Goal: Transaction & Acquisition: Subscribe to service/newsletter

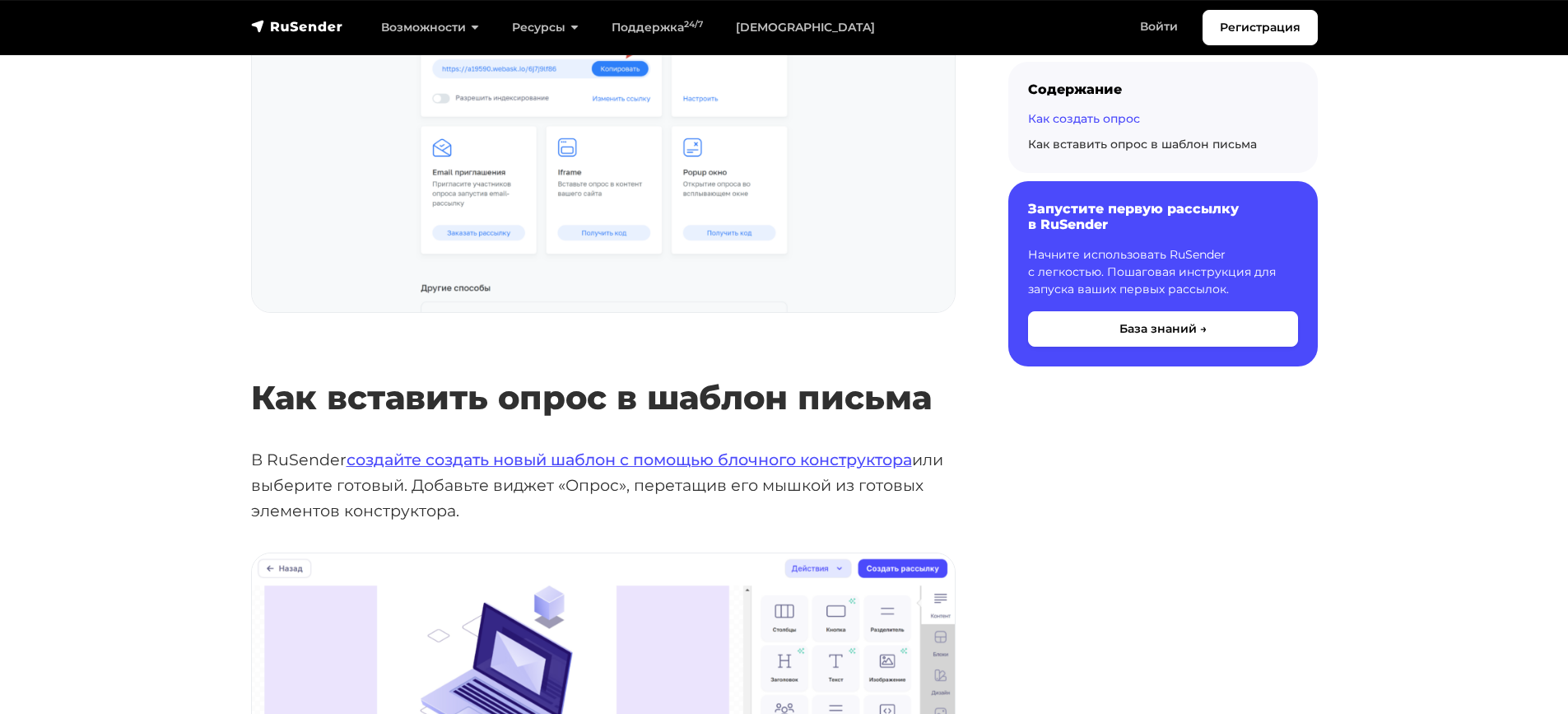
scroll to position [1399, 0]
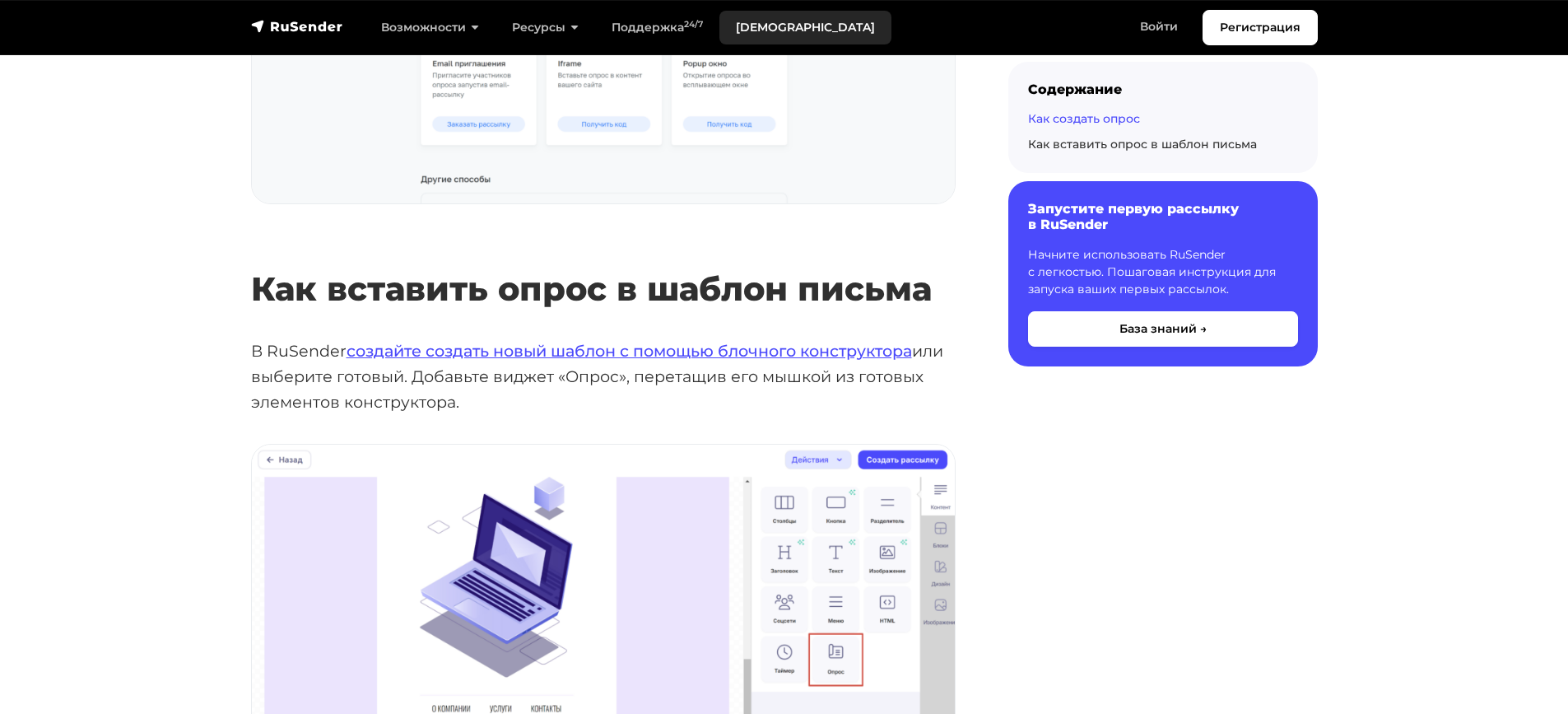
click at [756, 32] on link "[DEMOGRAPHIC_DATA]" at bounding box center [806, 27] width 172 height 33
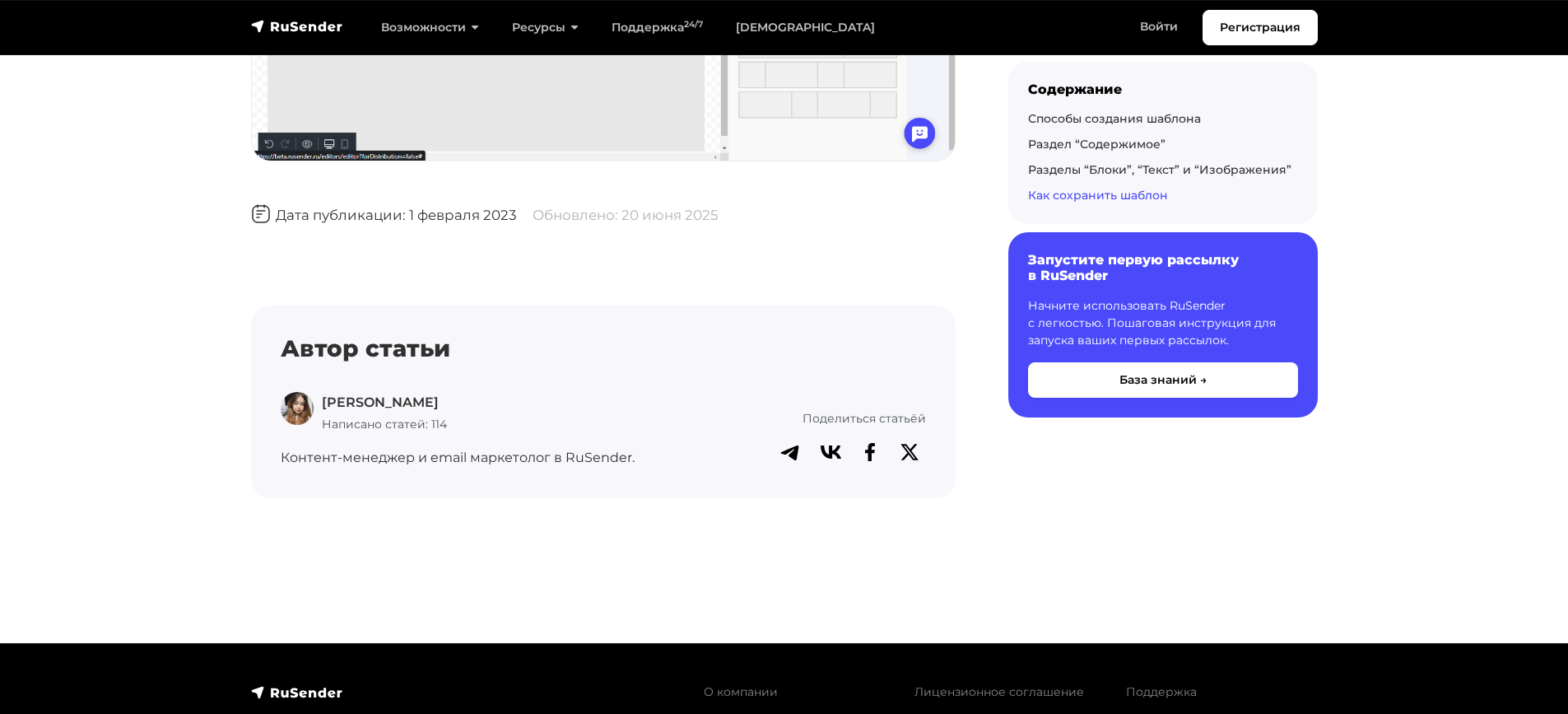
scroll to position [5268, 0]
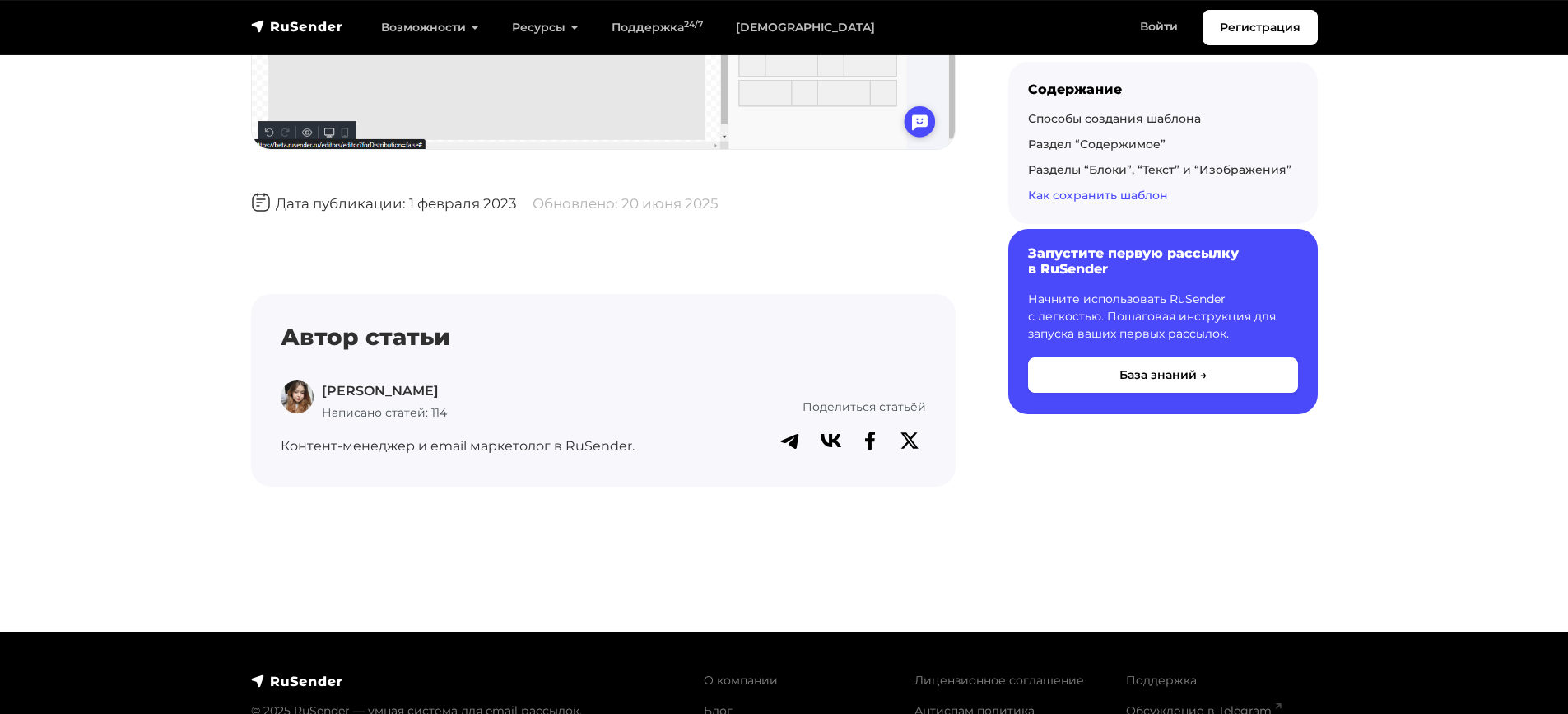
click at [1084, 268] on h6 "Запустите первую рассылку в RuSender" at bounding box center [1164, 261] width 270 height 32
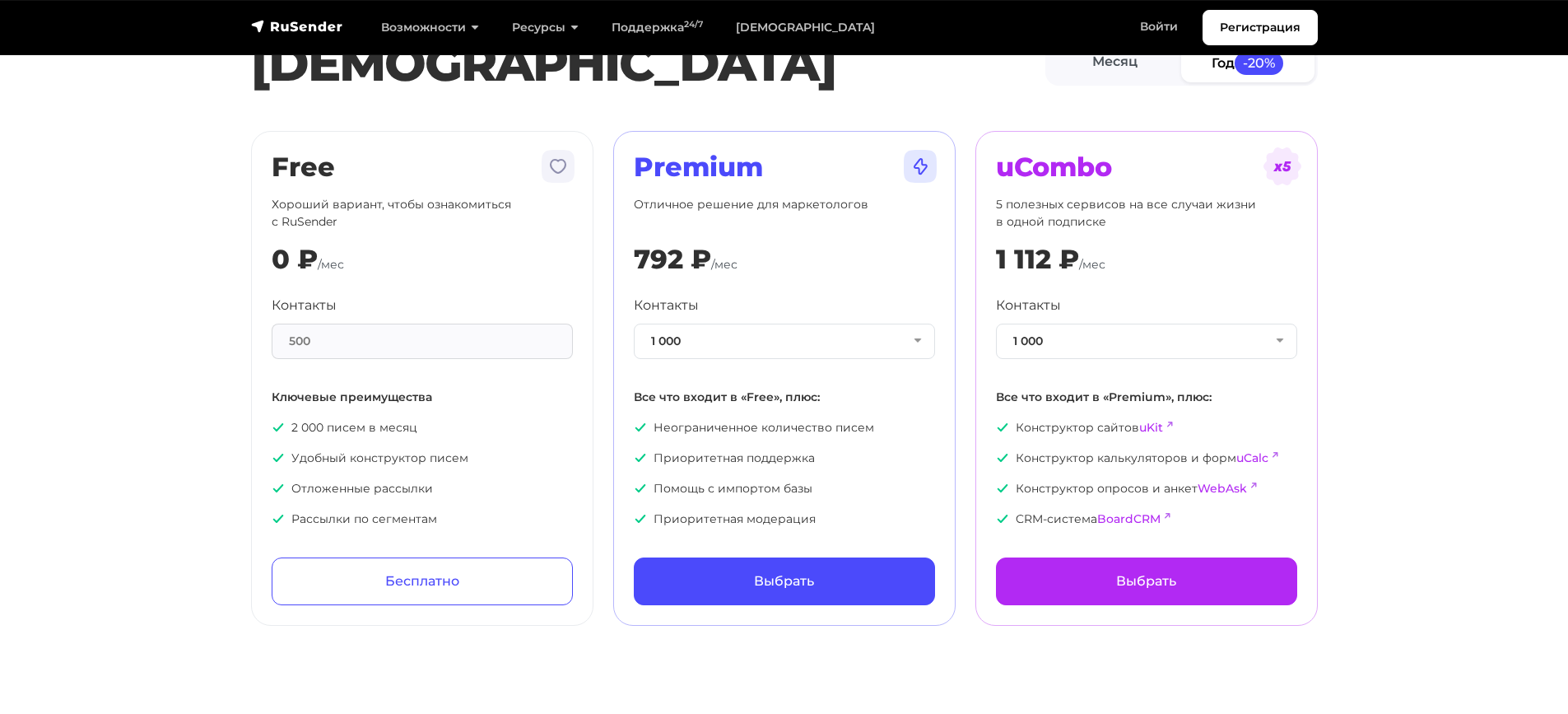
scroll to position [82, 0]
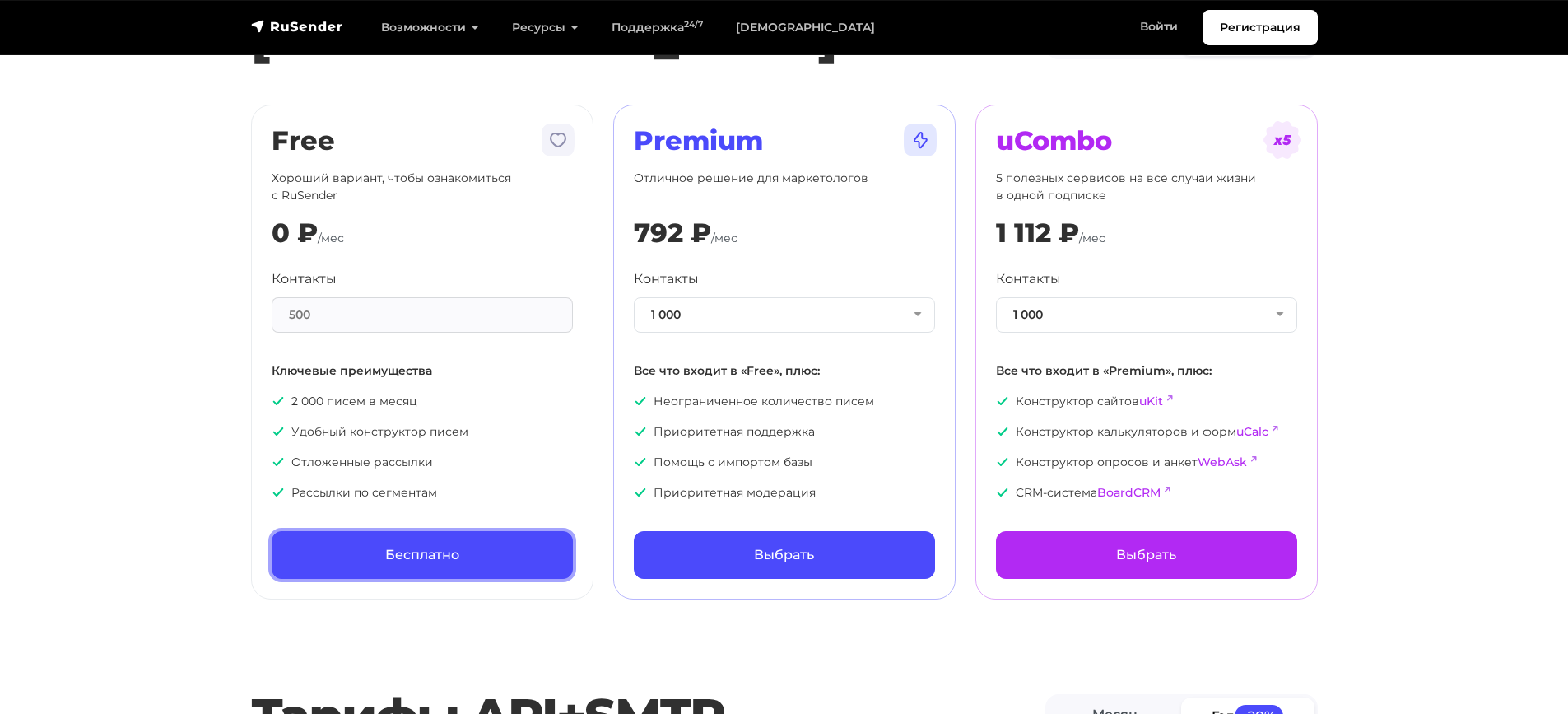
click at [427, 564] on link "Бесплатно" at bounding box center [422, 554] width 301 height 48
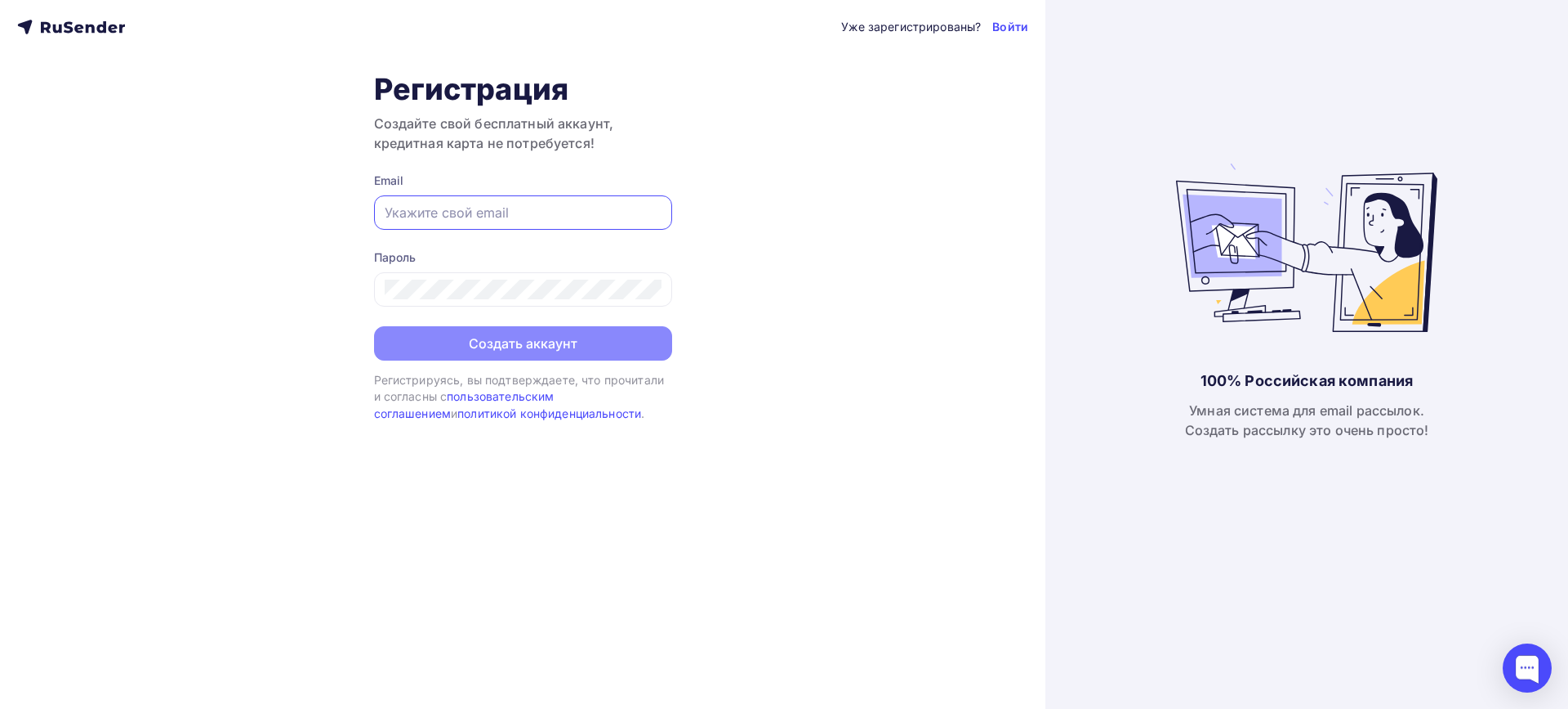
click at [480, 209] on input "text" at bounding box center [524, 213] width 277 height 20
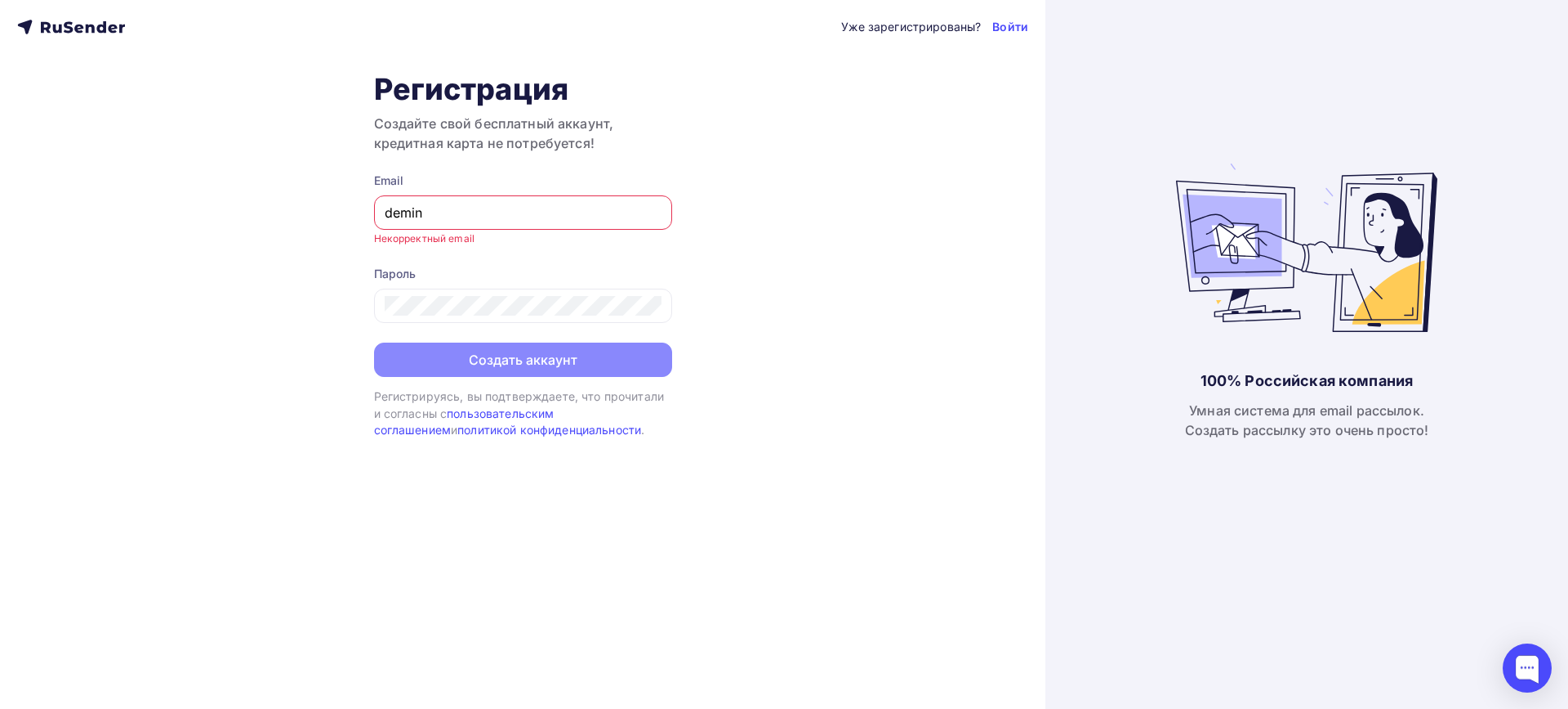
drag, startPoint x: 341, startPoint y: 212, endPoint x: 254, endPoint y: 207, distance: 87.1
click at [230, 210] on div "Уже зарегистрированы? Войти Регистрация Создайте свой бесплатный аккаунт, креди…" at bounding box center [523, 354] width 1045 height 709
paste input "DeminKS@salairtrans.ru"
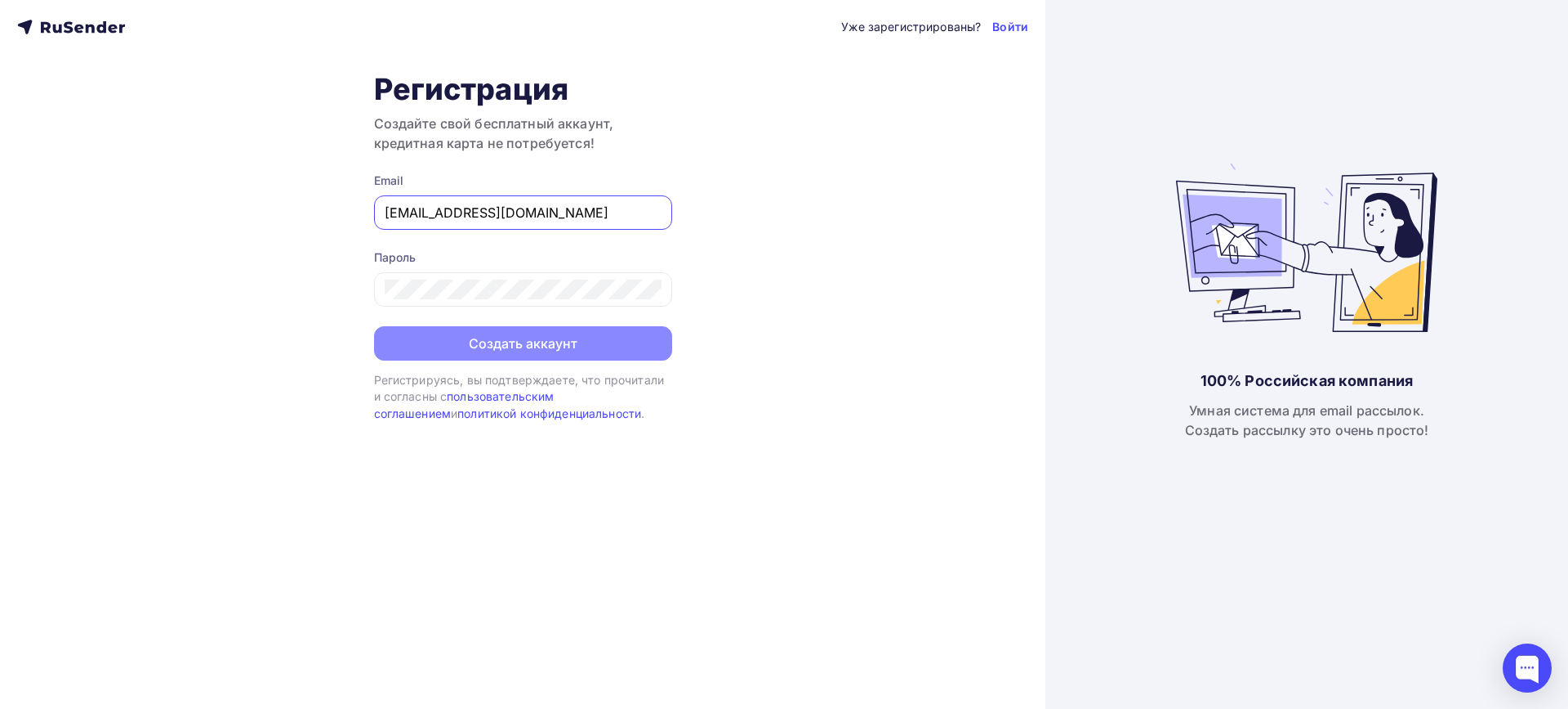
type input "DeminKS@salairtrans.ru"
click at [729, 245] on div "Уже зарегистрированы? Войти Регистрация Создайте свой бесплатный аккаунт, креди…" at bounding box center [523, 354] width 1045 height 709
drag, startPoint x: 539, startPoint y: 216, endPoint x: 281, endPoint y: 209, distance: 258.1
click at [259, 211] on div "Уже зарегистрированы? Войти Регистрация Создайте свой бесплатный аккаунт, креди…" at bounding box center [523, 354] width 1045 height 709
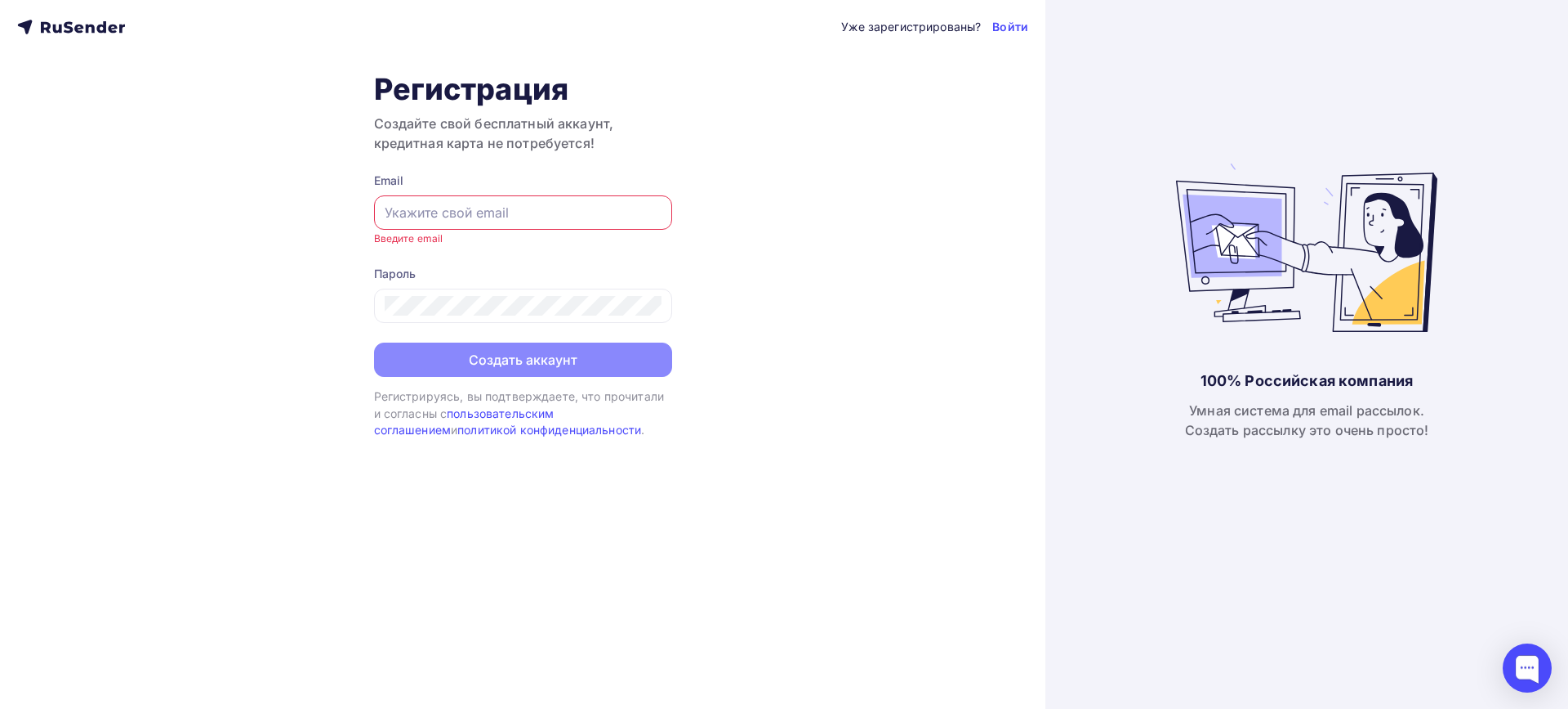
click at [756, 168] on div "Уже зарегистрированы? Войти Регистрация Создайте свой бесплатный аккаунт, креди…" at bounding box center [523, 354] width 1045 height 709
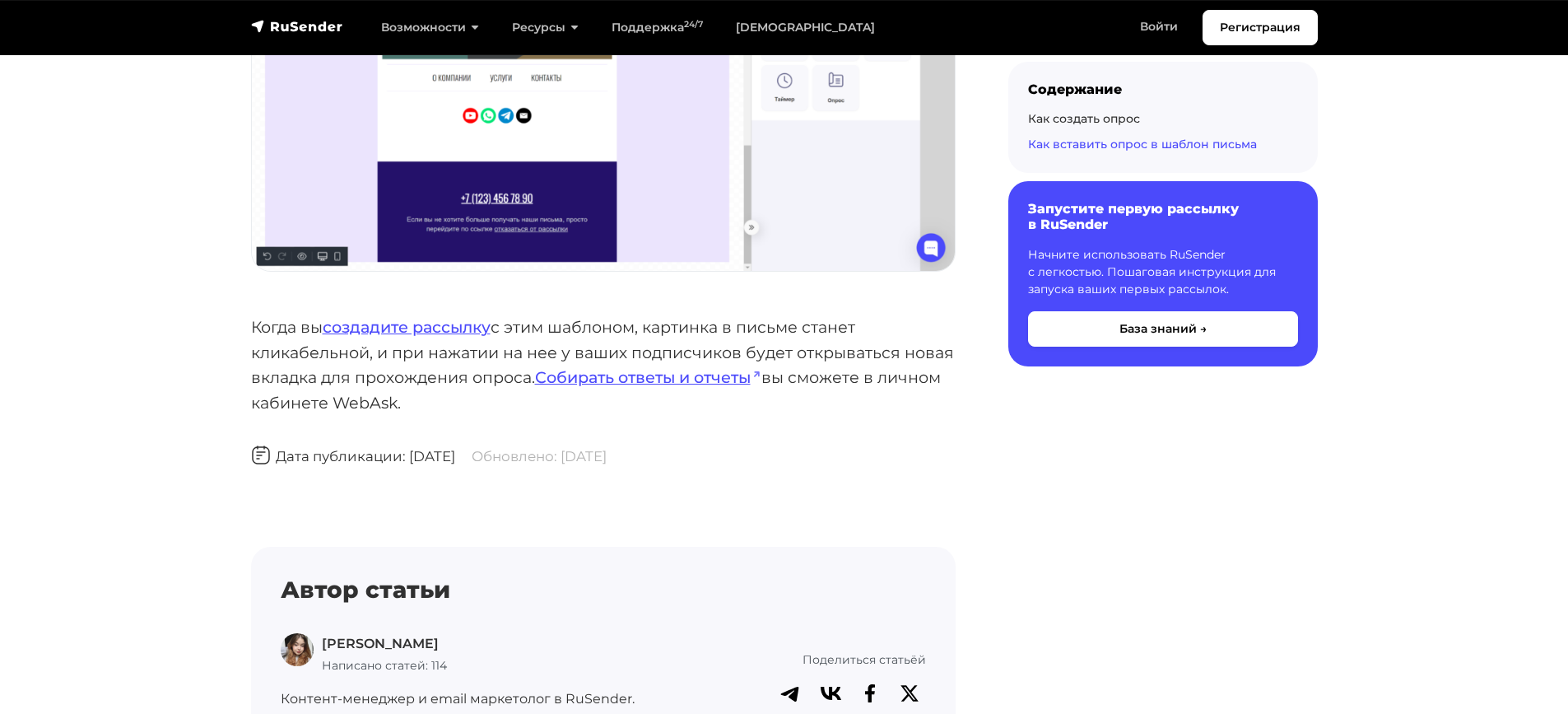
scroll to position [3127, 0]
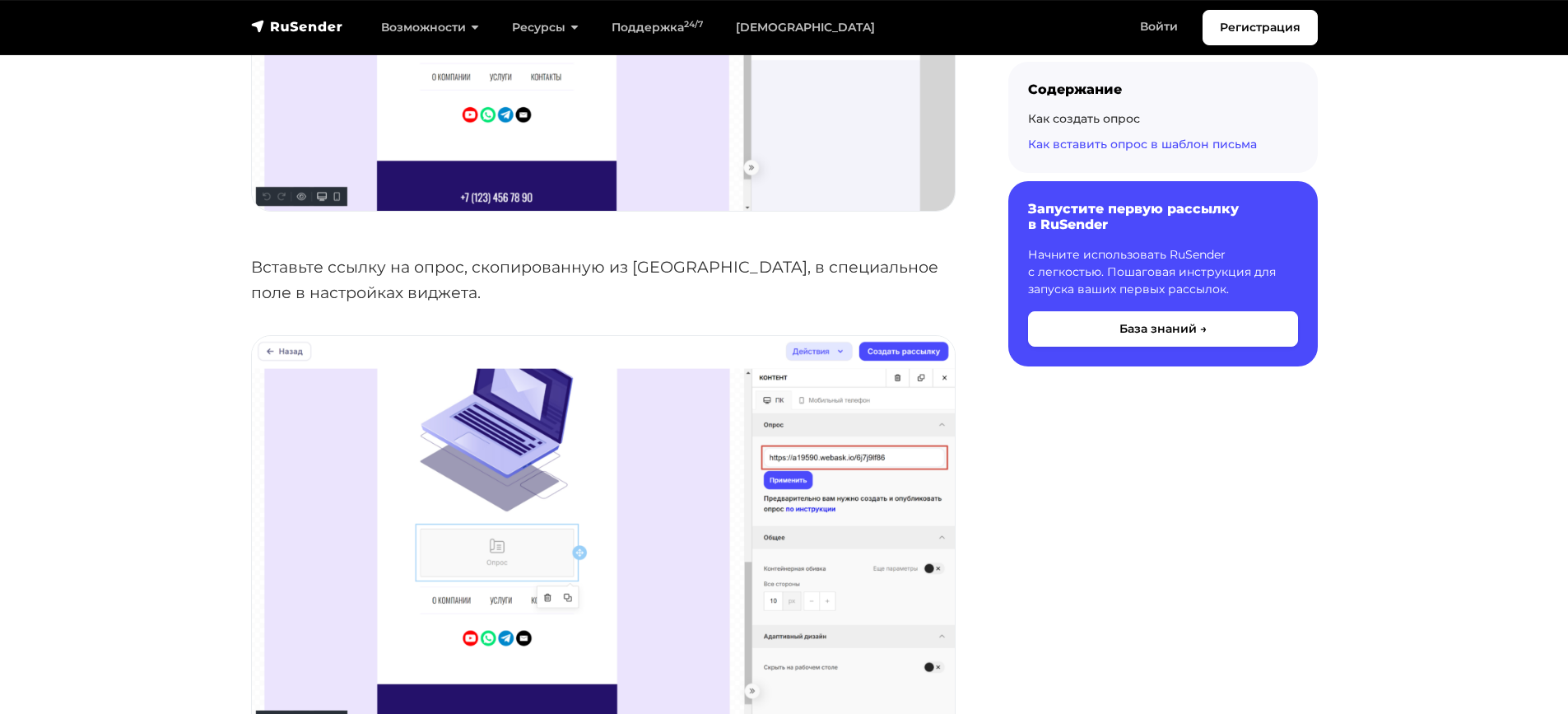
scroll to position [2058, 0]
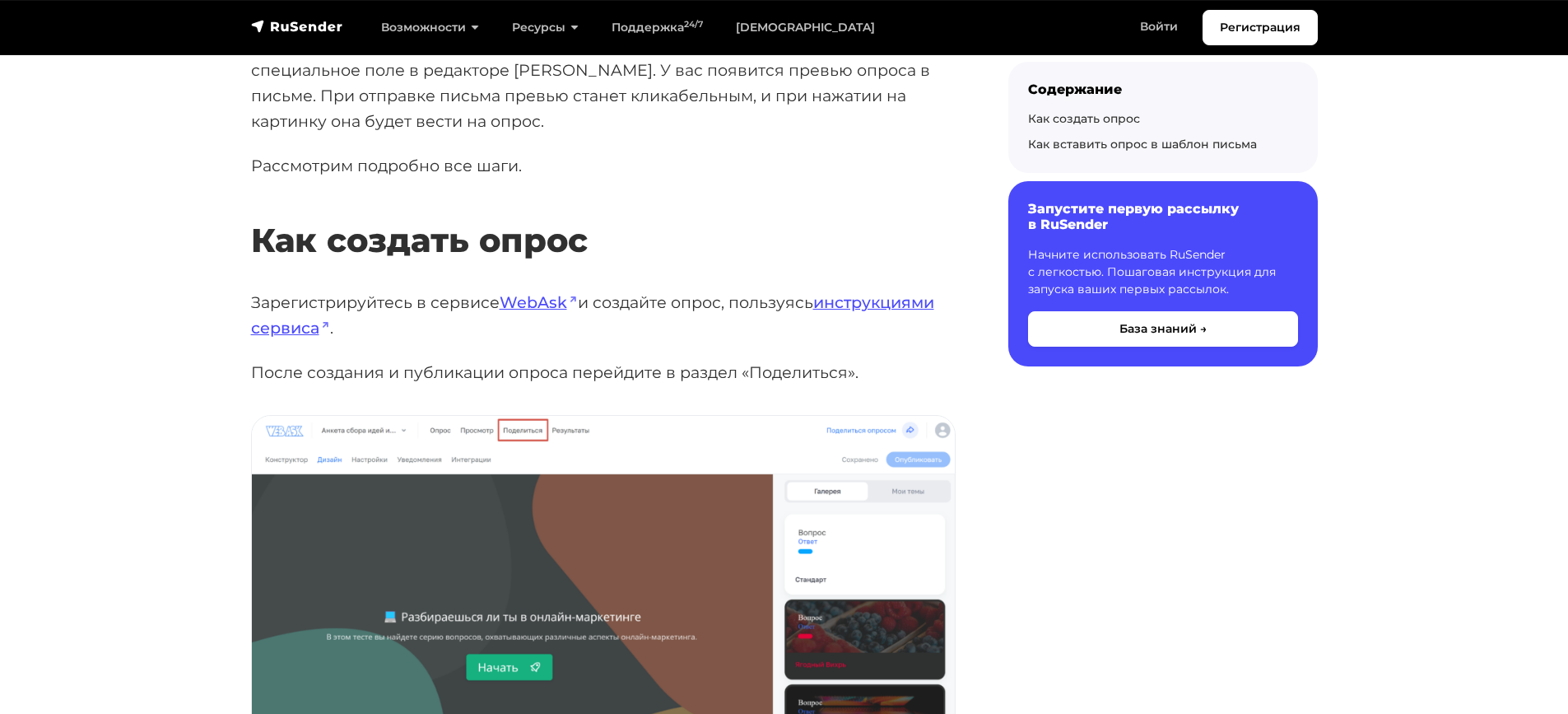
scroll to position [0, 0]
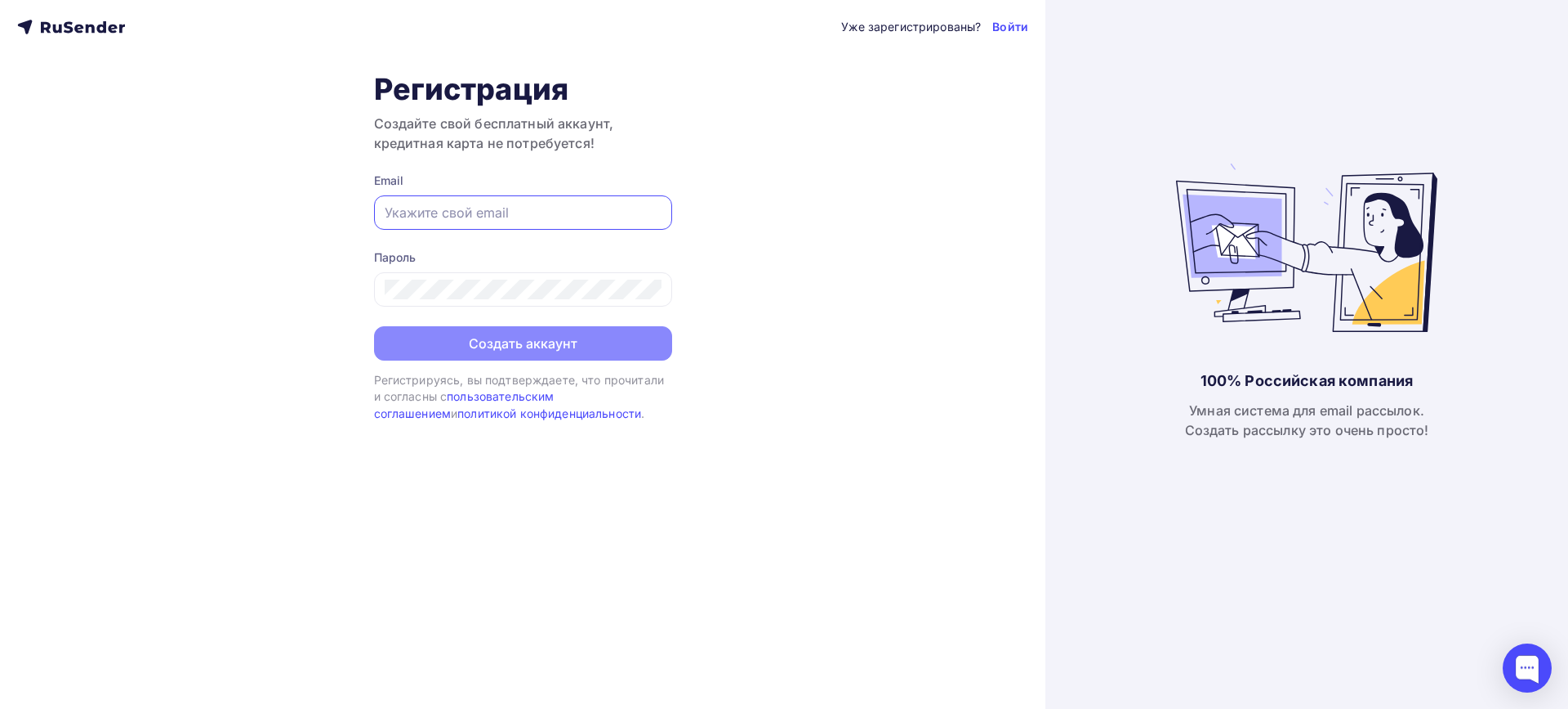
paste input "[EMAIL_ADDRESS][DOMAIN_NAME]"
type input "[EMAIL_ADDRESS][DOMAIN_NAME]"
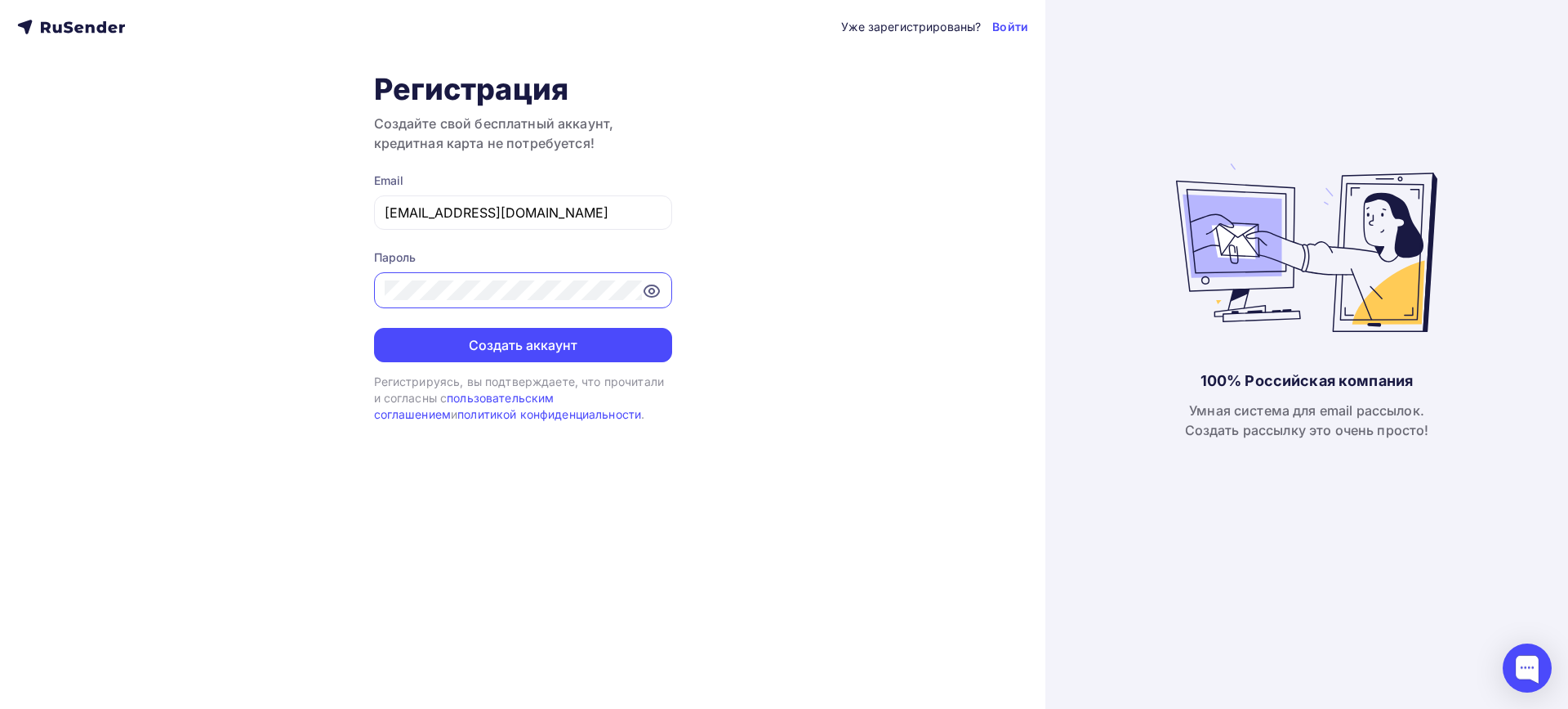
click at [651, 293] on icon at bounding box center [651, 290] width 5 height 5
click at [514, 339] on button "Создать аккаунт" at bounding box center [523, 345] width 298 height 34
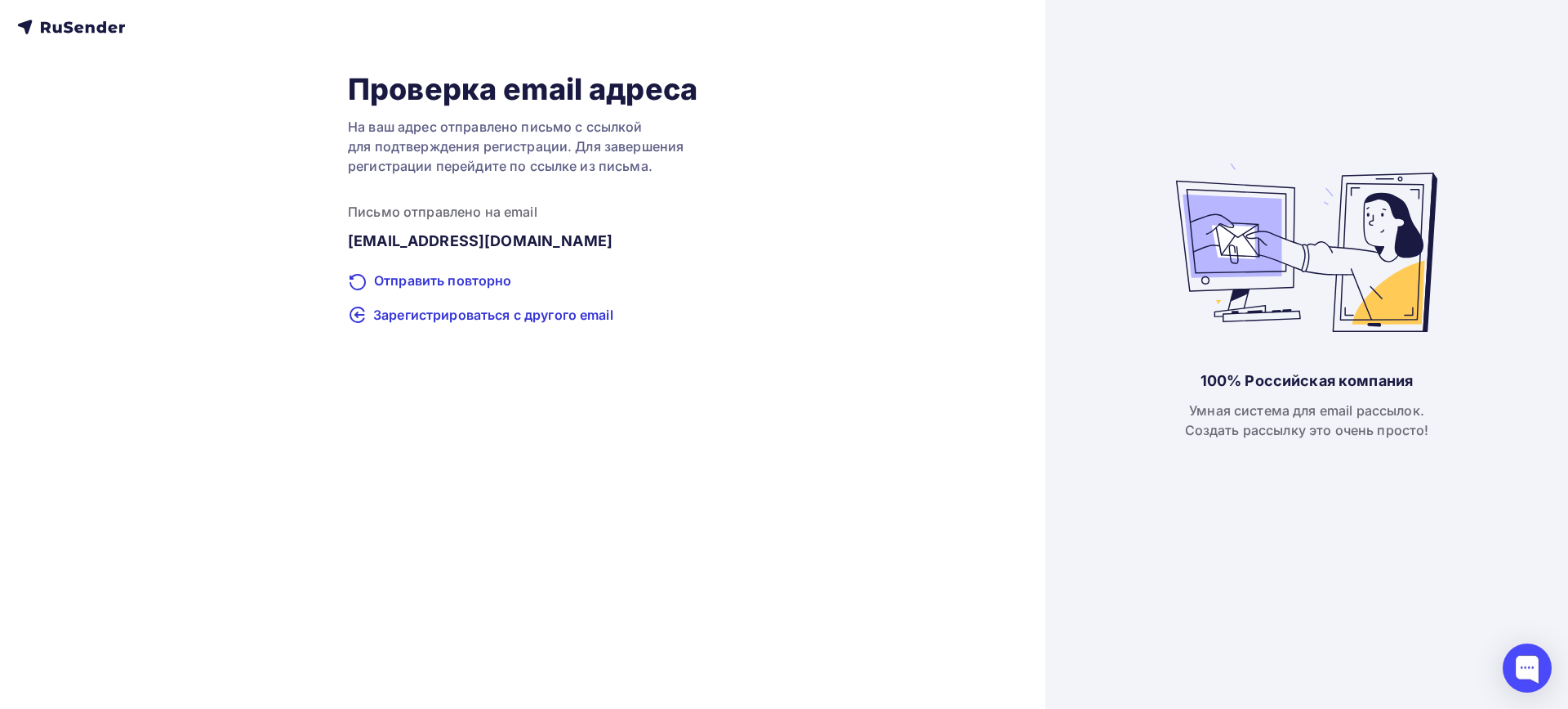
click at [758, 221] on div "Проверка email адреса На ваш адрес отправлено письмо с ссылкой для подтверждени…" at bounding box center [523, 197] width 1011 height 253
click at [86, 27] on icon at bounding box center [89, 28] width 9 height 9
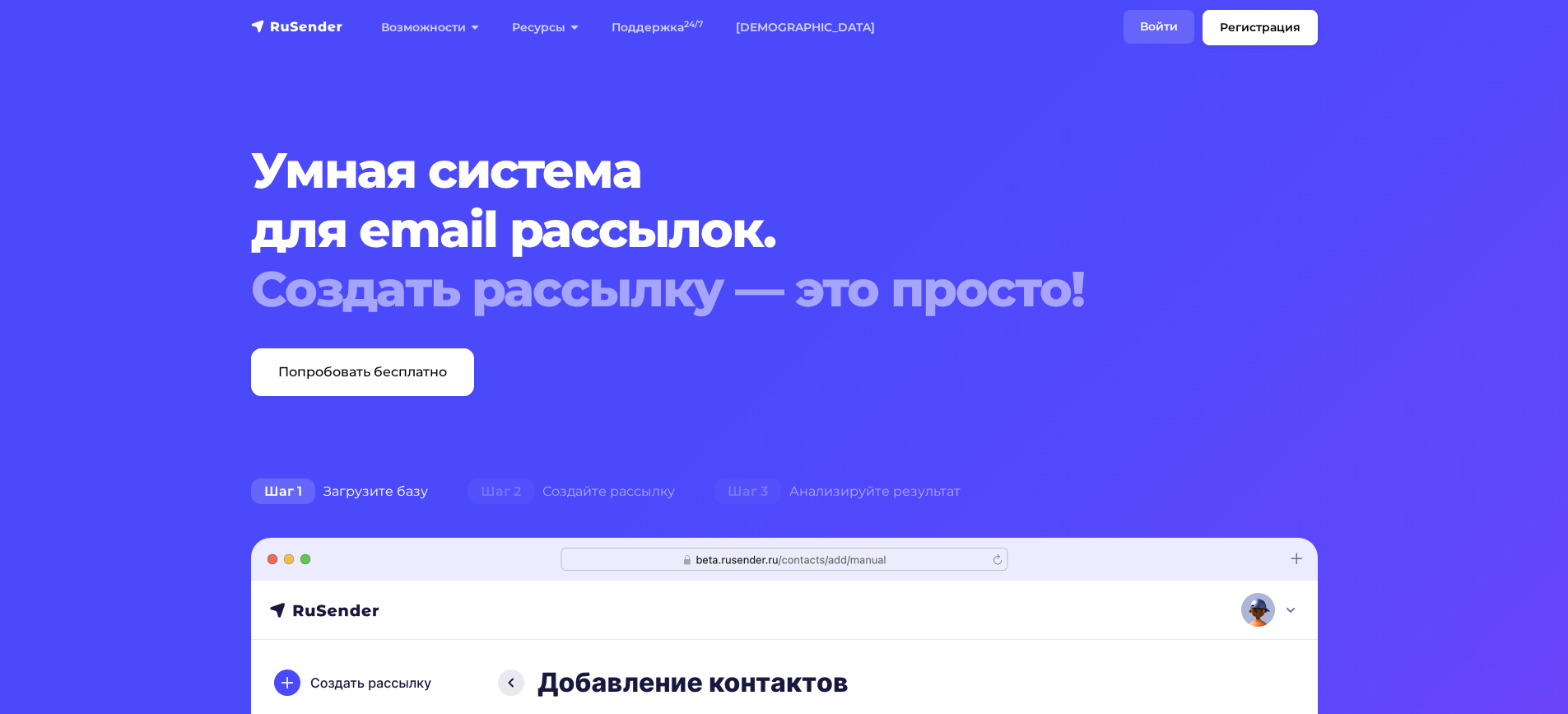
click at [1153, 32] on link "Войти" at bounding box center [1159, 26] width 71 height 33
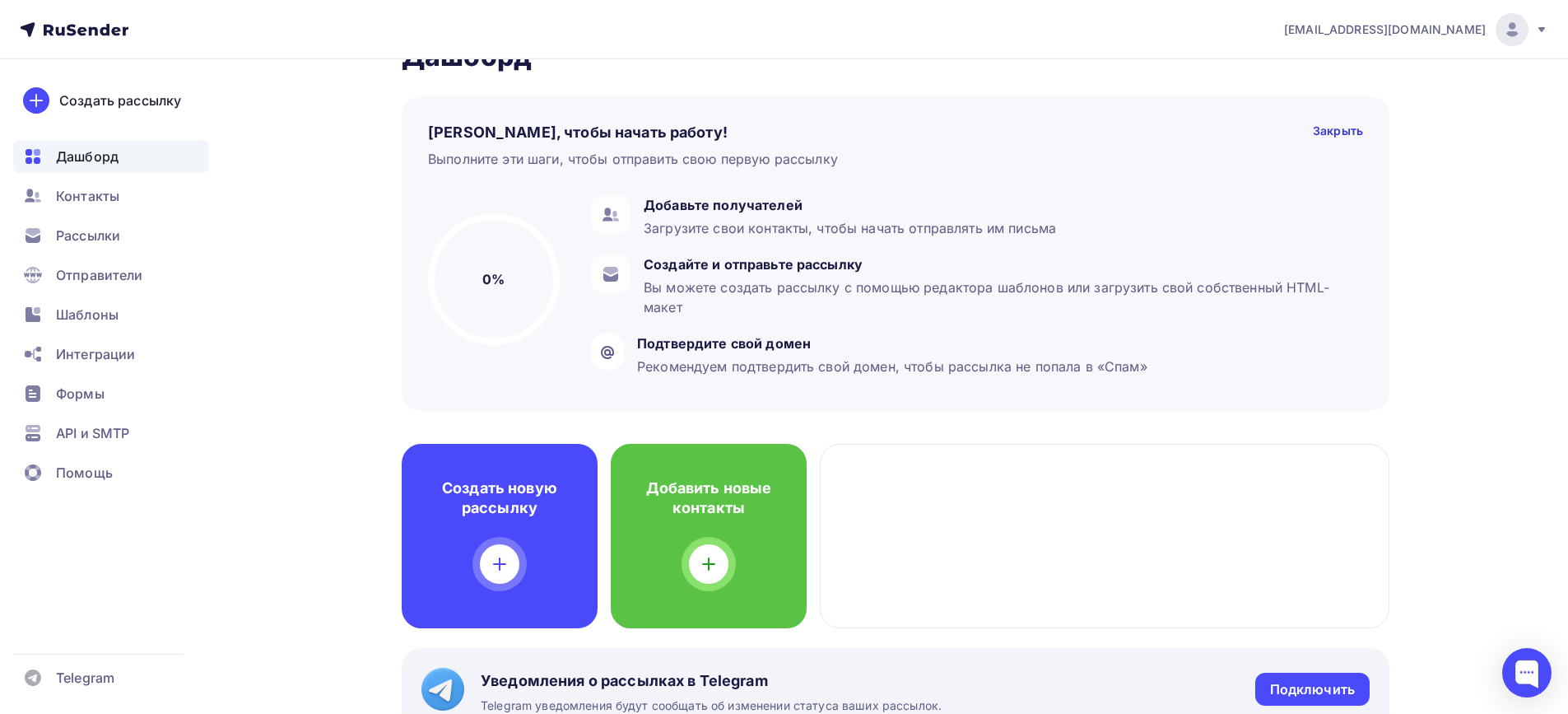
scroll to position [164, 0]
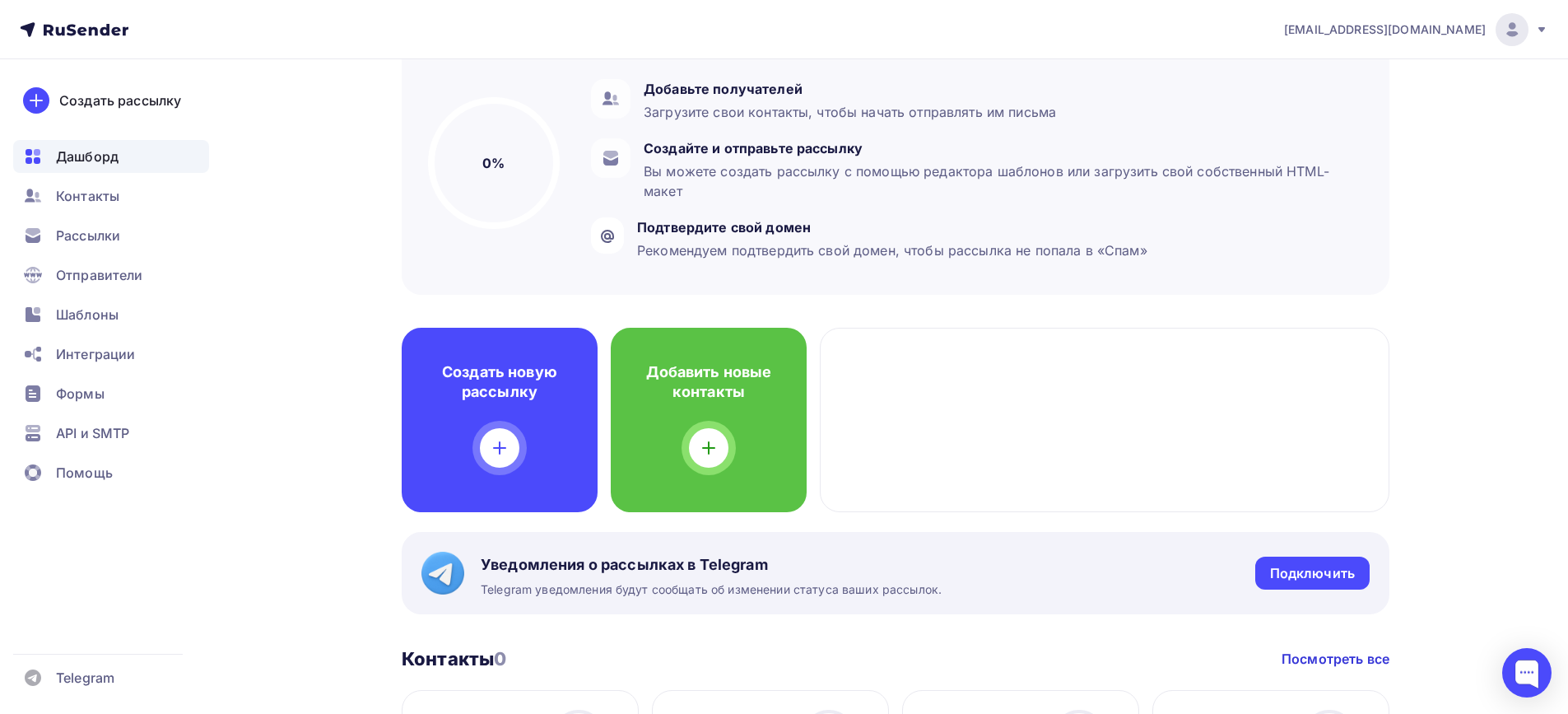
click at [971, 352] on div at bounding box center [1105, 420] width 570 height 184
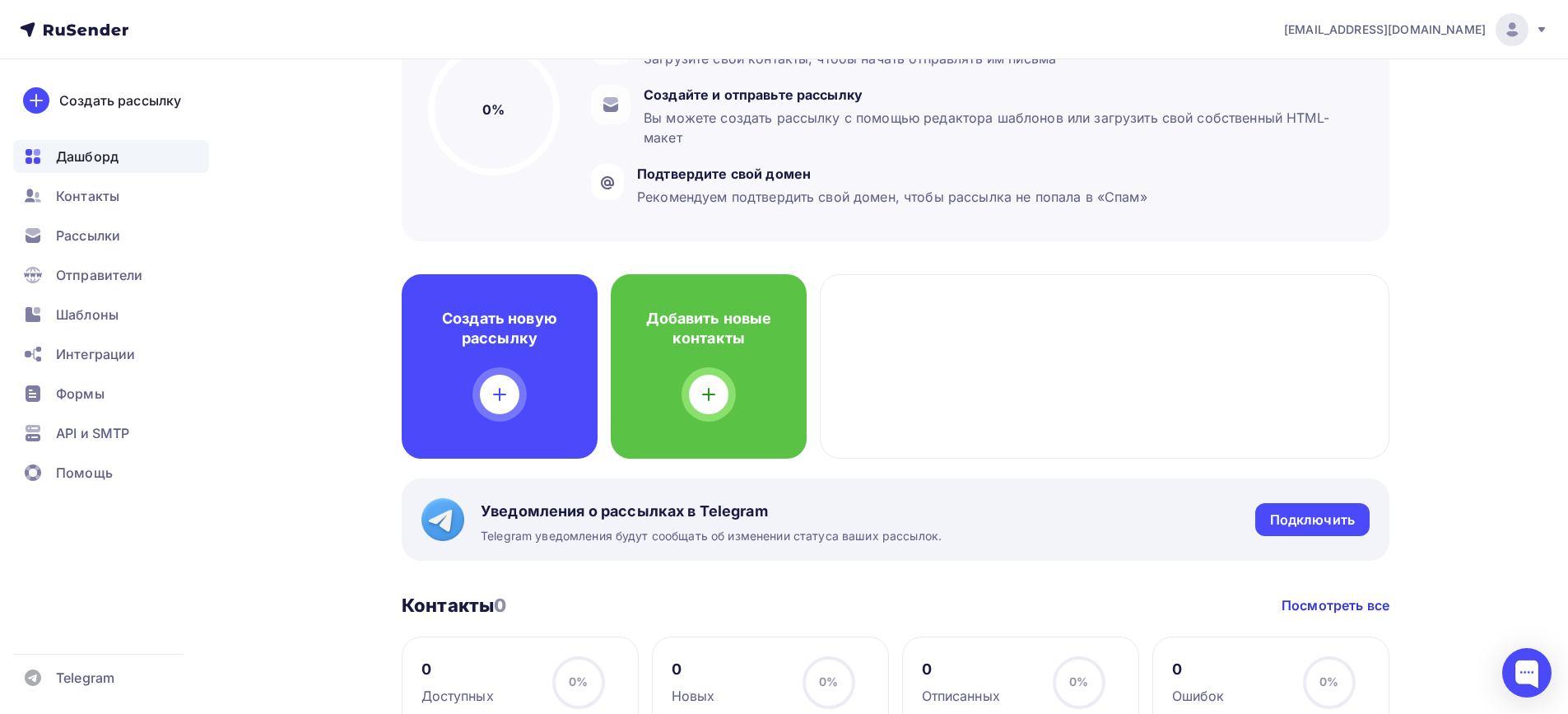
scroll to position [247, 0]
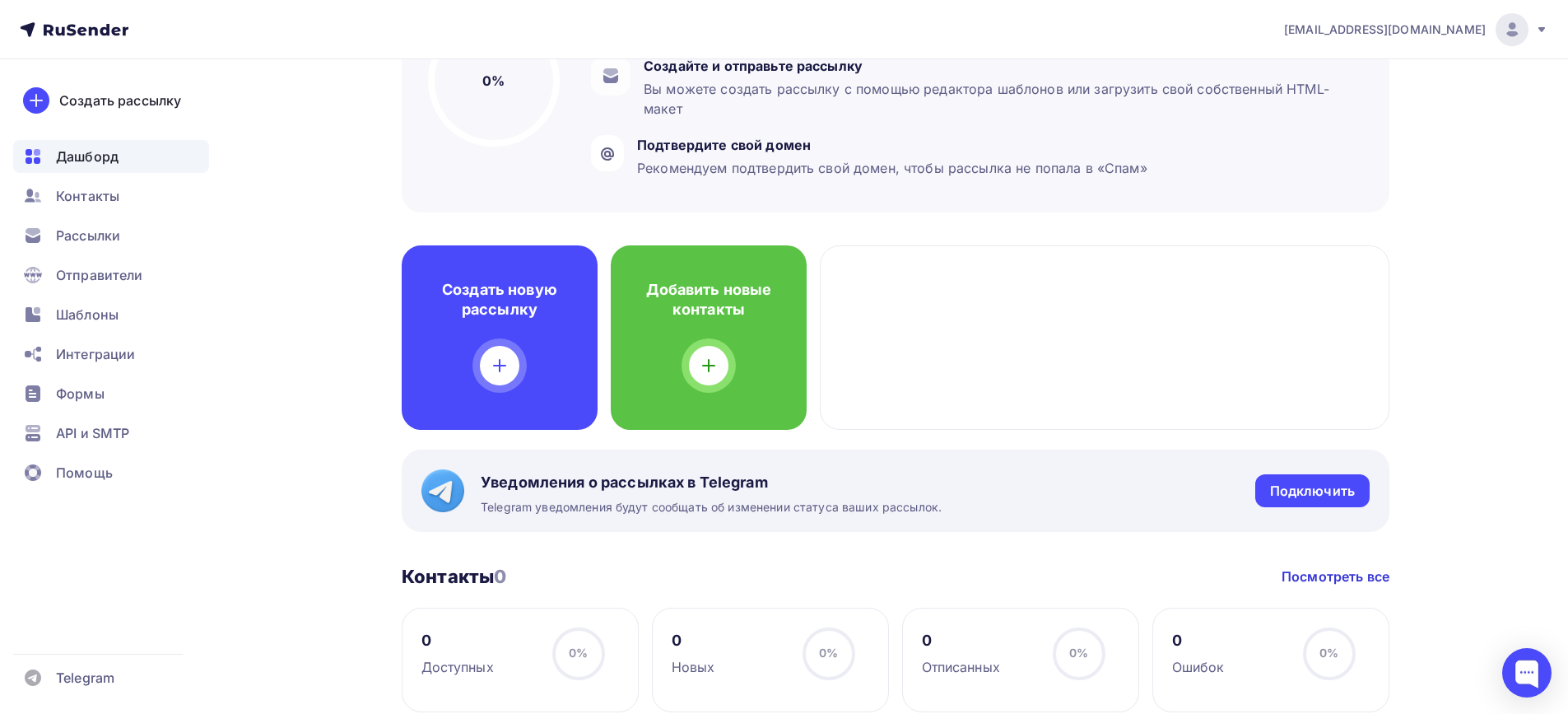
click at [881, 304] on div at bounding box center [1105, 337] width 570 height 184
click at [1020, 300] on div at bounding box center [1105, 337] width 570 height 184
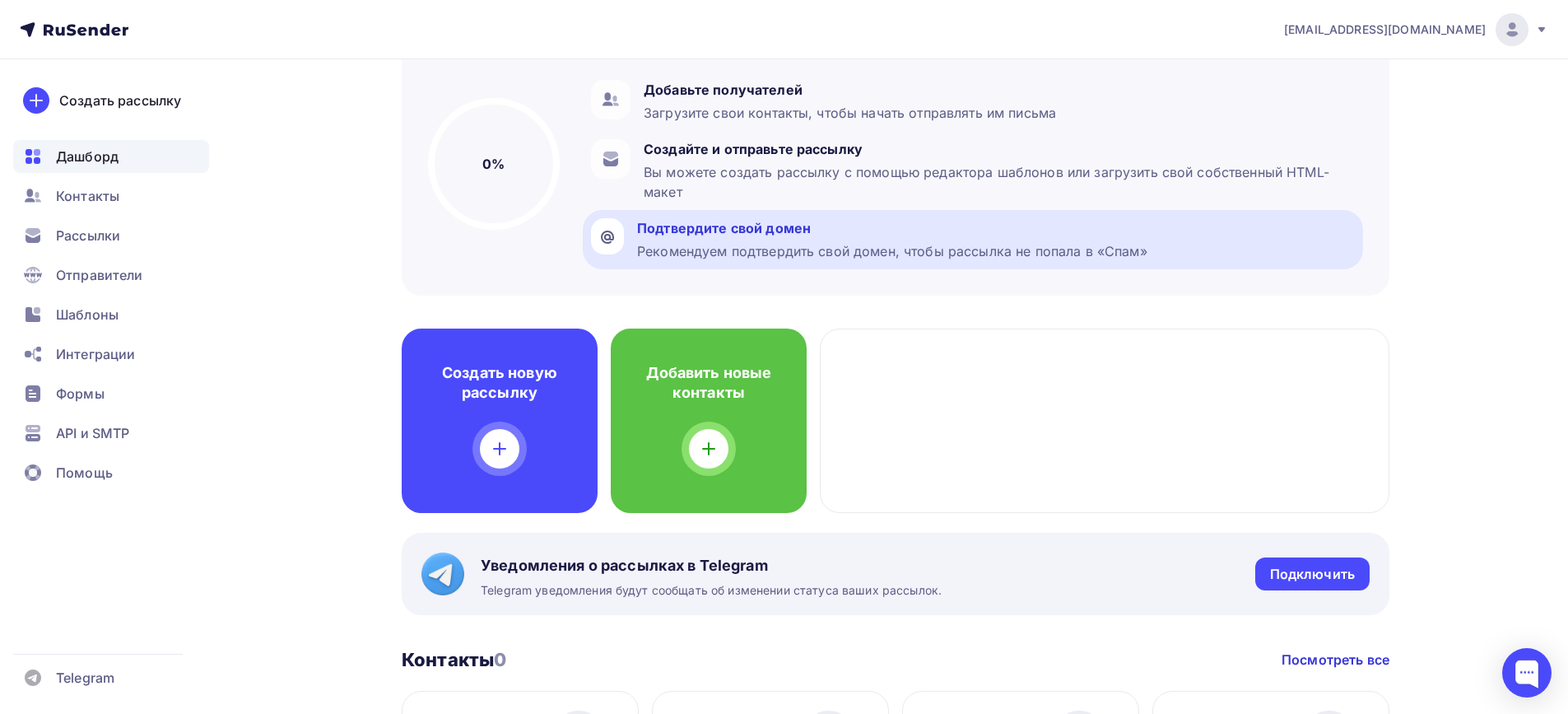
scroll to position [164, 0]
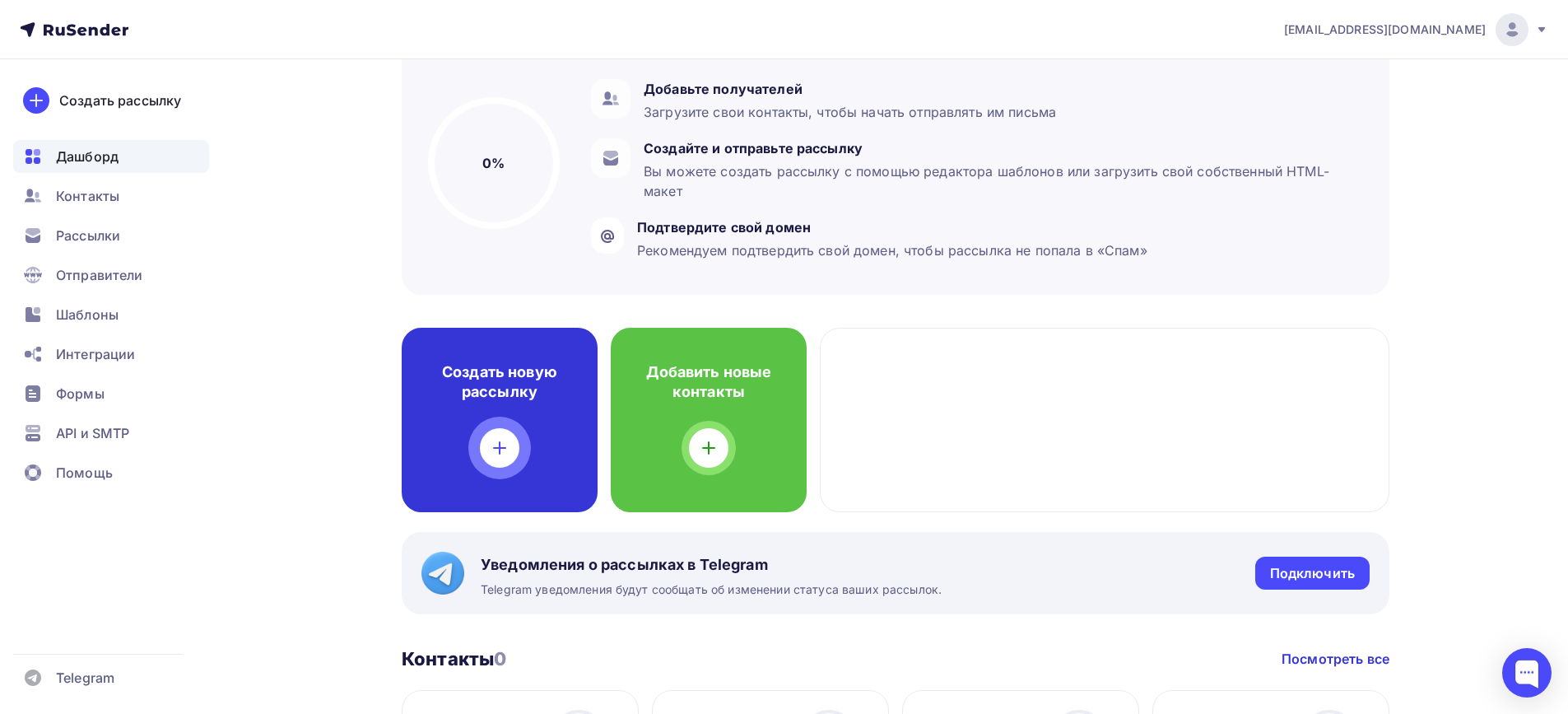
click at [539, 386] on h4 "Создать новую рассылку" at bounding box center [500, 381] width 143 height 39
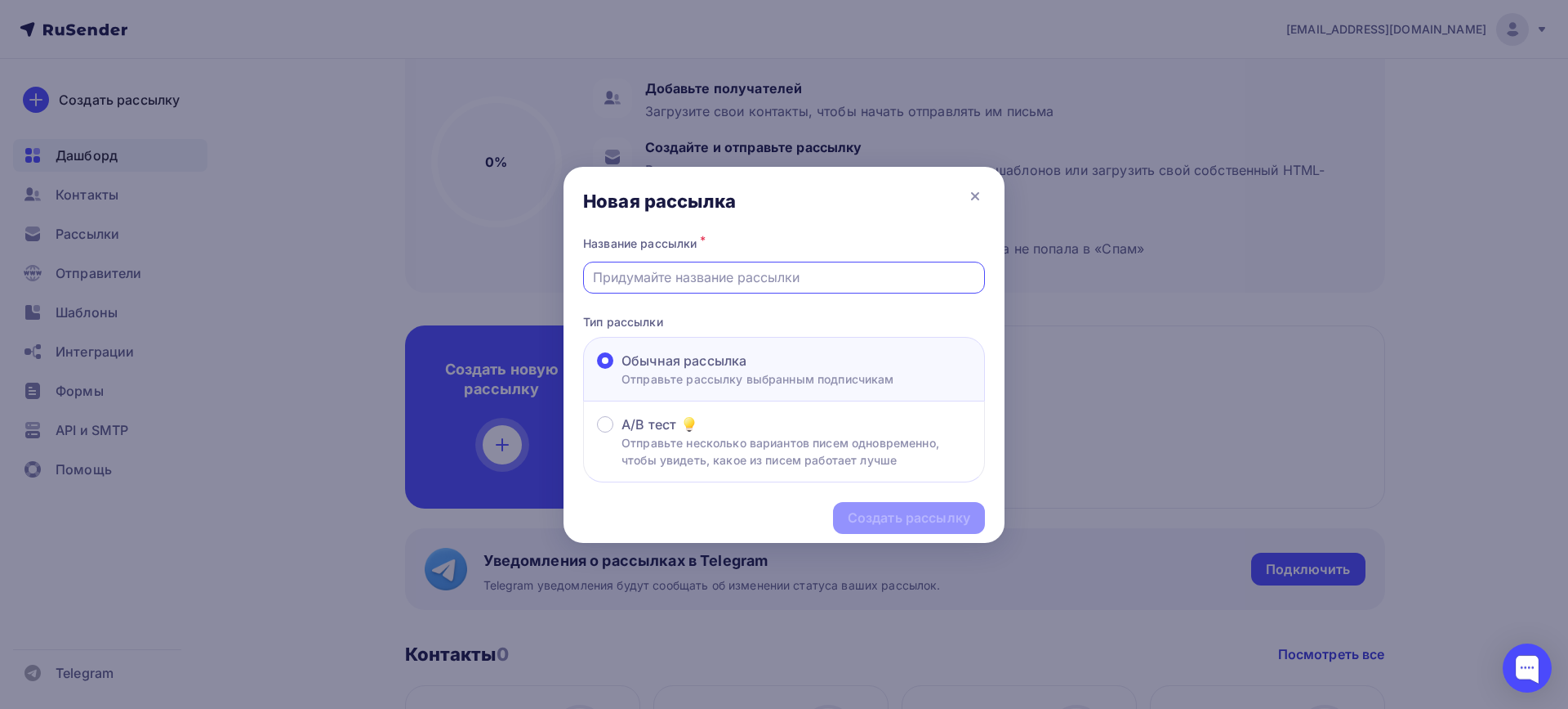
click at [680, 276] on input "text" at bounding box center [784, 277] width 383 height 20
type input "J"
type input "Опрос ГП"
click at [876, 521] on div "Создать рассылку" at bounding box center [909, 518] width 122 height 19
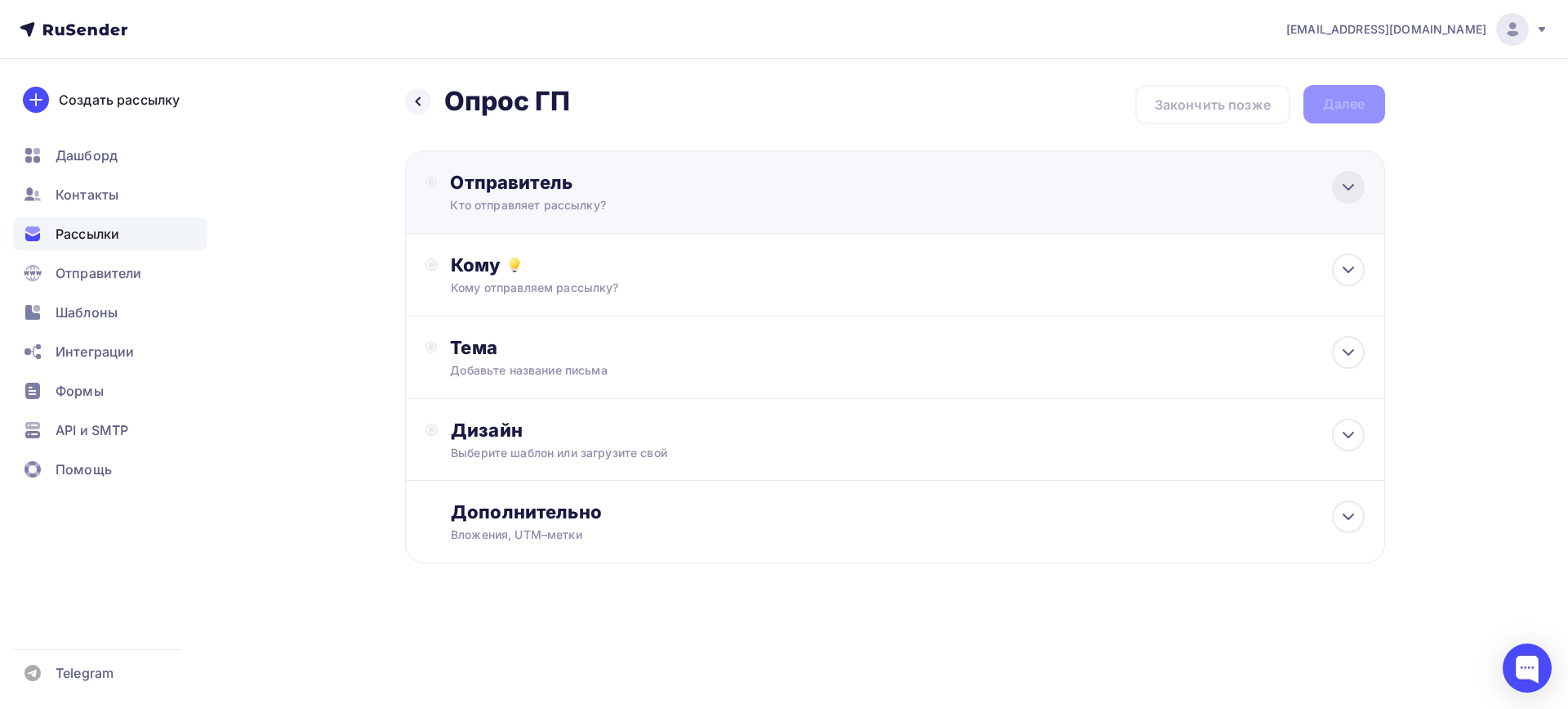
click at [1346, 185] on icon at bounding box center [1348, 187] width 20 height 20
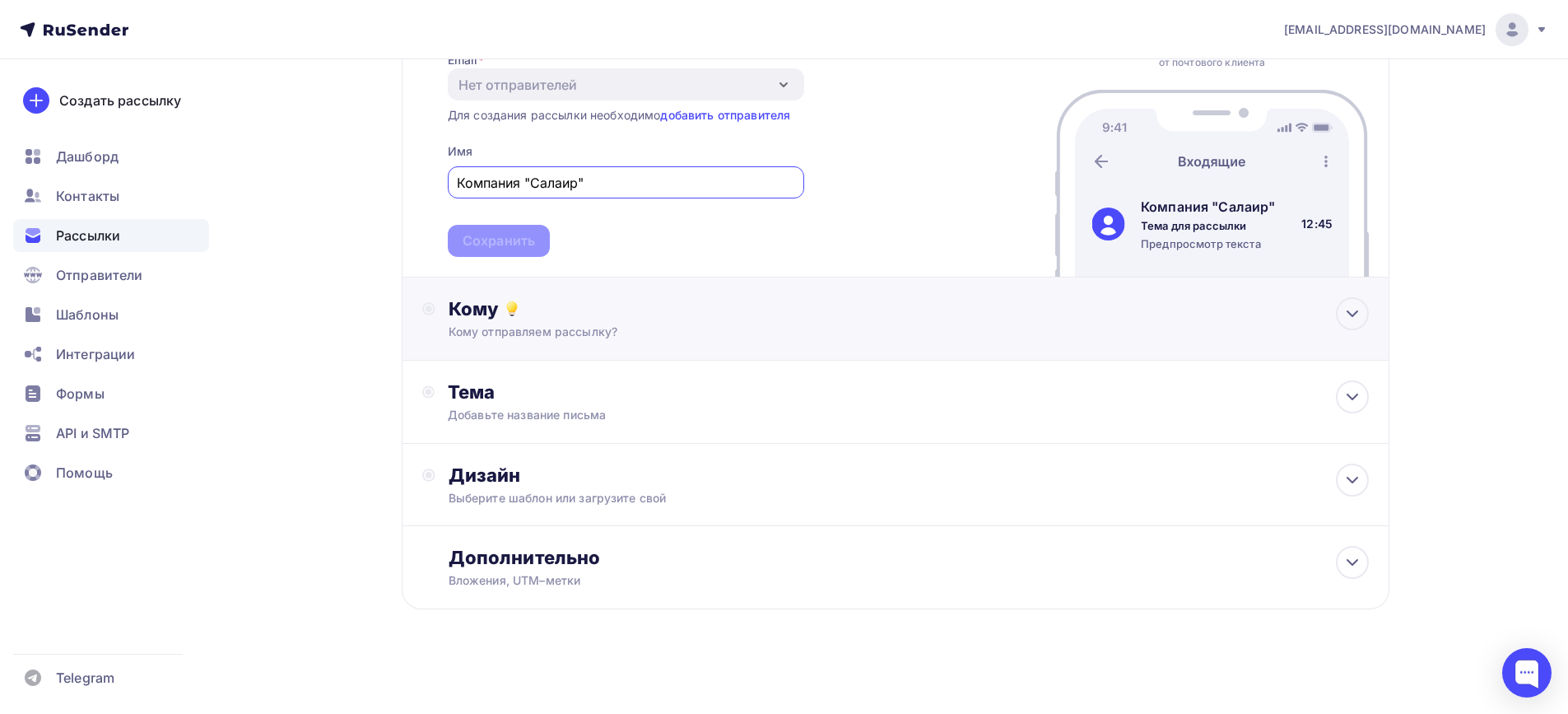
scroll to position [164, 0]
type input "Компания "Салаир""
click at [827, 242] on div "Отправитель Email * Нет отправителей Добавить отправителя Для создания рассылки…" at bounding box center [895, 131] width 988 height 289
click at [490, 243] on span "Компания "Салаир" Сохранить" at bounding box center [625, 206] width 357 height 97
click at [576, 329] on div "Кому отправляем рассылку?" at bounding box center [862, 330] width 829 height 16
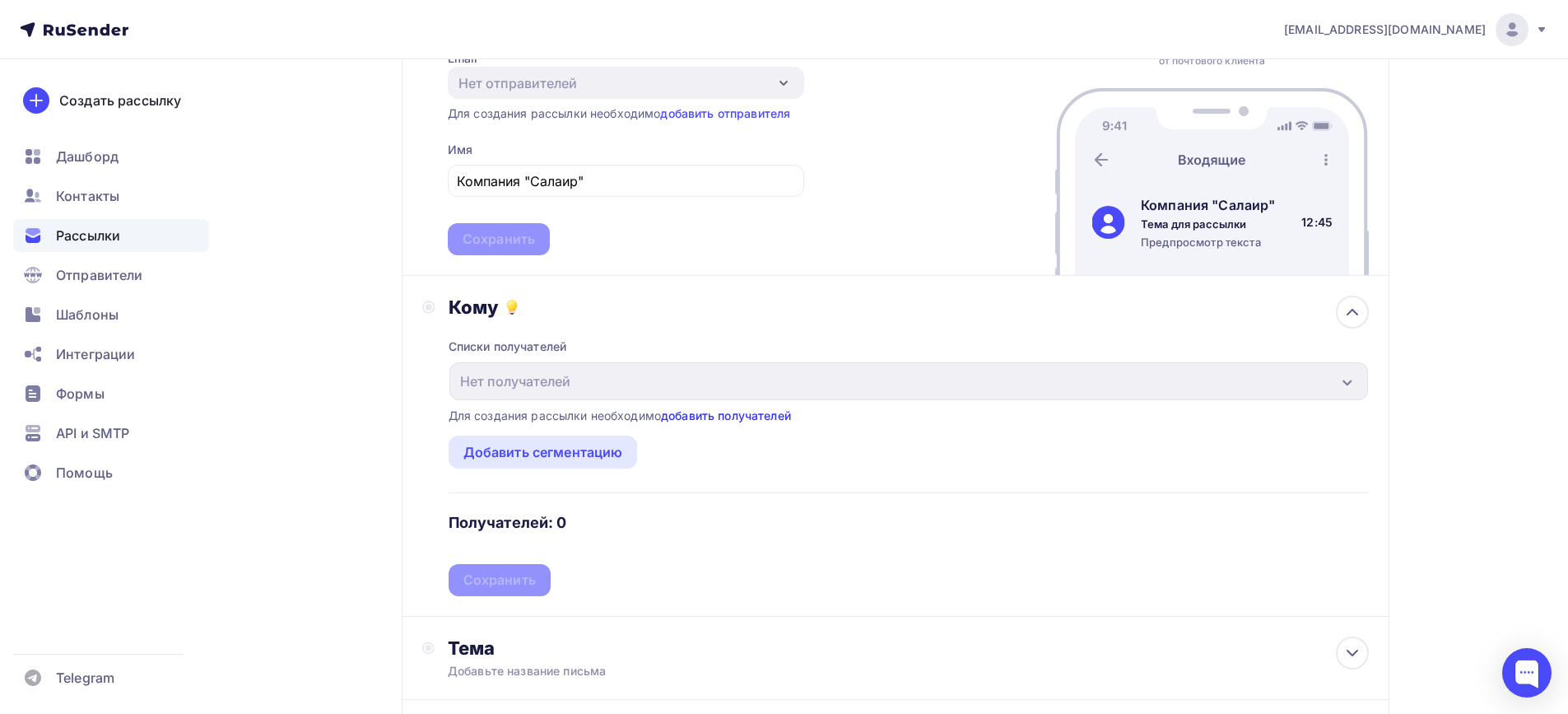
click at [768, 418] on link "добавить получателей" at bounding box center [726, 415] width 130 height 14
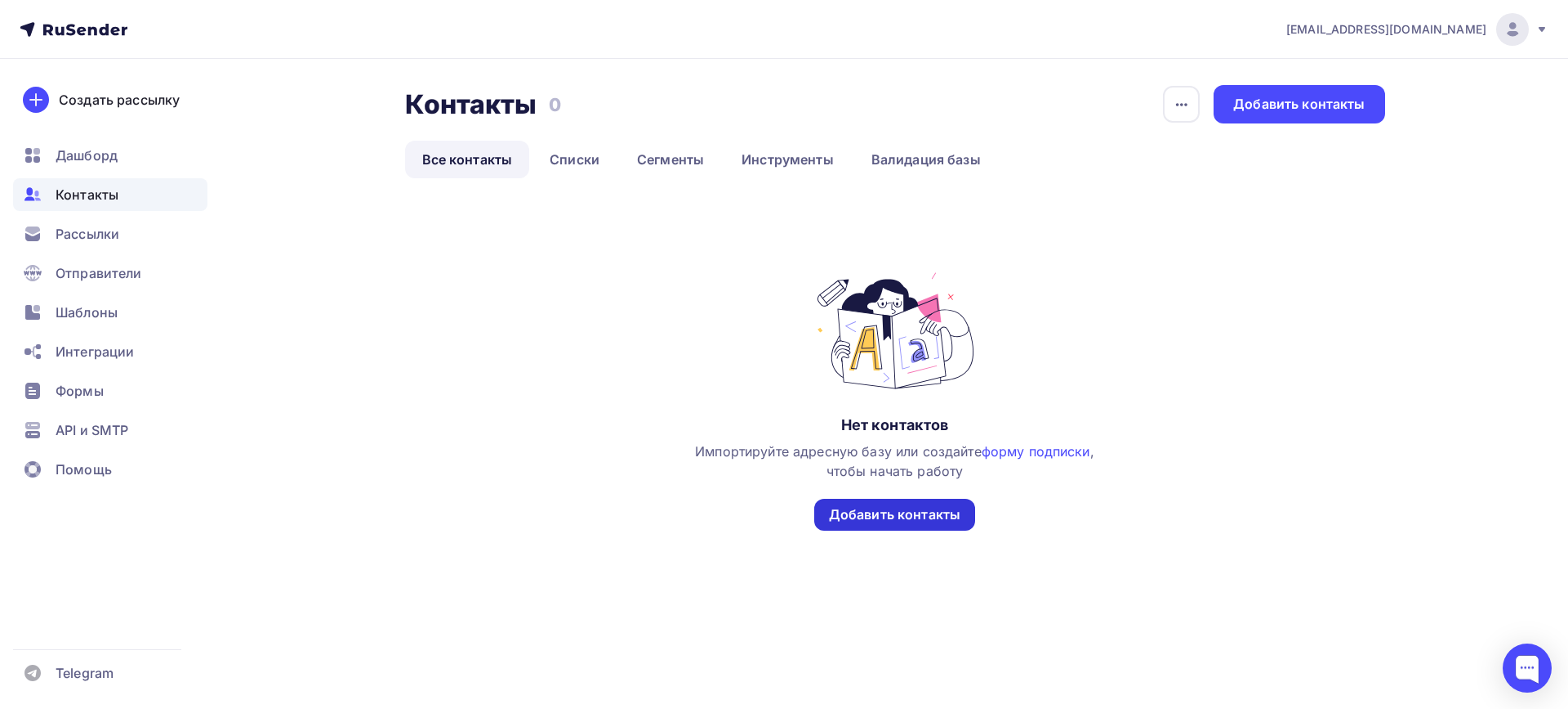
click at [927, 508] on div "Добавить контакты" at bounding box center [895, 514] width 132 height 19
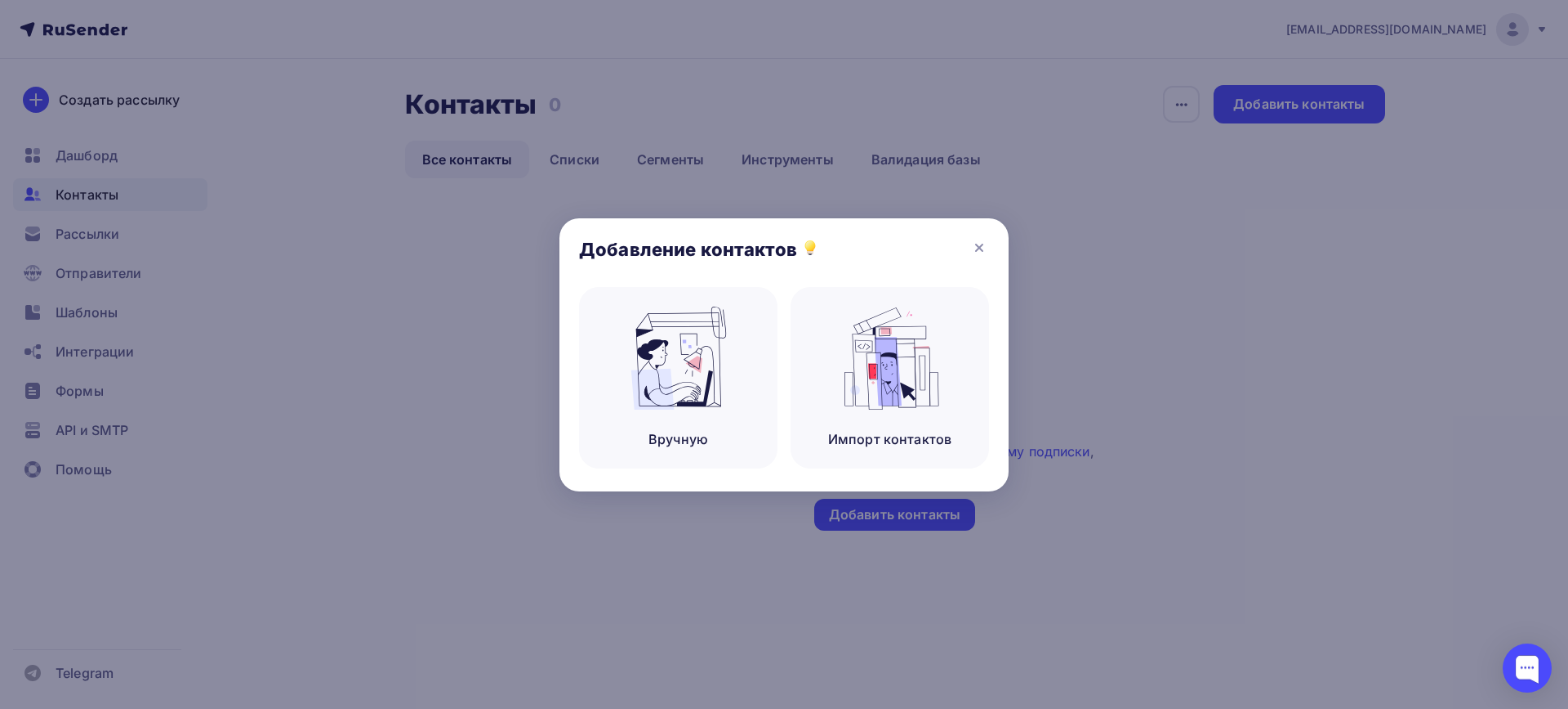
click at [1116, 357] on div at bounding box center [784, 354] width 1568 height 709
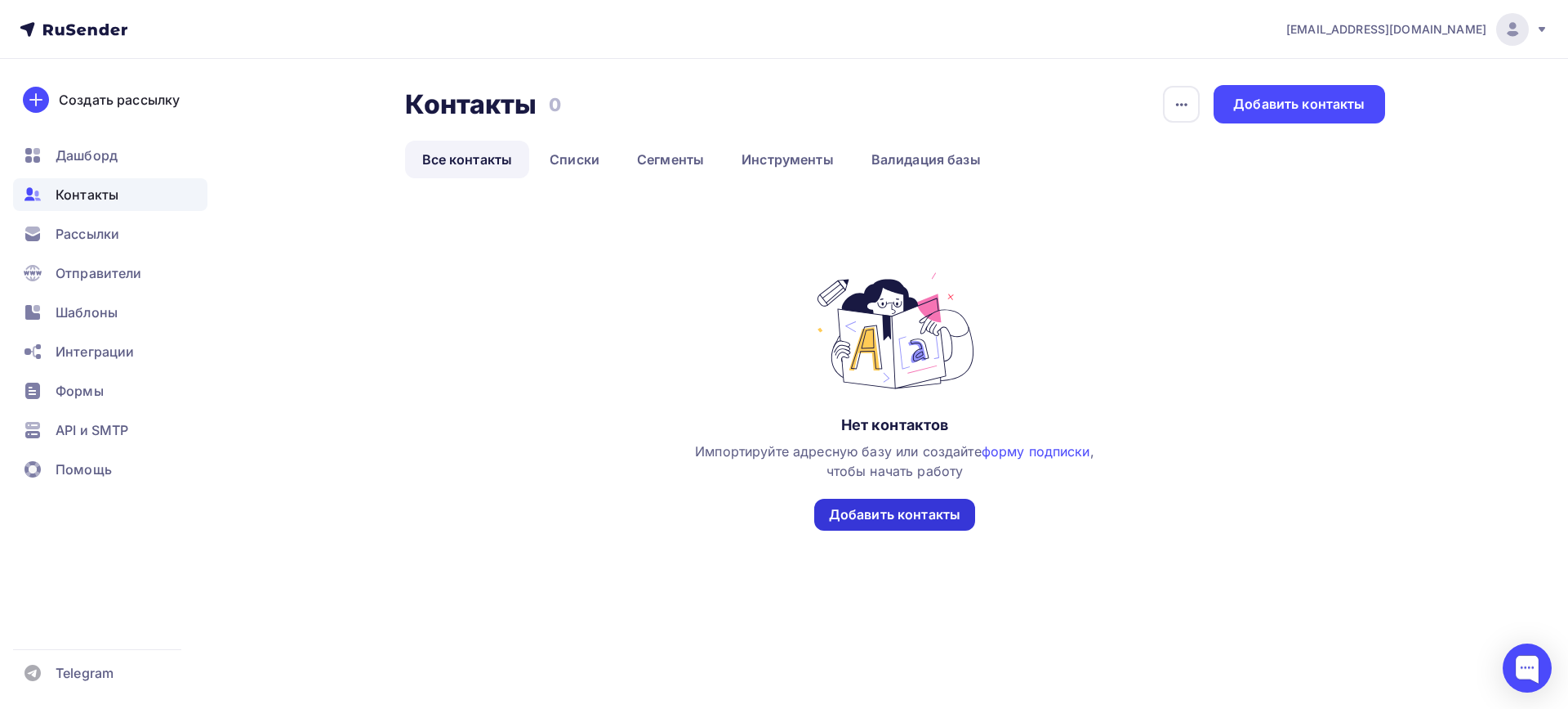
click at [883, 515] on div "Добавить контакты" at bounding box center [895, 514] width 132 height 19
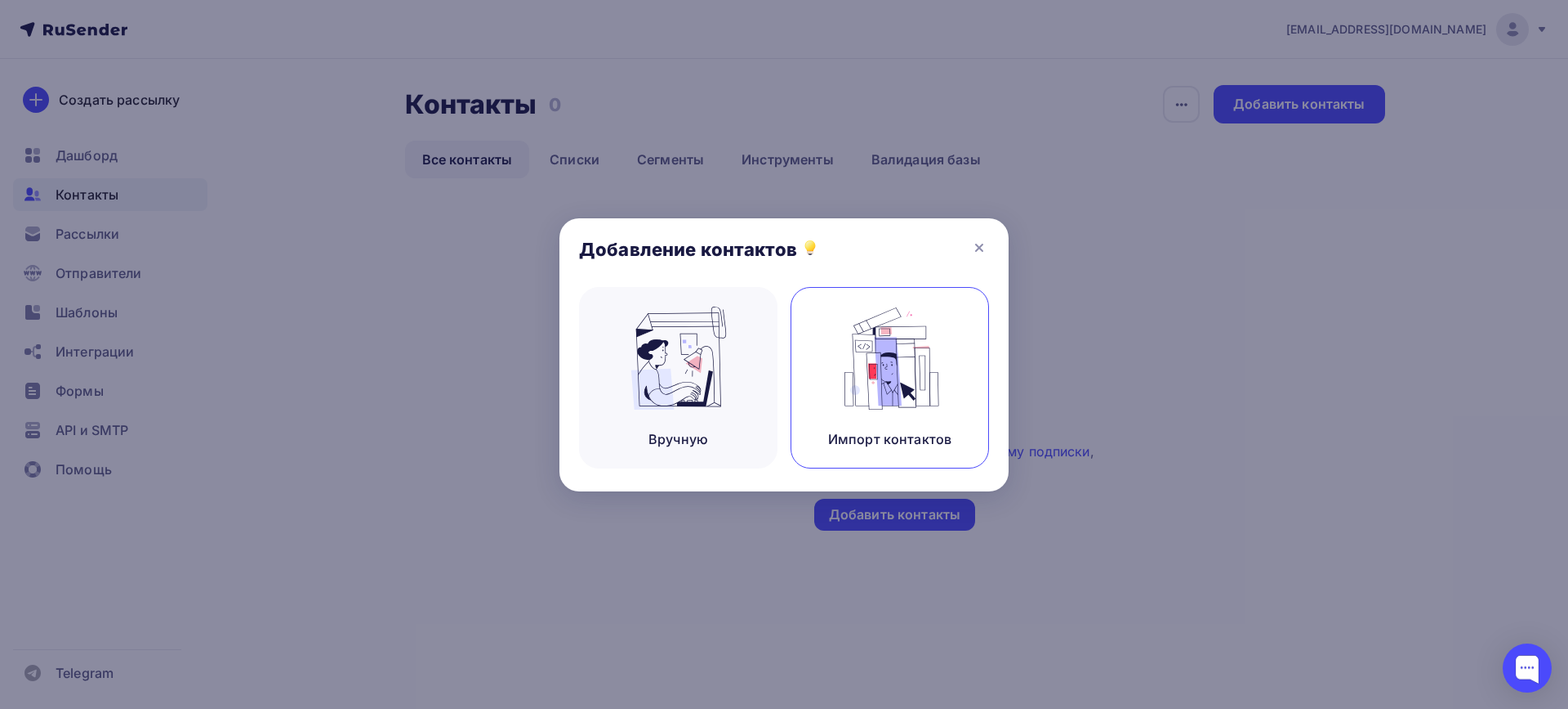
click at [898, 376] on img at bounding box center [890, 358] width 109 height 103
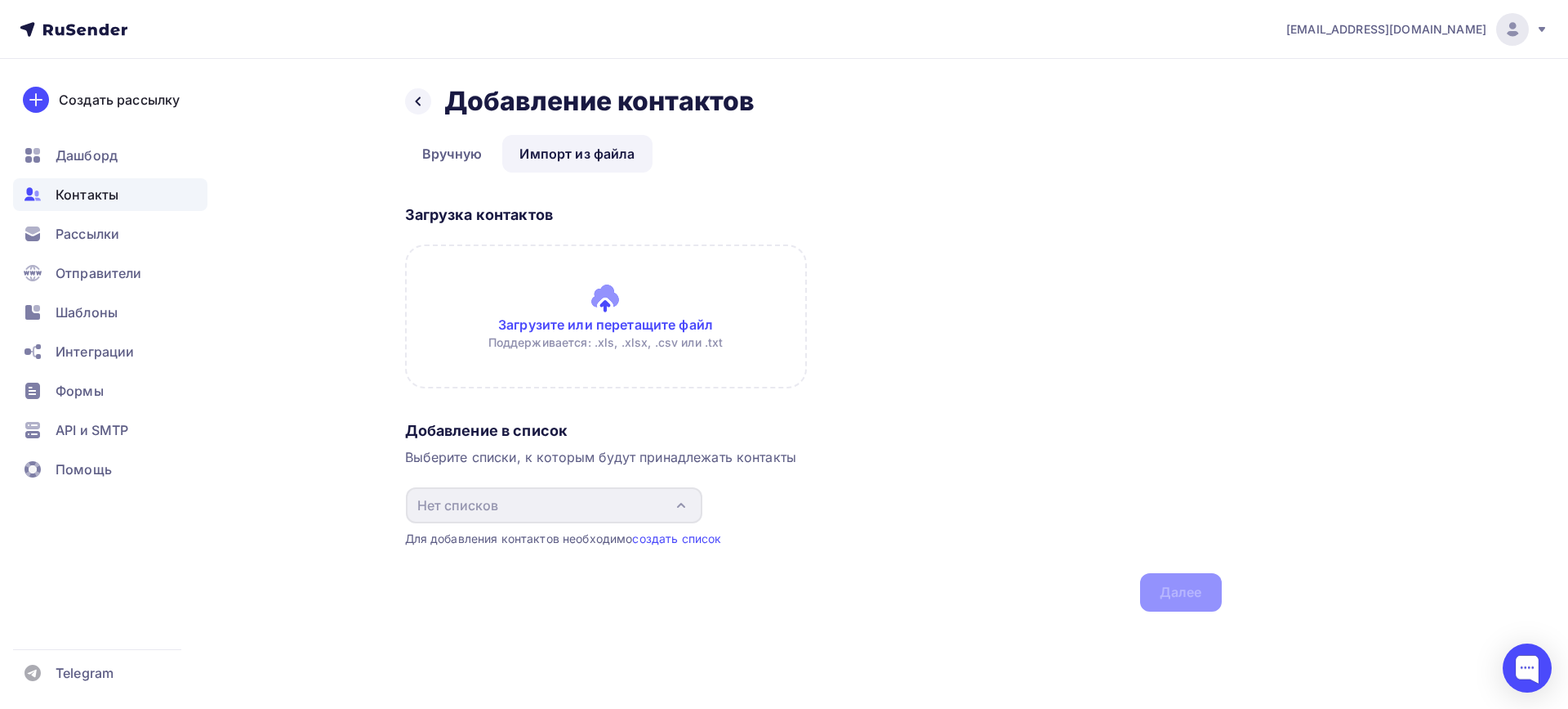
click at [610, 320] on input "file" at bounding box center [606, 316] width 402 height 144
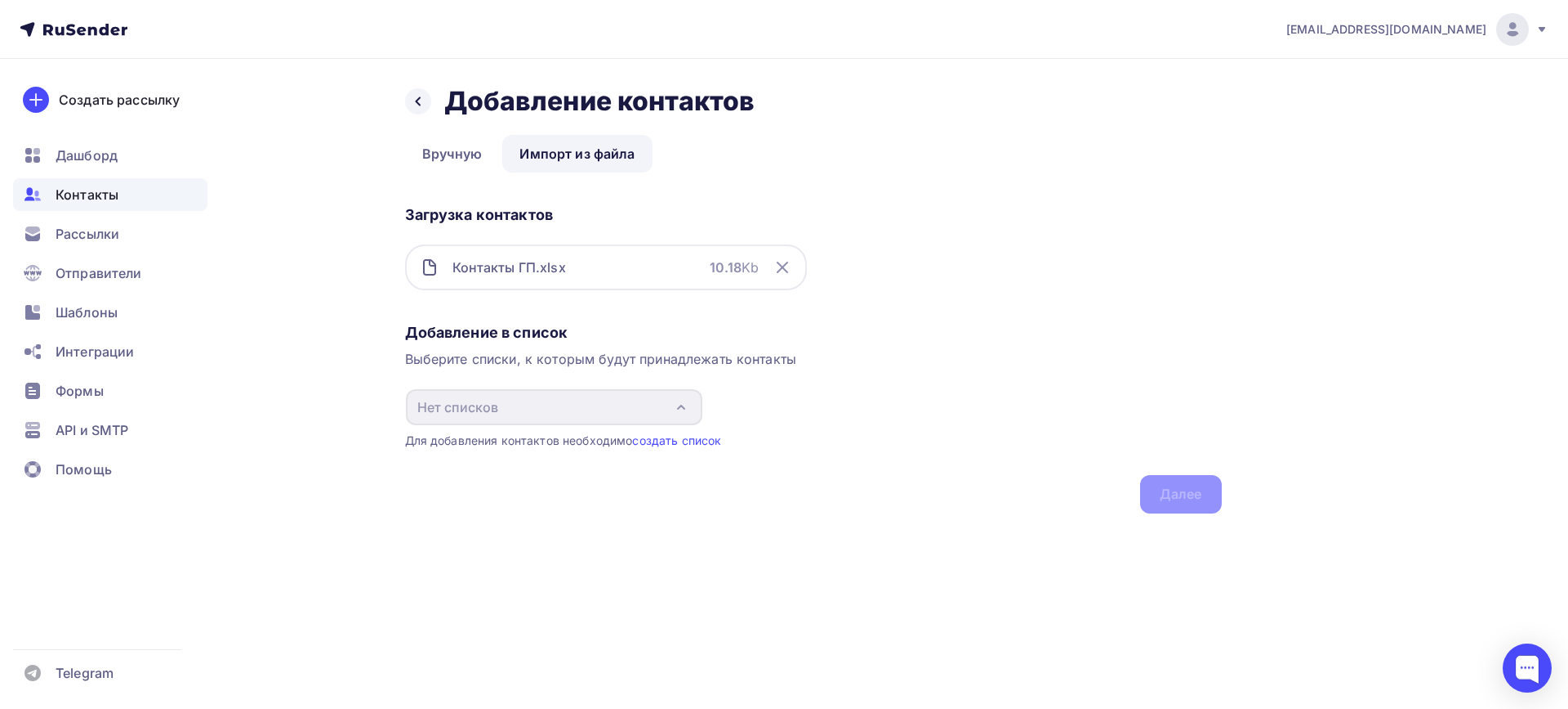
click at [588, 369] on div "Добавление в список Выберите списки, к которым будут принадлежать контакты Нет …" at bounding box center [813, 415] width 817 height 197
click at [1175, 486] on div "Добавление в список Выберите списки, к которым будут принадлежать контакты Нет …" at bounding box center [813, 415] width 817 height 197
click at [534, 273] on div "Контакты ГП.xlsx" at bounding box center [509, 267] width 114 height 20
click at [1179, 494] on div "Добавление в список Выберите списки, к которым будут принадлежать контакты Нет …" at bounding box center [813, 415] width 817 height 197
click at [420, 106] on icon at bounding box center [418, 102] width 13 height 13
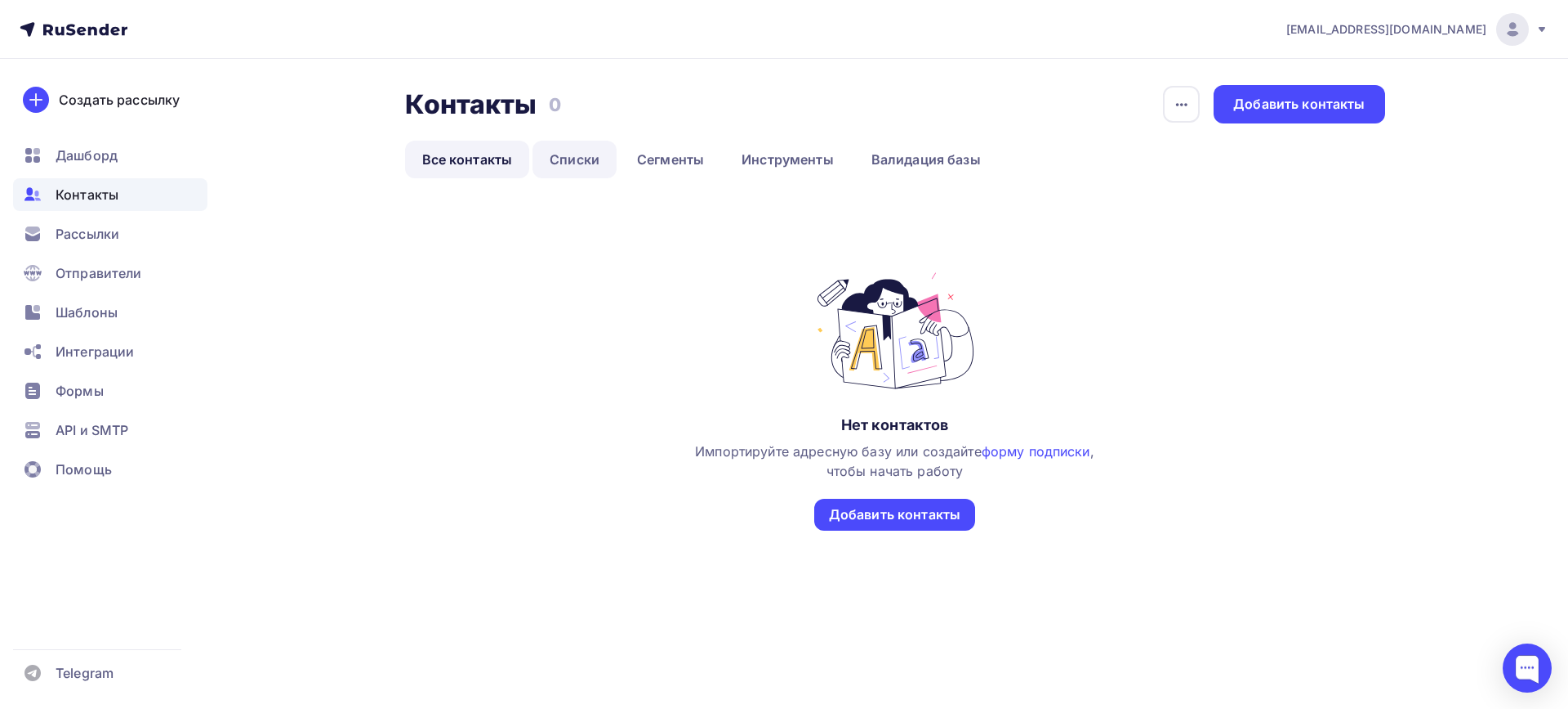
click at [578, 161] on link "Списки" at bounding box center [574, 159] width 84 height 38
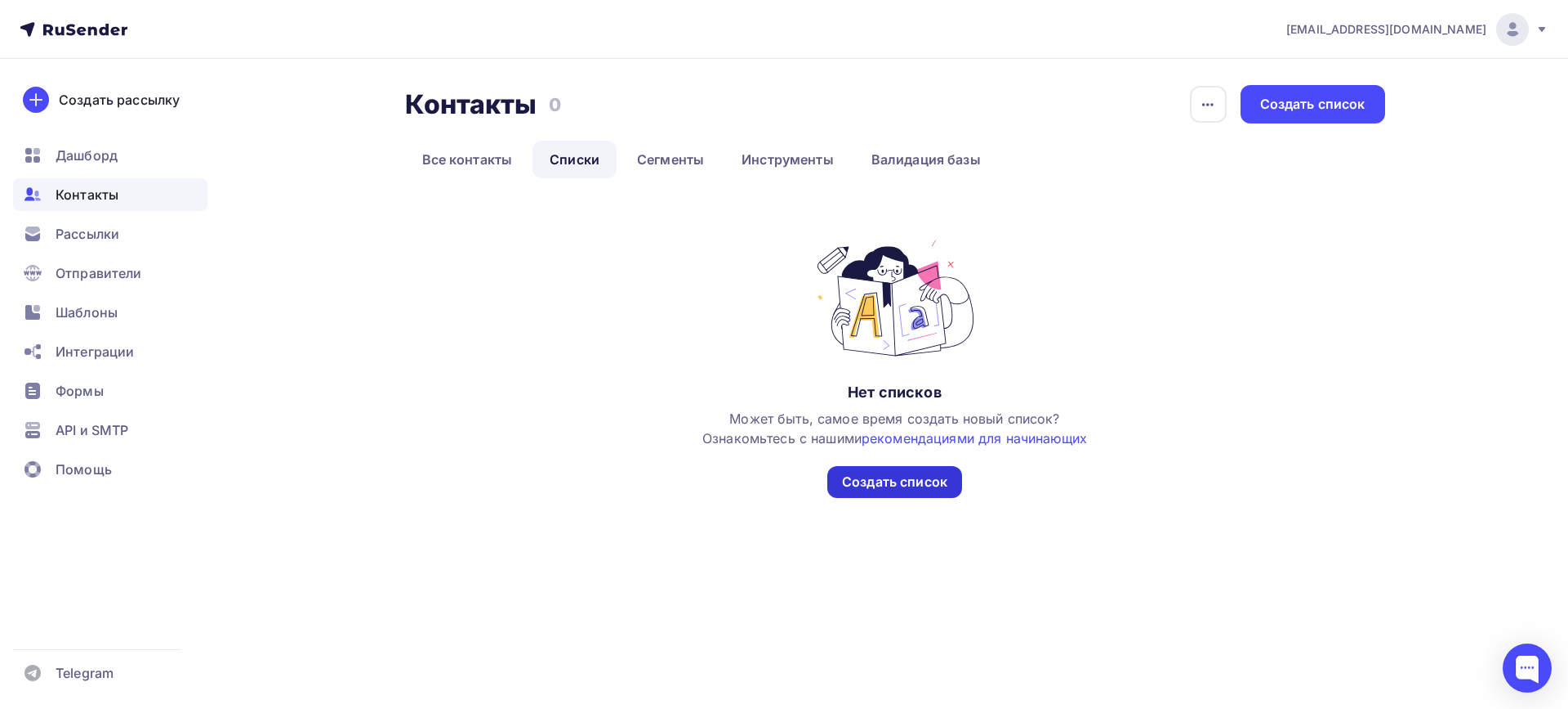
click at [875, 486] on div "Создать список" at bounding box center [895, 482] width 105 height 19
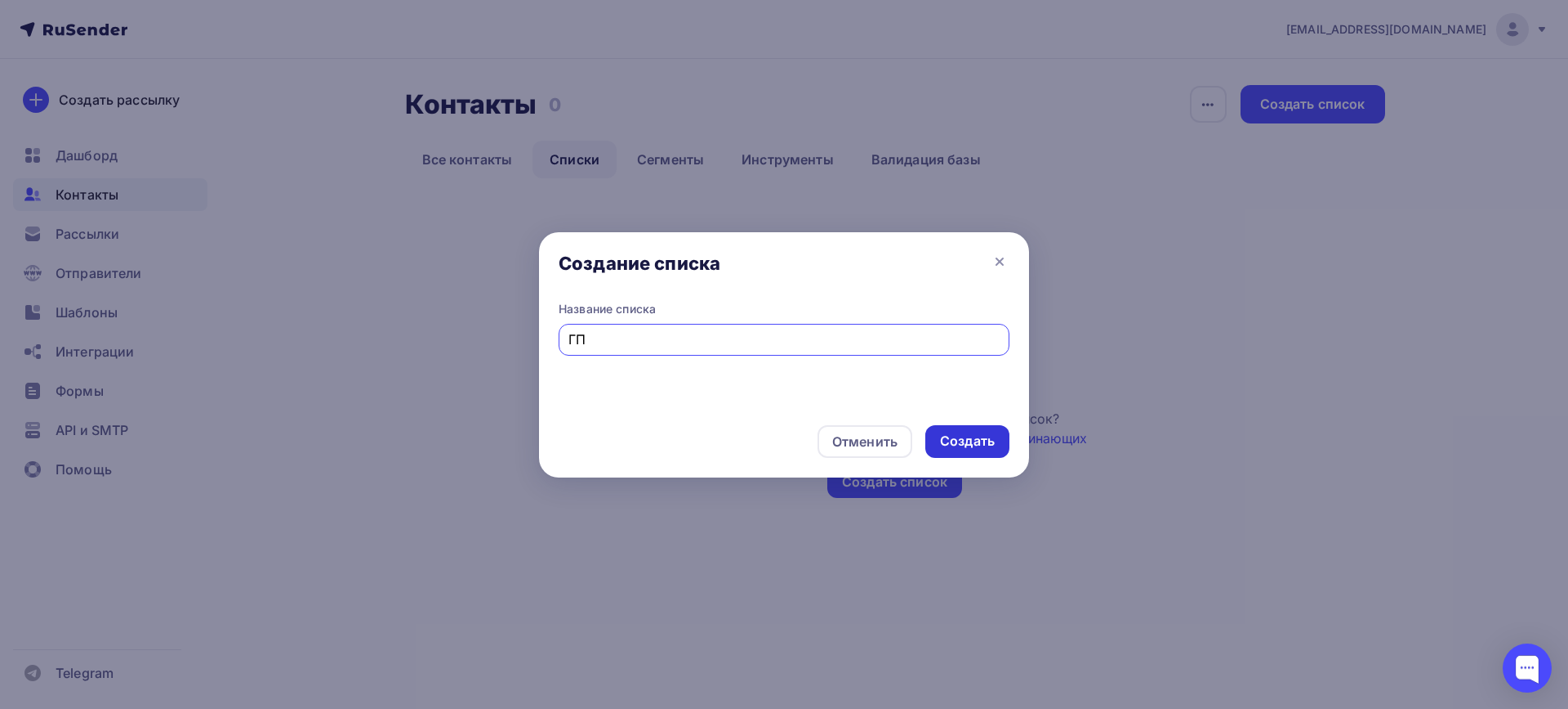
type input "ГП"
click at [982, 448] on div "Создать" at bounding box center [968, 441] width 55 height 19
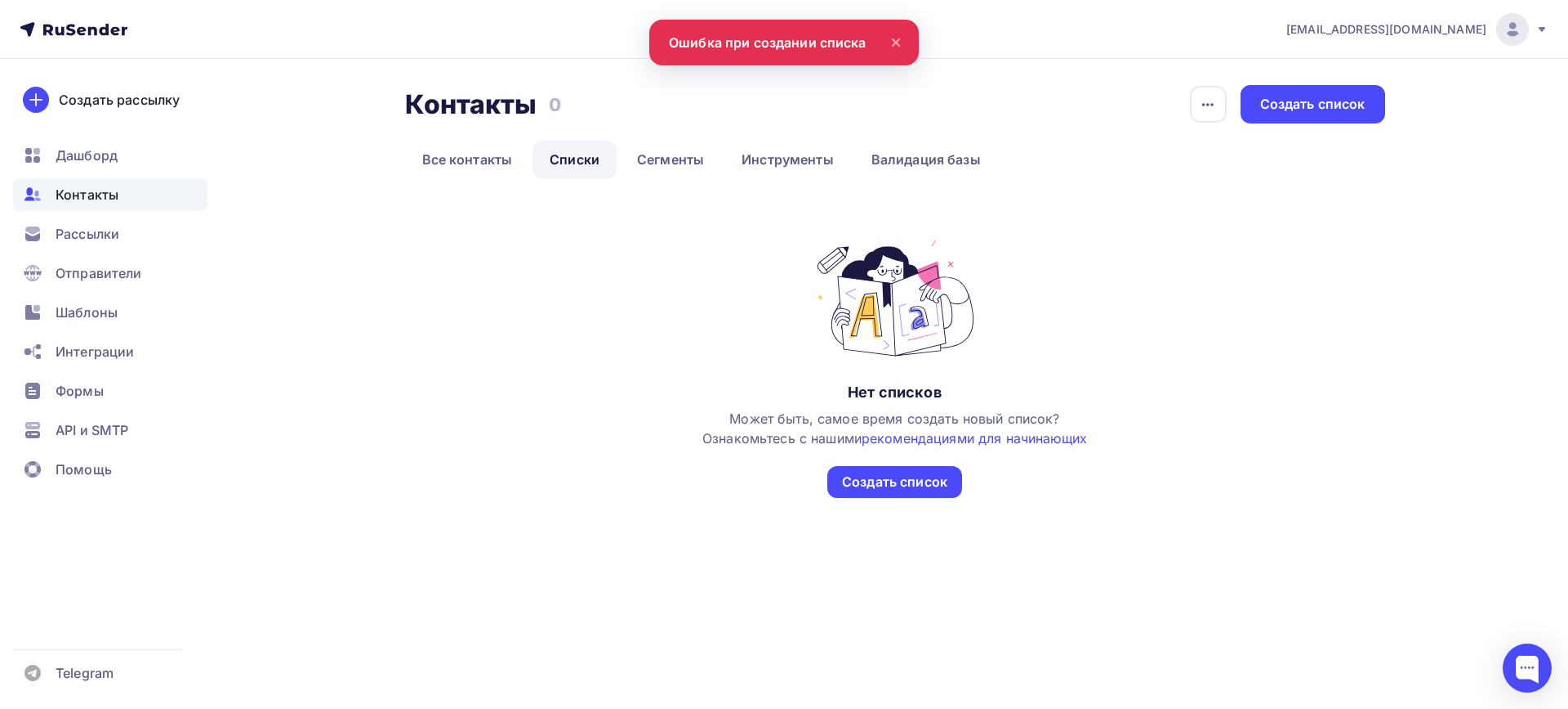
click at [552, 252] on div "Нет списков Может быть, самое время создать новый список? Ознакомьтесь с нашими…" at bounding box center [895, 367] width 980 height 261
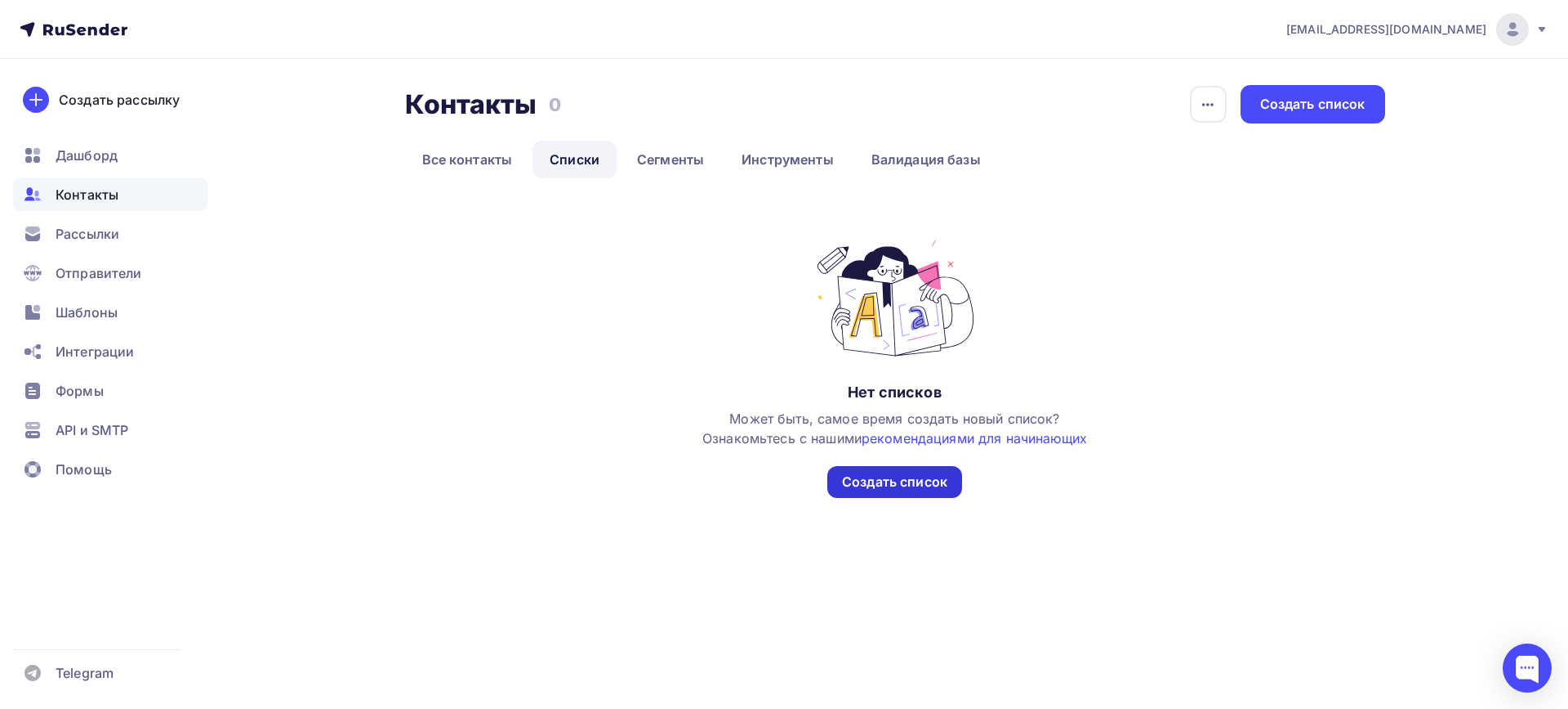
click at [909, 479] on div "Создать список" at bounding box center [895, 482] width 105 height 19
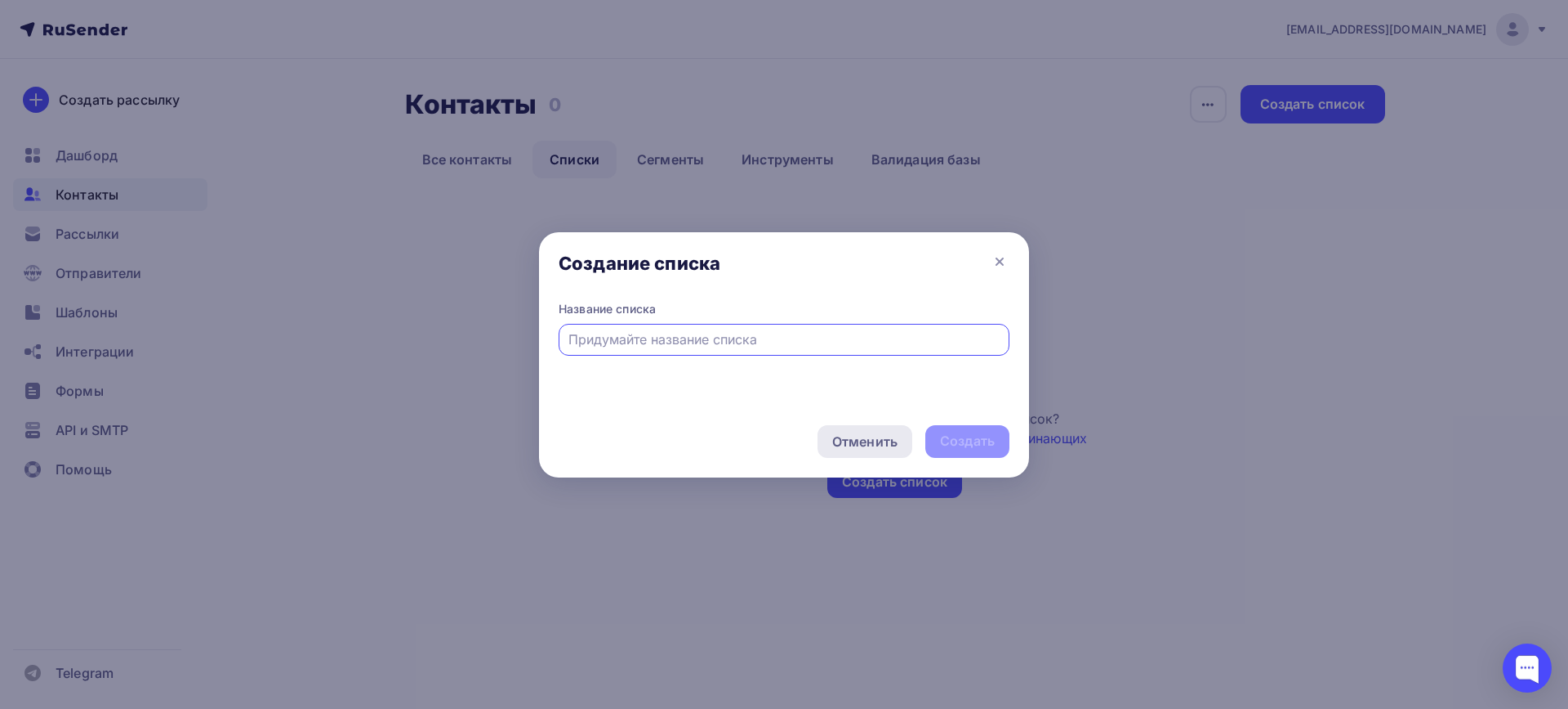
click at [883, 443] on div "Отменить" at bounding box center [864, 441] width 65 height 20
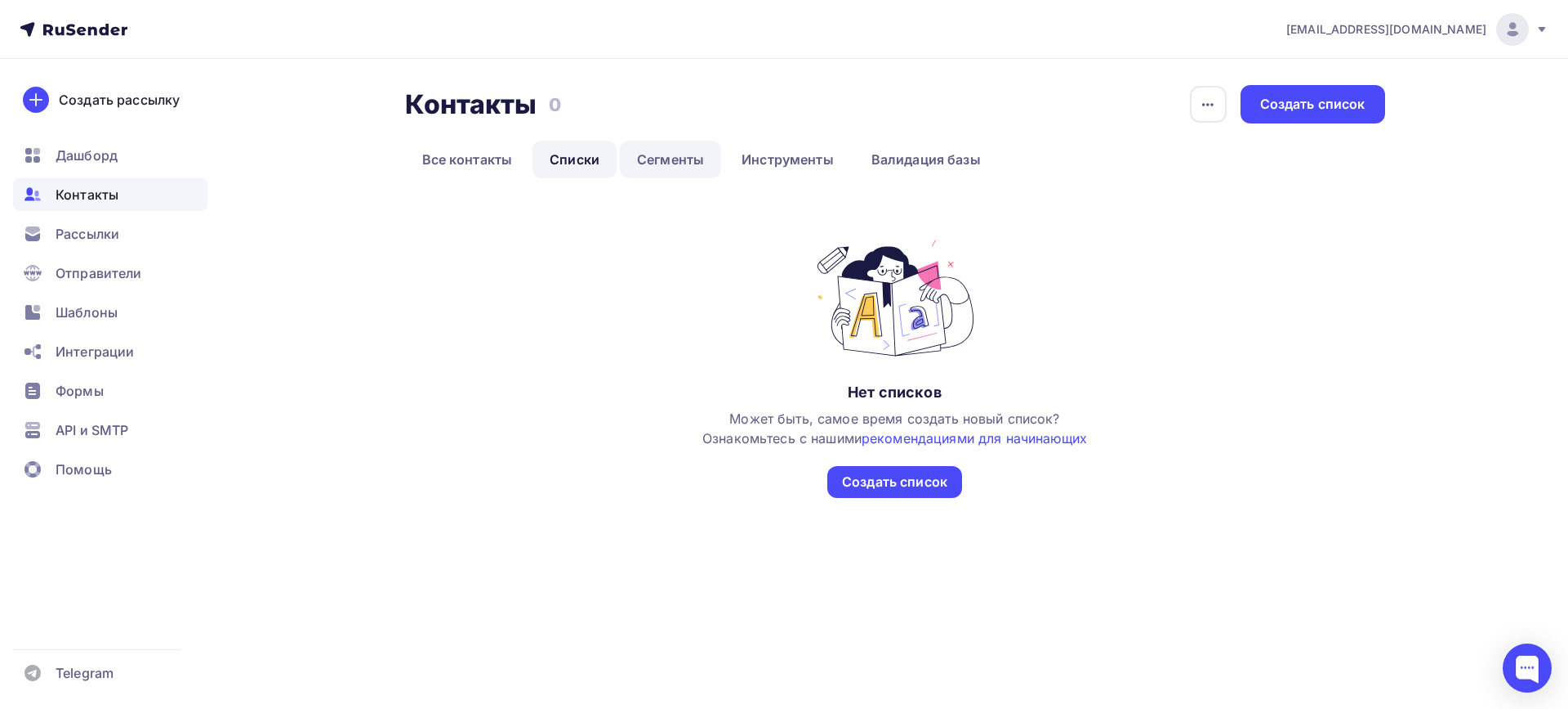
click at [658, 166] on link "Сегменты" at bounding box center [671, 159] width 101 height 38
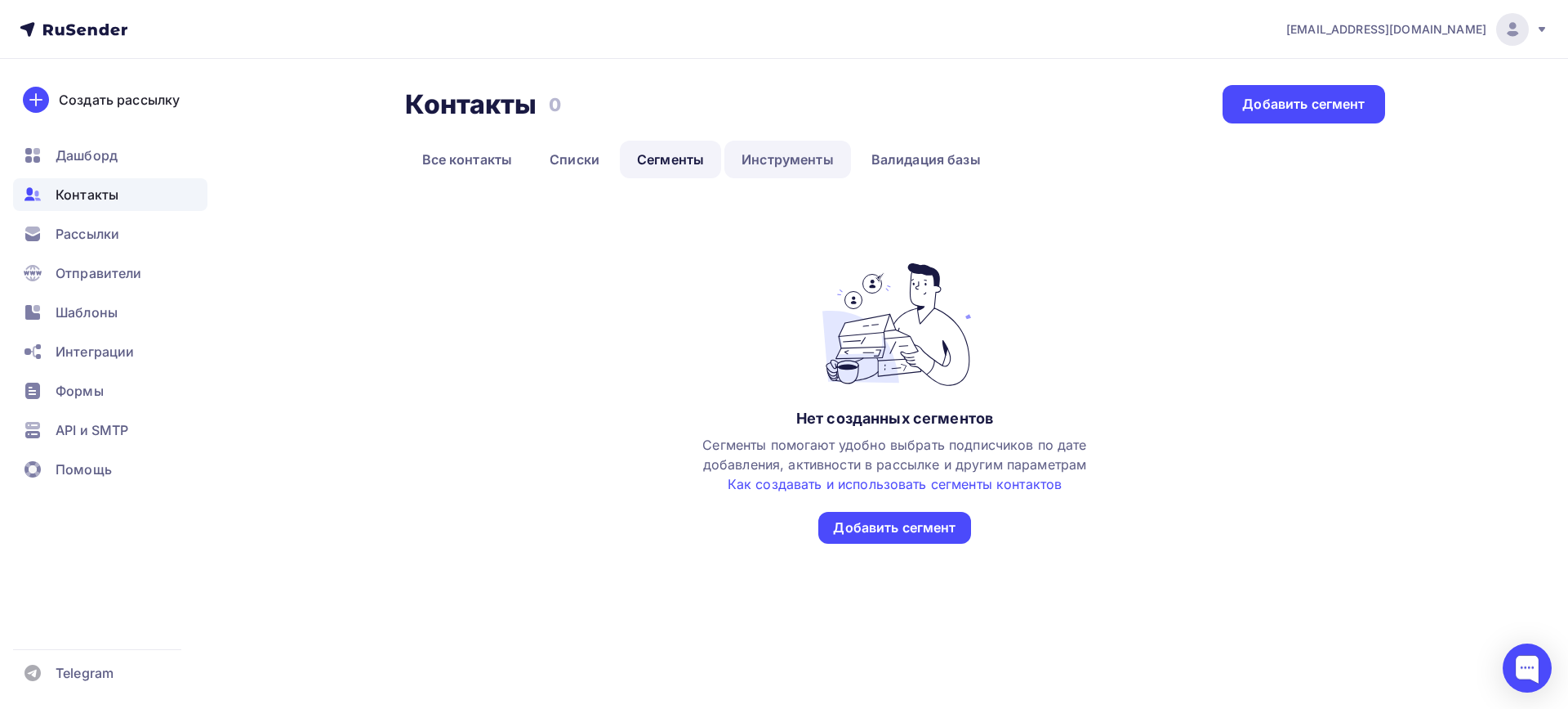
click at [784, 160] on link "Инструменты" at bounding box center [787, 159] width 126 height 38
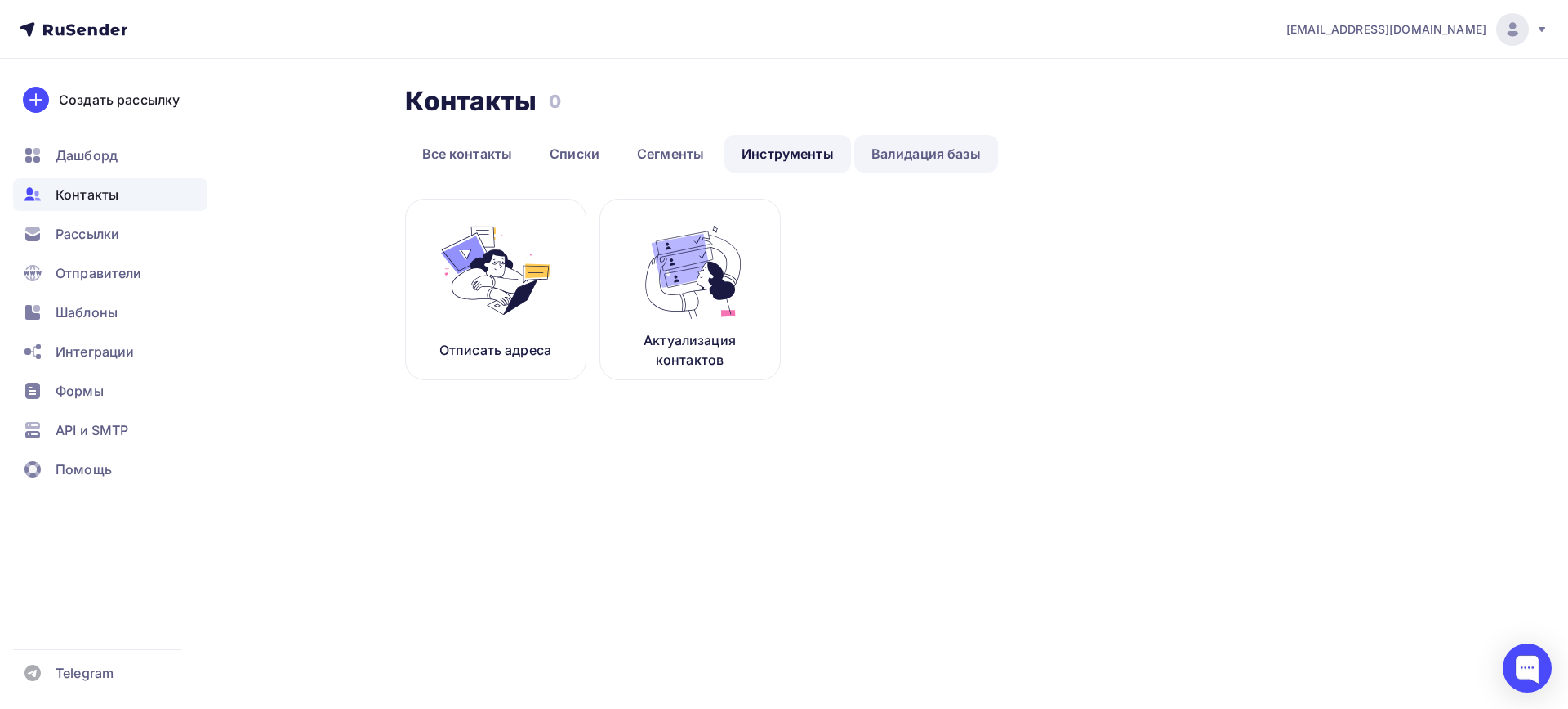
click at [885, 155] on link "Валидация базы" at bounding box center [927, 154] width 144 height 38
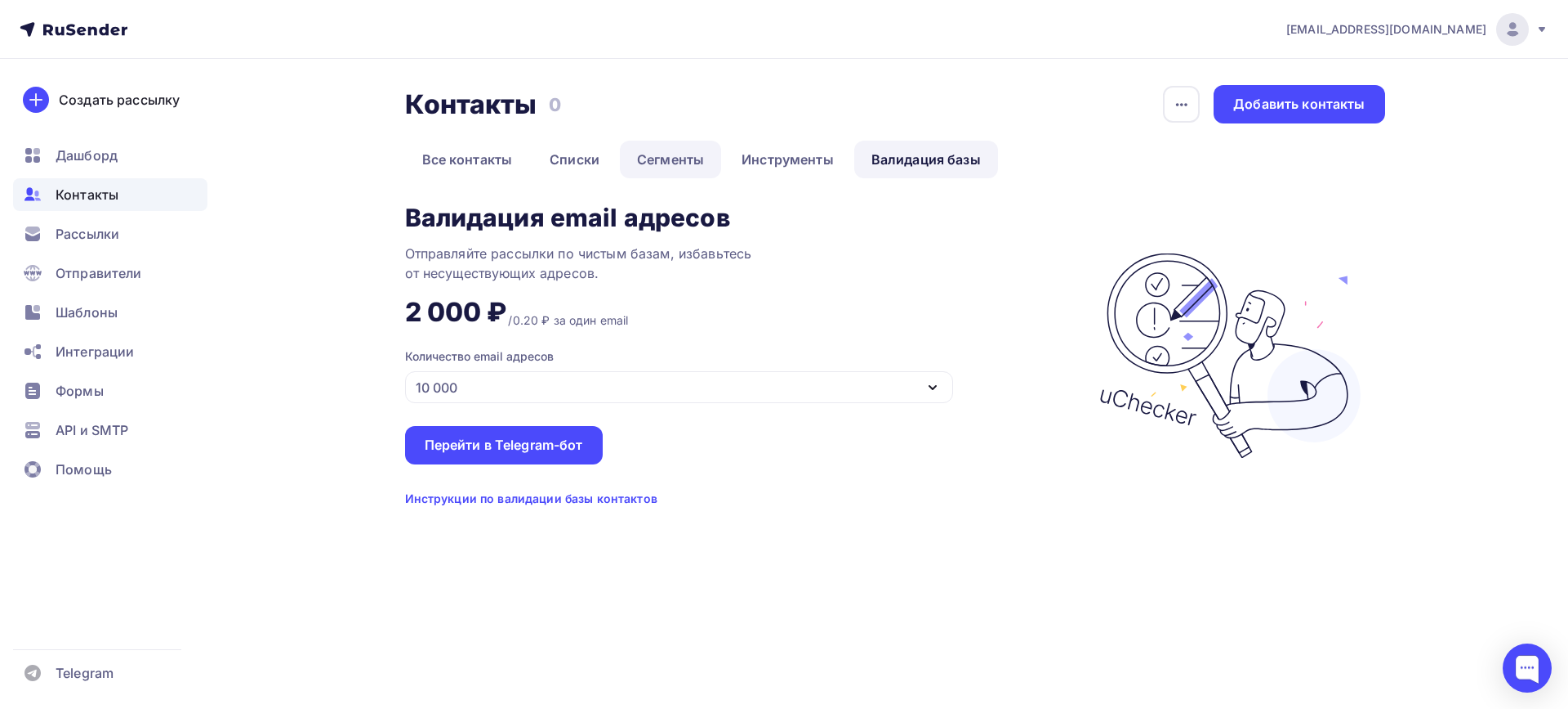
click at [685, 168] on link "Сегменты" at bounding box center [671, 159] width 101 height 38
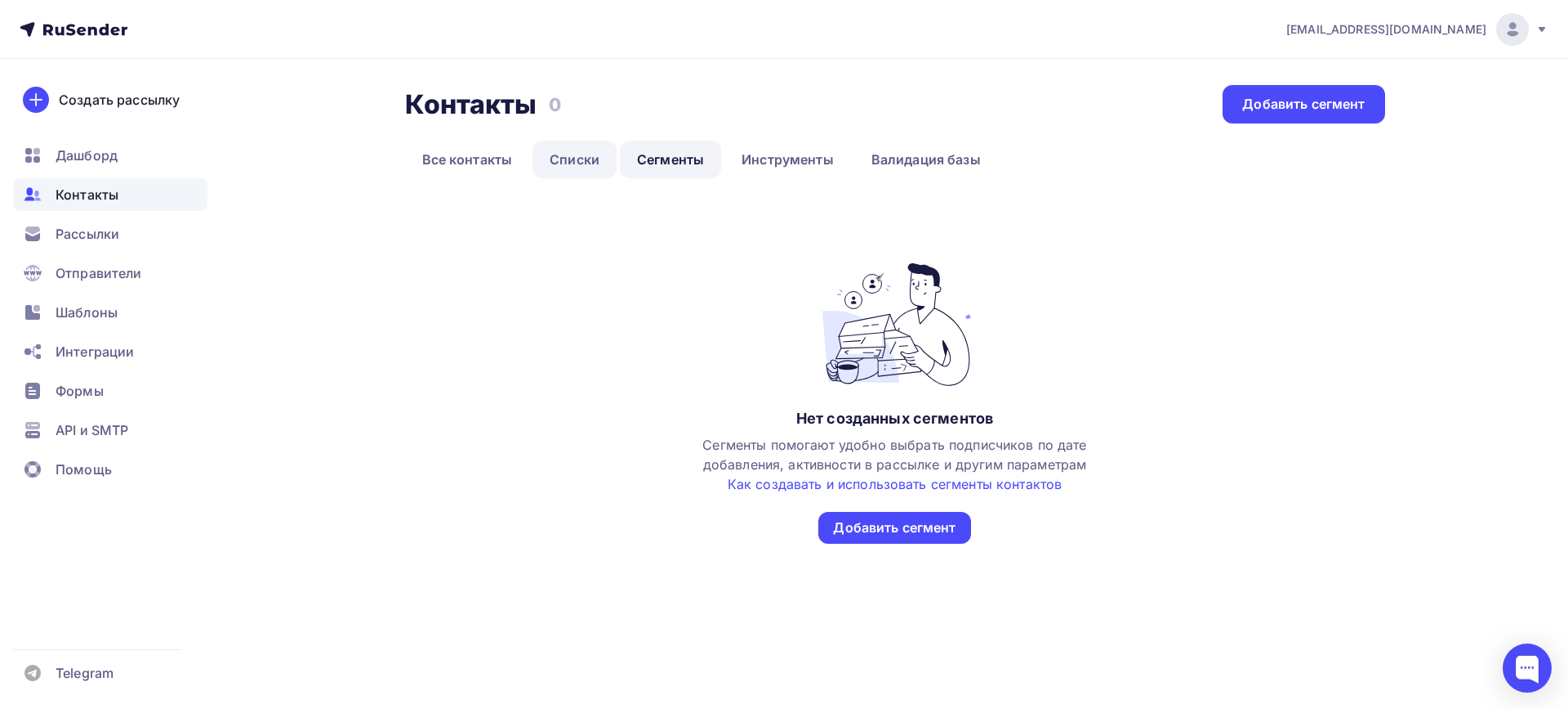
click at [585, 164] on link "Списки" at bounding box center [574, 159] width 84 height 38
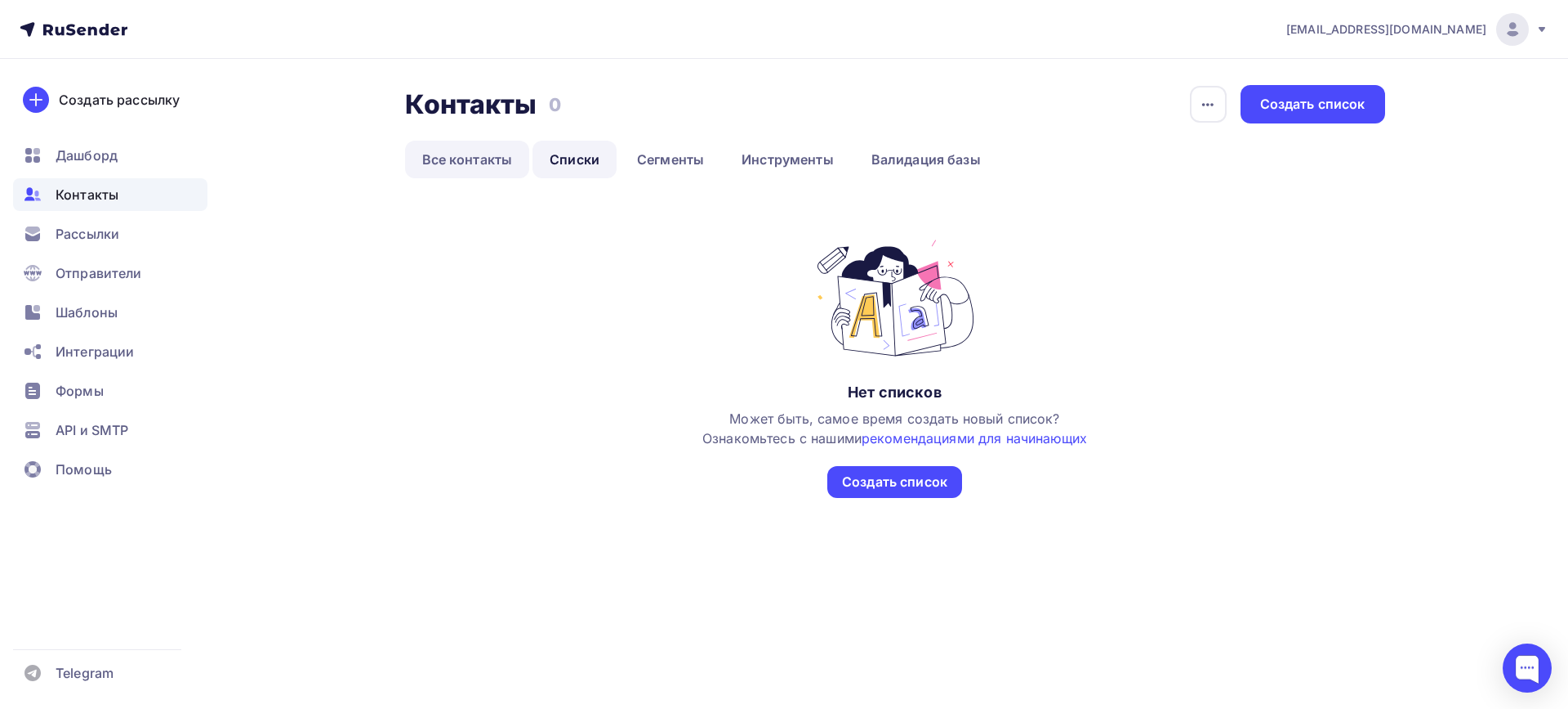
click at [468, 155] on link "Все контакты" at bounding box center [468, 159] width 125 height 38
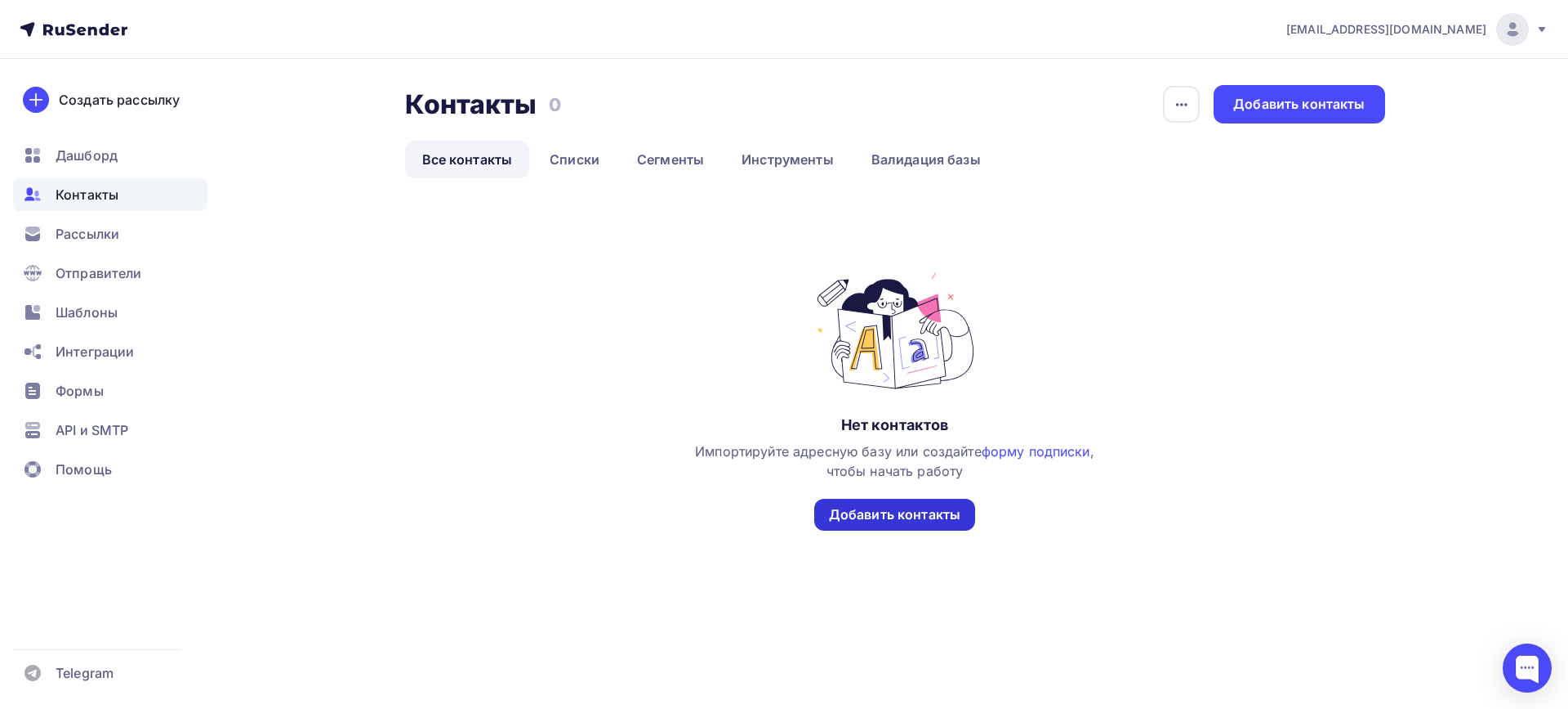
click at [886, 520] on div "Добавить контакты" at bounding box center [895, 514] width 132 height 19
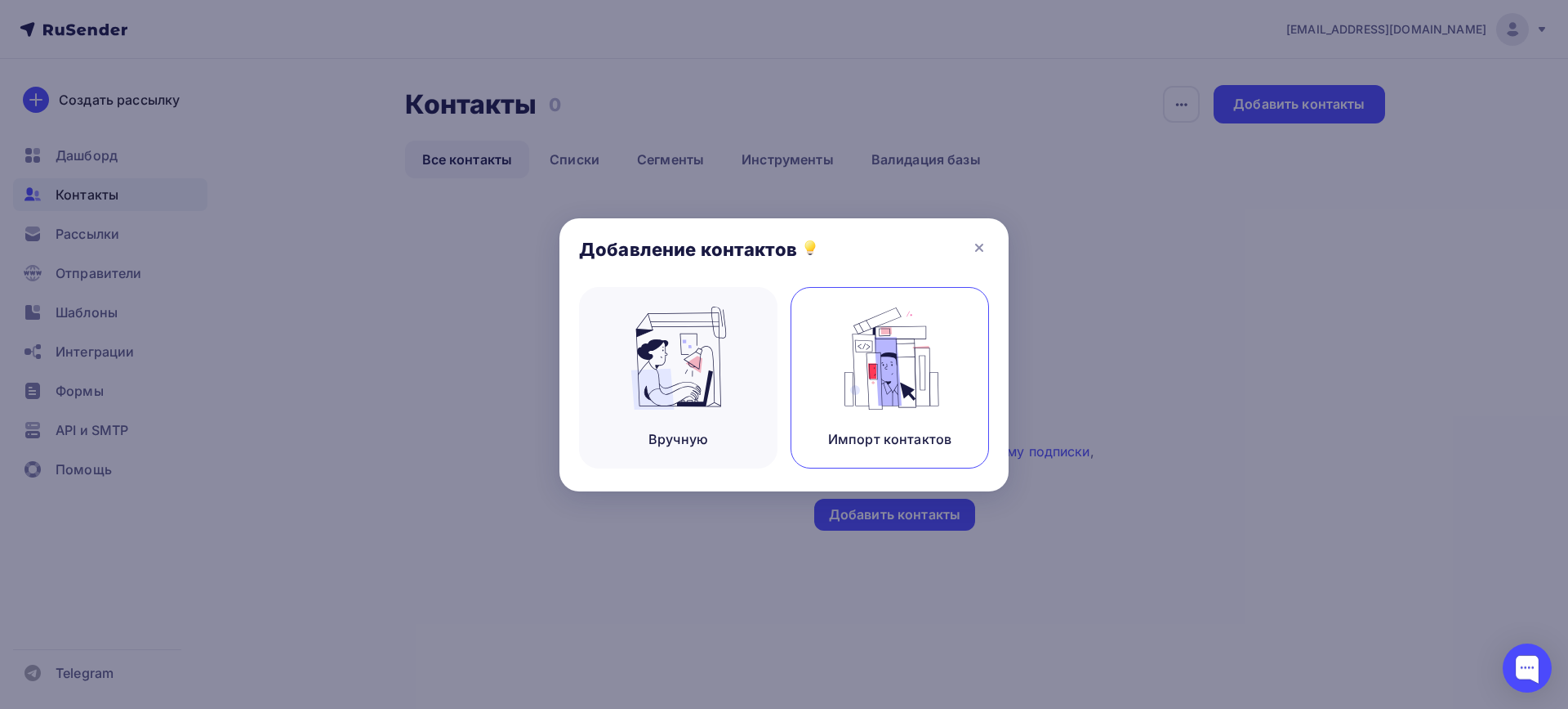
click at [889, 400] on img at bounding box center [890, 358] width 109 height 103
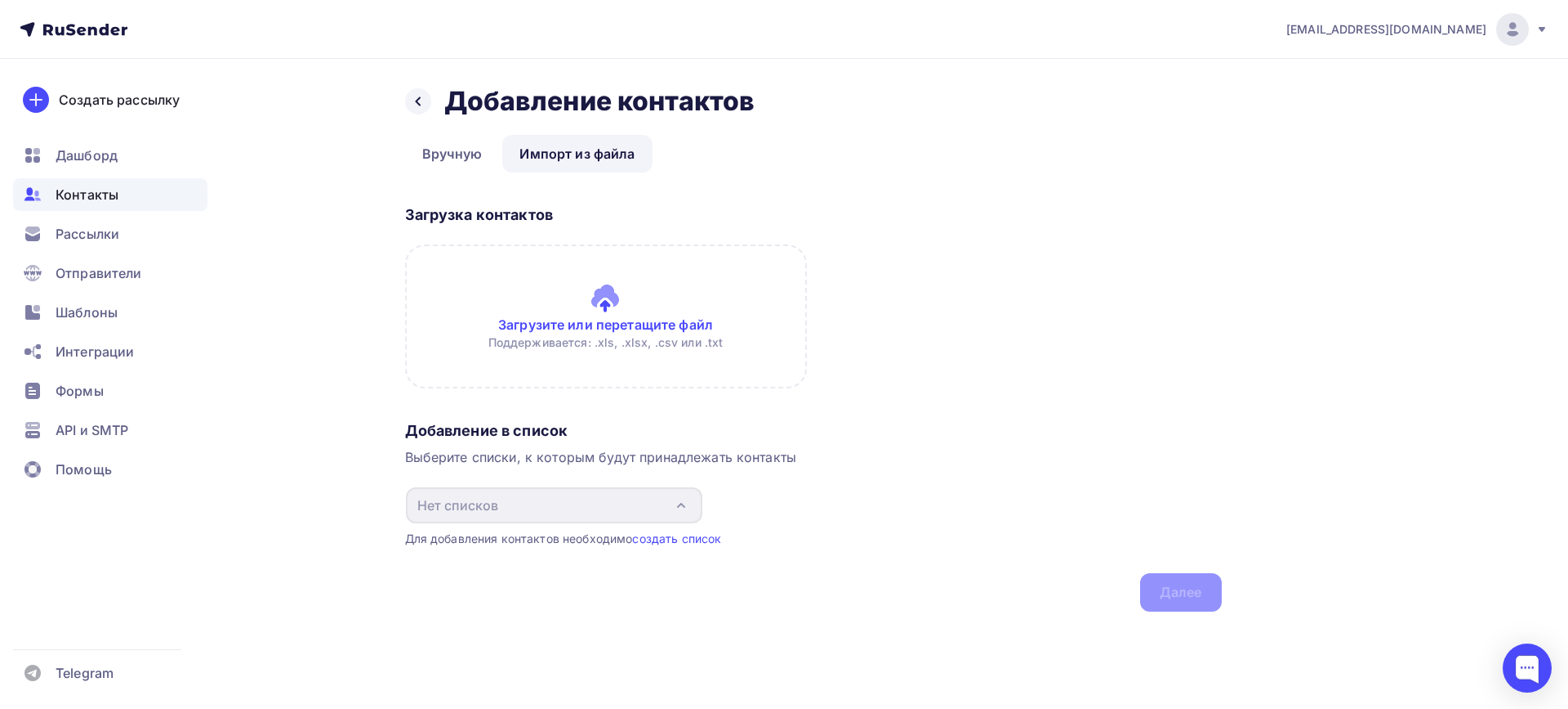
click at [603, 159] on link "Импорт из файла" at bounding box center [578, 154] width 150 height 38
click at [572, 150] on link "Импорт из файла" at bounding box center [578, 154] width 150 height 38
click at [562, 330] on input "file" at bounding box center [606, 316] width 402 height 144
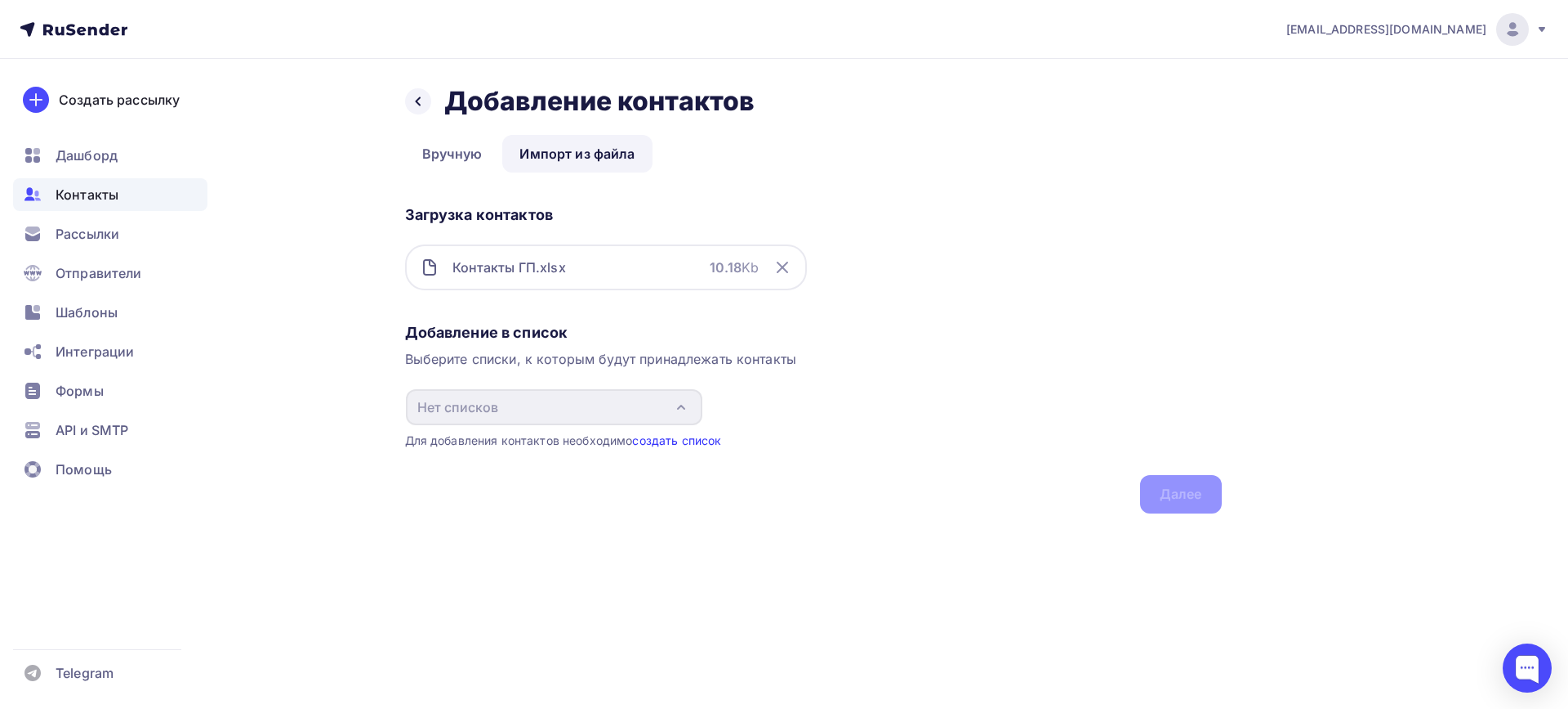
click at [660, 439] on link "создать список" at bounding box center [677, 439] width 89 height 14
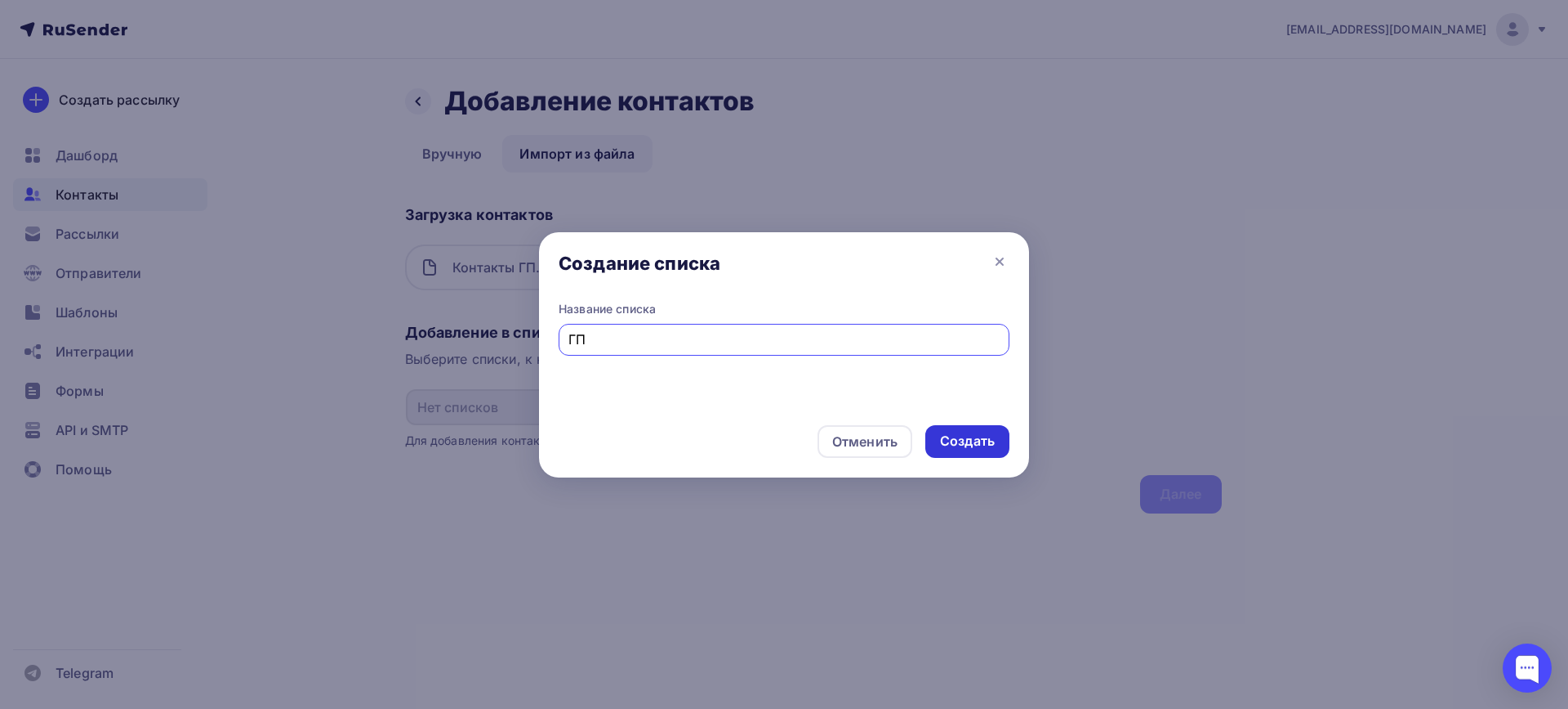
type input "ГП"
click at [946, 438] on div "Создать" at bounding box center [968, 441] width 55 height 19
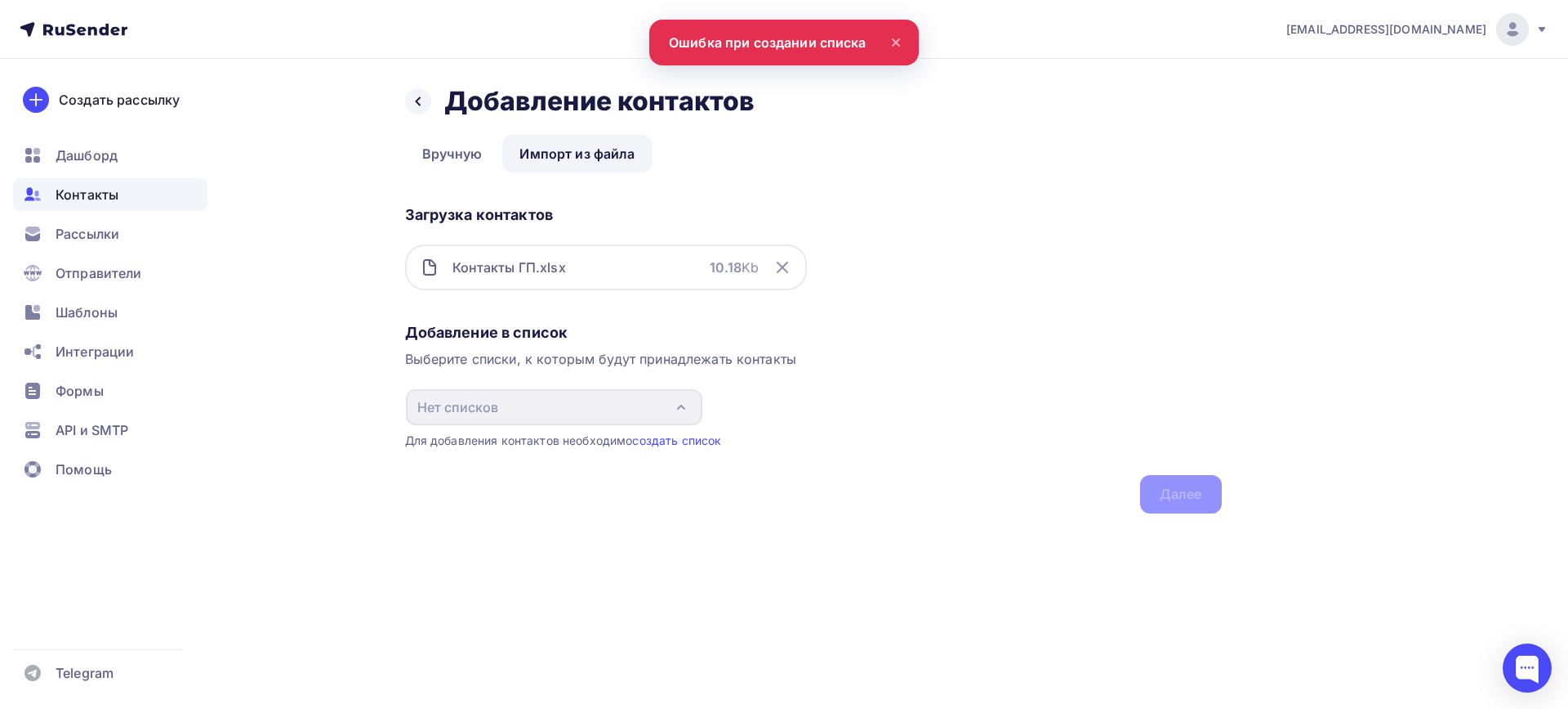
click at [897, 45] on icon at bounding box center [895, 42] width 20 height 20
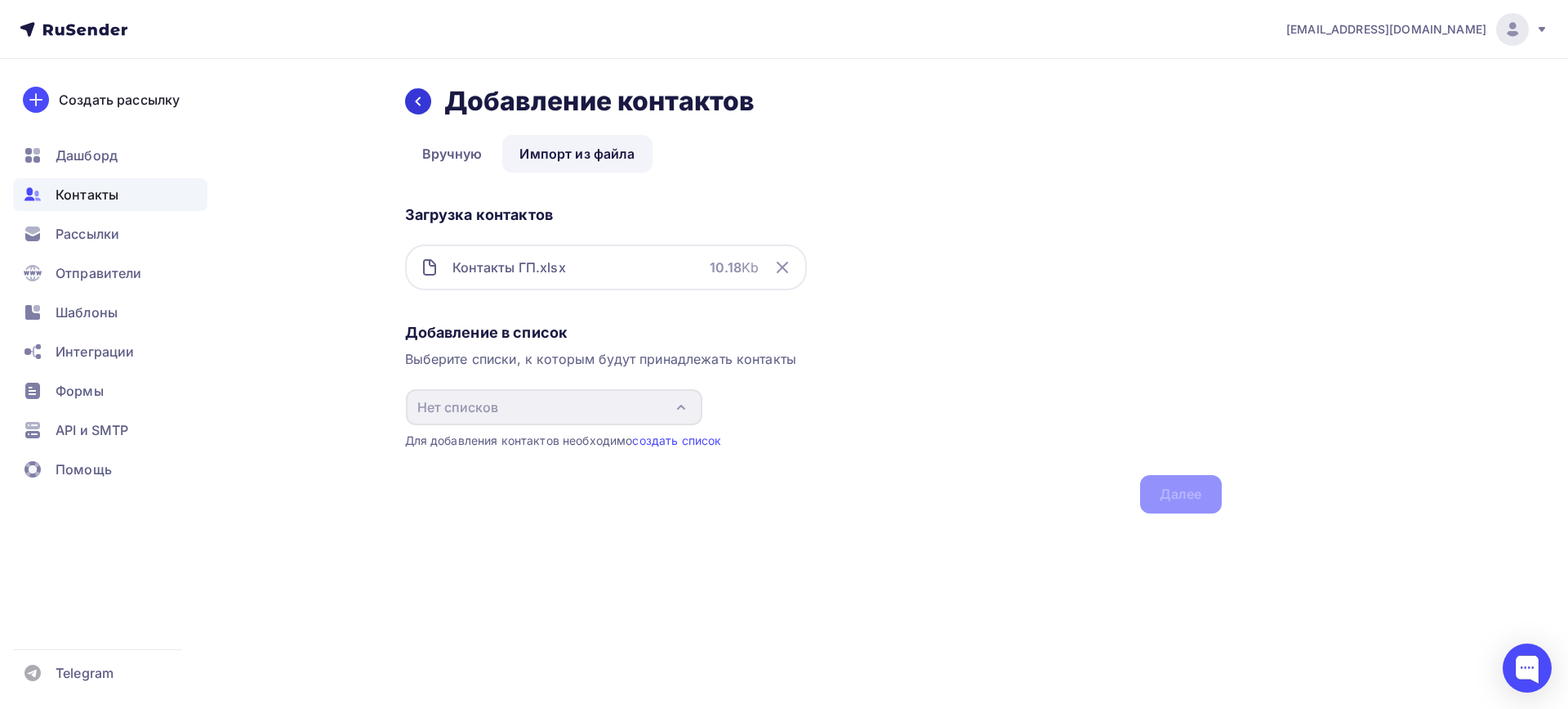
click at [417, 98] on icon at bounding box center [418, 102] width 13 height 13
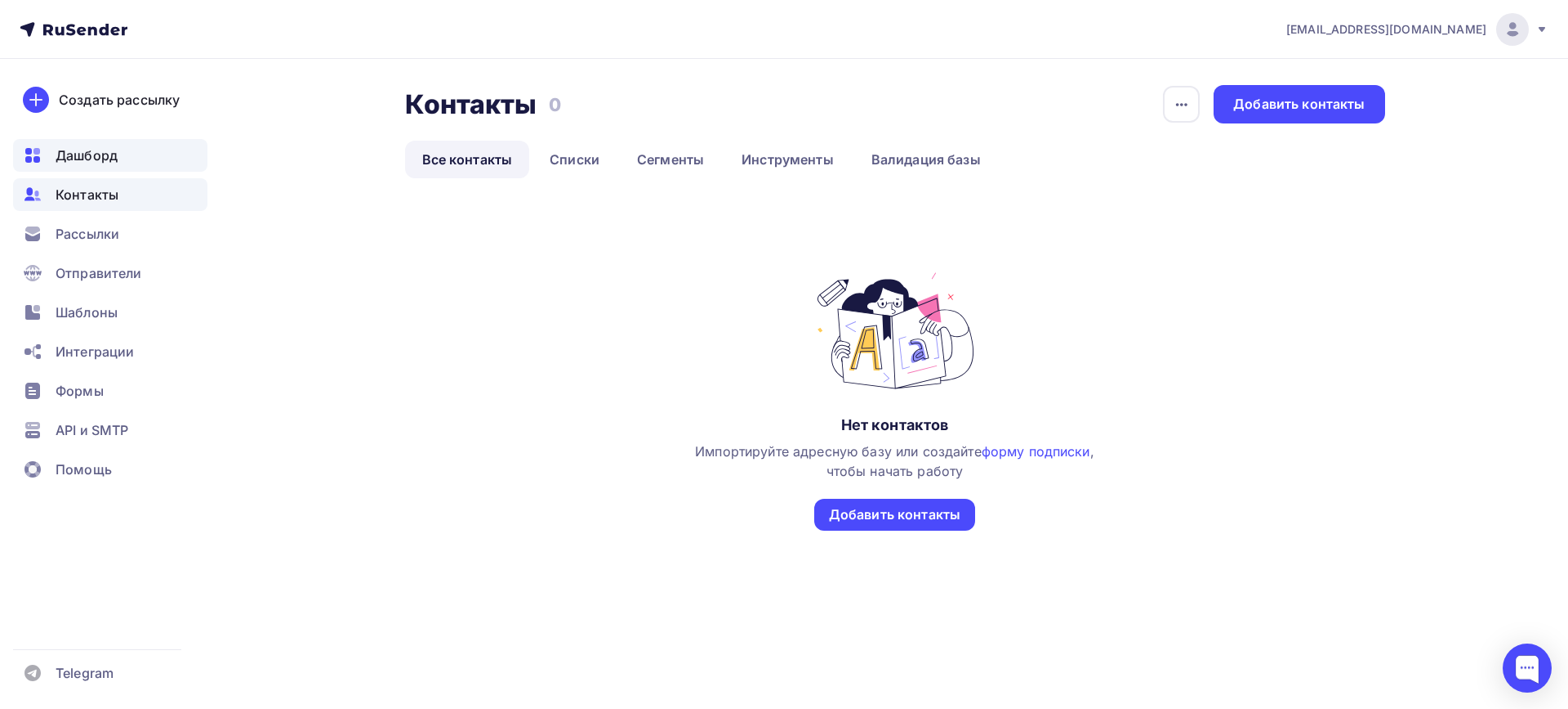
click at [118, 161] on div "Дашборд" at bounding box center [110, 155] width 194 height 32
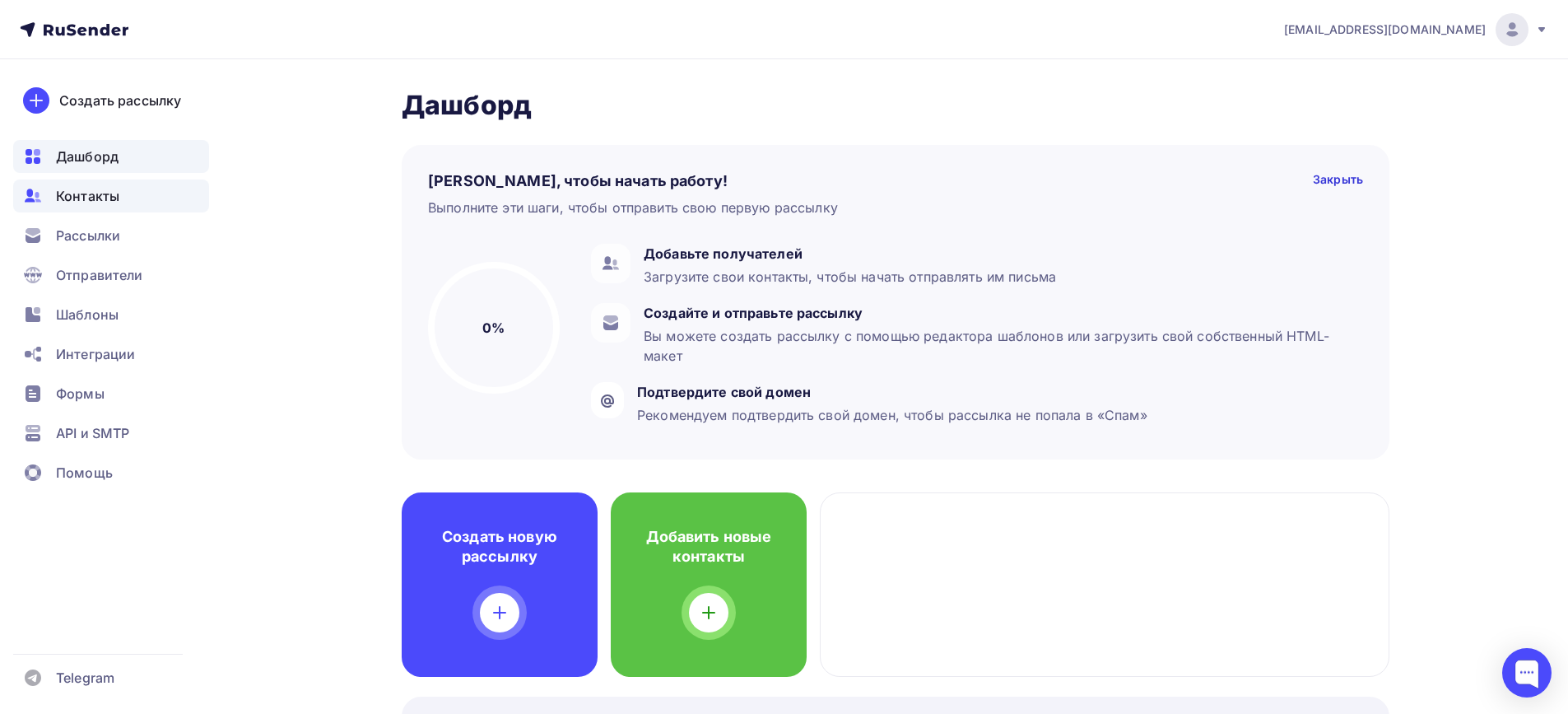
click at [94, 193] on span "Контакты" at bounding box center [88, 196] width 63 height 20
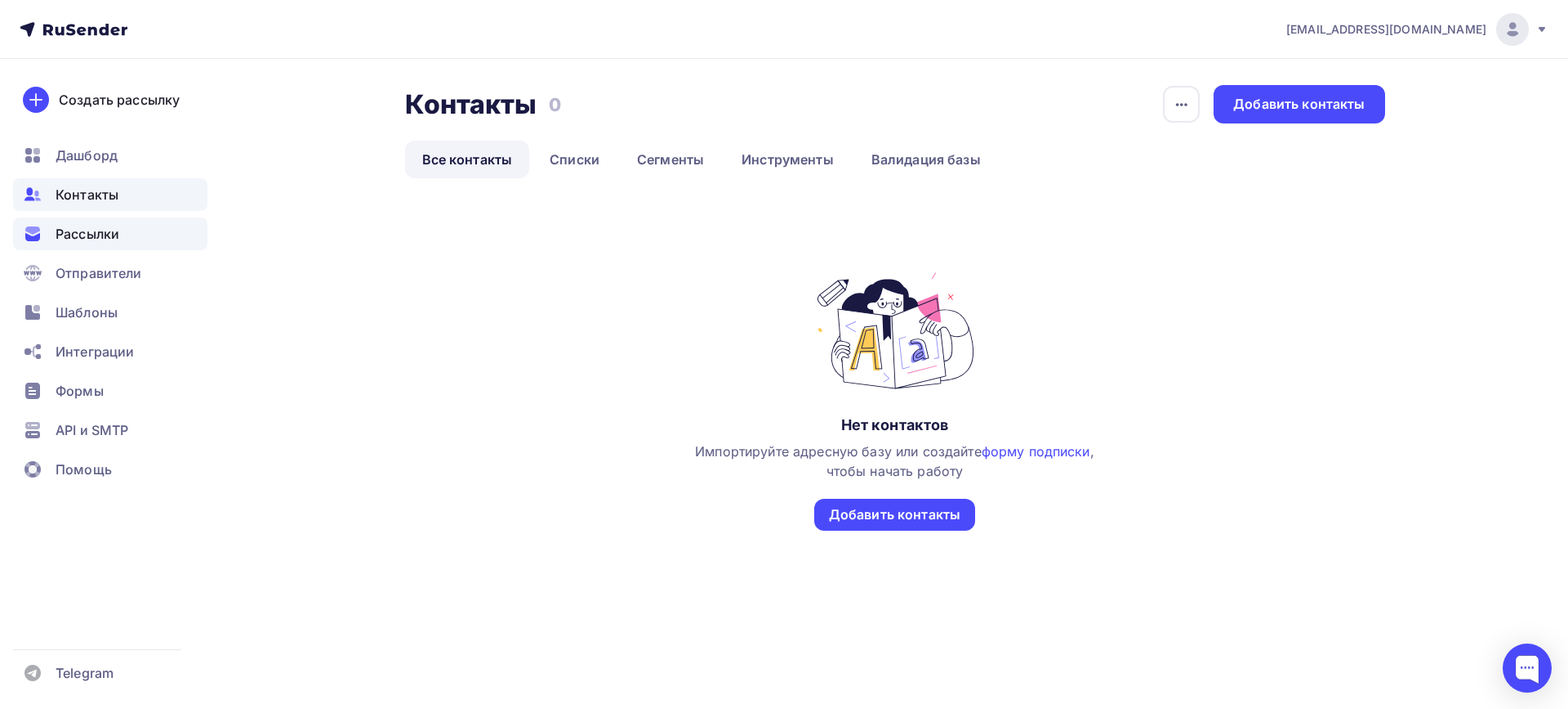
click at [76, 235] on span "Рассылки" at bounding box center [87, 233] width 64 height 20
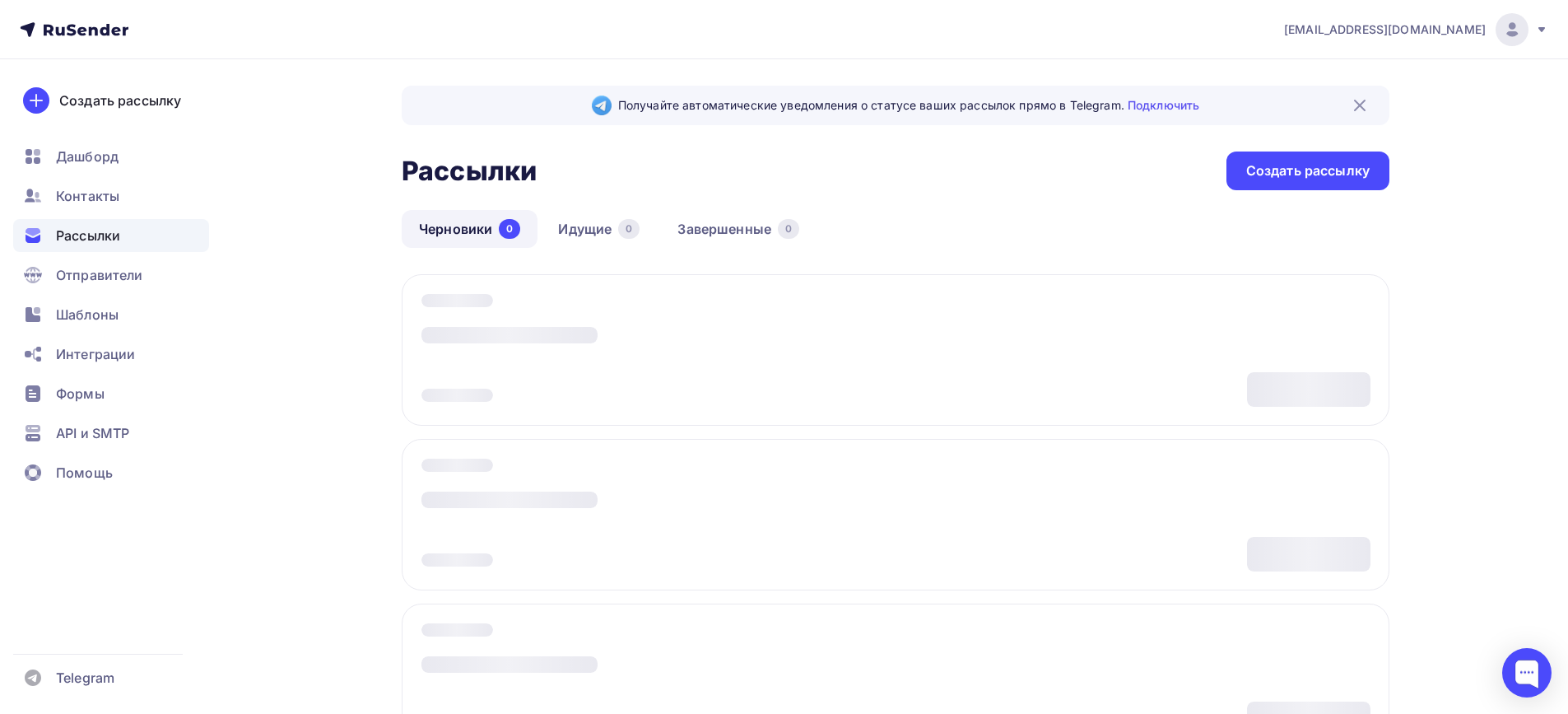
click at [453, 228] on link "Черновики 0" at bounding box center [469, 229] width 136 height 38
click at [479, 223] on link "Черновики 0" at bounding box center [469, 229] width 136 height 38
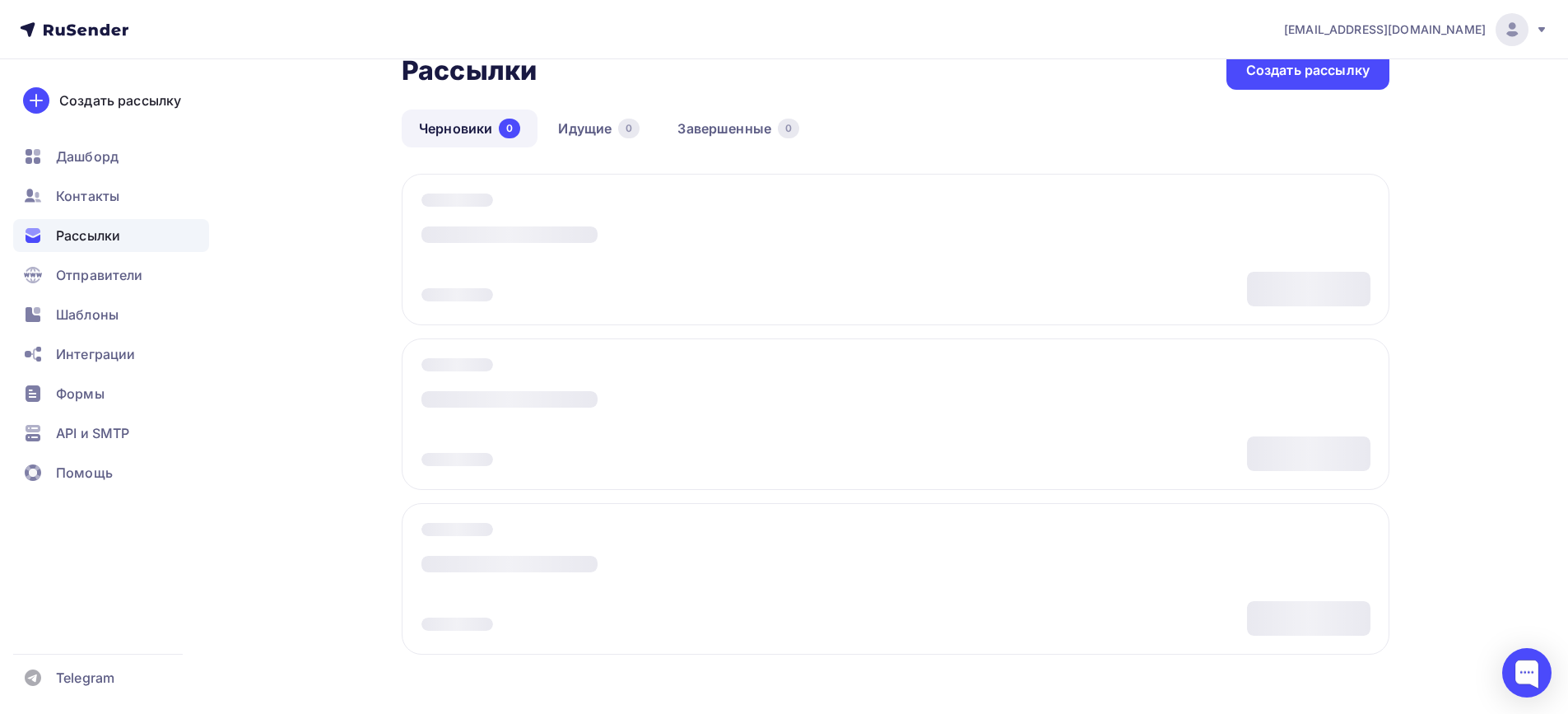
scroll to position [161, 0]
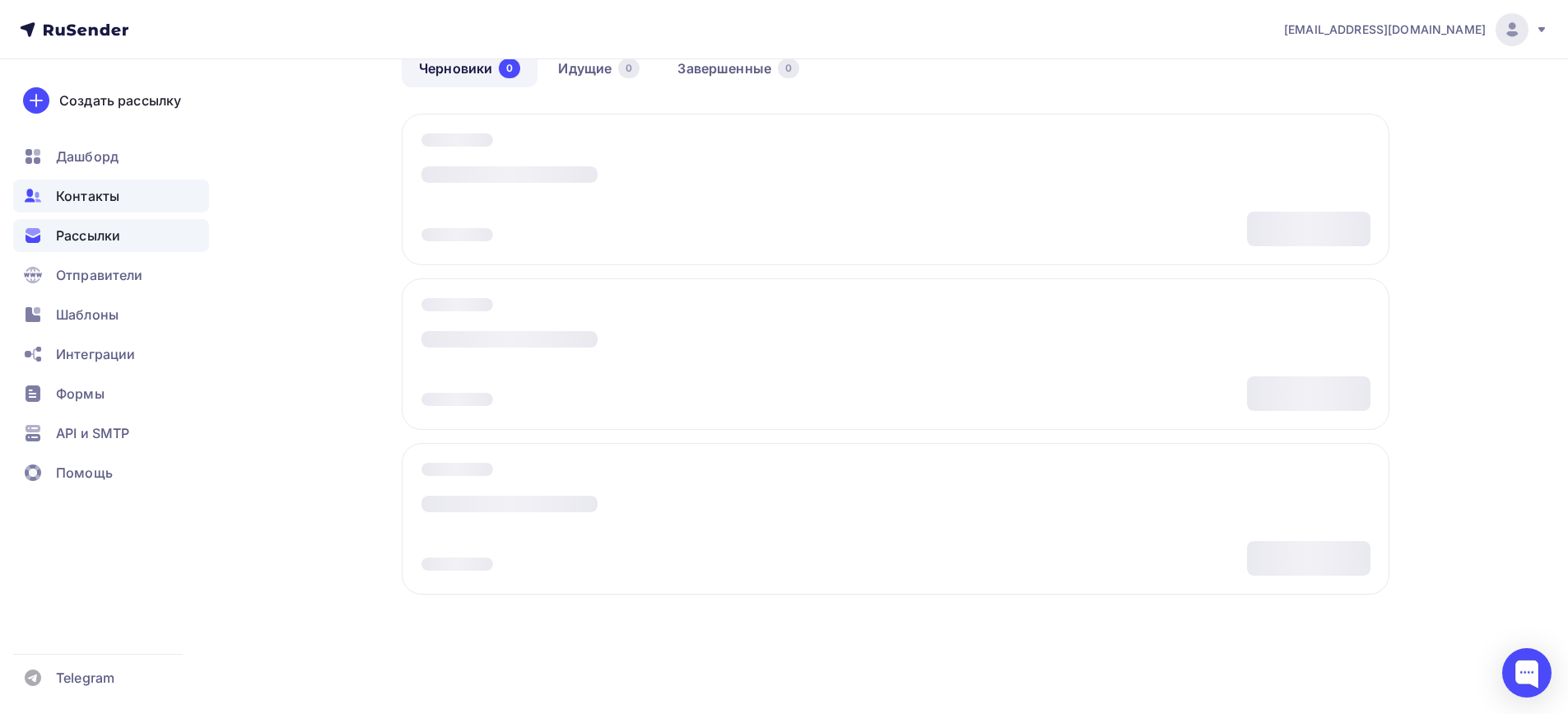
click at [118, 195] on span "Контакты" at bounding box center [88, 196] width 63 height 20
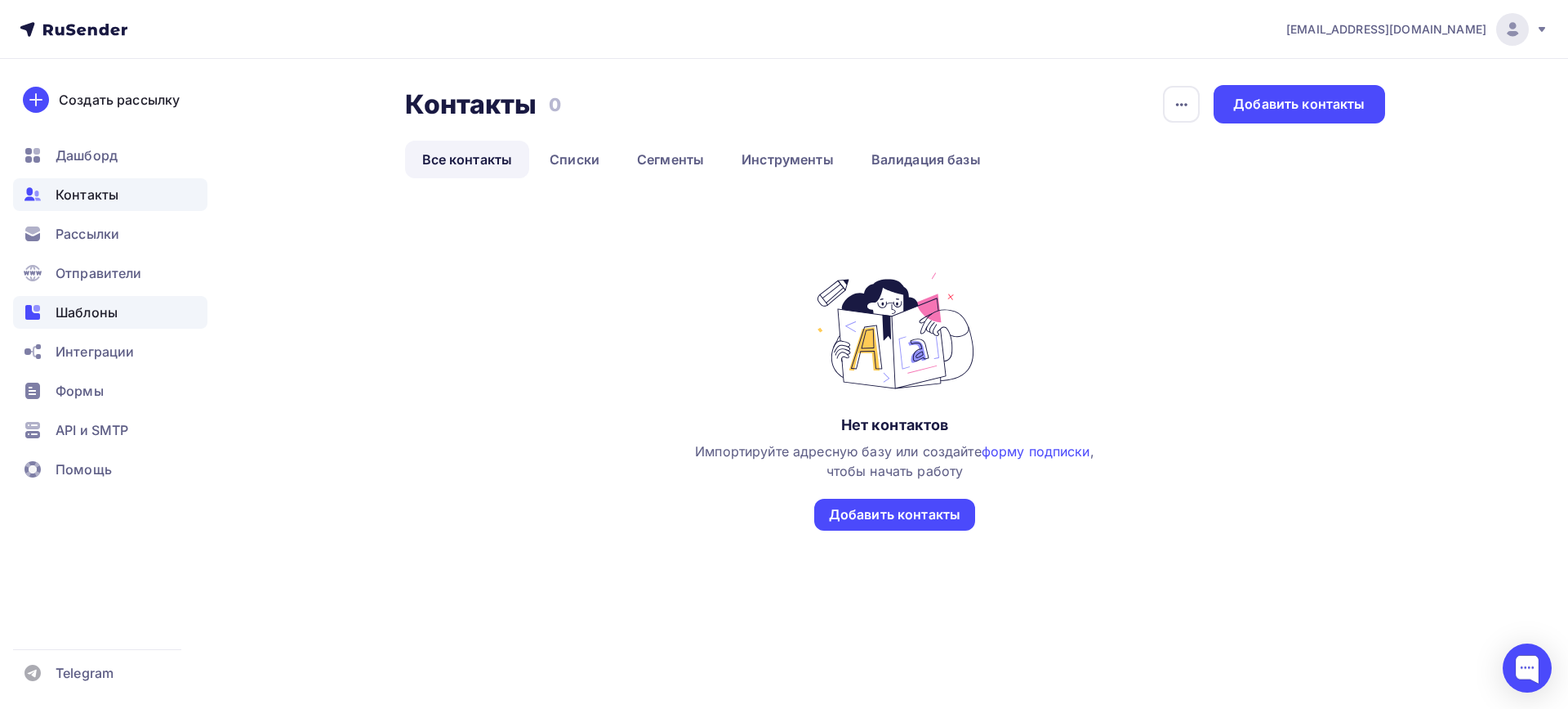
click at [116, 315] on span "Шаблоны" at bounding box center [86, 312] width 62 height 20
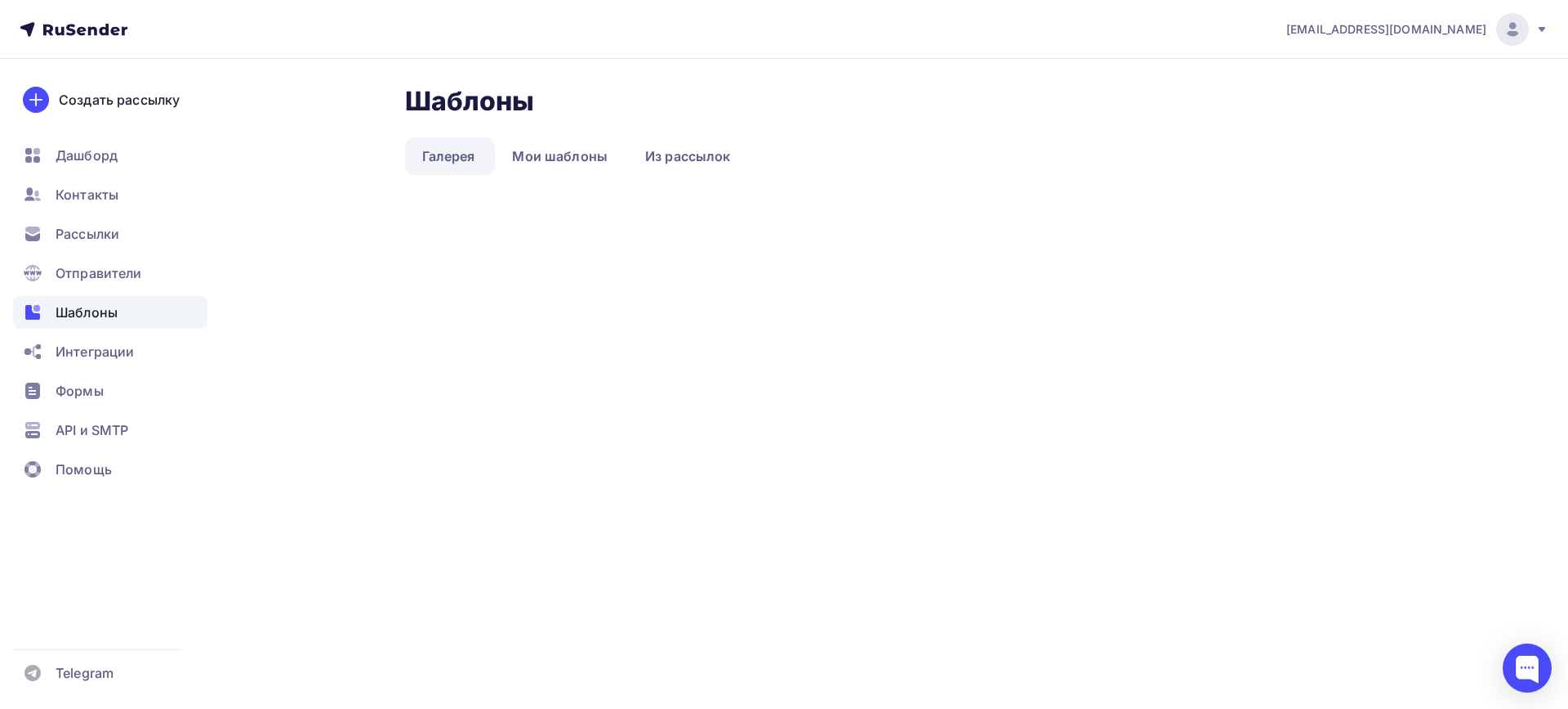
click at [456, 161] on link "Галерея" at bounding box center [449, 157] width 87 height 38
click at [545, 159] on link "Мои шаблоны" at bounding box center [560, 157] width 130 height 38
click at [662, 159] on link "Из рассылок" at bounding box center [688, 157] width 120 height 38
click at [568, 159] on link "Мои шаблоны" at bounding box center [560, 157] width 130 height 38
click at [441, 159] on link "Галерея" at bounding box center [449, 157] width 87 height 38
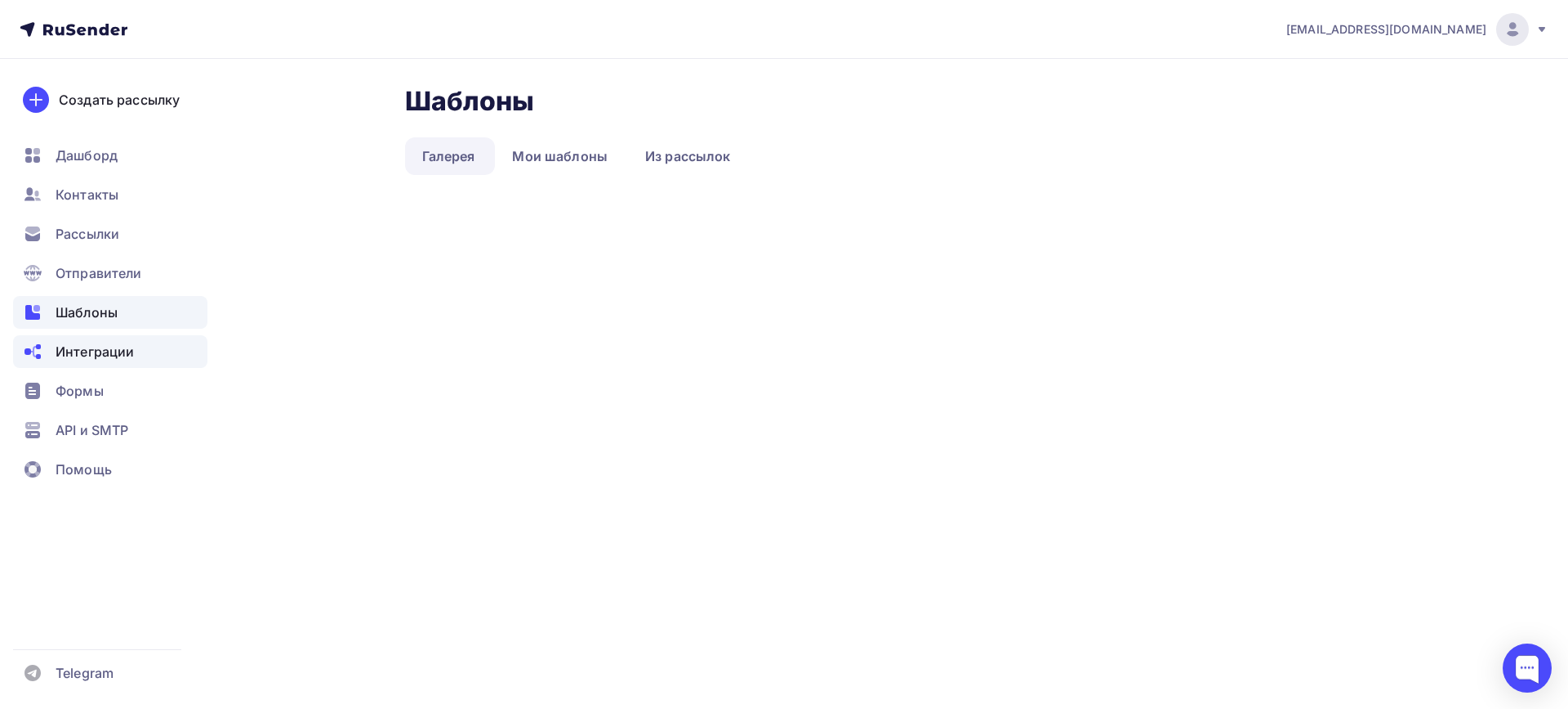
click at [113, 352] on span "Интеграции" at bounding box center [95, 351] width 79 height 20
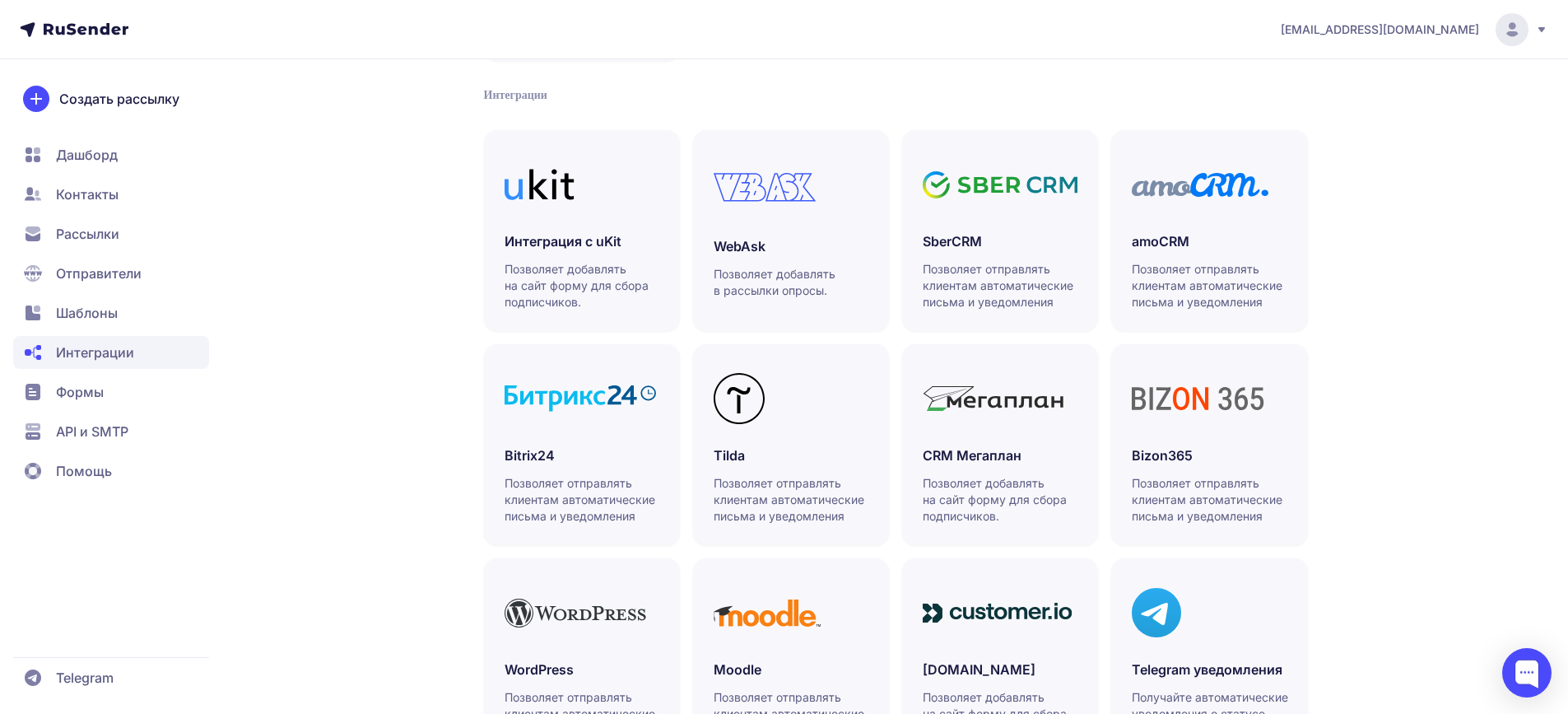
scroll to position [329, 0]
click at [797, 249] on h3 "WebAsk" at bounding box center [792, 244] width 155 height 20
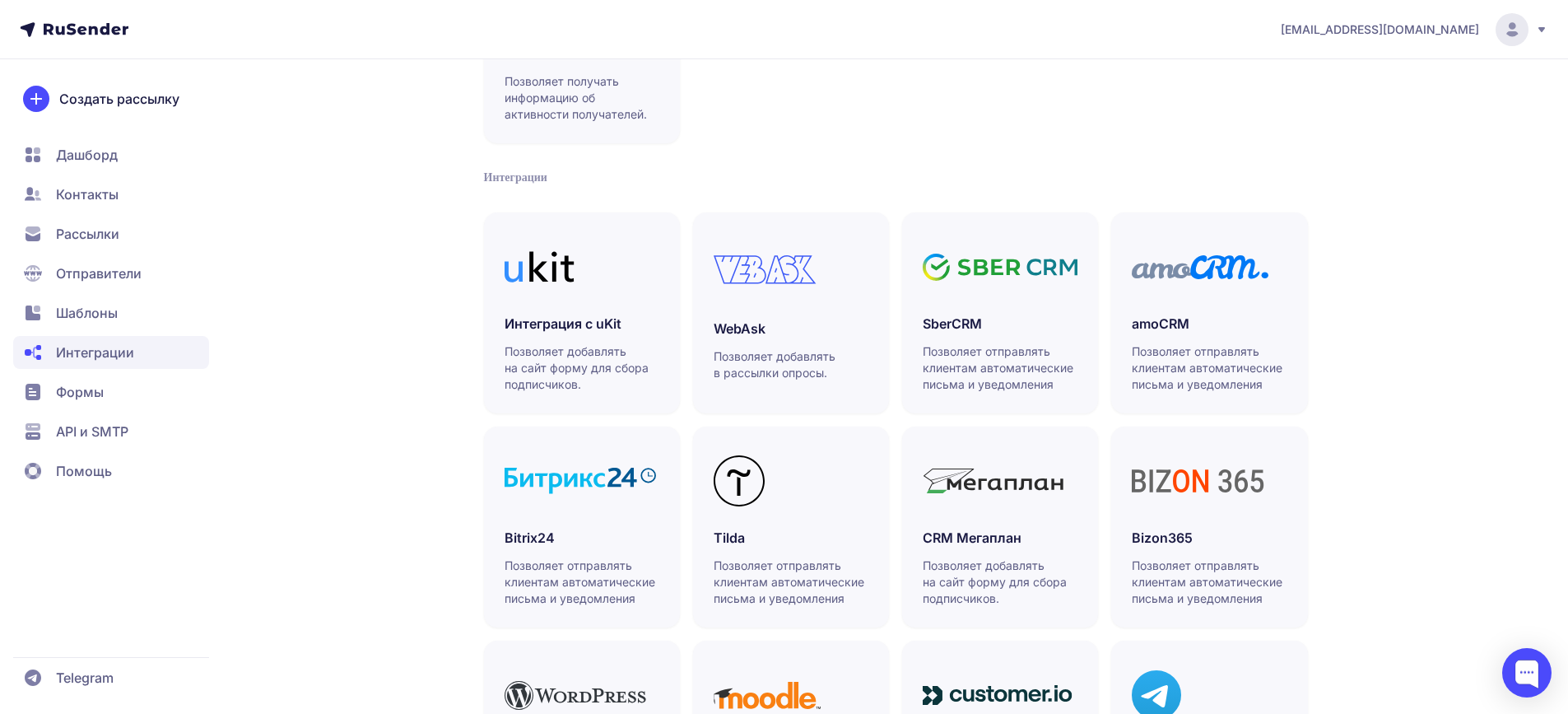
scroll to position [82, 0]
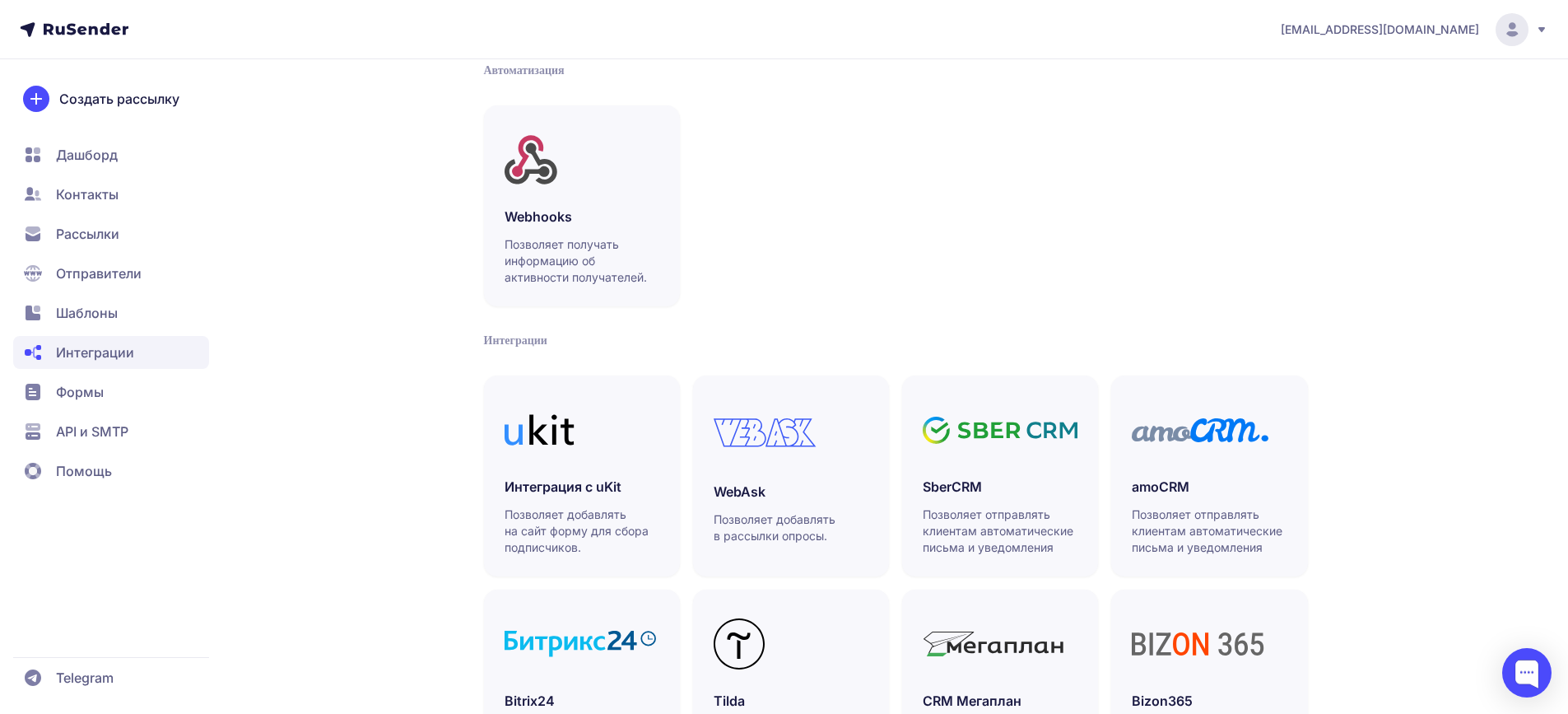
click at [89, 237] on span "Рассылки" at bounding box center [88, 233] width 63 height 20
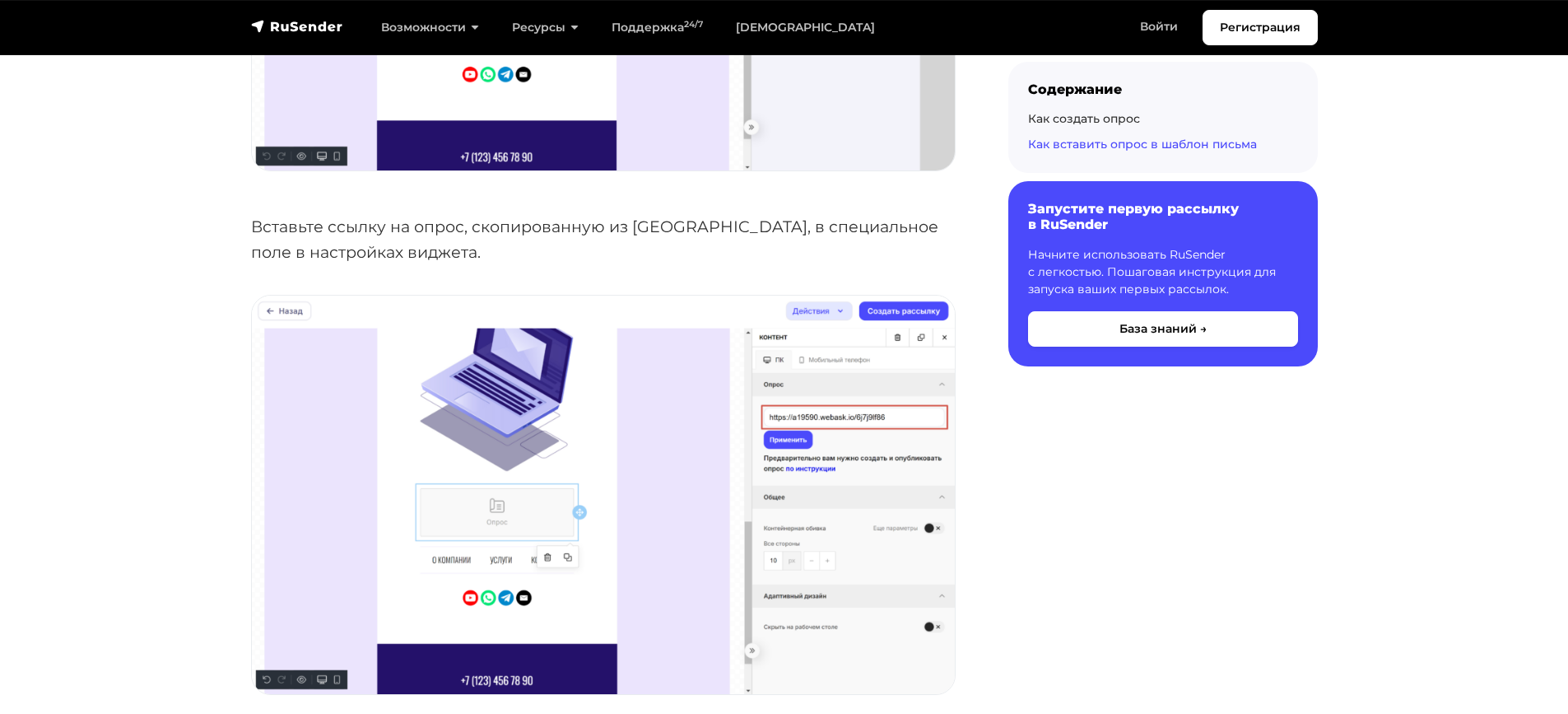
scroll to position [2222, 0]
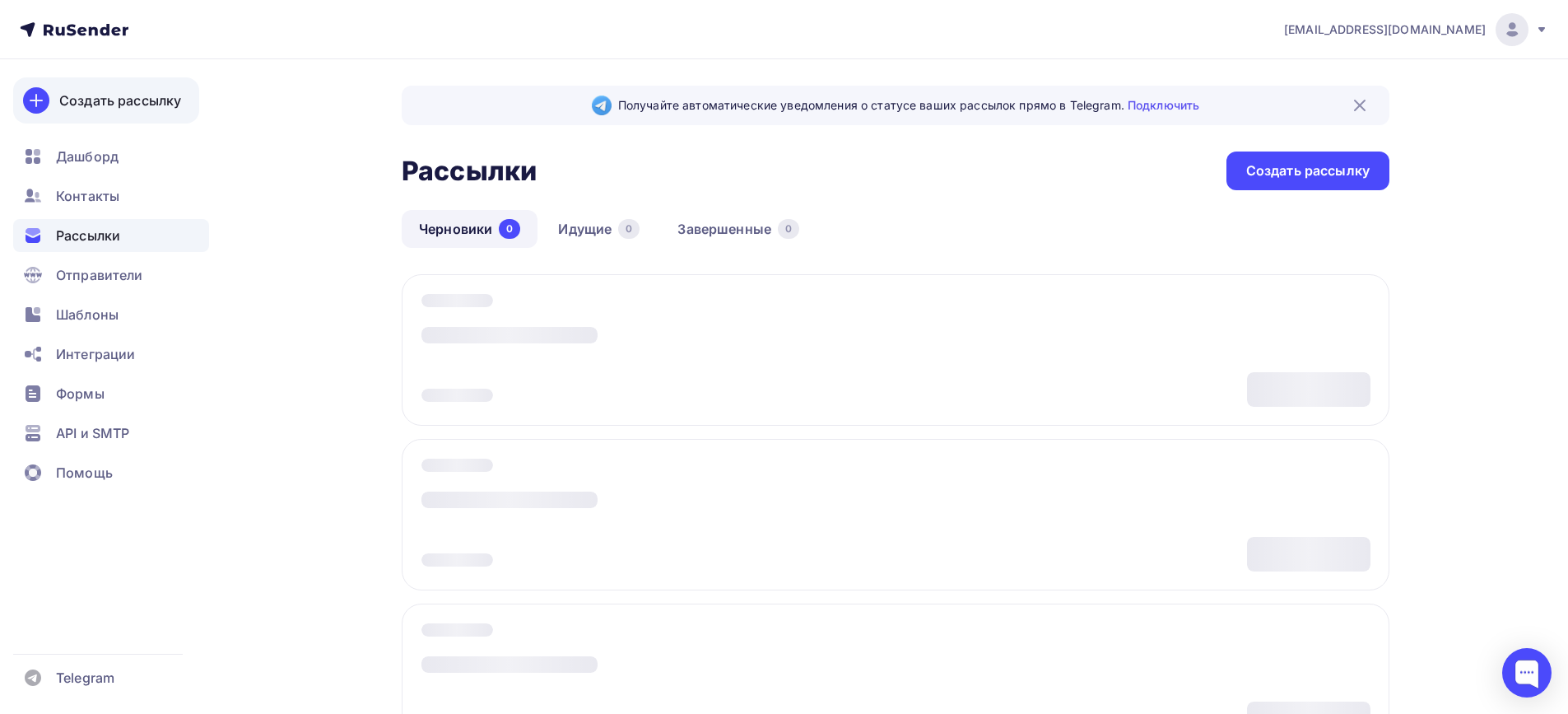
click at [95, 106] on div "Создать рассылку" at bounding box center [120, 100] width 121 height 20
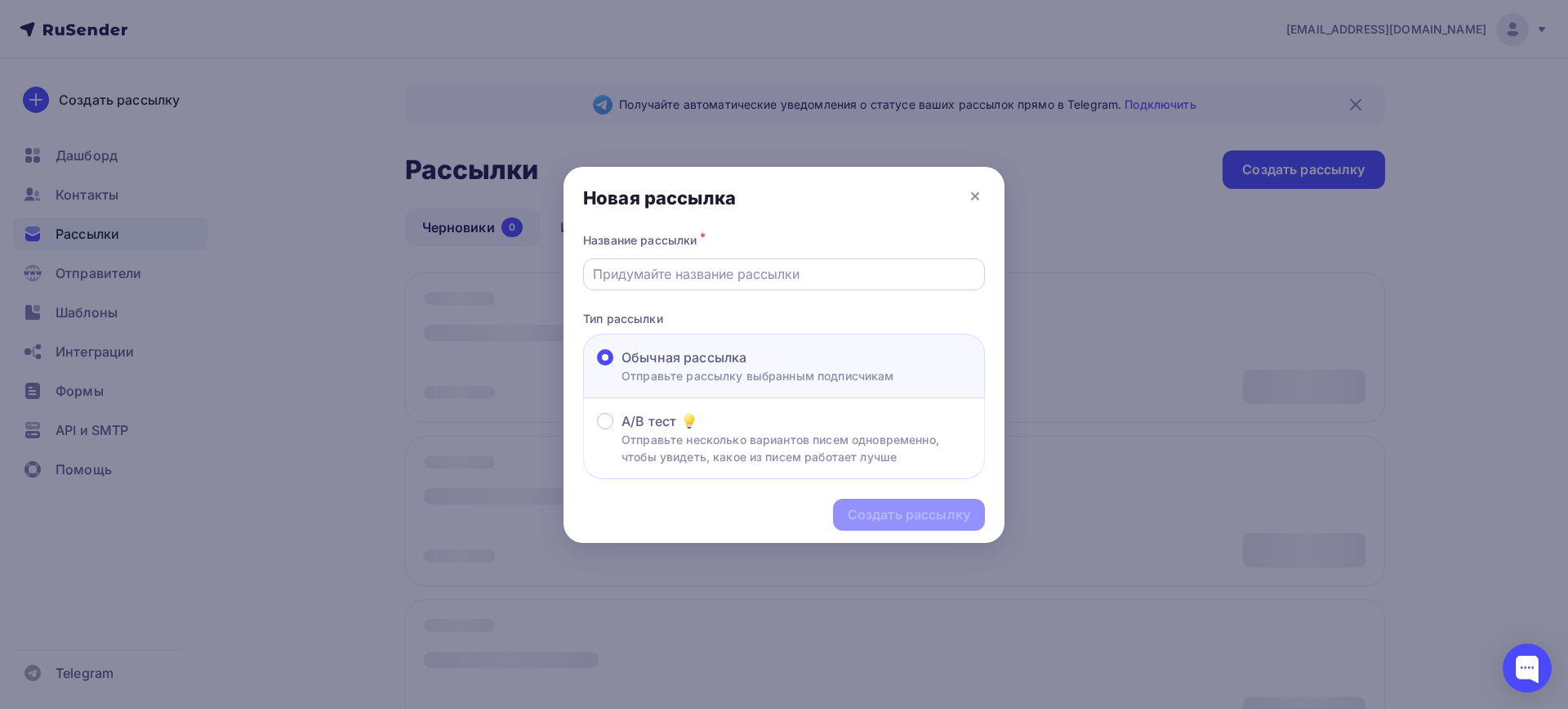
click at [692, 271] on input "text" at bounding box center [784, 273] width 383 height 20
type input "Опрос ГП"
click at [912, 508] on div "Создать рассылку" at bounding box center [909, 514] width 122 height 19
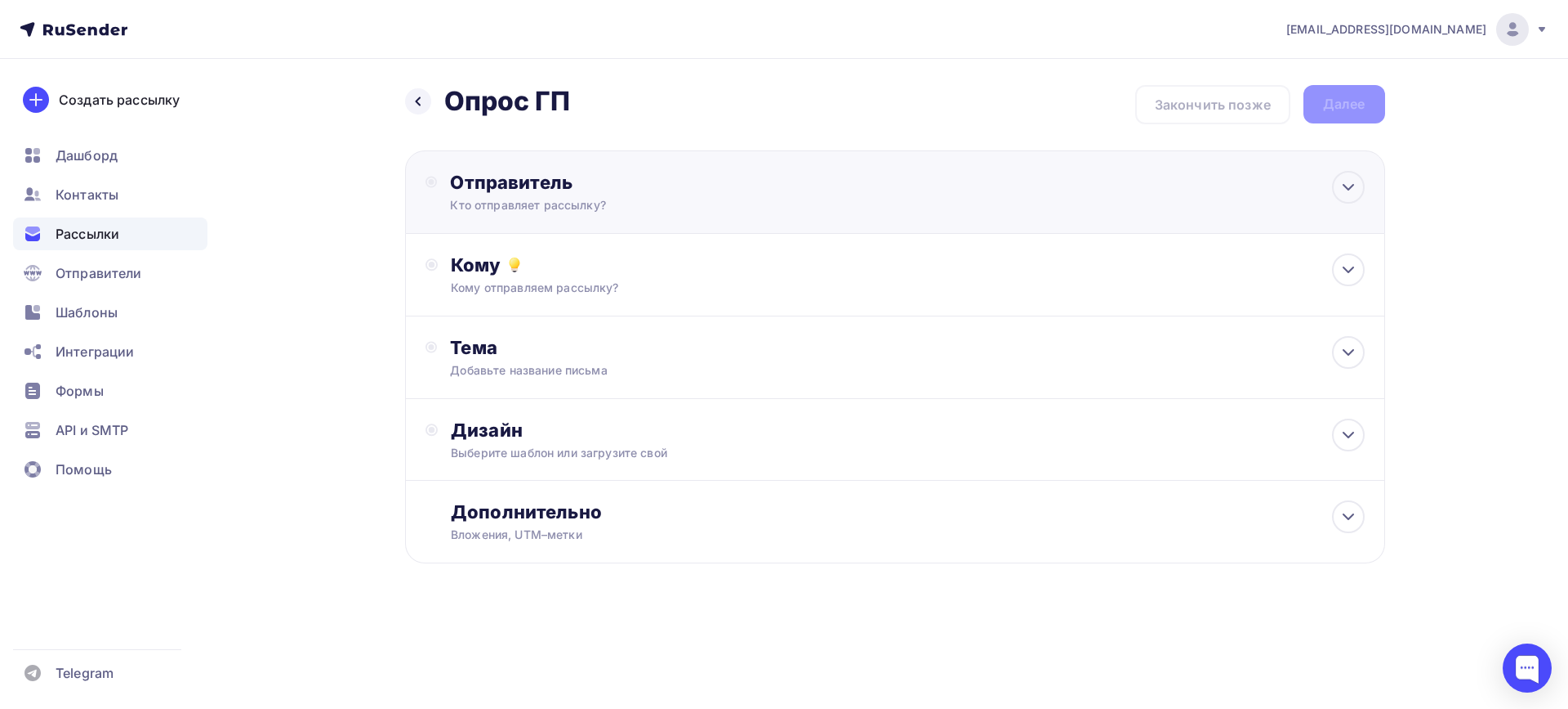
click at [549, 189] on div "Отправитель" at bounding box center [626, 182] width 354 height 23
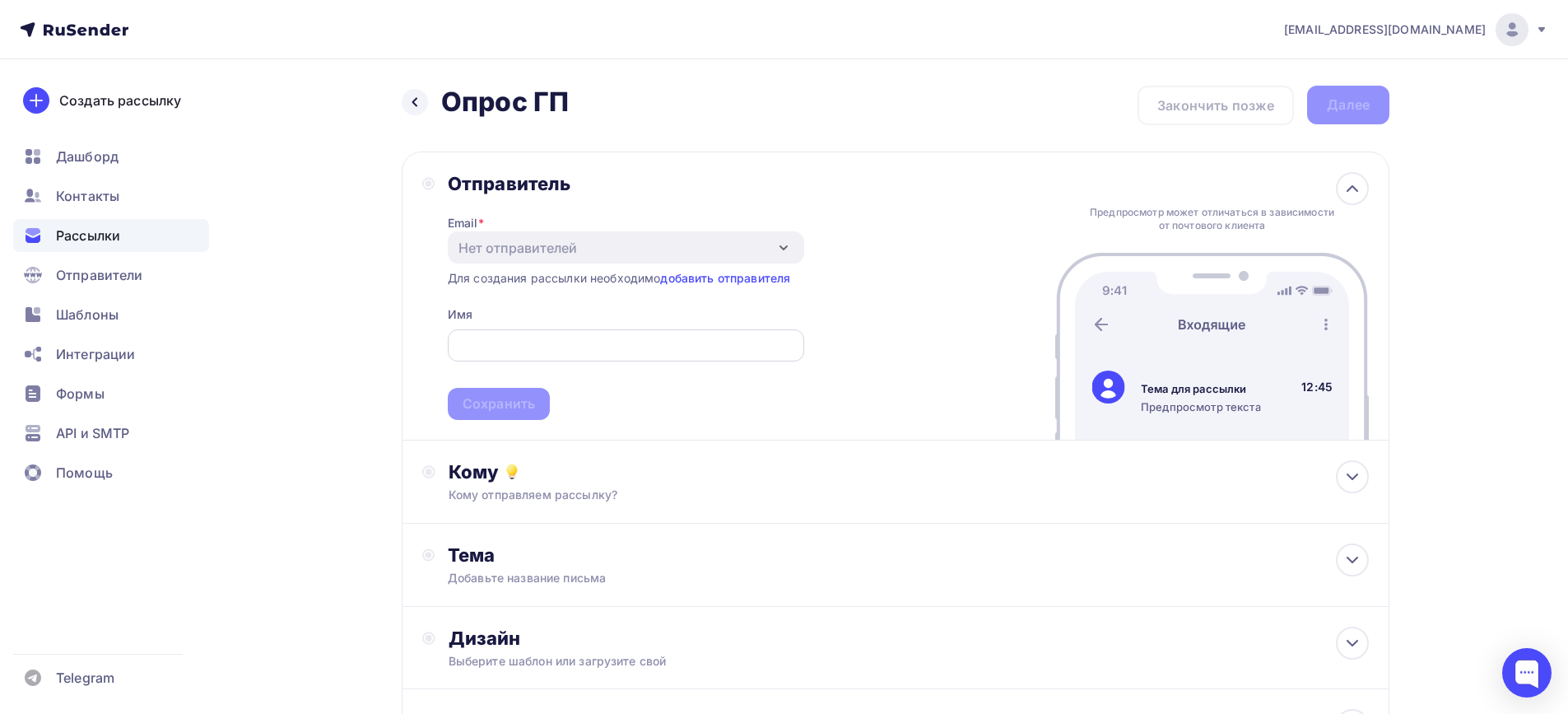
click at [503, 353] on input "text" at bounding box center [625, 345] width 338 height 20
click at [484, 349] on input "text" at bounding box center [625, 345] width 338 height 20
type input "Компания "Салаир""
click at [751, 276] on link "добавить отправителя" at bounding box center [726, 277] width 130 height 14
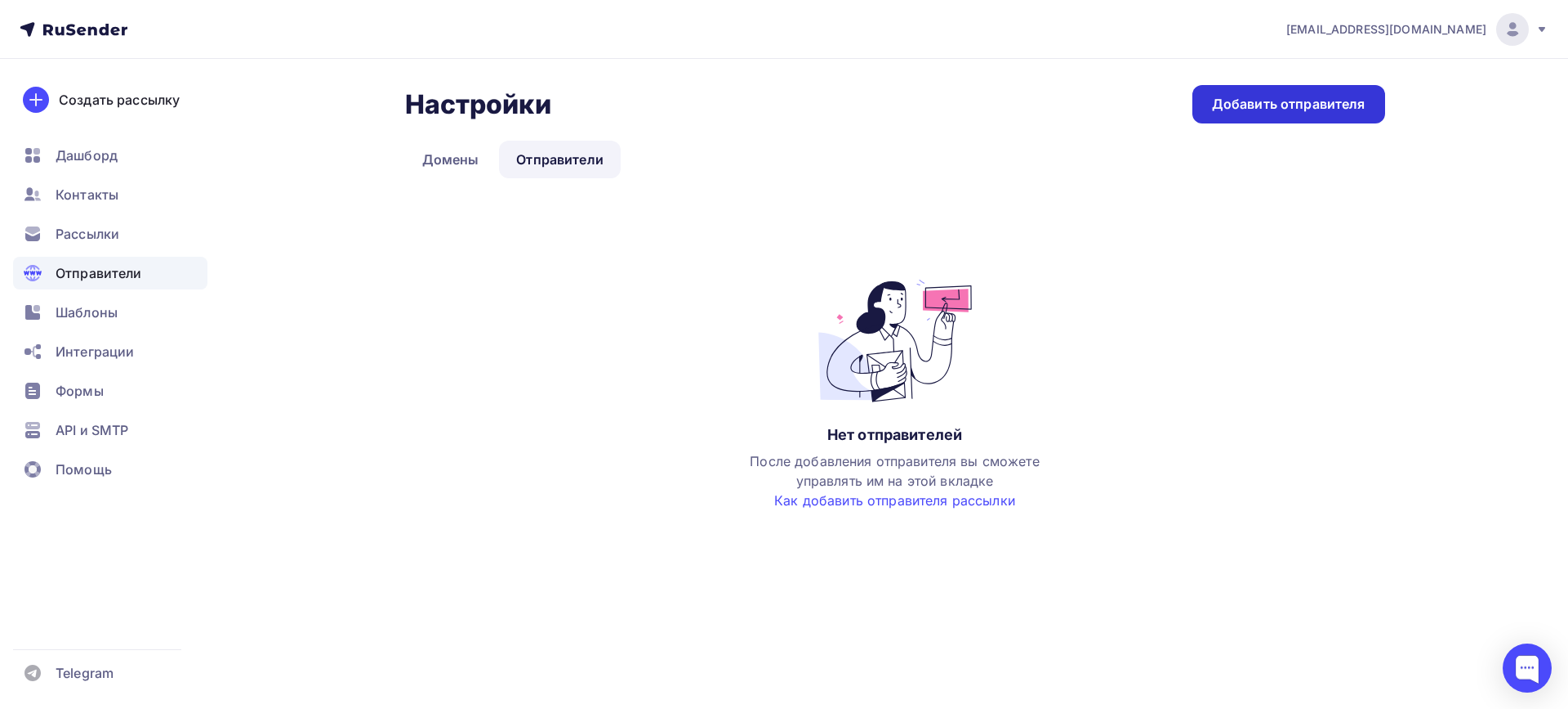
click at [1331, 117] on div "Добавить отправителя" at bounding box center [1288, 104] width 193 height 38
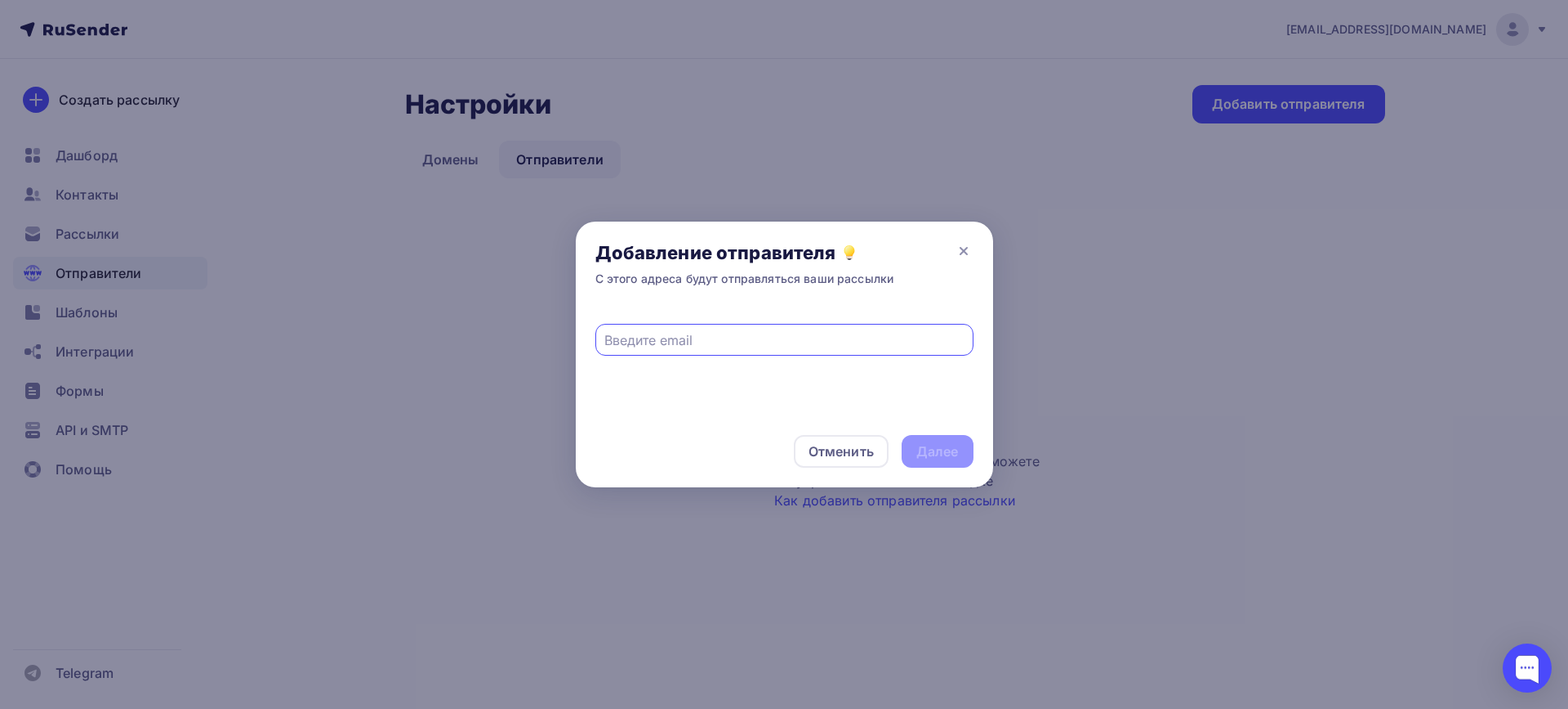
click at [730, 343] on input "text" at bounding box center [784, 340] width 360 height 20
click at [785, 332] on input "text" at bounding box center [784, 340] width 360 height 20
type input "в"
click at [668, 331] on input "text" at bounding box center [784, 340] width 360 height 20
paste input "[EMAIL_ADDRESS][DOMAIN_NAME]"
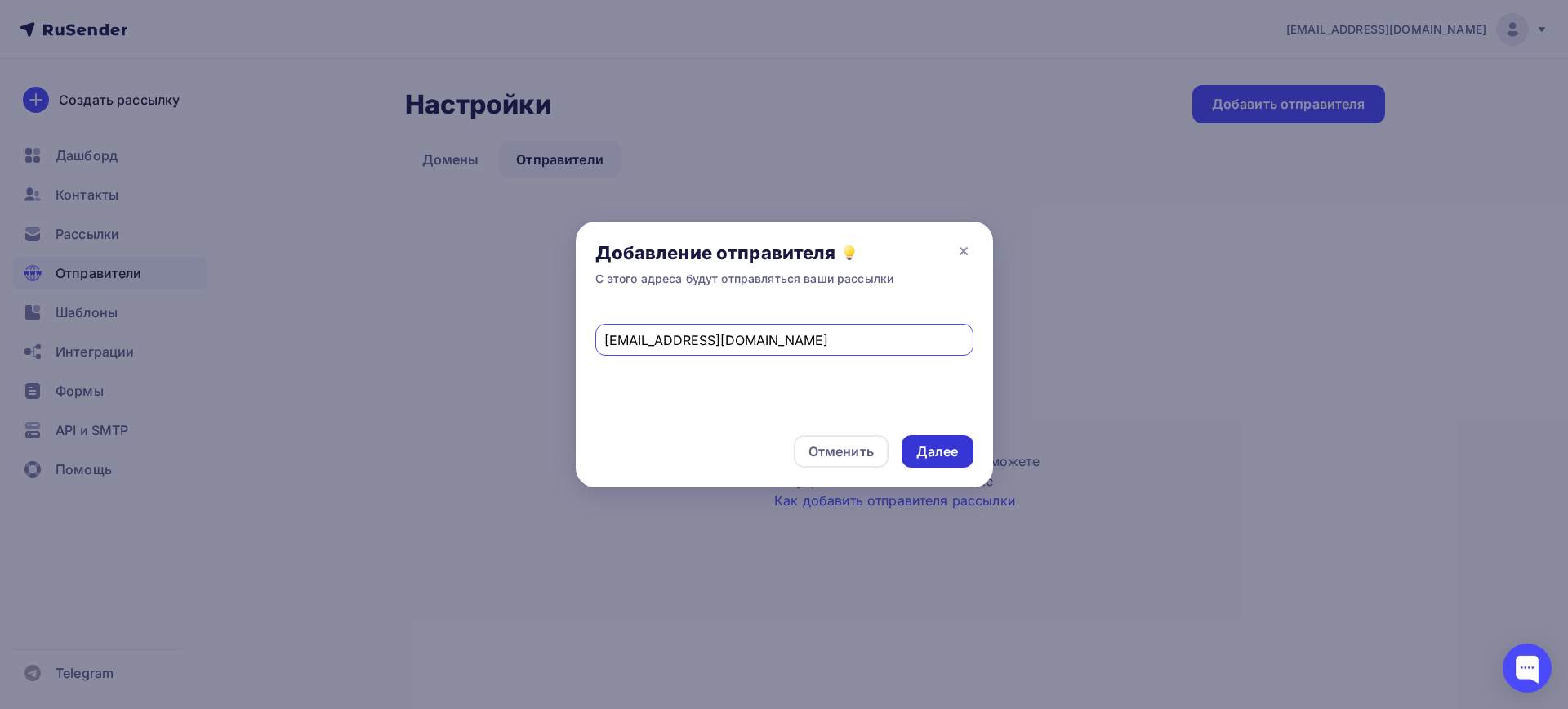
click at [938, 459] on div "Далее" at bounding box center [937, 452] width 43 height 19
click at [927, 458] on div "Далее" at bounding box center [937, 452] width 43 height 19
drag, startPoint x: 802, startPoint y: 230, endPoint x: 817, endPoint y: 280, distance: 52.2
click at [817, 286] on div "Добавление отправителя С этого адреса будут отправляться ваши рассылки" at bounding box center [784, 264] width 417 height 85
click at [856, 373] on div "DeminKS@salairtrans.ru Отправитель уже создан" at bounding box center [784, 361] width 417 height 109
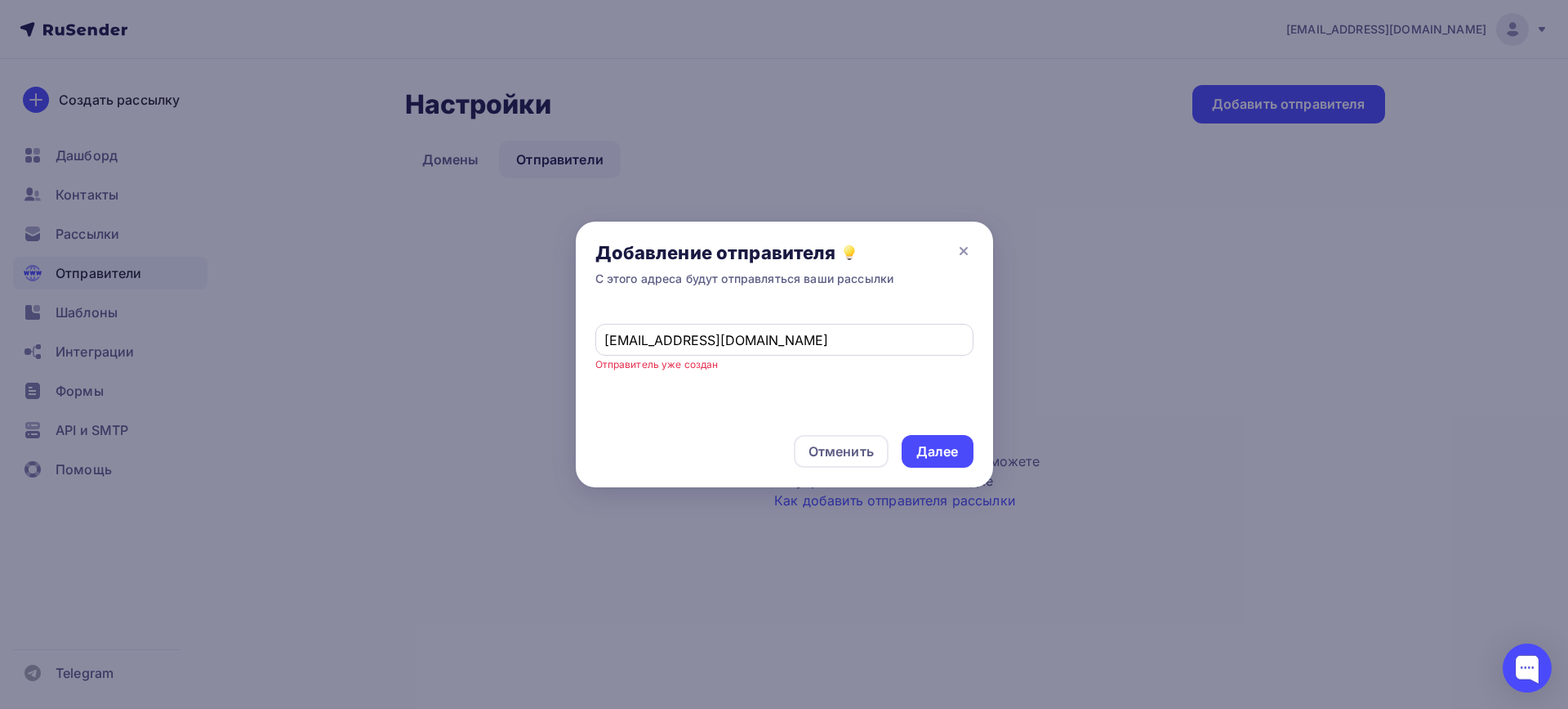
click at [789, 346] on input "[EMAIL_ADDRESS][DOMAIN_NAME]" at bounding box center [784, 340] width 360 height 20
click at [703, 334] on input "[EMAIL_ADDRESS][DOMAIN_NAME]" at bounding box center [784, 340] width 360 height 20
drag, startPoint x: 660, startPoint y: 337, endPoint x: 419, endPoint y: 326, distance: 241.3
click at [419, 326] on div "Добавление отправителя С этого адреса будут отправляться ваши рассылки DeminKS@…" at bounding box center [784, 354] width 1568 height 709
type input "bogacheviv@salairtrans.ru"
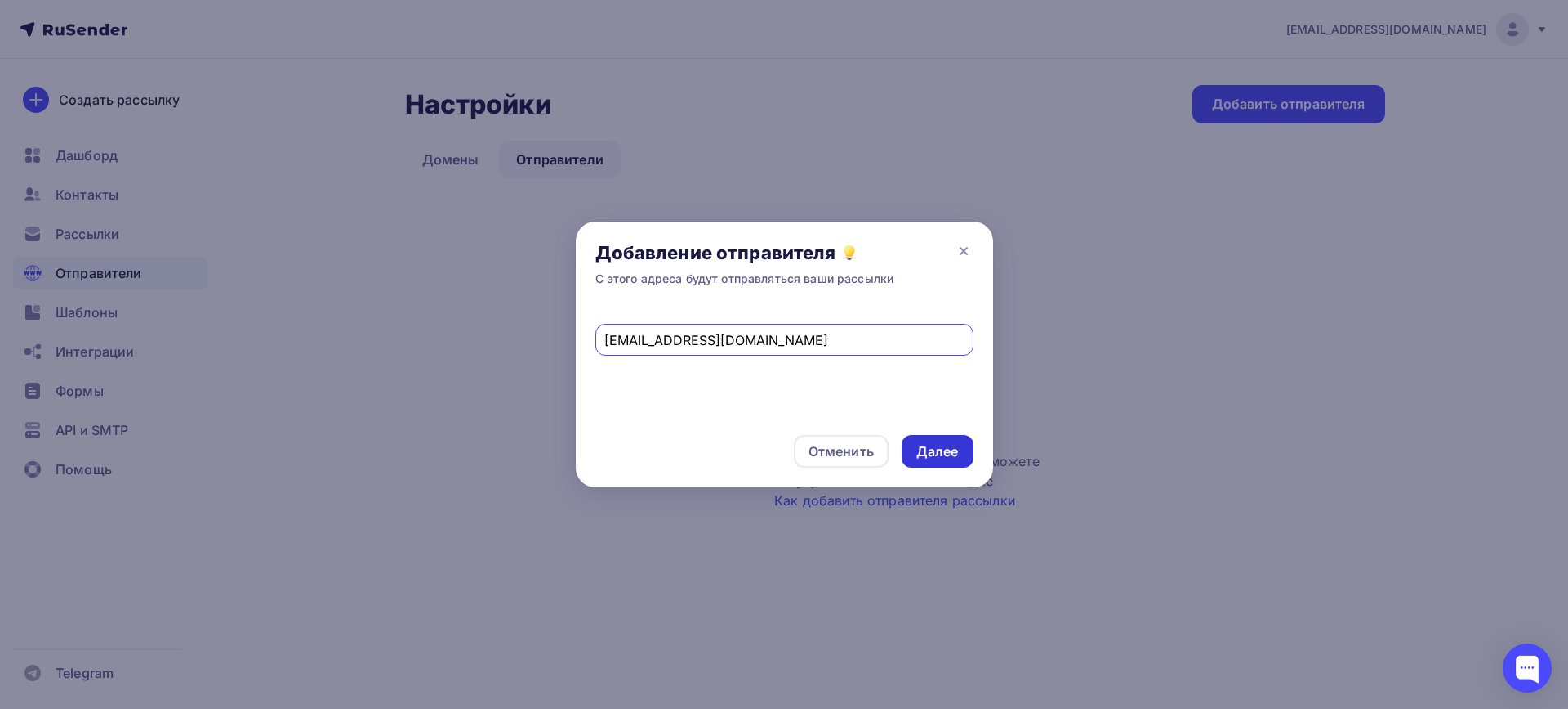
click at [942, 452] on div "Далее" at bounding box center [937, 452] width 43 height 19
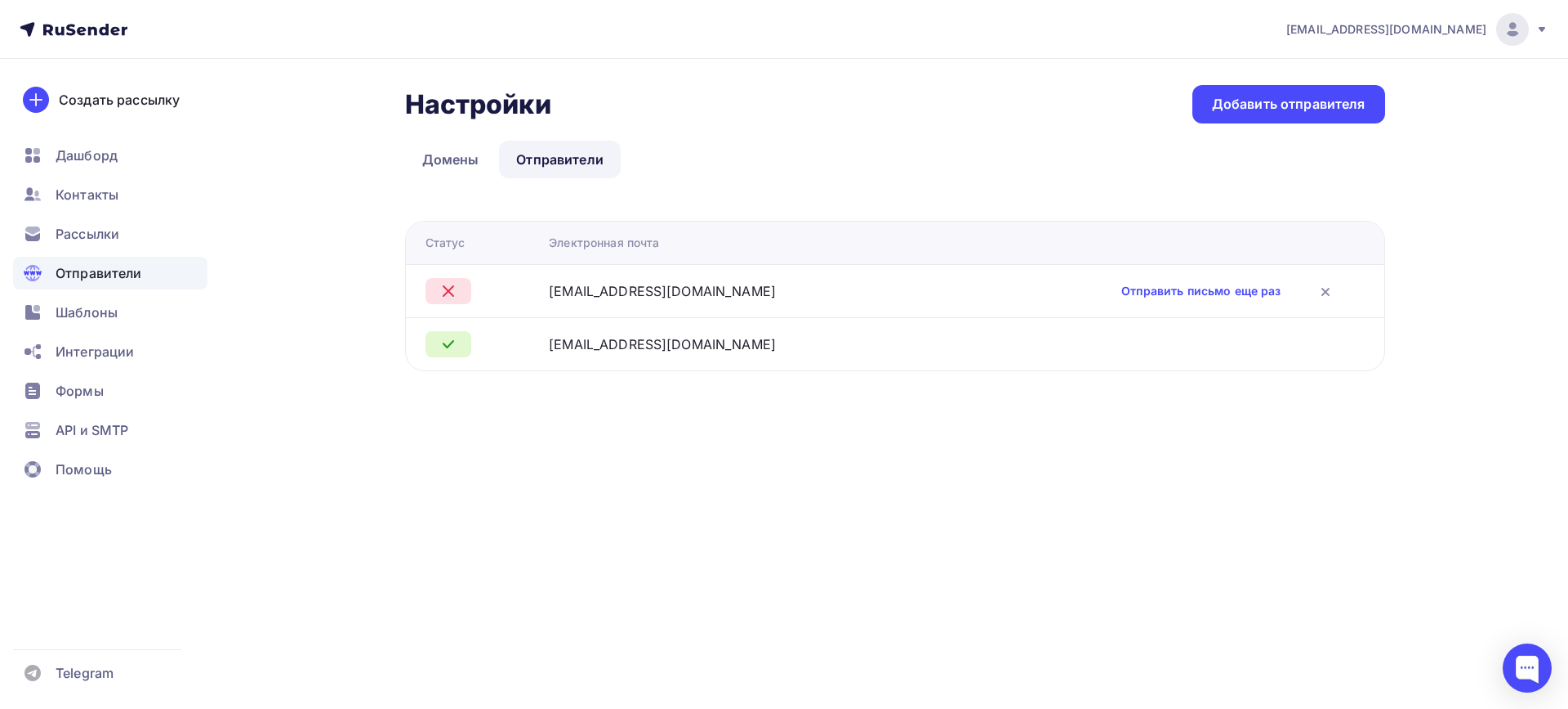
click at [731, 415] on div "Настройки Настройки Добавить отправителя Домены Отправители Отправители Домены …" at bounding box center [784, 248] width 1338 height 378
drag, startPoint x: 566, startPoint y: 342, endPoint x: 710, endPoint y: 342, distance: 144.0
click at [710, 342] on div "[EMAIL_ADDRESS][DOMAIN_NAME]" at bounding box center [662, 344] width 227 height 20
drag, startPoint x: 714, startPoint y: 528, endPoint x: 725, endPoint y: 526, distance: 11.2
click at [720, 526] on div "deminks@salairtrans.ru Аккаунт Тарифы Выйти Создать рассылку Дашборд Контакты Р…" at bounding box center [784, 354] width 1568 height 709
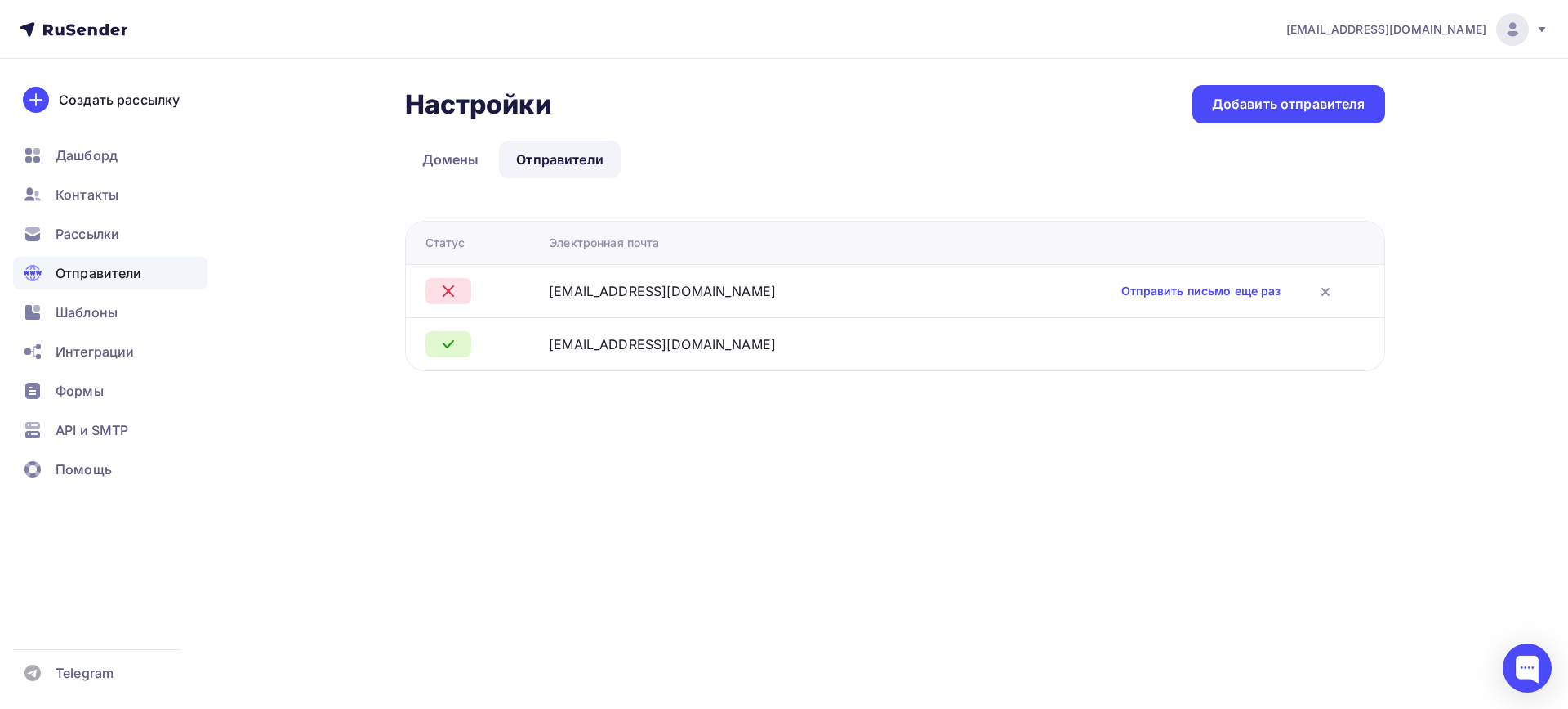
click at [129, 271] on span "Отправители" at bounding box center [99, 272] width 86 height 20
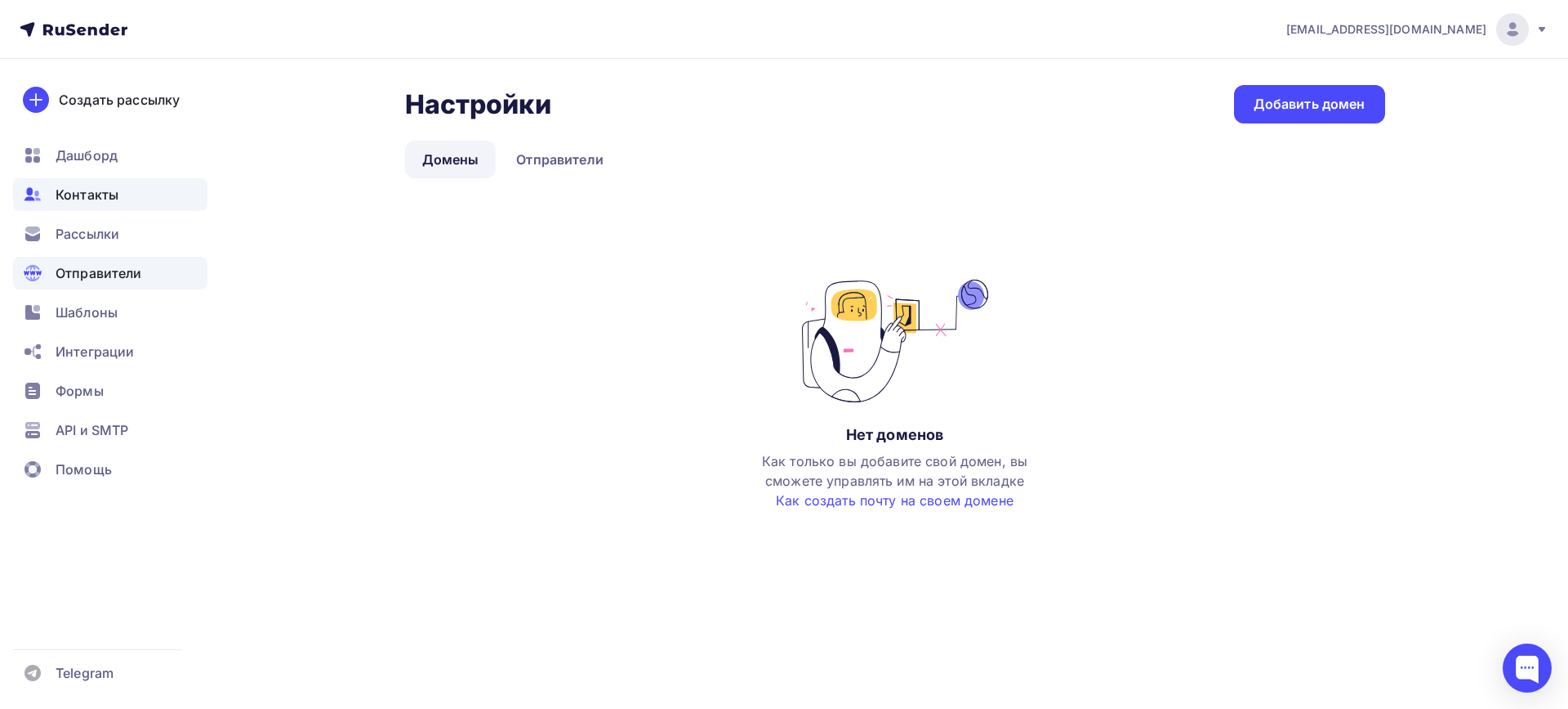
click at [101, 199] on span "Контакты" at bounding box center [87, 195] width 63 height 20
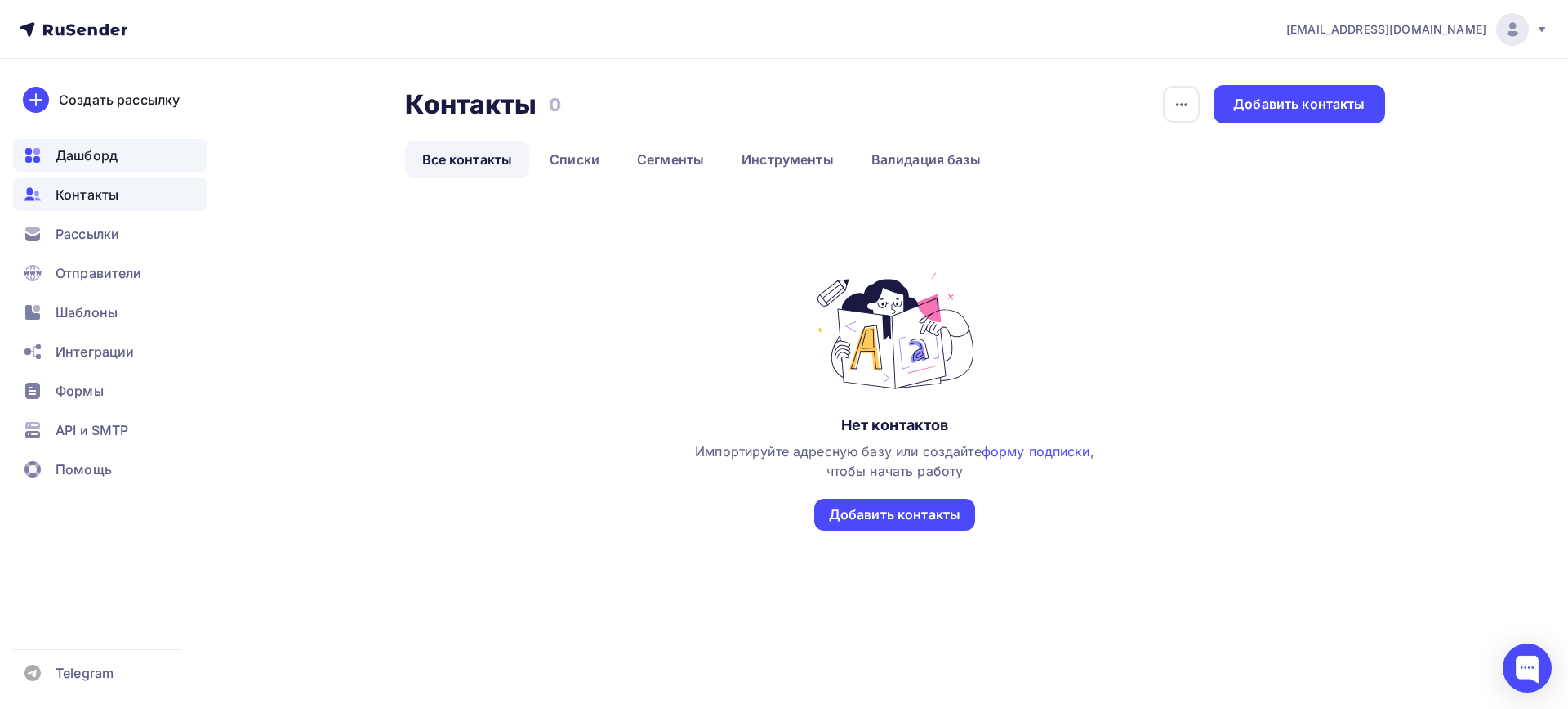
click at [98, 157] on span "Дашборд" at bounding box center [86, 155] width 62 height 20
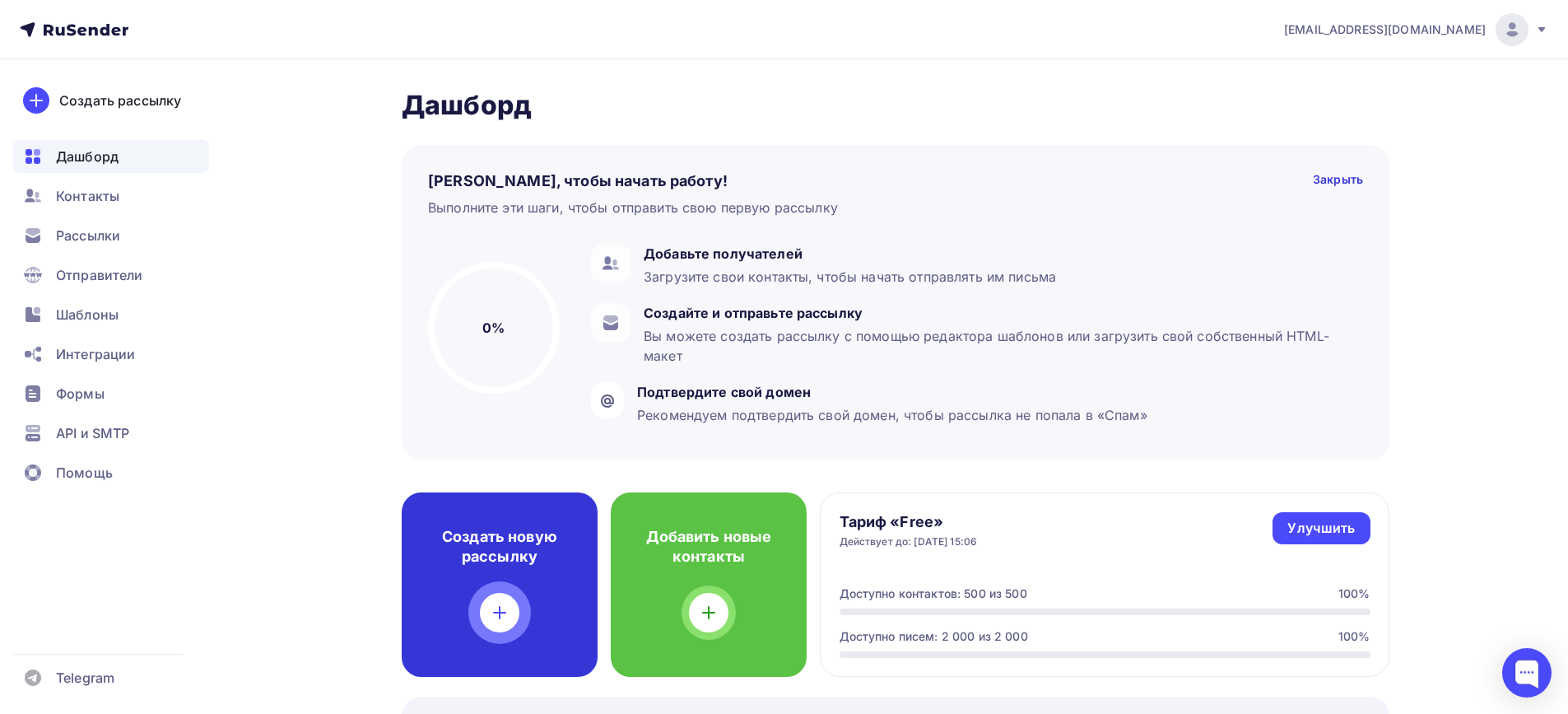
click at [501, 549] on h4 "Создать новую рассылку" at bounding box center [500, 546] width 143 height 39
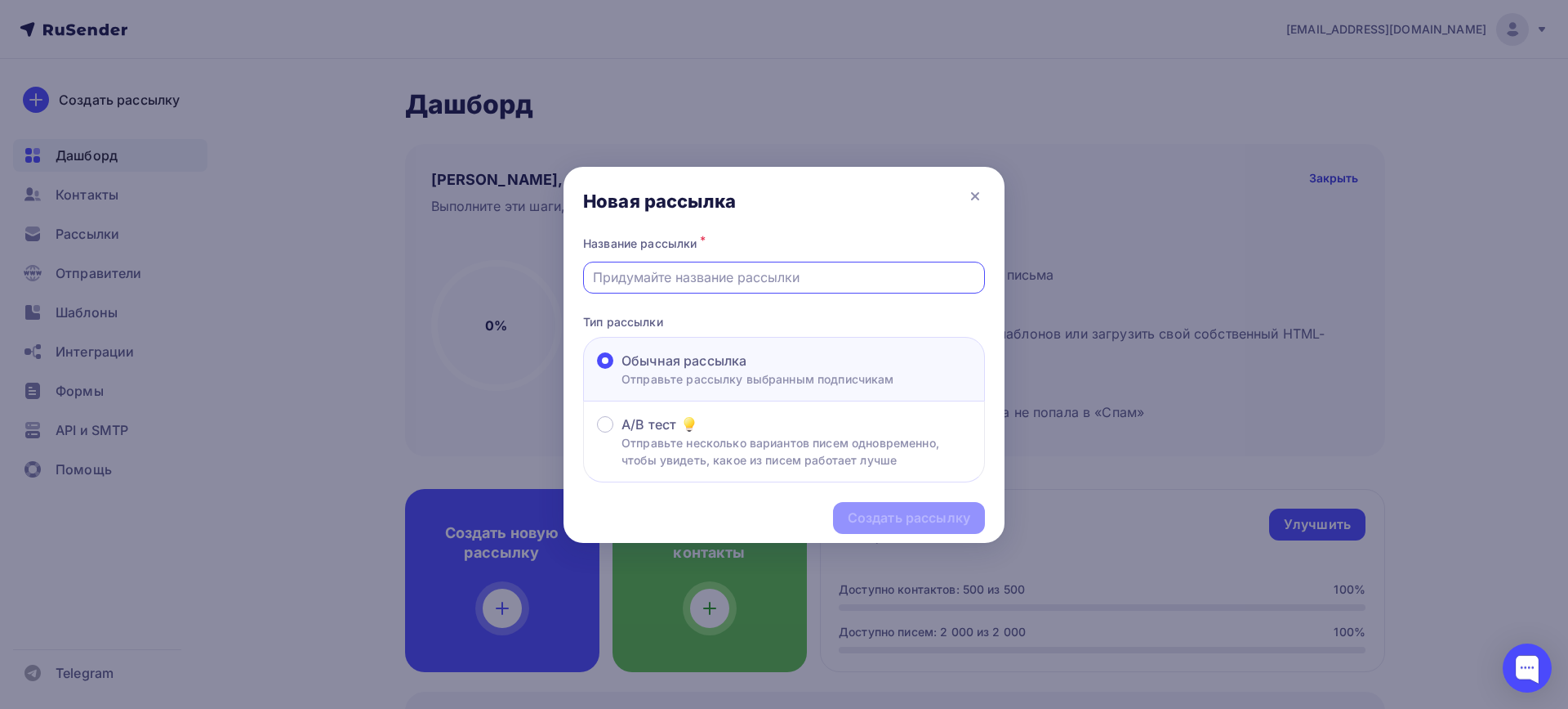
click at [764, 286] on input "text" at bounding box center [784, 277] width 383 height 20
type input "Опрос ГП"
click at [880, 520] on div "Создать рассылку" at bounding box center [909, 518] width 122 height 19
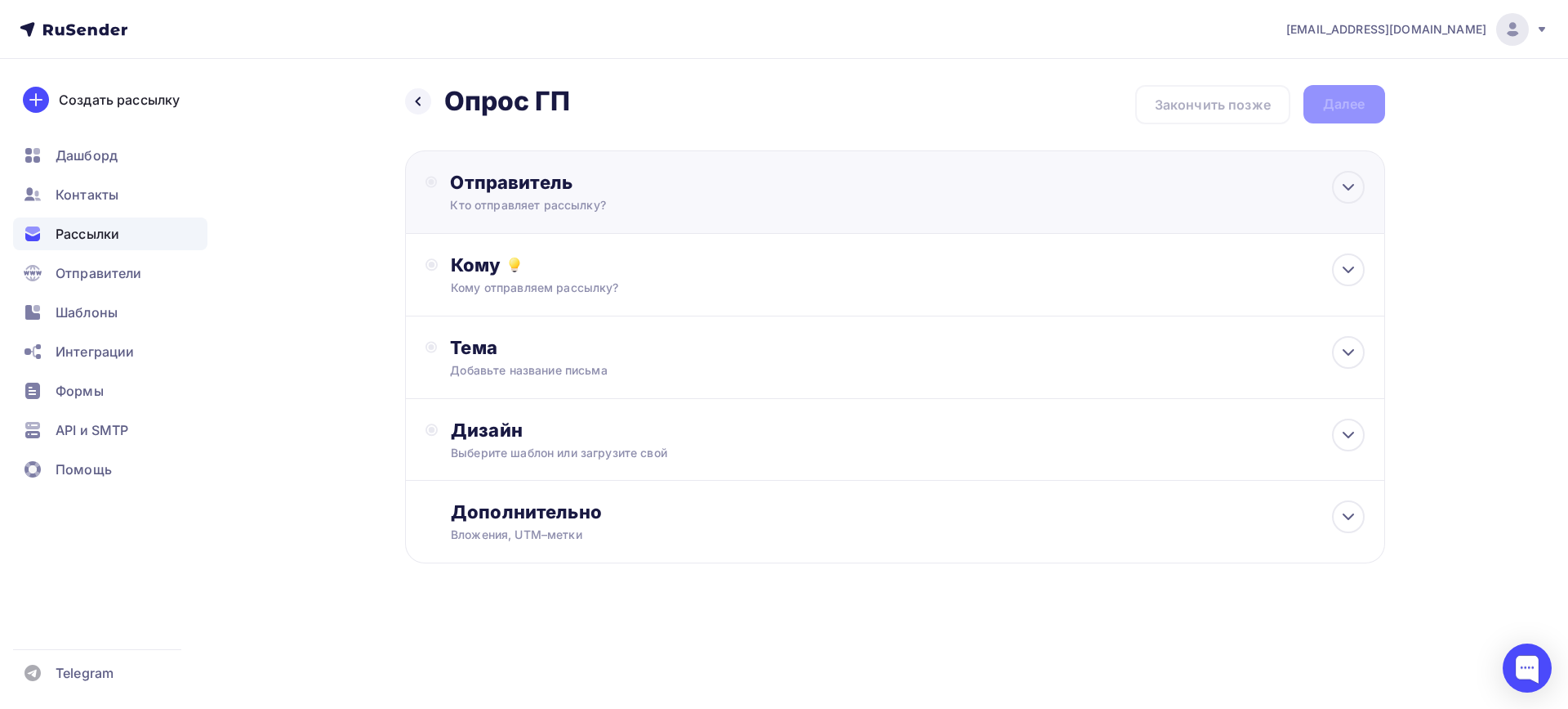
click at [506, 197] on div "Кто отправляет рассылку?" at bounding box center [609, 205] width 319 height 16
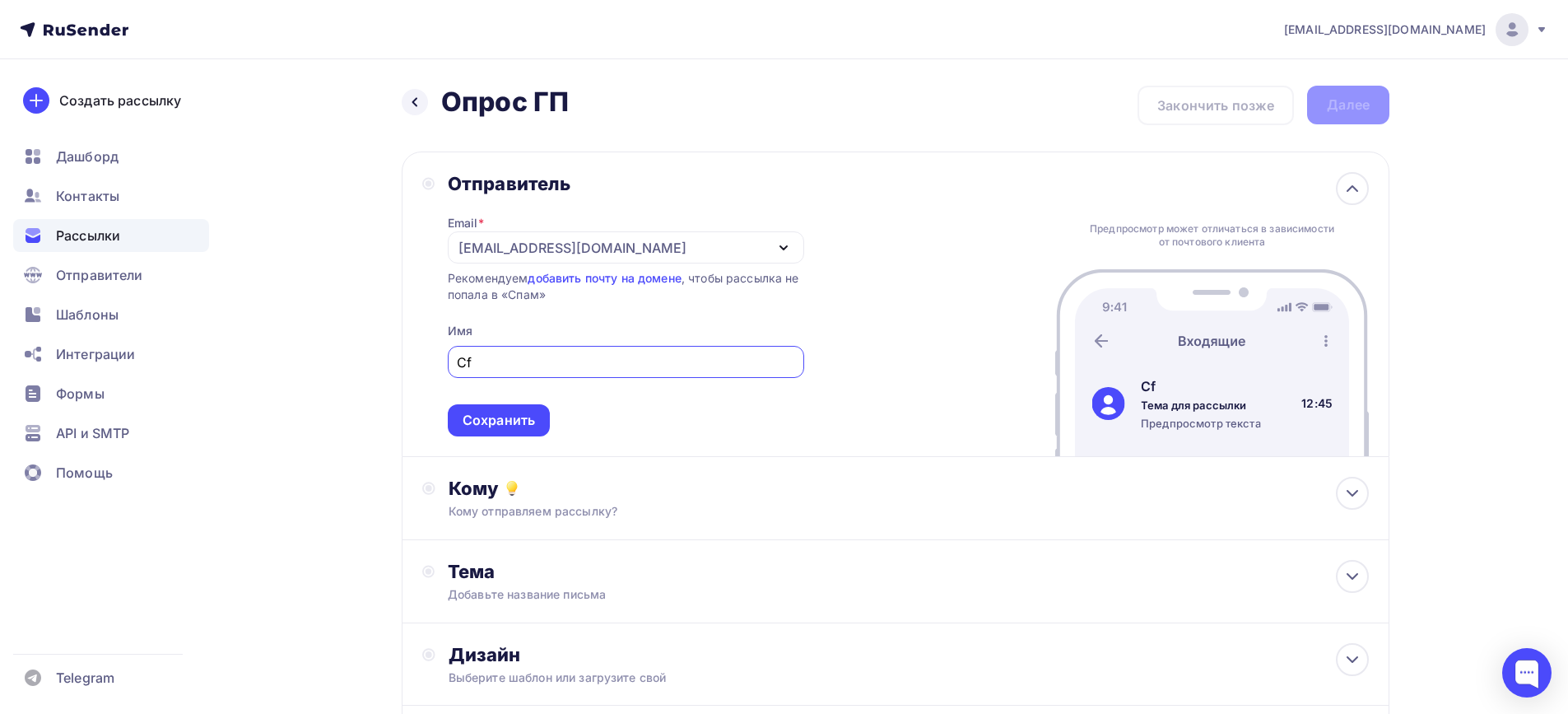
type input "C"
type input "Компания Салаир"
click at [488, 423] on div "Сохранить" at bounding box center [499, 421] width 73 height 19
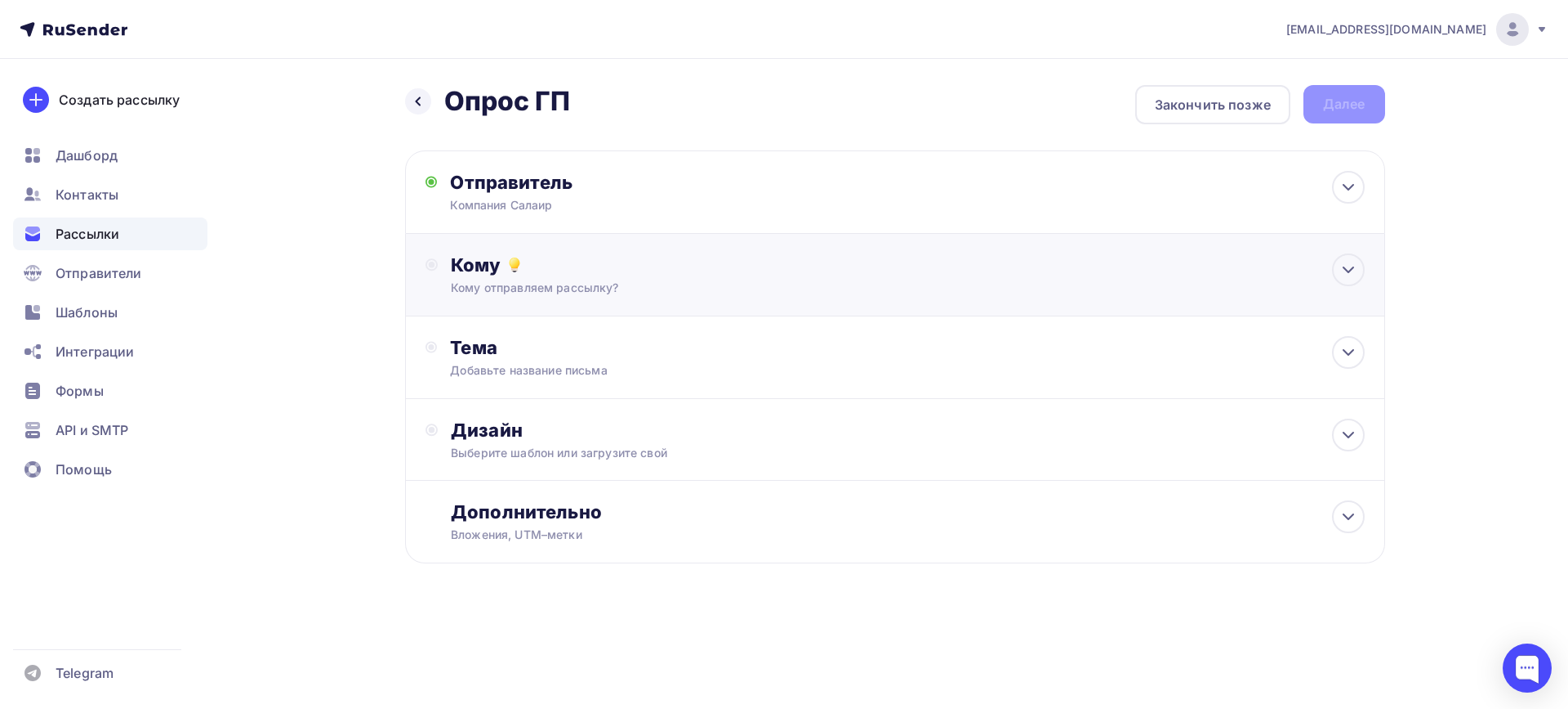
click at [476, 293] on div "Кому отправляем рассылку?" at bounding box center [861, 288] width 822 height 16
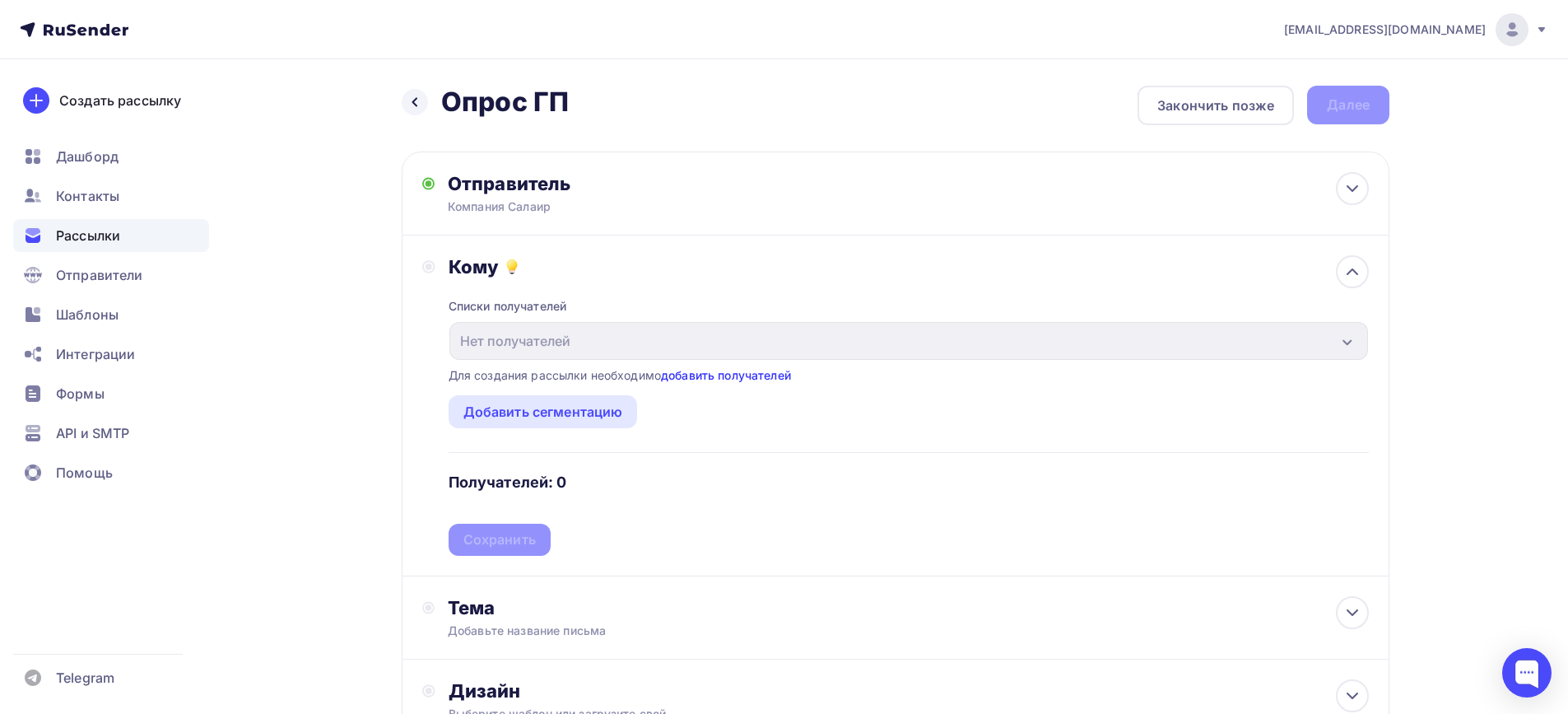
click at [730, 379] on link "добавить получателей" at bounding box center [726, 375] width 130 height 14
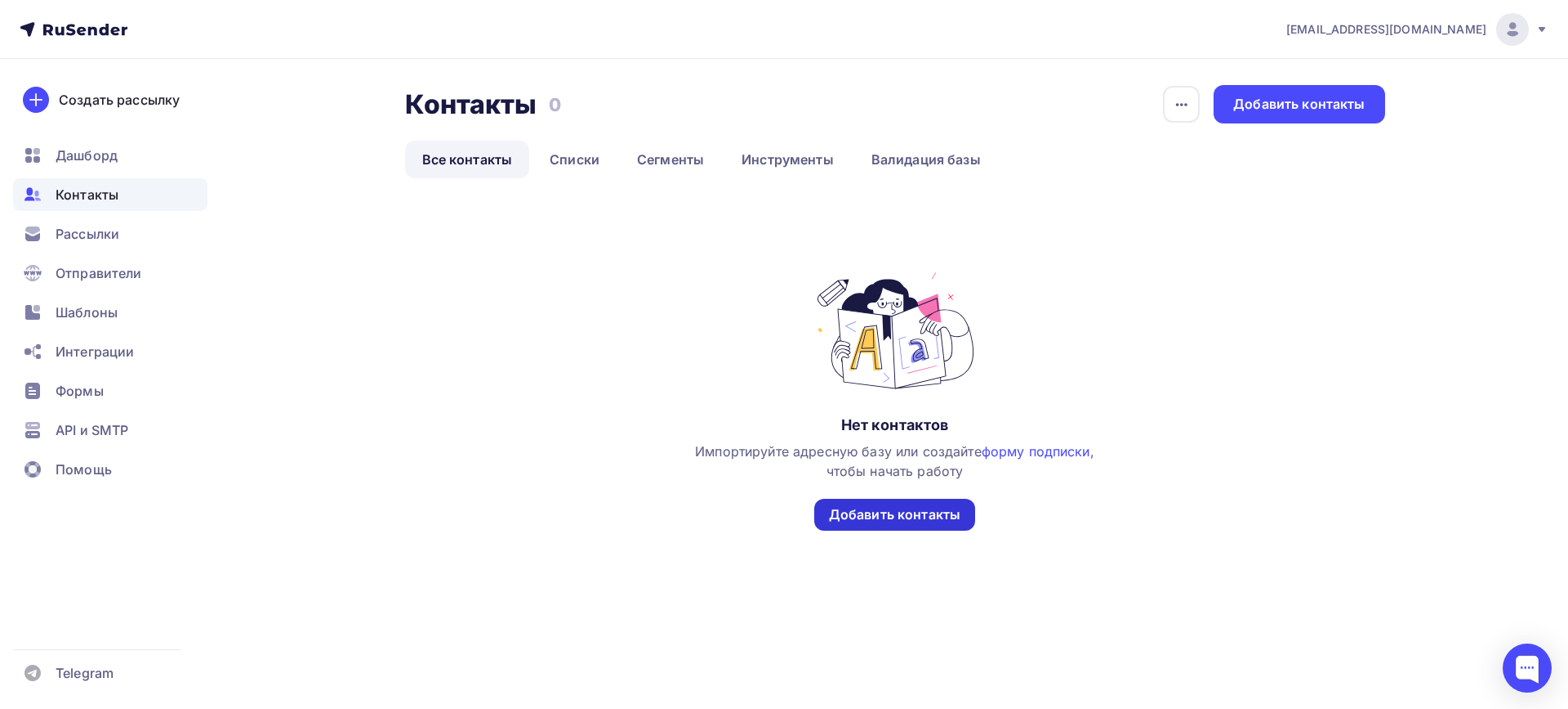
click at [903, 510] on div "Добавить контакты" at bounding box center [895, 514] width 132 height 19
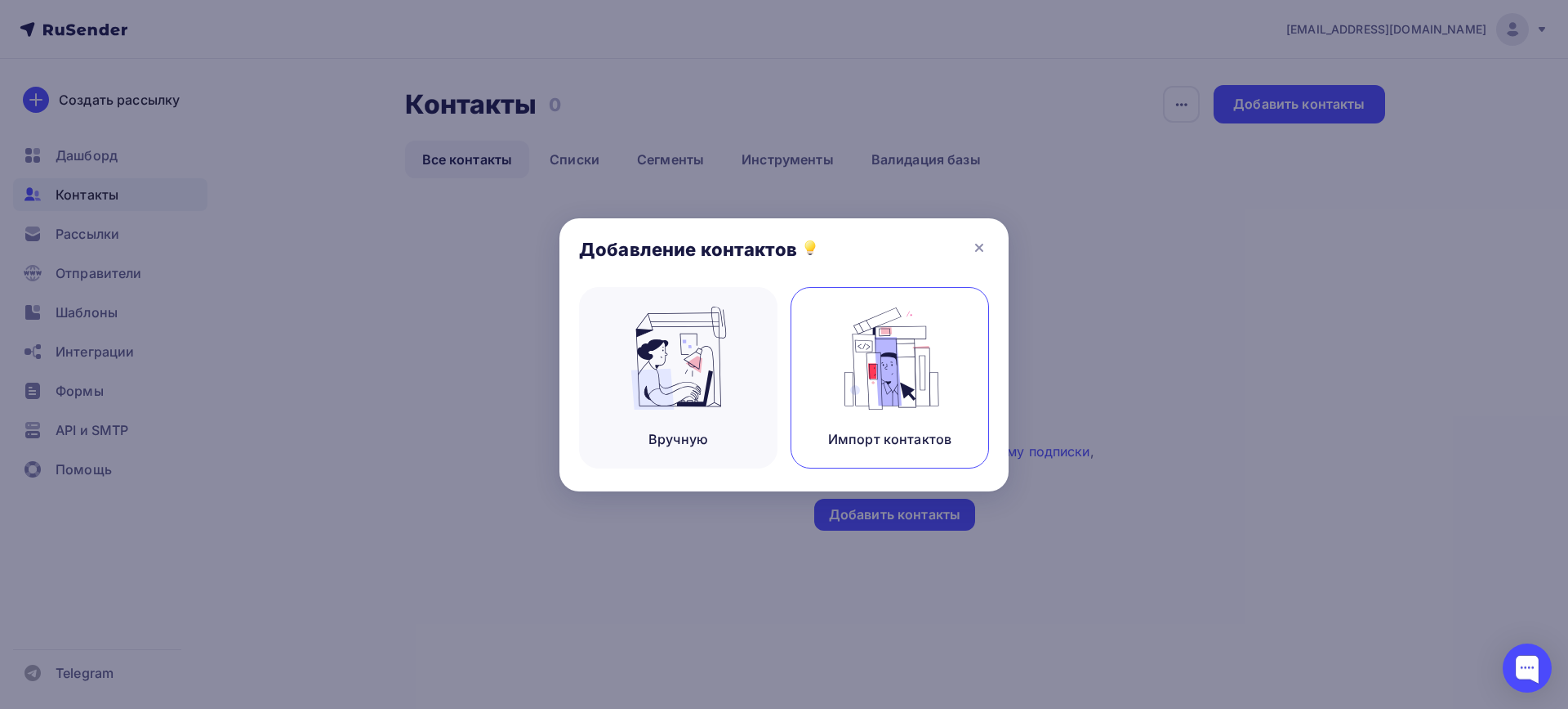
click at [927, 355] on img at bounding box center [890, 358] width 109 height 103
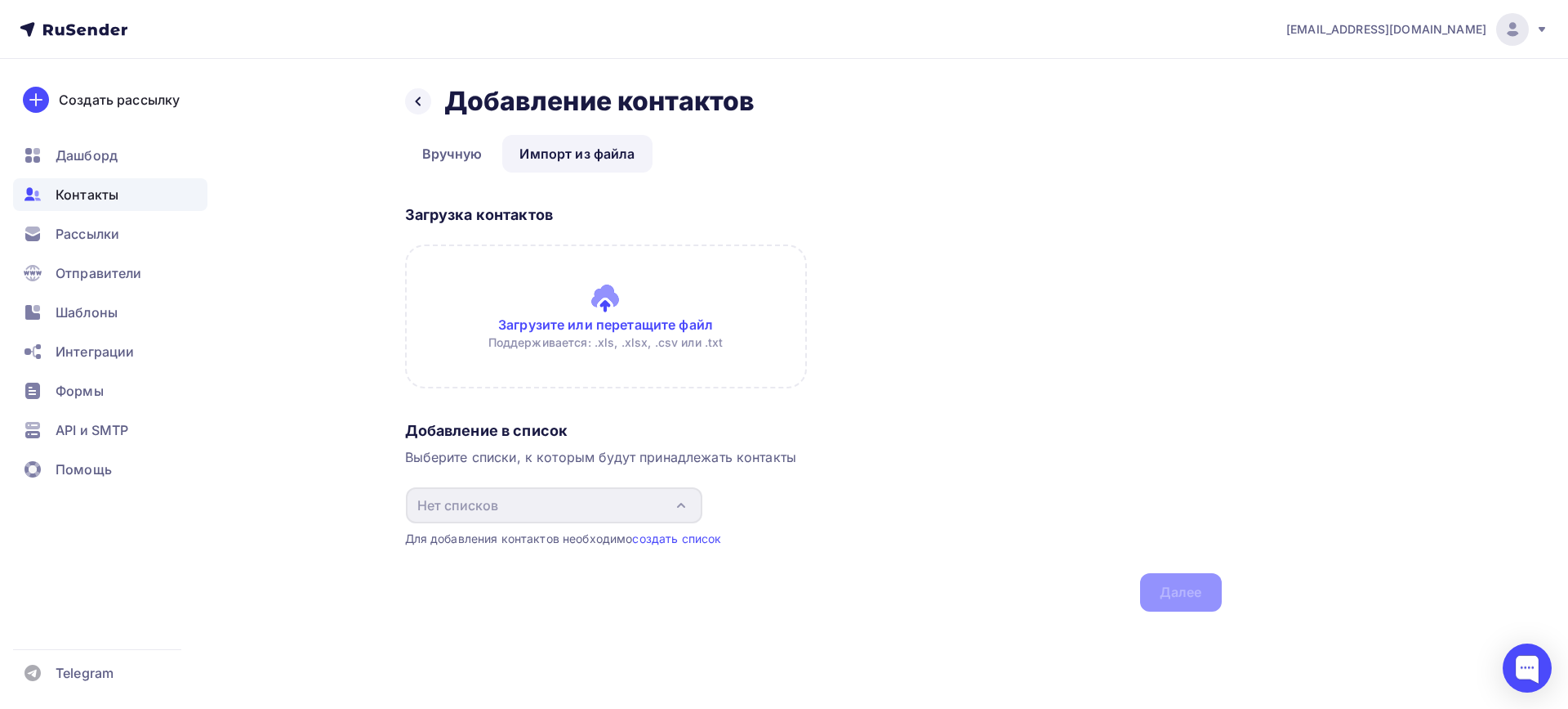
click at [585, 341] on input "file" at bounding box center [606, 316] width 402 height 144
type input "C:\fakepath\Контакты ГП.xlsx"
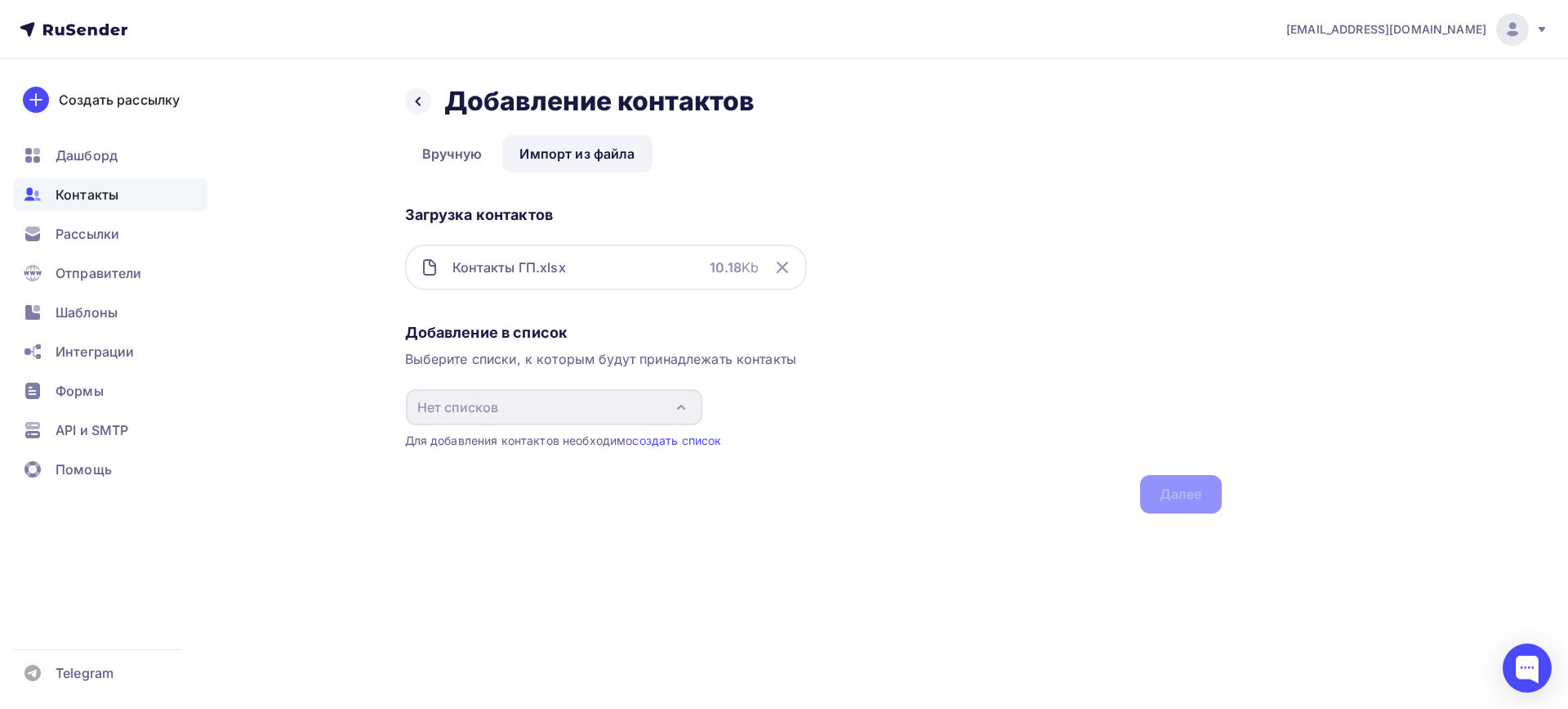
click at [780, 268] on icon at bounding box center [783, 267] width 20 height 20
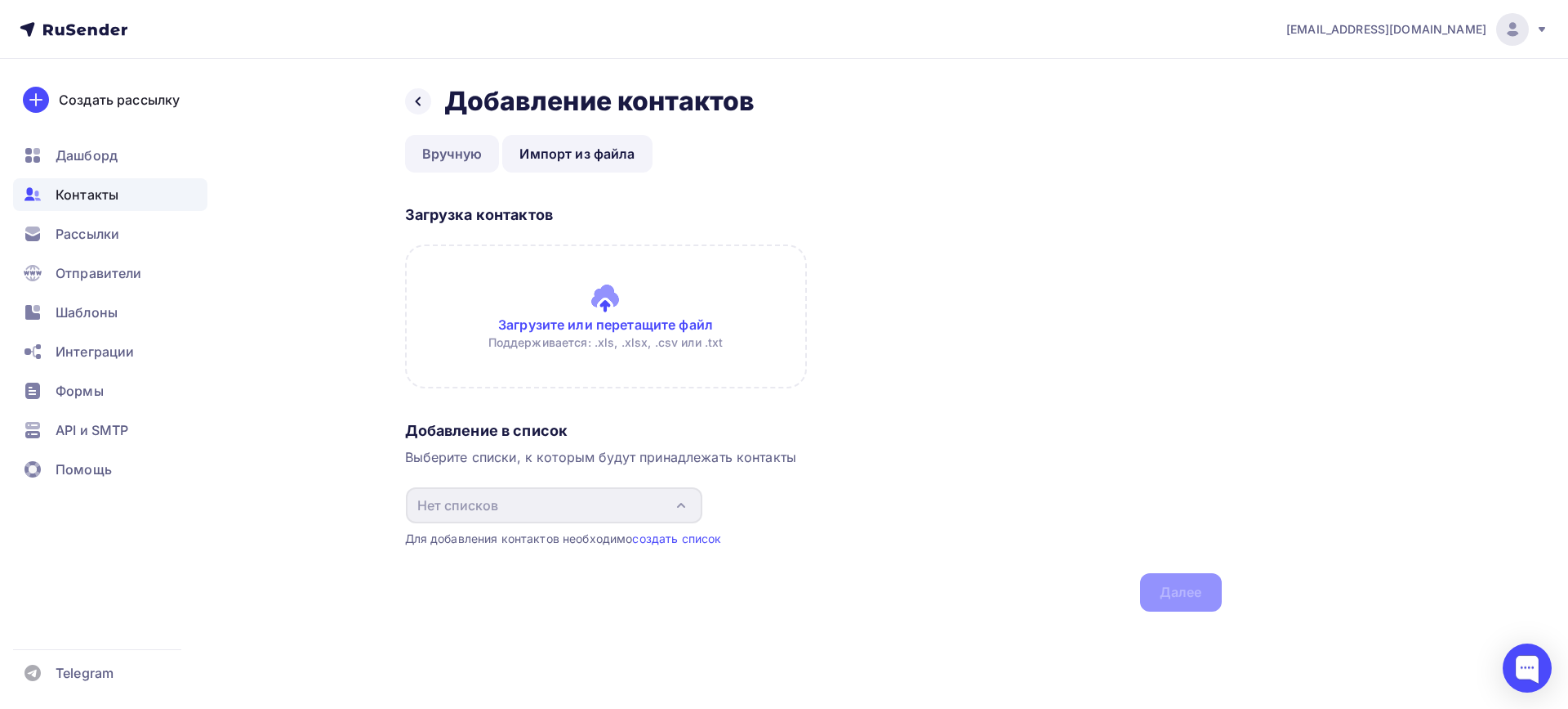
click at [456, 154] on link "Вручную" at bounding box center [452, 154] width 95 height 38
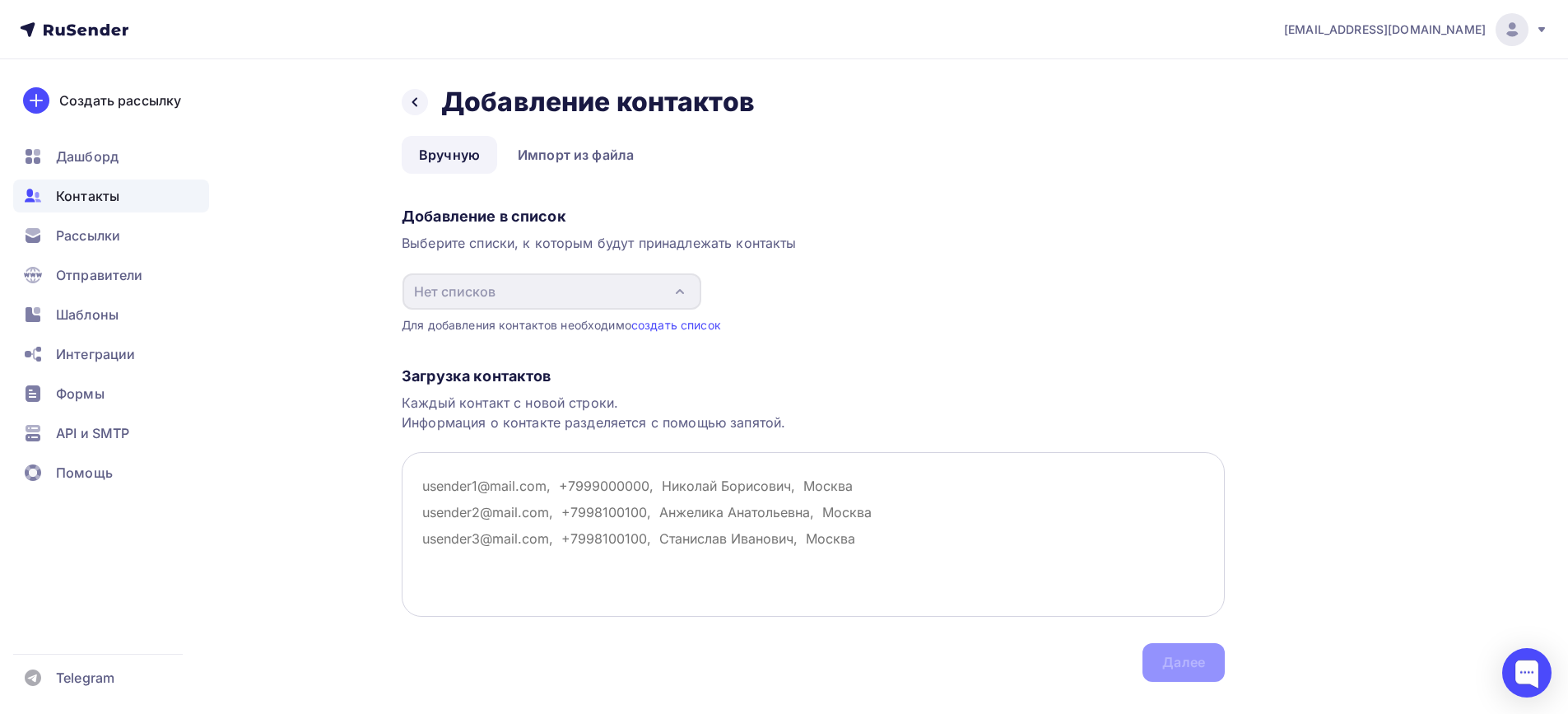
click at [514, 491] on textarea at bounding box center [813, 534] width 823 height 164
paste textarea "BogachevIV@salairtrans.ru"
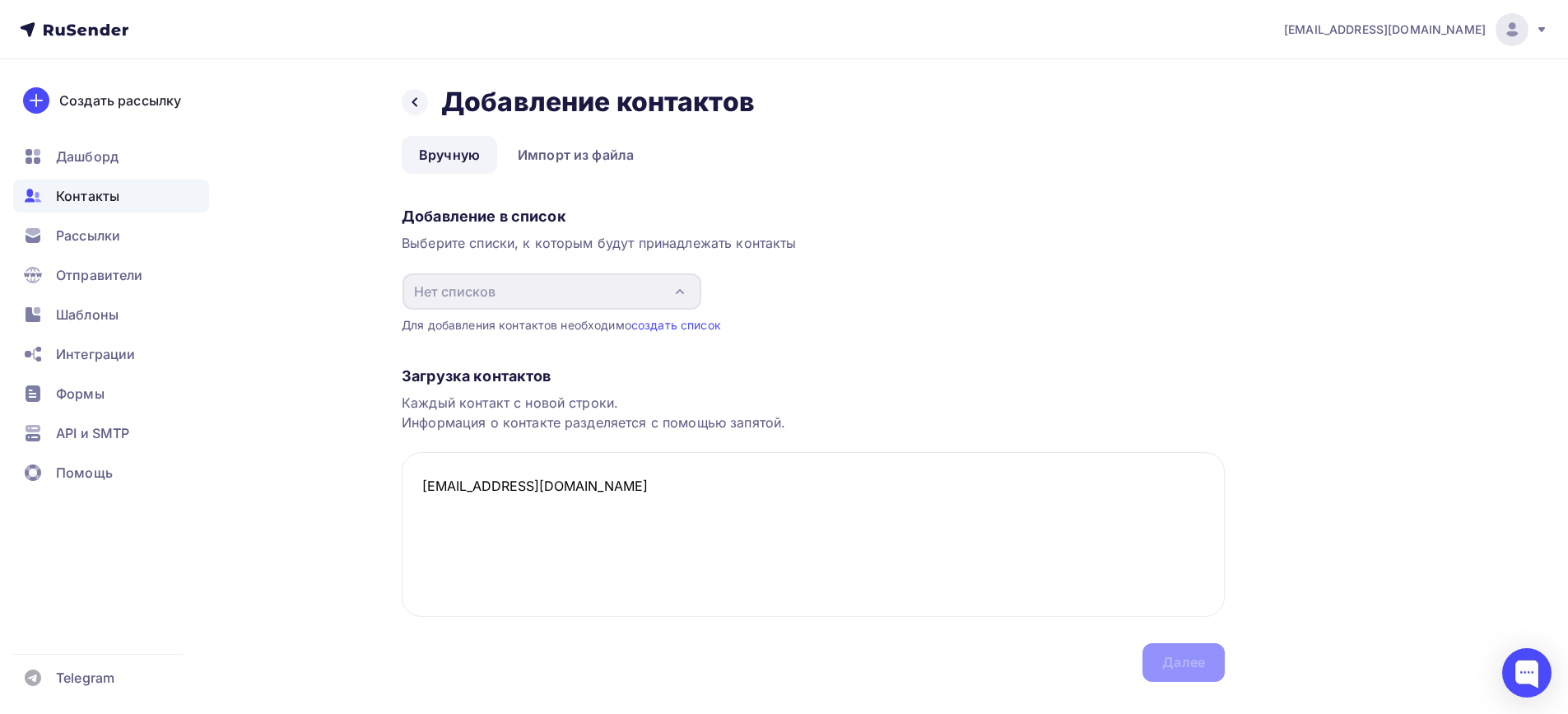
scroll to position [33, 0]
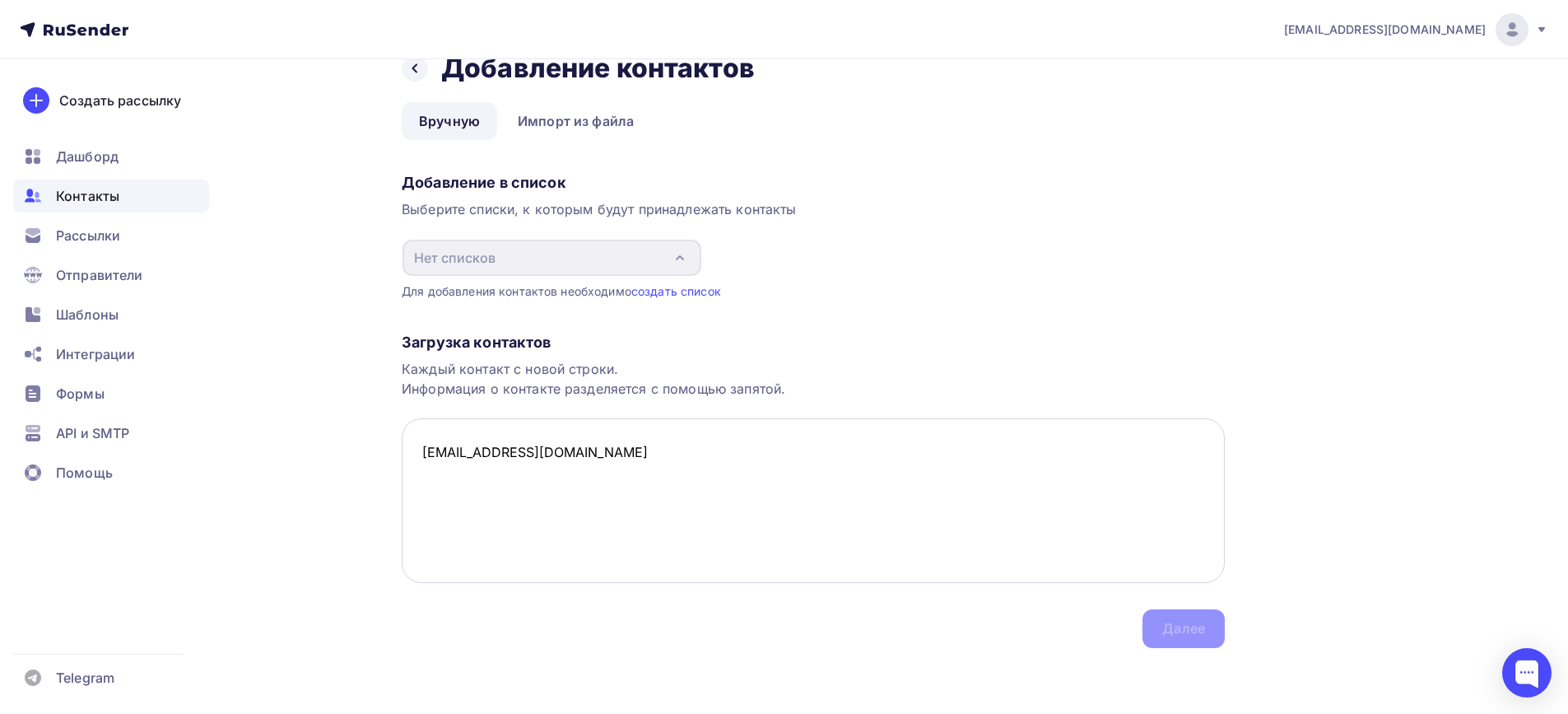
paste textarea "ShevchukGN@salairtrans.ru>"
type textarea "BogachevIV@salairtrans.ru ShevchukGN@salairtrans.ru"
click at [448, 116] on link "Вручную" at bounding box center [449, 121] width 96 height 38
drag, startPoint x: 545, startPoint y: 127, endPoint x: 546, endPoint y: 140, distance: 13.0
click at [546, 127] on link "Импорт из файла" at bounding box center [577, 121] width 151 height 38
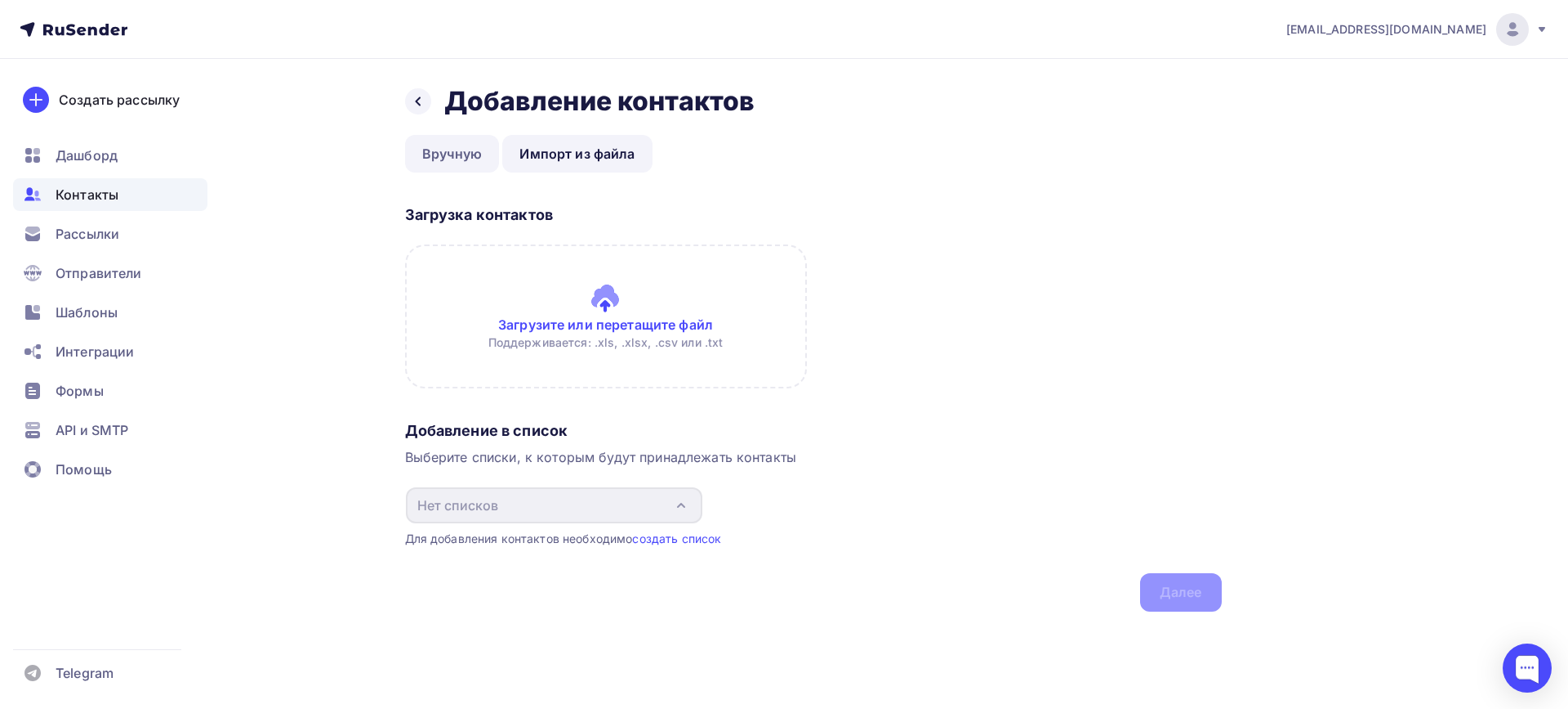
click at [452, 153] on link "Вручную" at bounding box center [452, 154] width 95 height 38
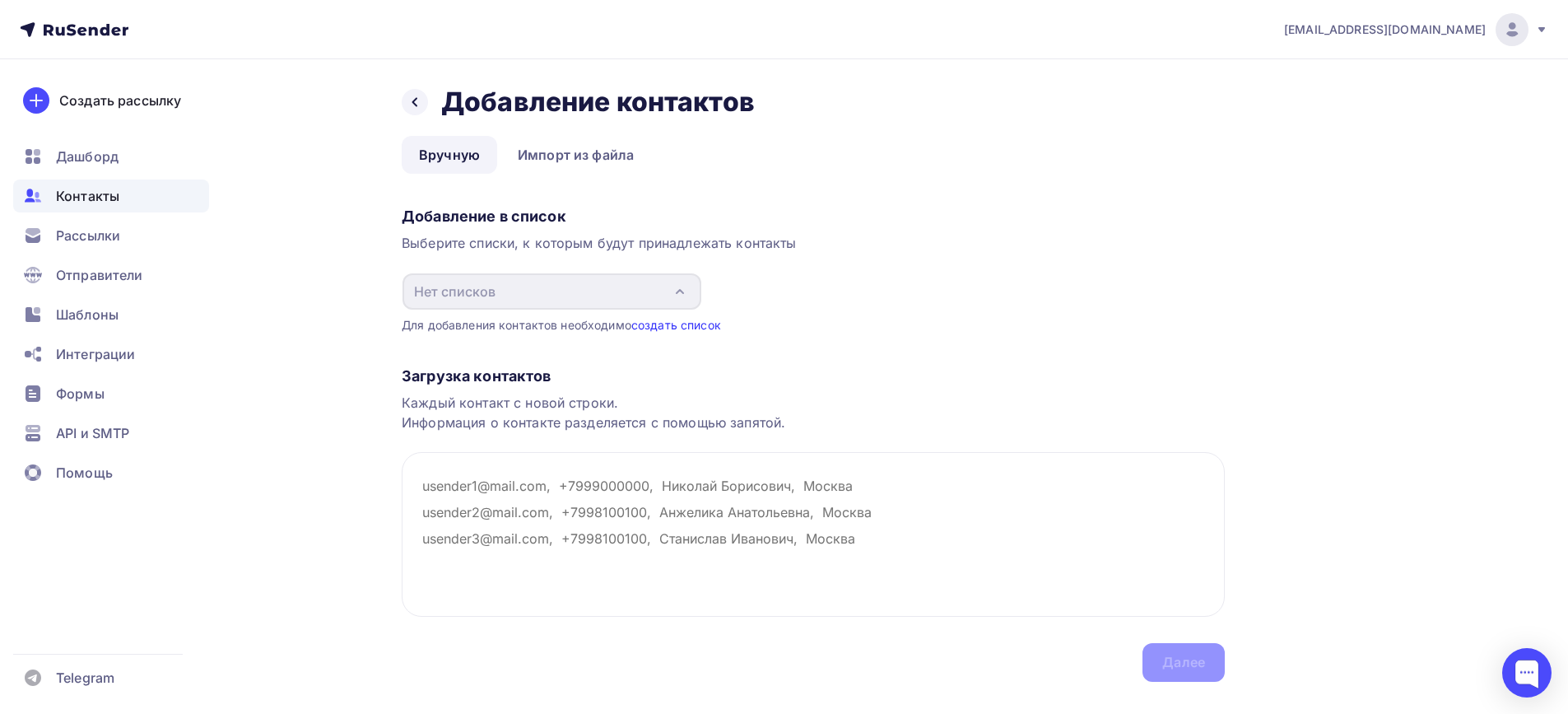
click at [704, 328] on link "создать список" at bounding box center [676, 324] width 90 height 14
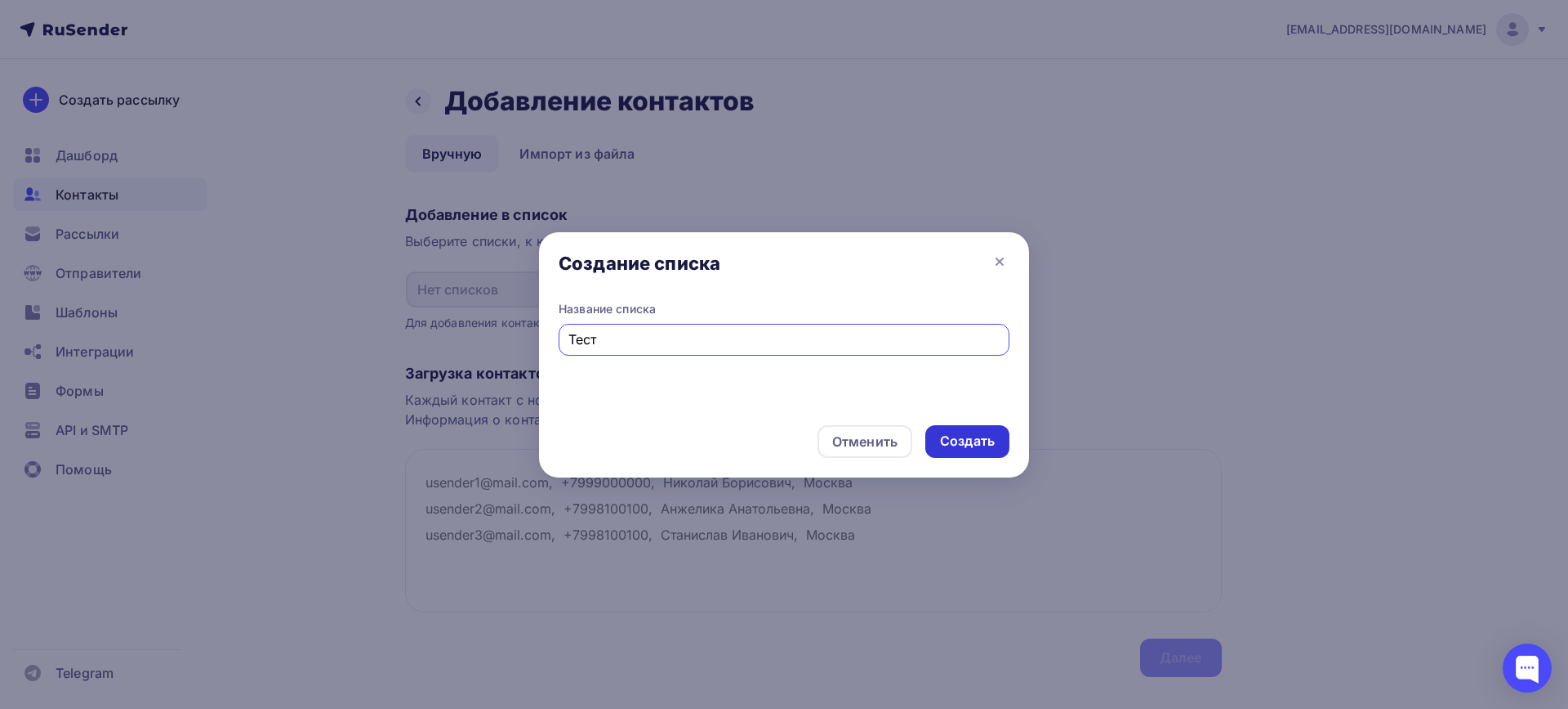
type input "Тест"
click at [968, 443] on div "Создать" at bounding box center [968, 441] width 55 height 19
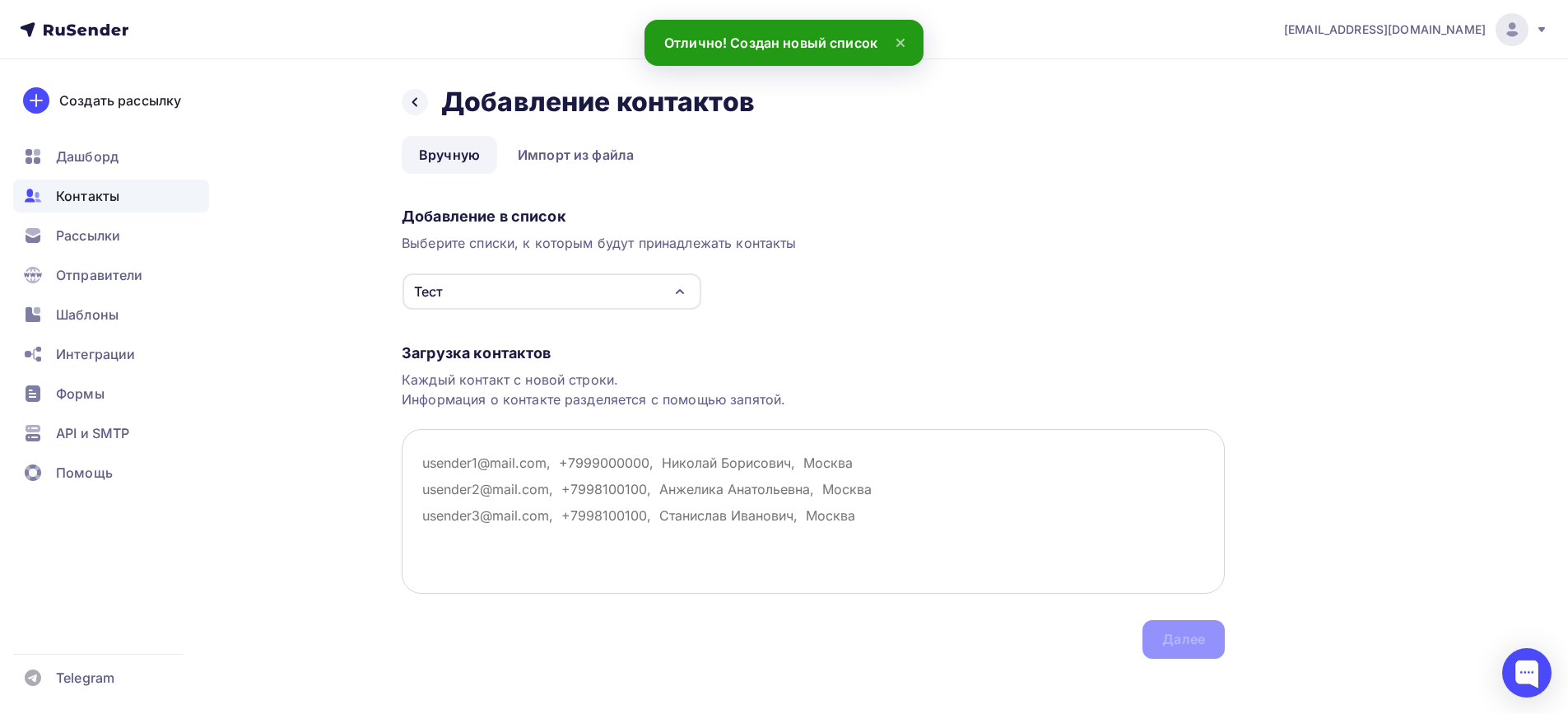
click at [502, 465] on textarea at bounding box center [813, 511] width 823 height 164
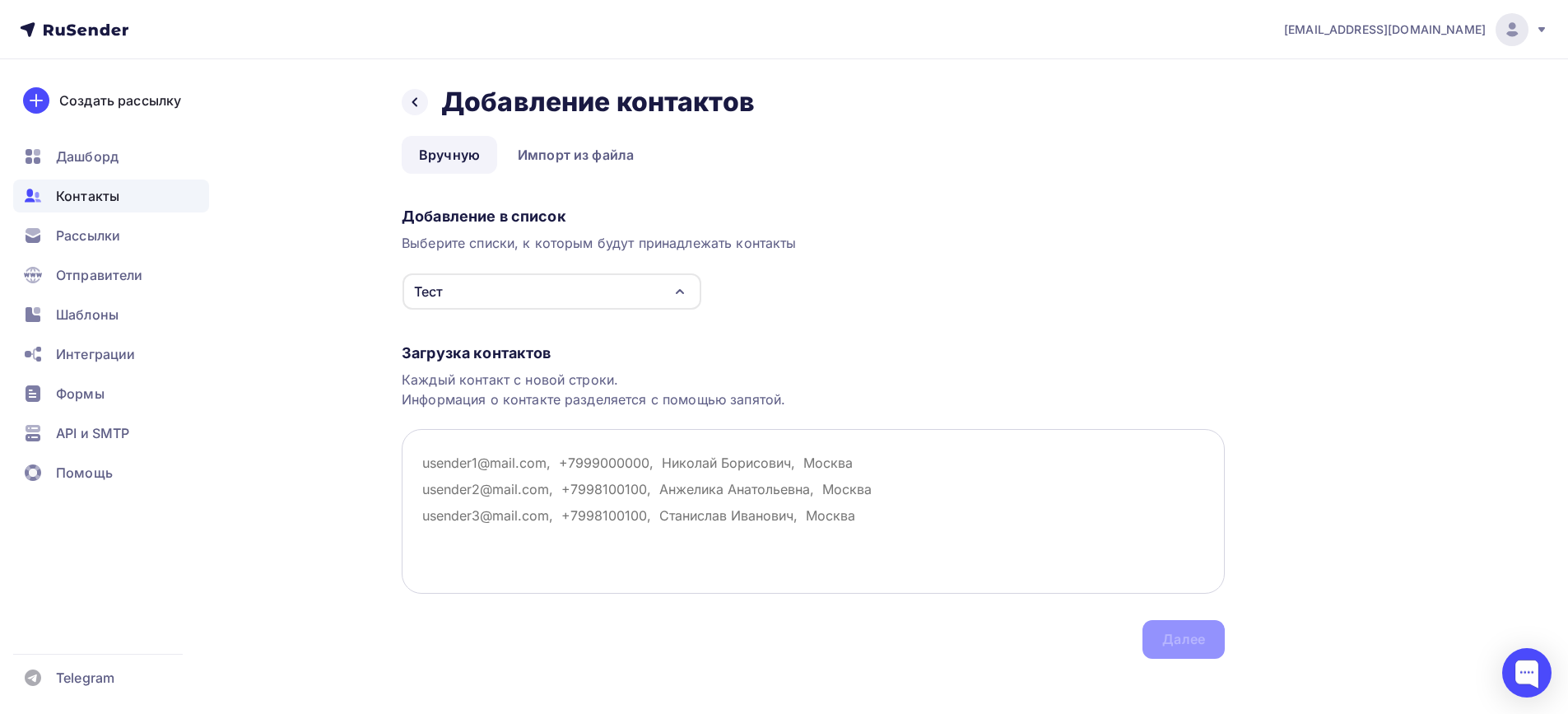
paste textarea "ShevchukGN@salairtrans.ru>"
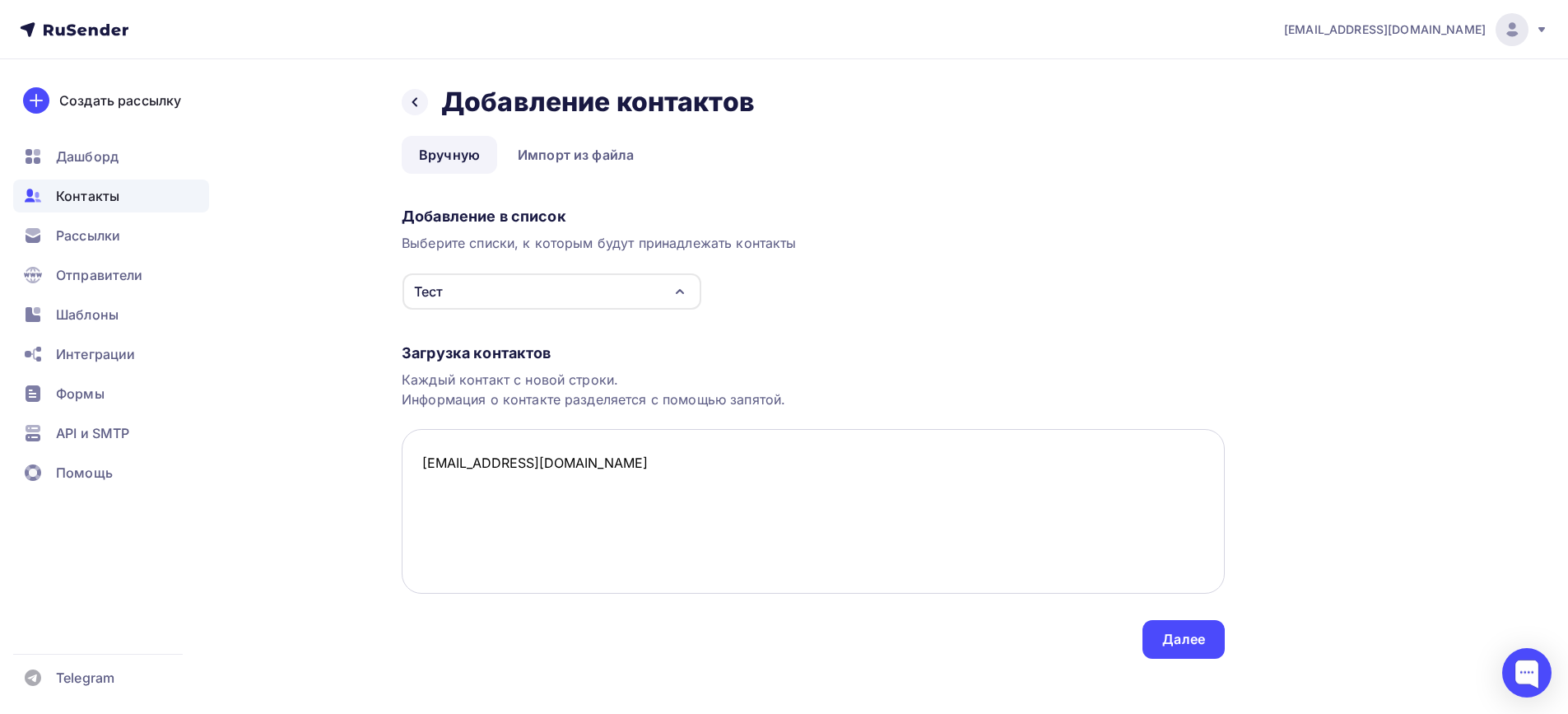
paste textarea "BogachevIV@salairtrans.ru>"
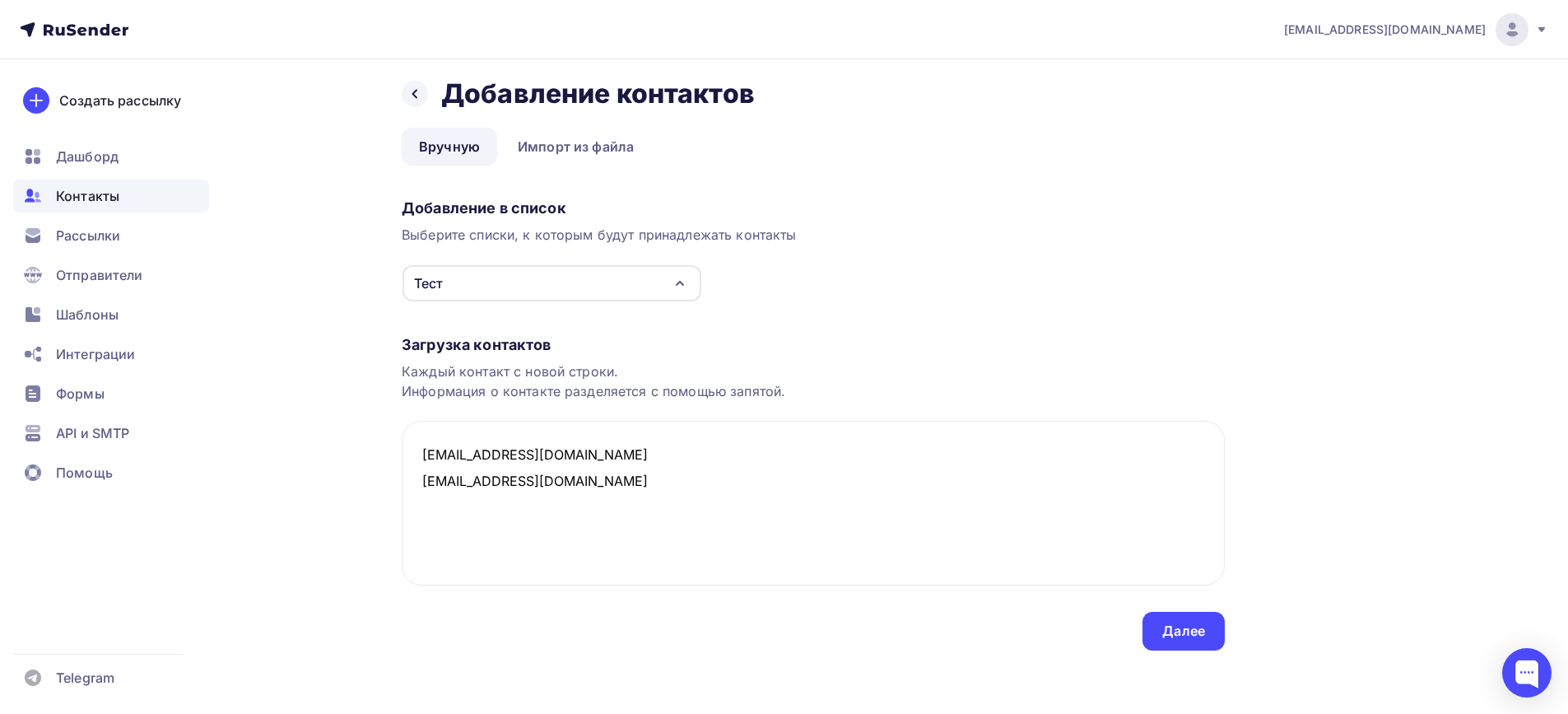
scroll to position [11, 0]
type textarea "ShevchukGN@salairtrans.ru BogachevIV@salairtrans.ru"
click at [1199, 623] on div "Далее" at bounding box center [1184, 629] width 43 height 19
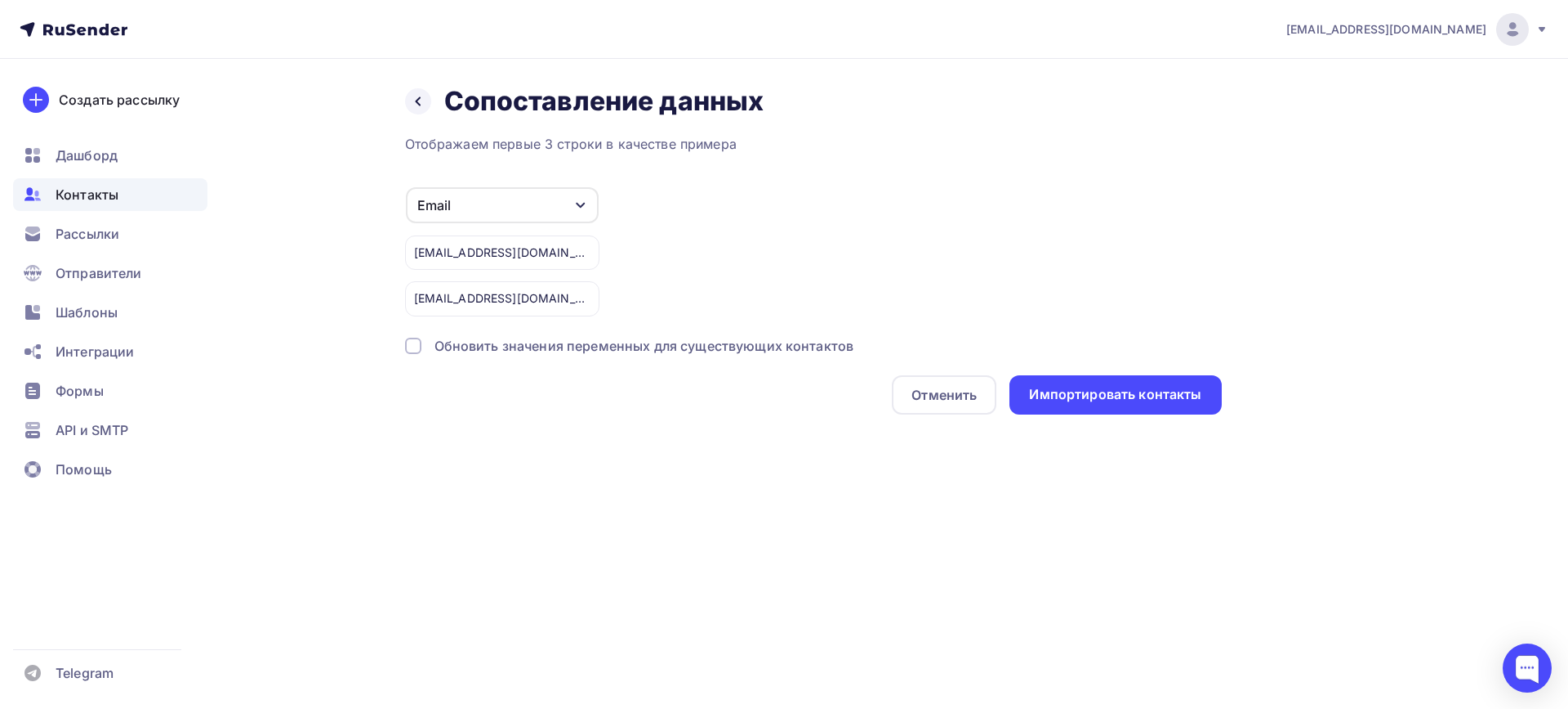
click at [732, 238] on div "Email Игнорировать Имя Телефон Создать поле ShevchukGN@salairtrans.ru BogachevI…" at bounding box center [813, 251] width 817 height 130
click at [507, 350] on div "Обновить значения переменных для существующих контактов" at bounding box center [644, 345] width 420 height 20
click at [710, 467] on div "Назад Сопоставление данных Сопоставление данных Отображаем первые 3 строки в ка…" at bounding box center [784, 269] width 1338 height 420
click at [104, 235] on span "Рассылки" at bounding box center [87, 233] width 64 height 20
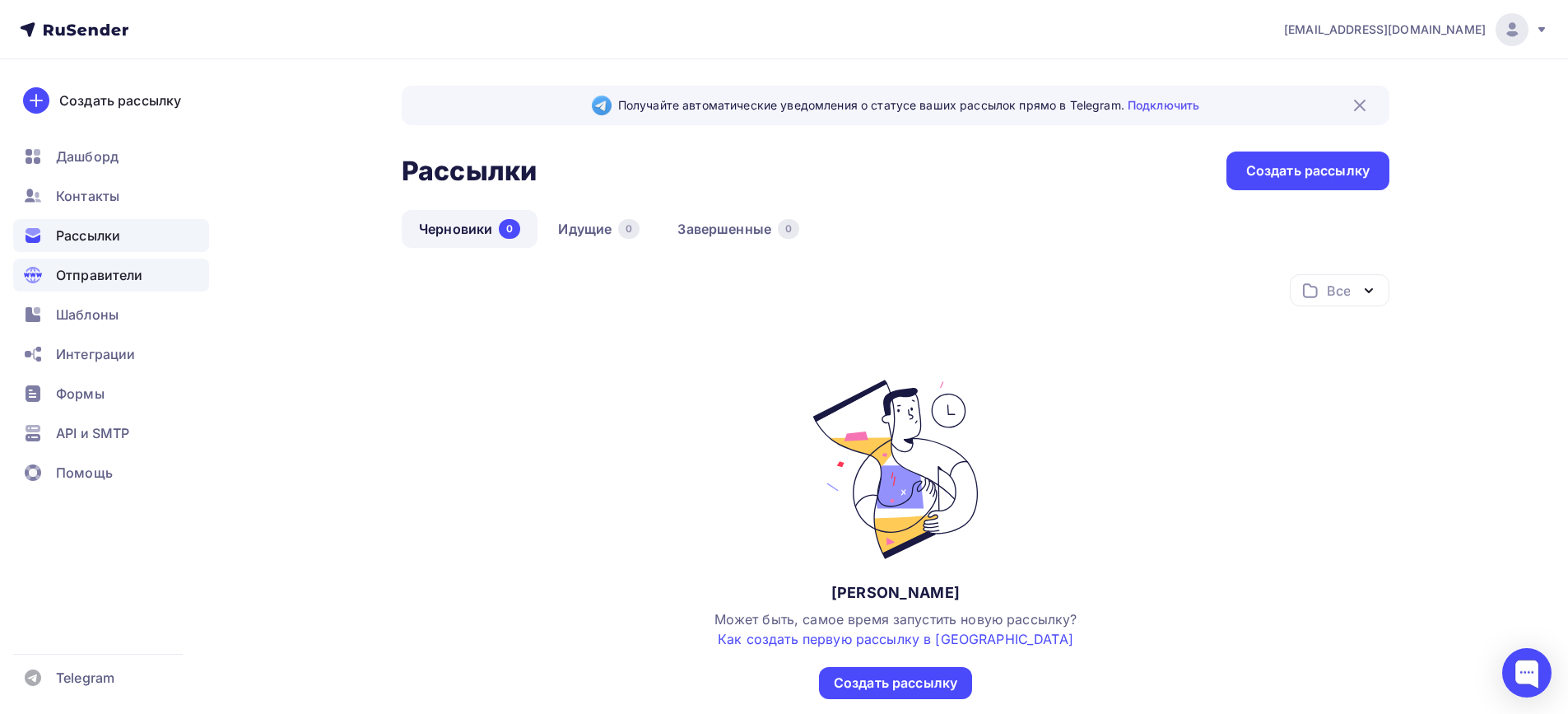
click at [117, 284] on span "Отправители" at bounding box center [99, 274] width 87 height 20
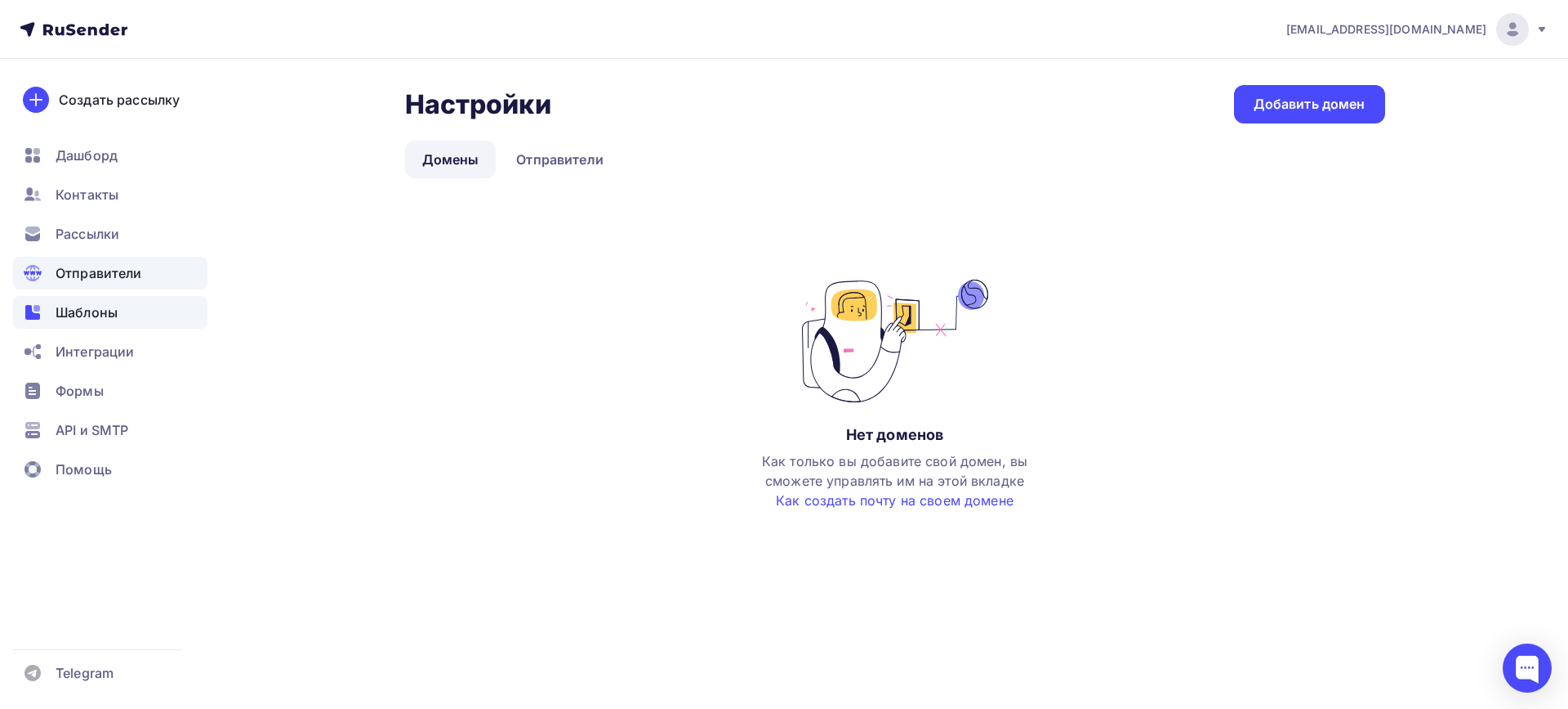
click at [101, 316] on span "Шаблоны" at bounding box center [86, 312] width 62 height 20
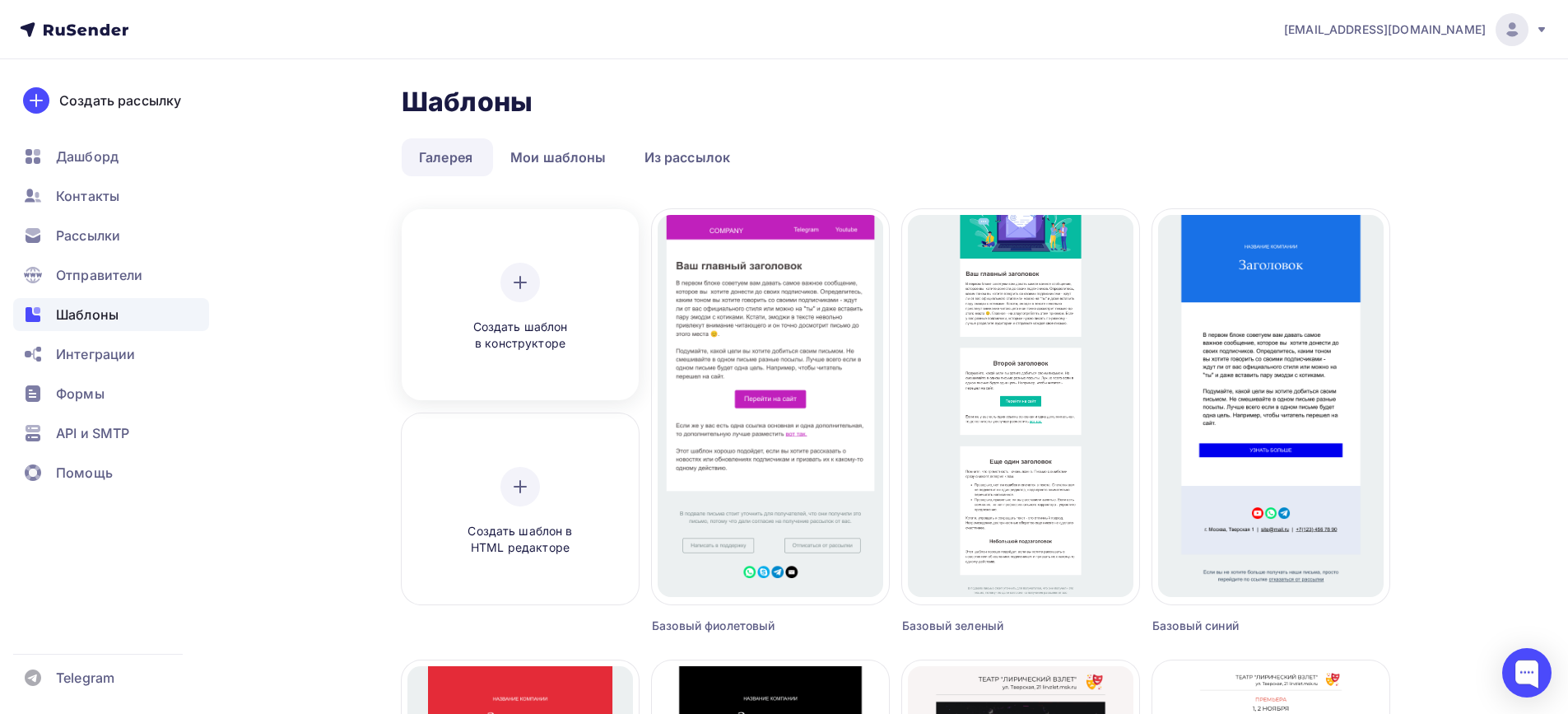
click at [495, 296] on div "Создать шаблон в конструкторе" at bounding box center [520, 308] width 157 height 90
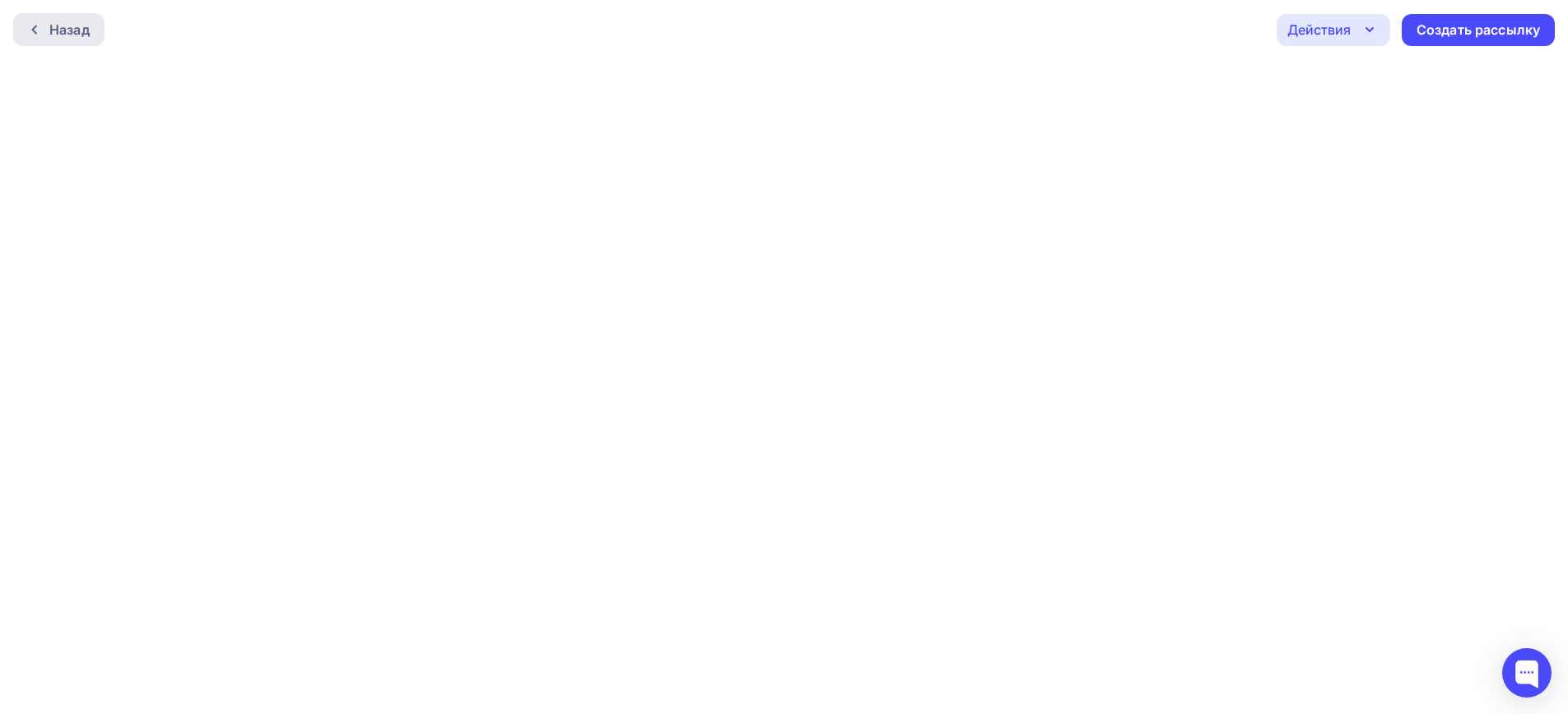
click at [37, 28] on icon at bounding box center [34, 30] width 13 height 13
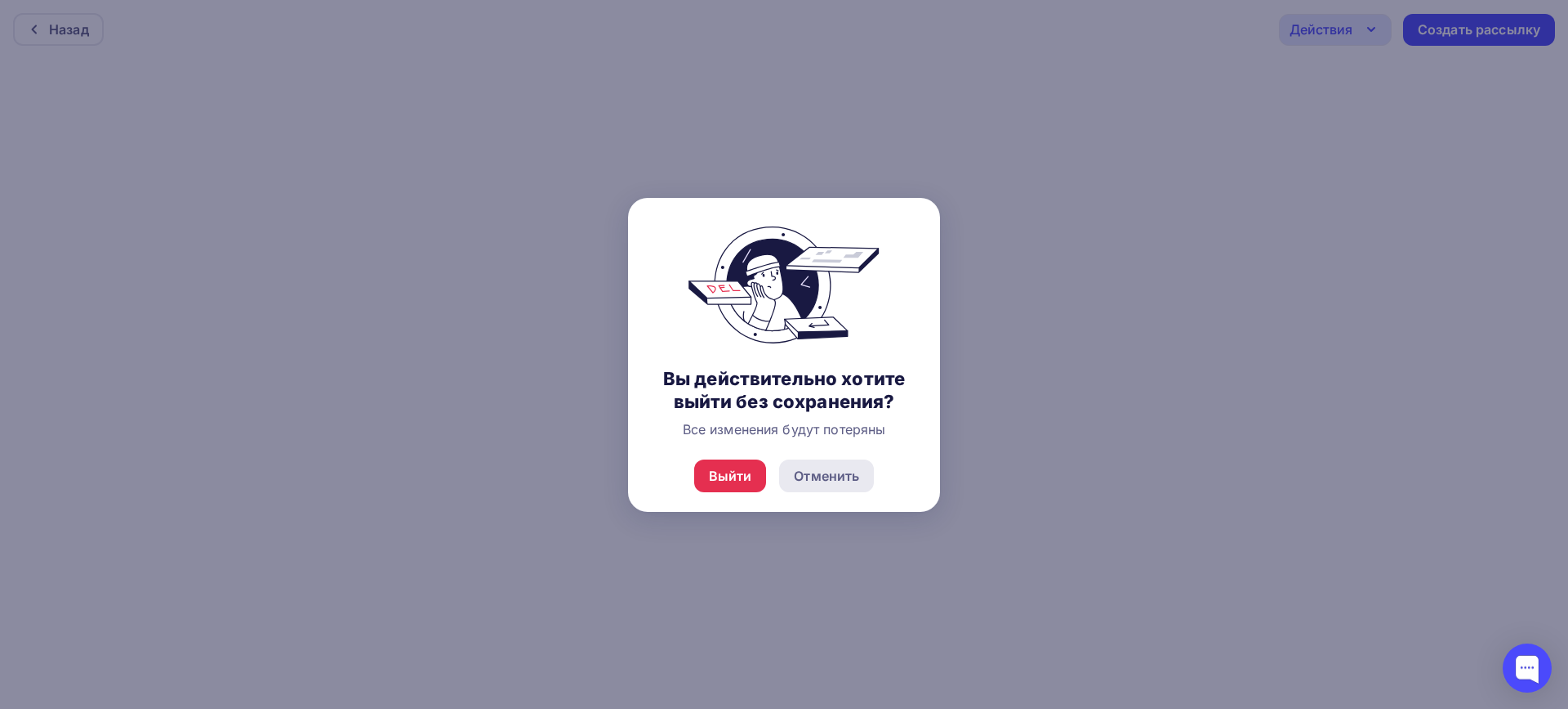
click at [809, 479] on div "Отменить" at bounding box center [826, 476] width 65 height 20
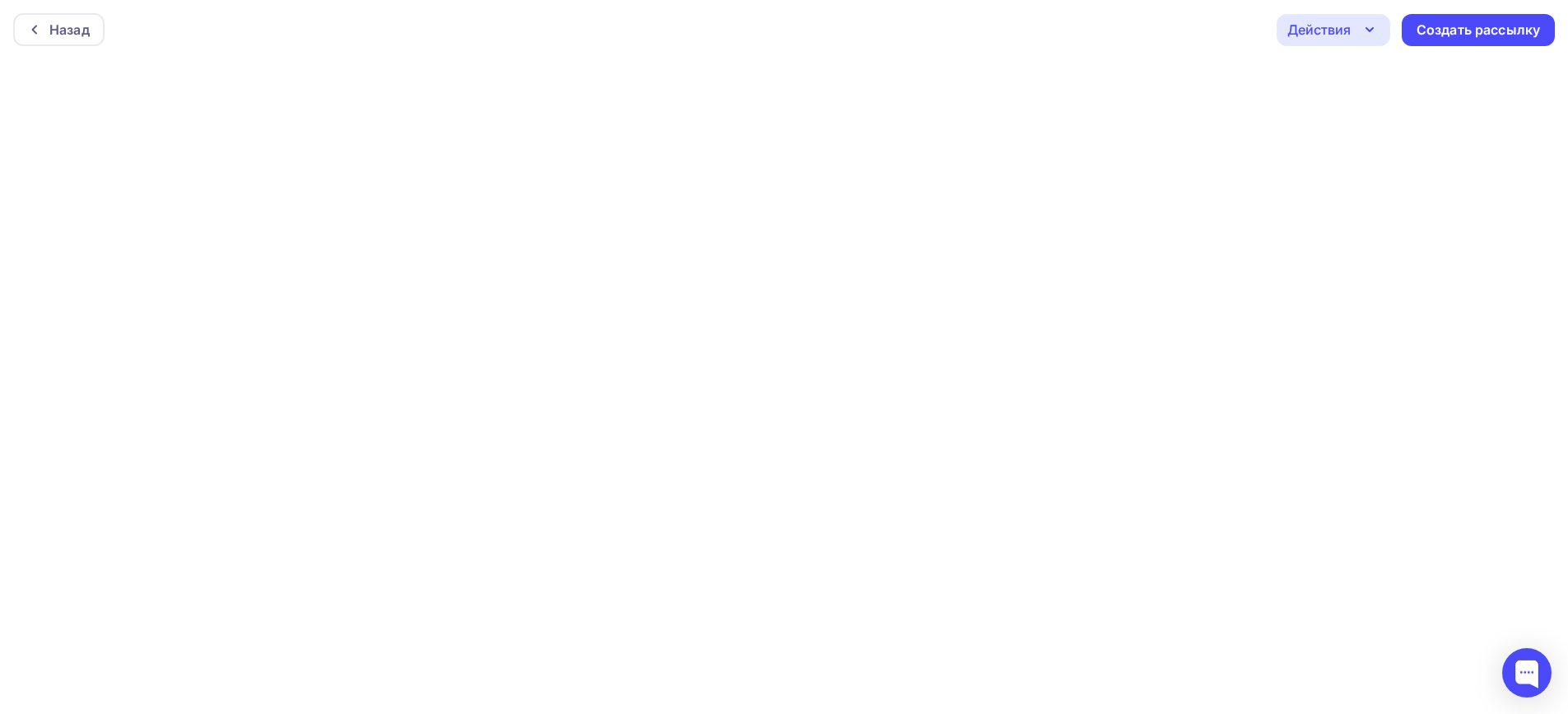
click at [1329, 22] on div "Действия" at bounding box center [1319, 30] width 63 height 20
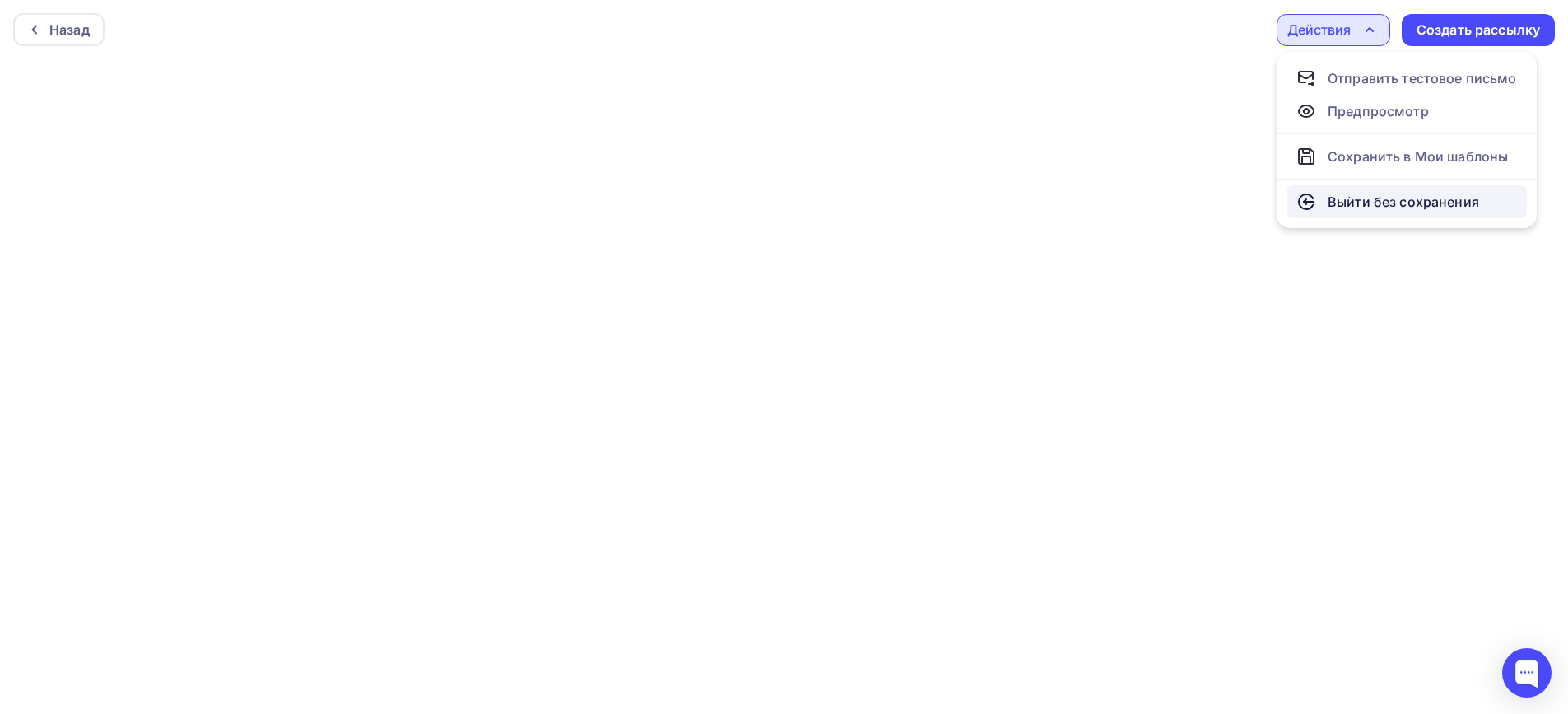
click at [1378, 200] on div "Выйти без сохранения" at bounding box center [1404, 202] width 151 height 20
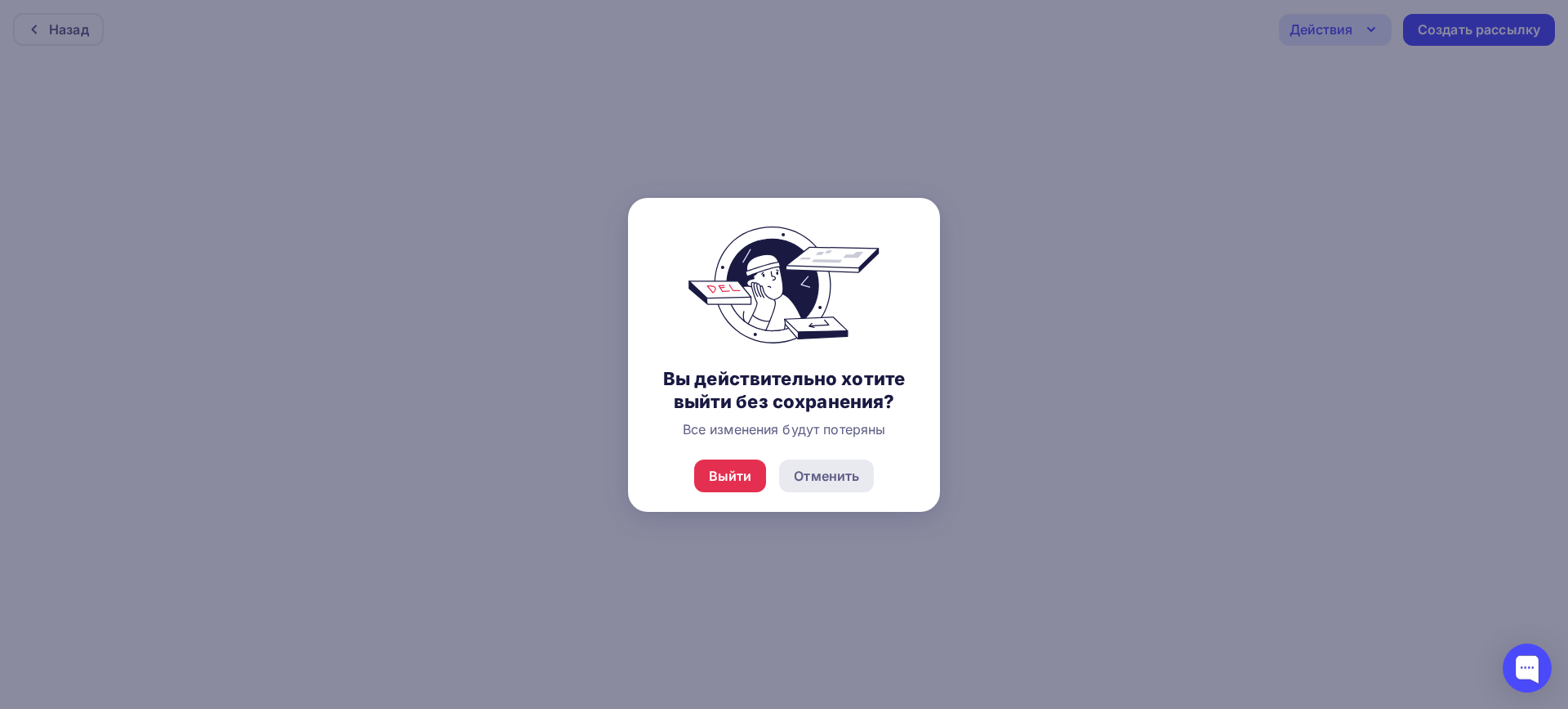
click at [819, 479] on div "Отменить" at bounding box center [826, 476] width 65 height 20
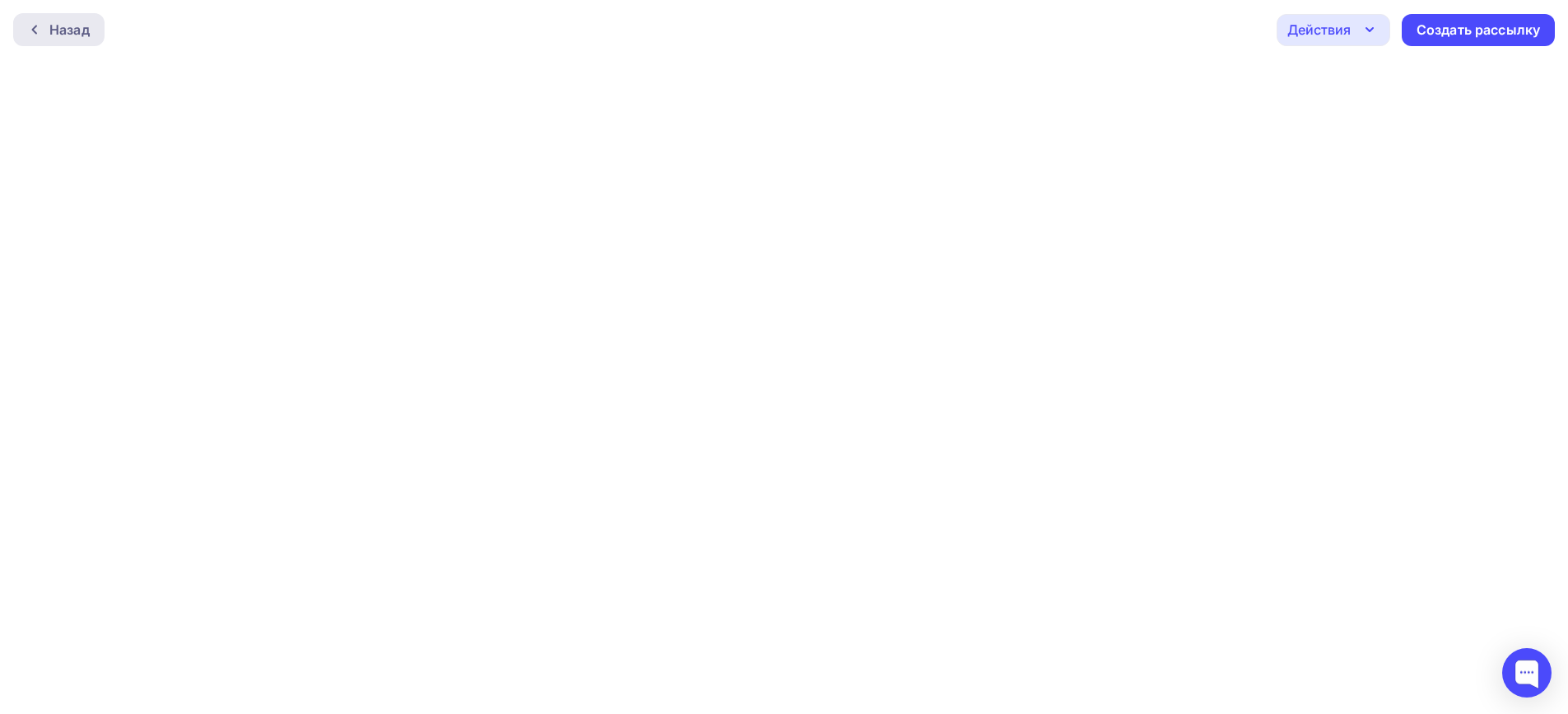
click at [50, 25] on div "Назад" at bounding box center [70, 30] width 40 height 20
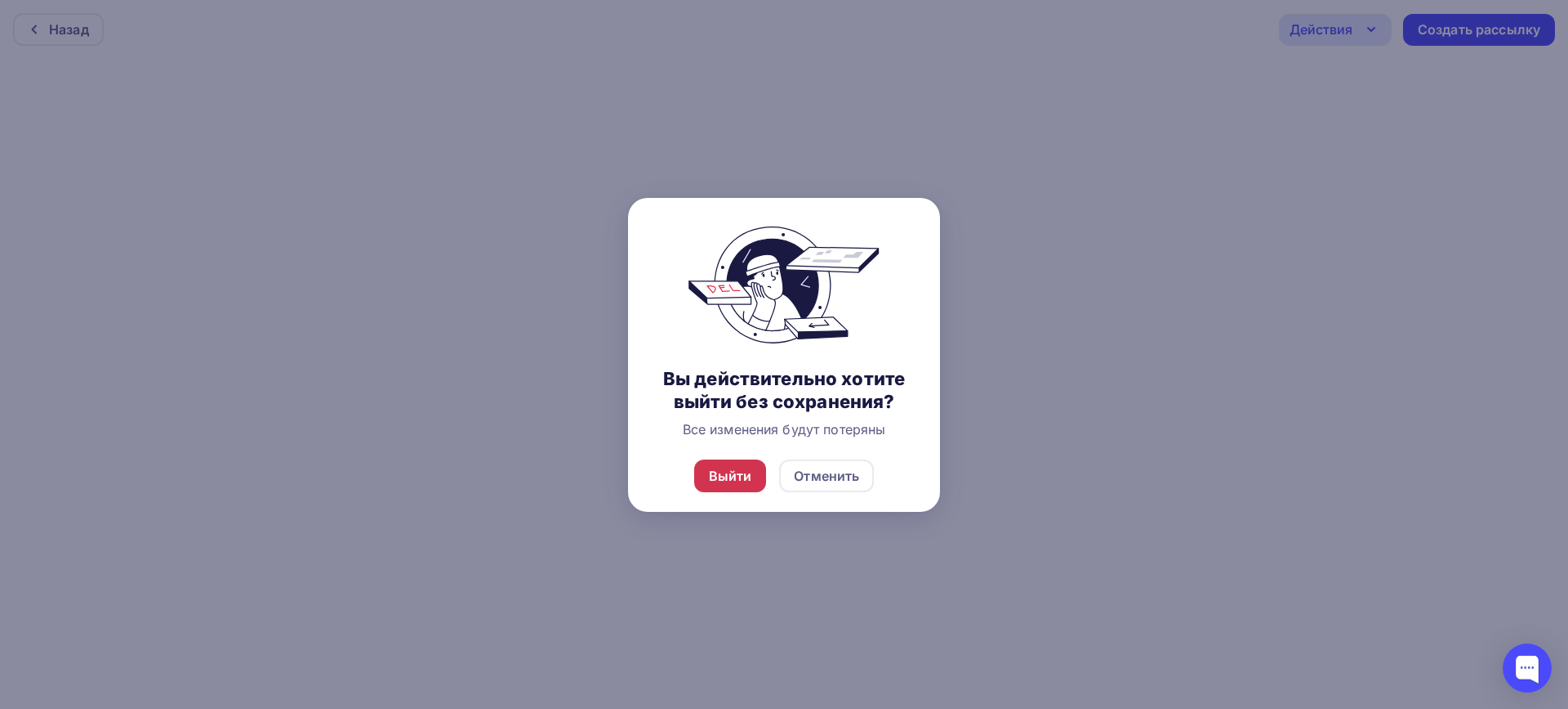
click at [731, 468] on div "Выйти" at bounding box center [730, 476] width 44 height 20
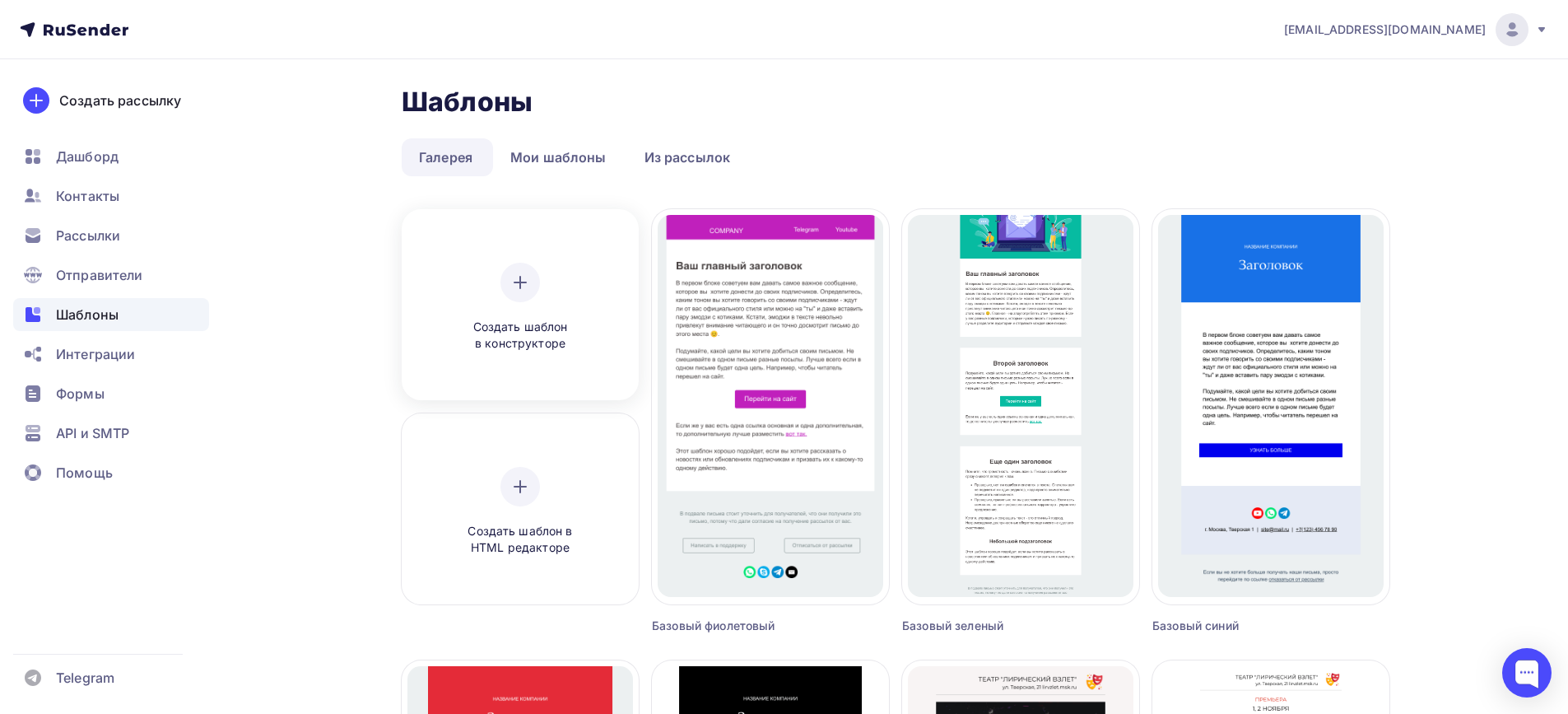
click at [531, 332] on span "Создать шаблон в конструкторе" at bounding box center [520, 335] width 157 height 33
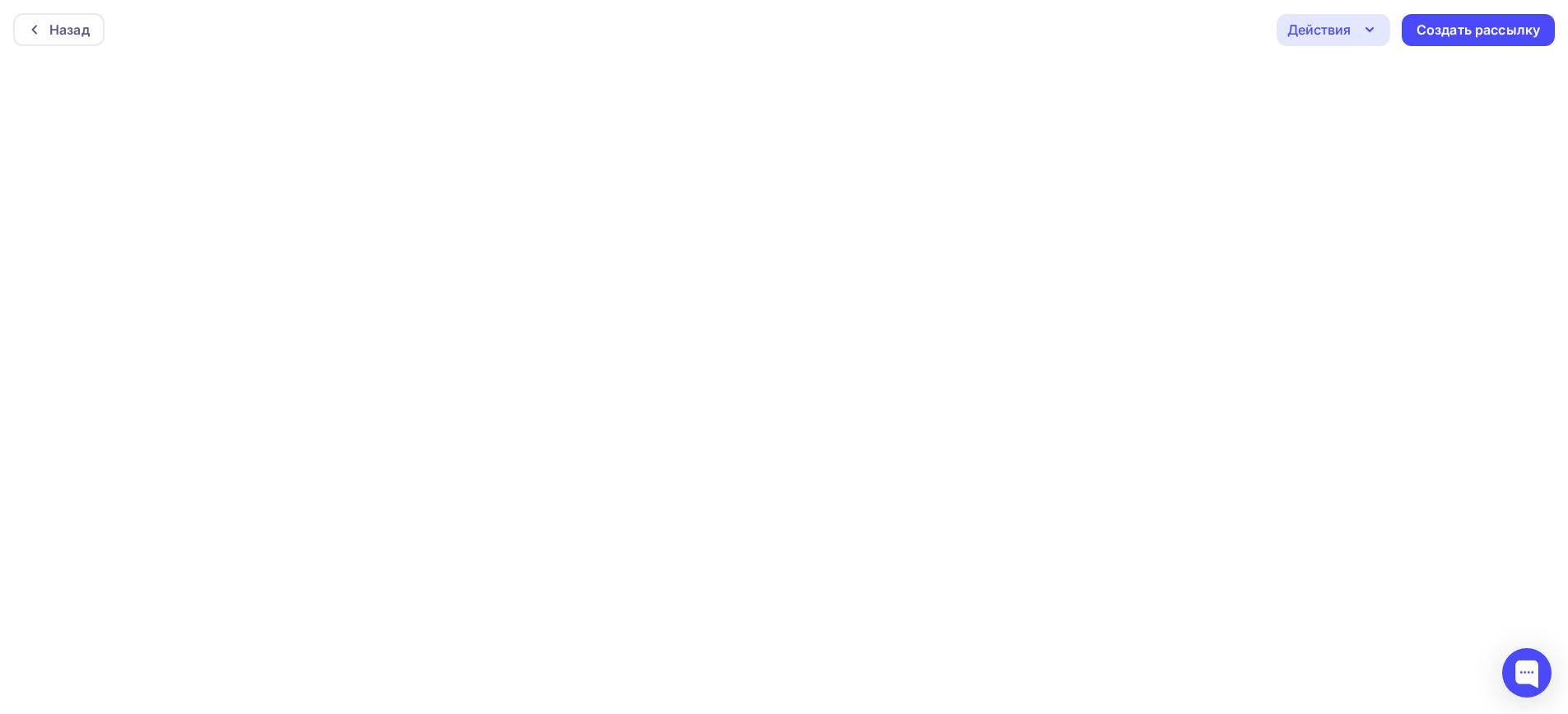
scroll to position [4, 0]
click at [1313, 32] on div "Действия" at bounding box center [1319, 25] width 63 height 20
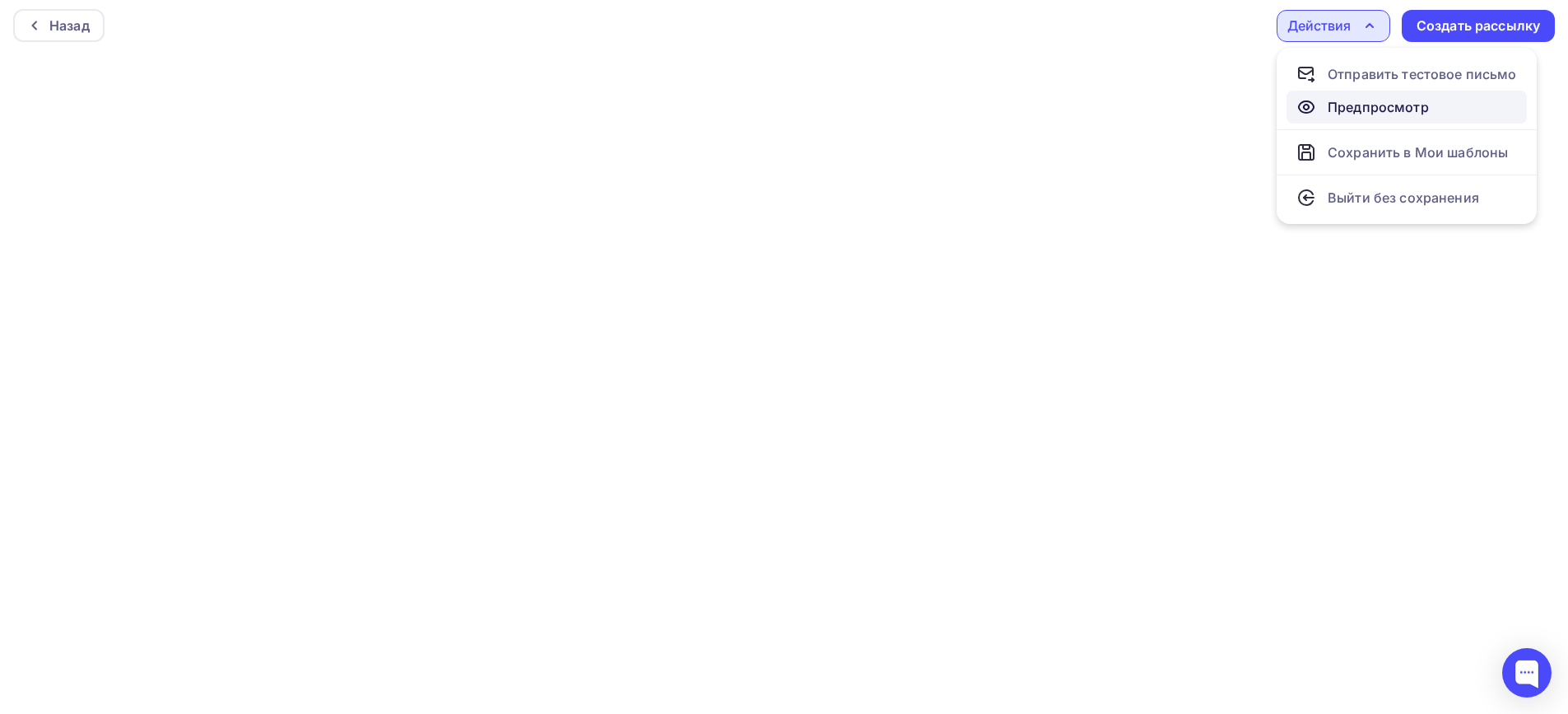
click at [1392, 108] on div "Предпросмотр" at bounding box center [1379, 107] width 101 height 20
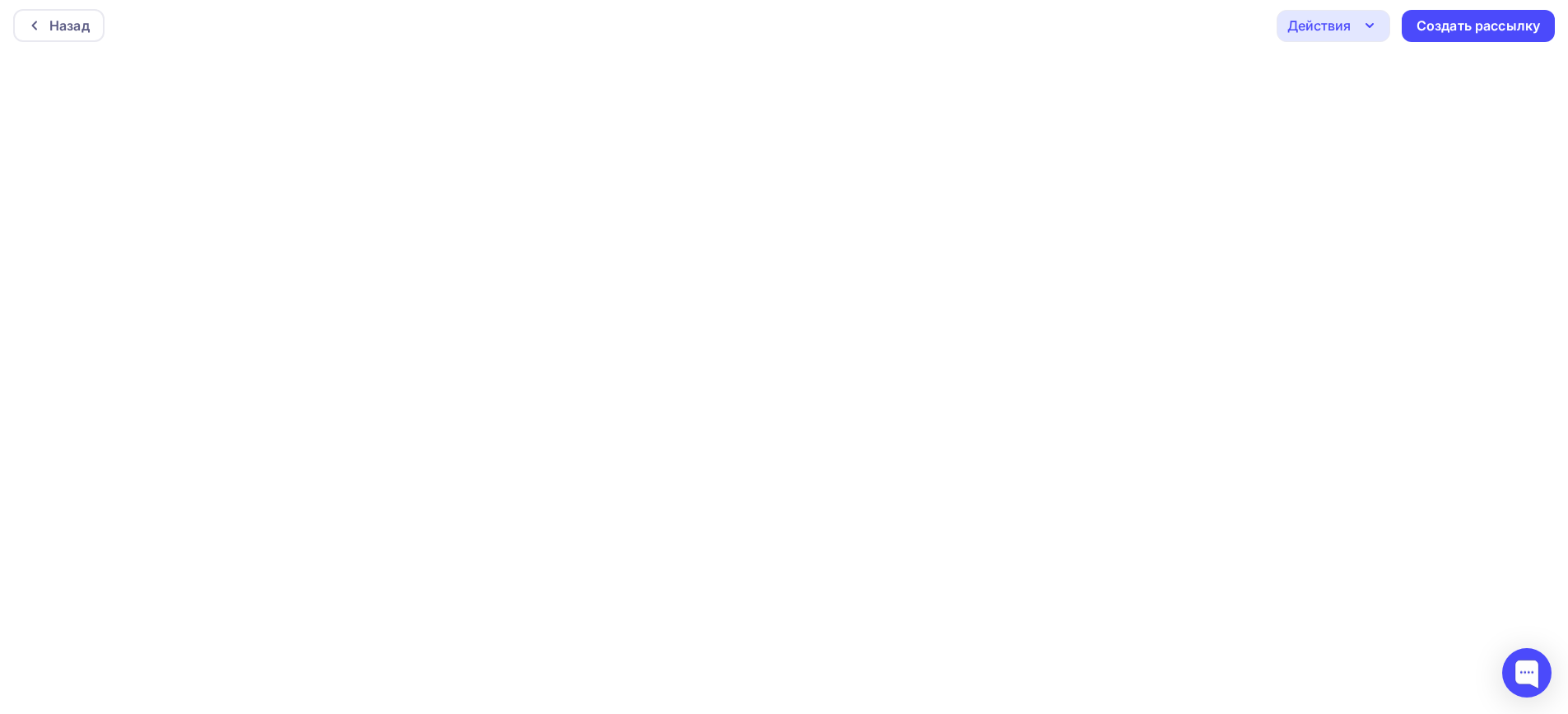
click at [1303, 25] on div "Действия" at bounding box center [1319, 25] width 63 height 20
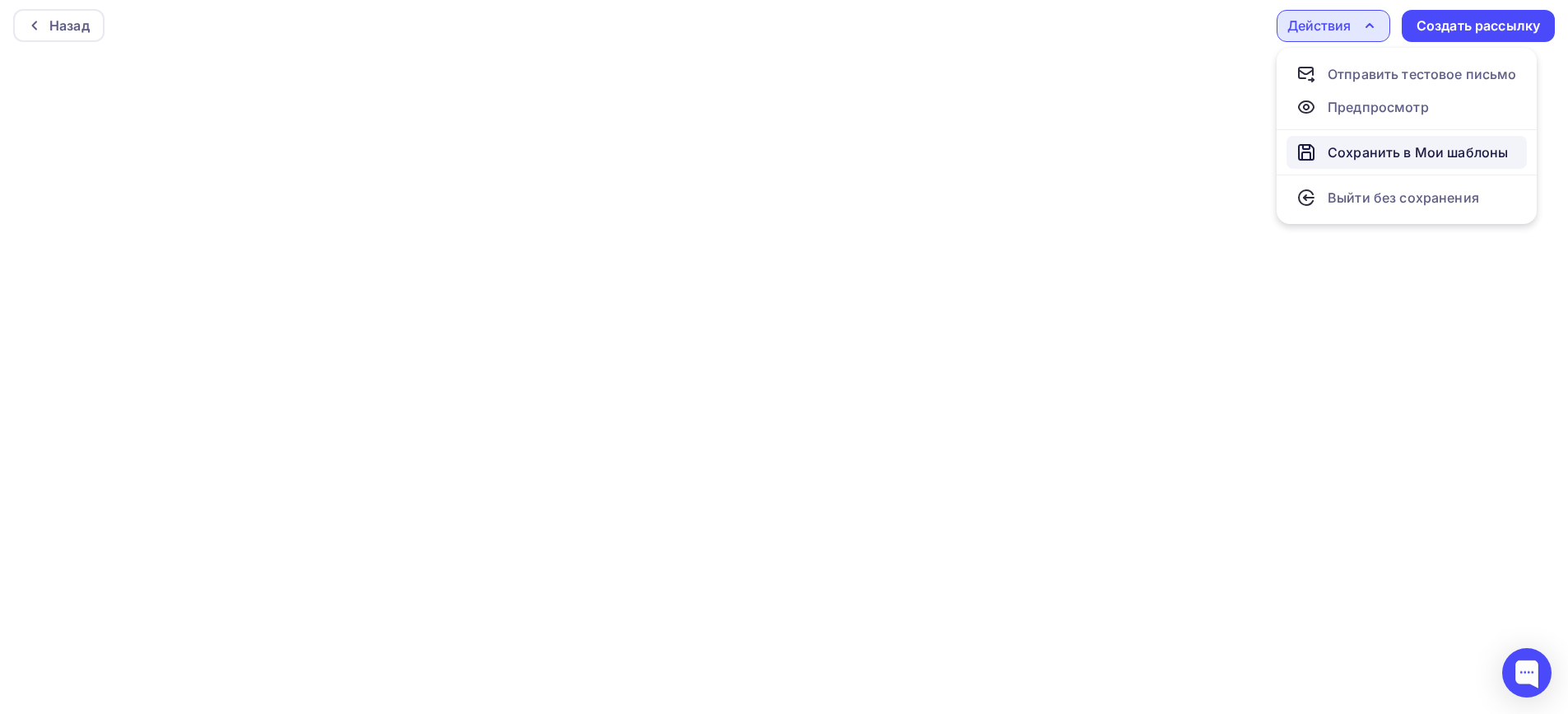
click at [1346, 148] on div "Сохранить в Мои шаблоны" at bounding box center [1418, 152] width 181 height 20
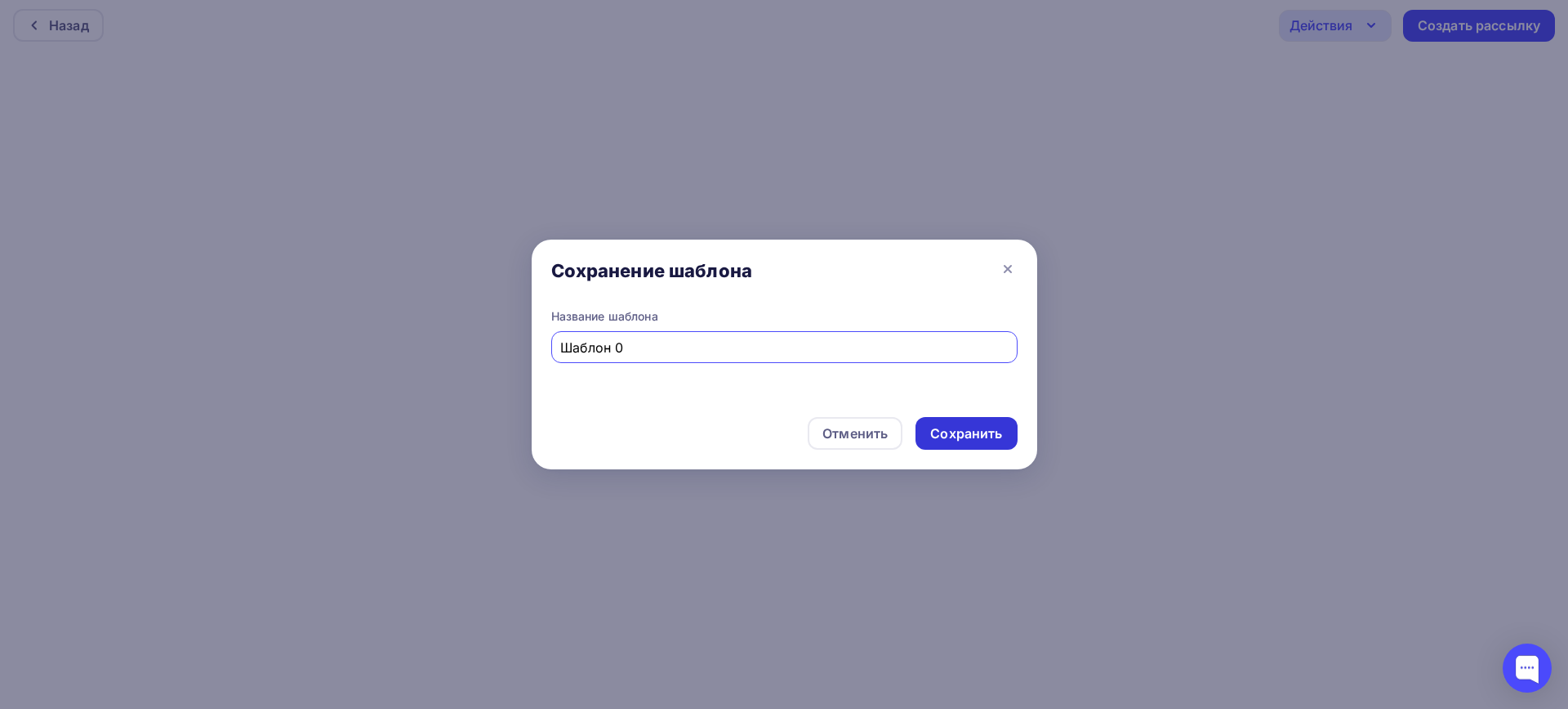
type input "Шаблон 0"
click at [968, 433] on div "Сохранить" at bounding box center [967, 434] width 72 height 19
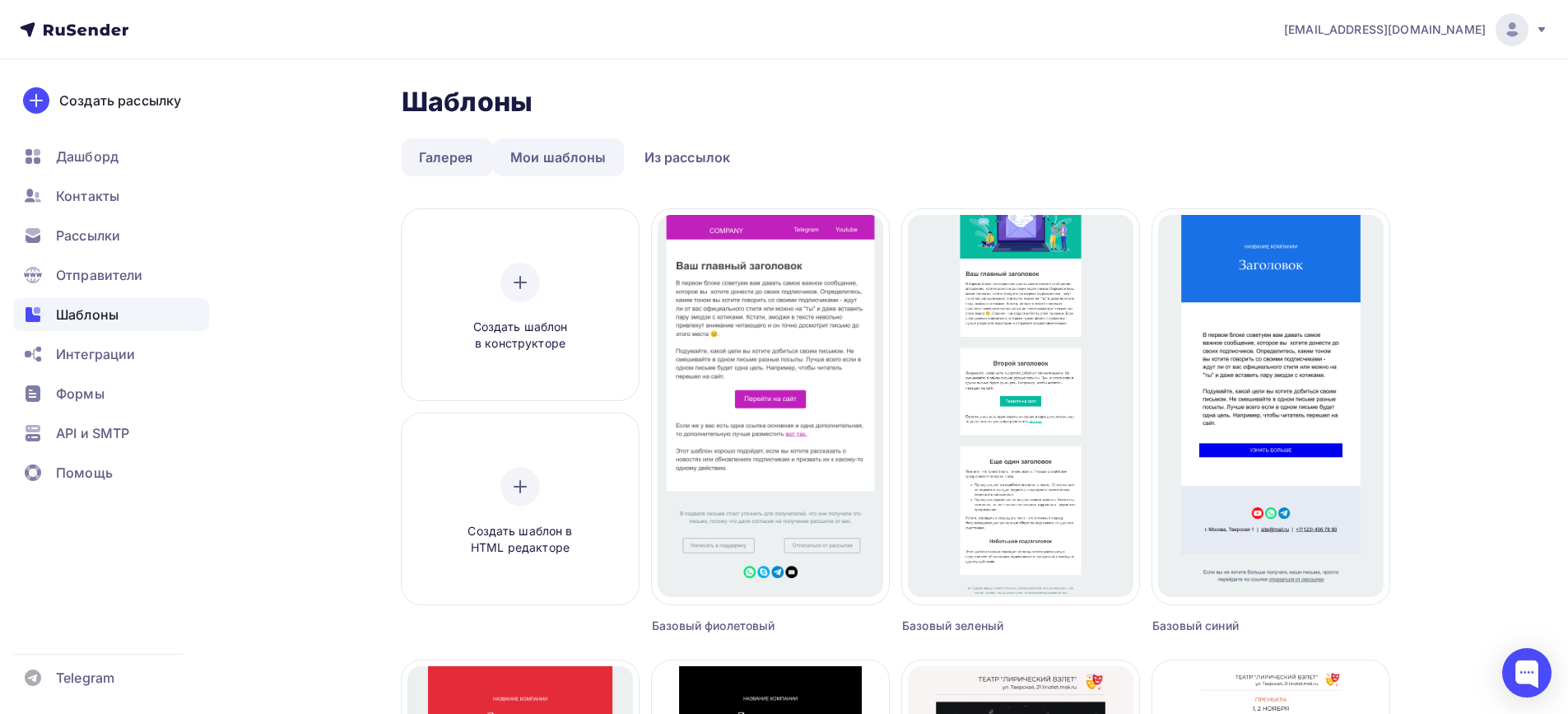
click at [596, 162] on link "Мои шаблоны" at bounding box center [558, 158] width 131 height 38
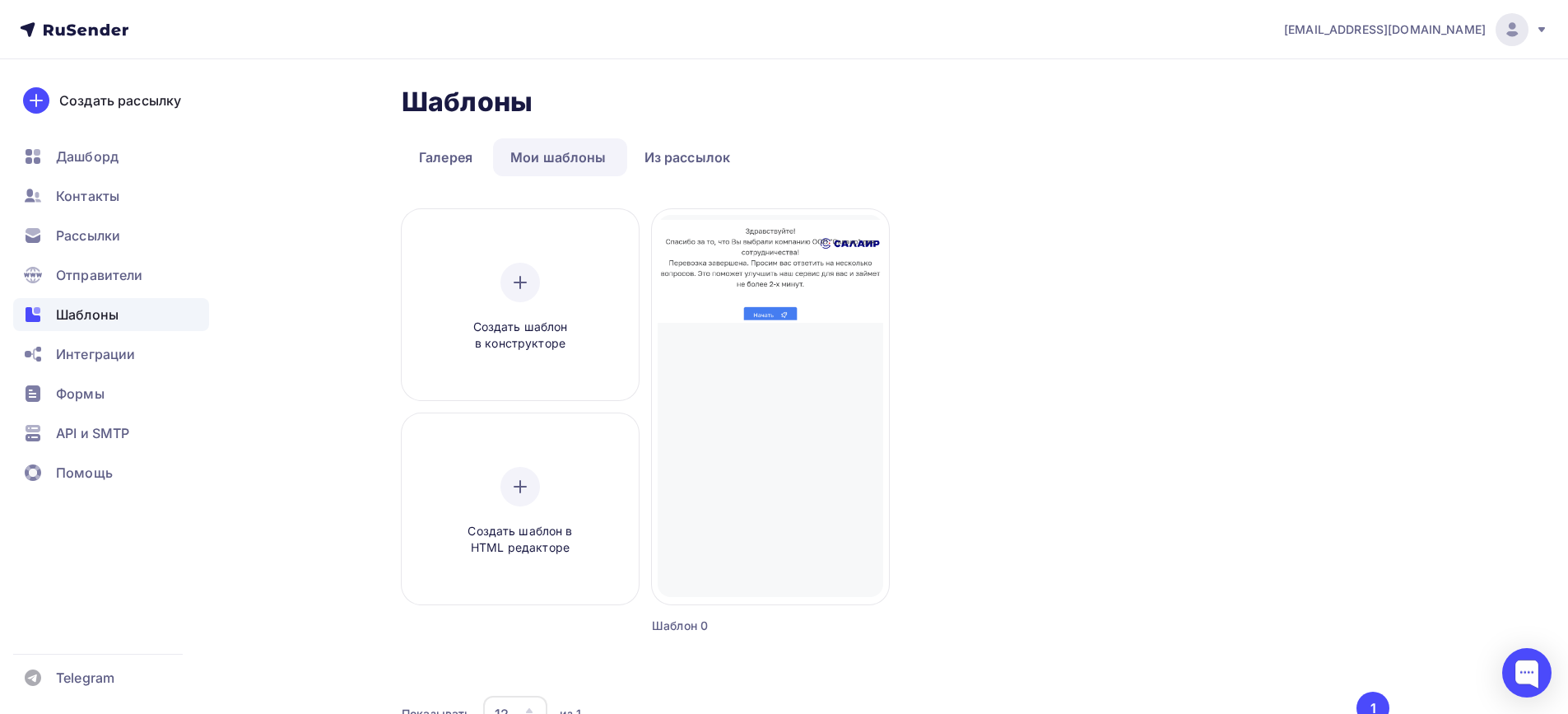
click at [1144, 307] on div "Создать шаблон в конструкторе Создать шаблон в HTML редакторе Создать рассылку …" at bounding box center [895, 442] width 988 height 465
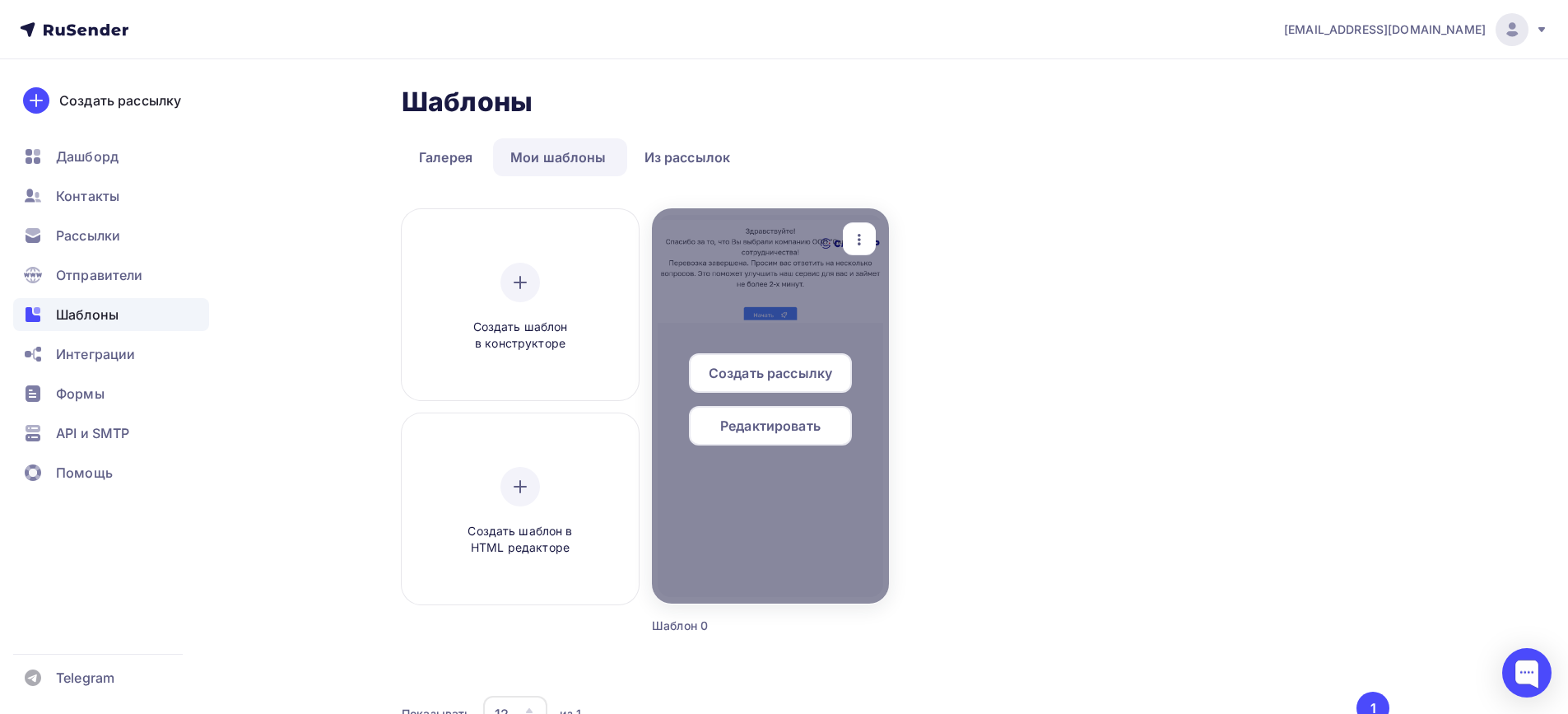
click at [769, 434] on span "Редактировать" at bounding box center [770, 425] width 100 height 20
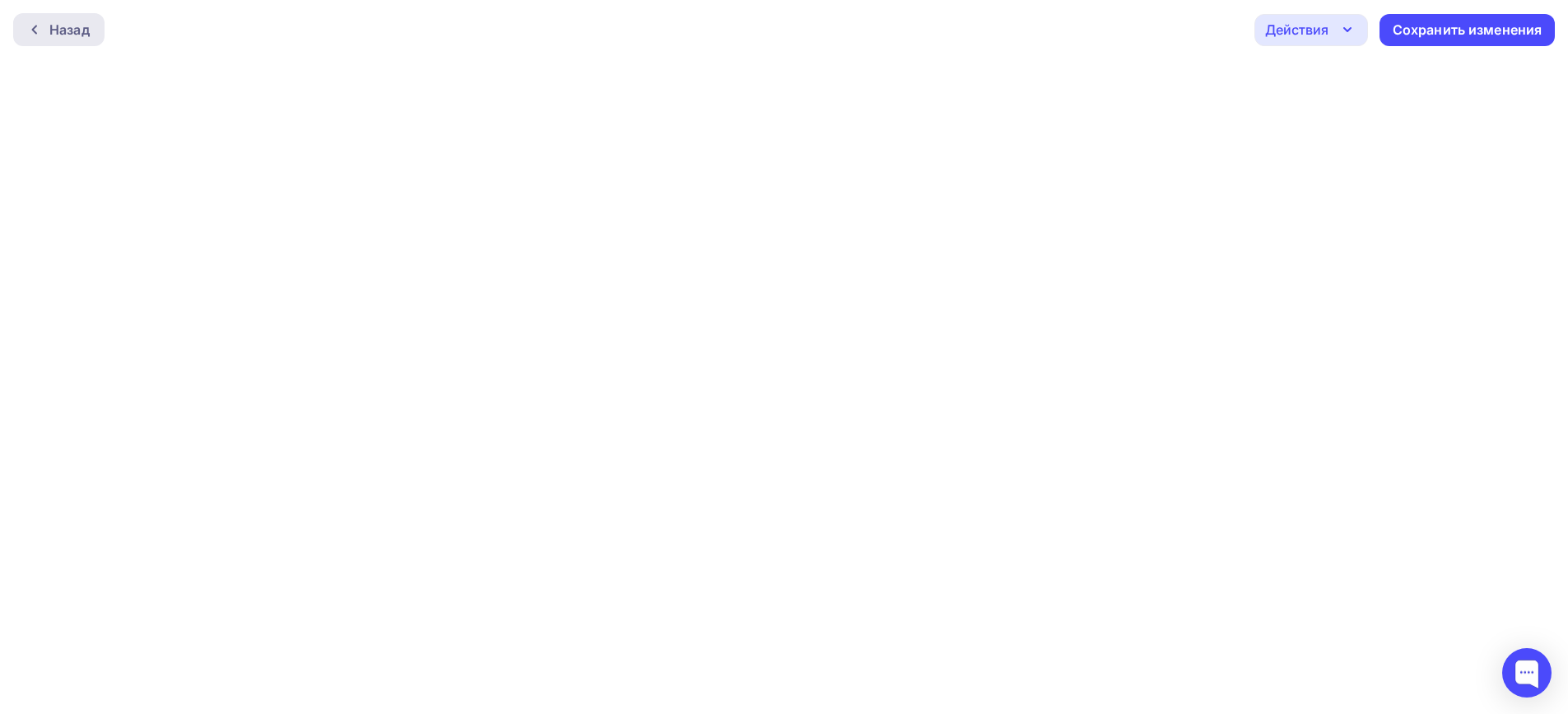
click at [66, 25] on div "Назад" at bounding box center [70, 30] width 40 height 20
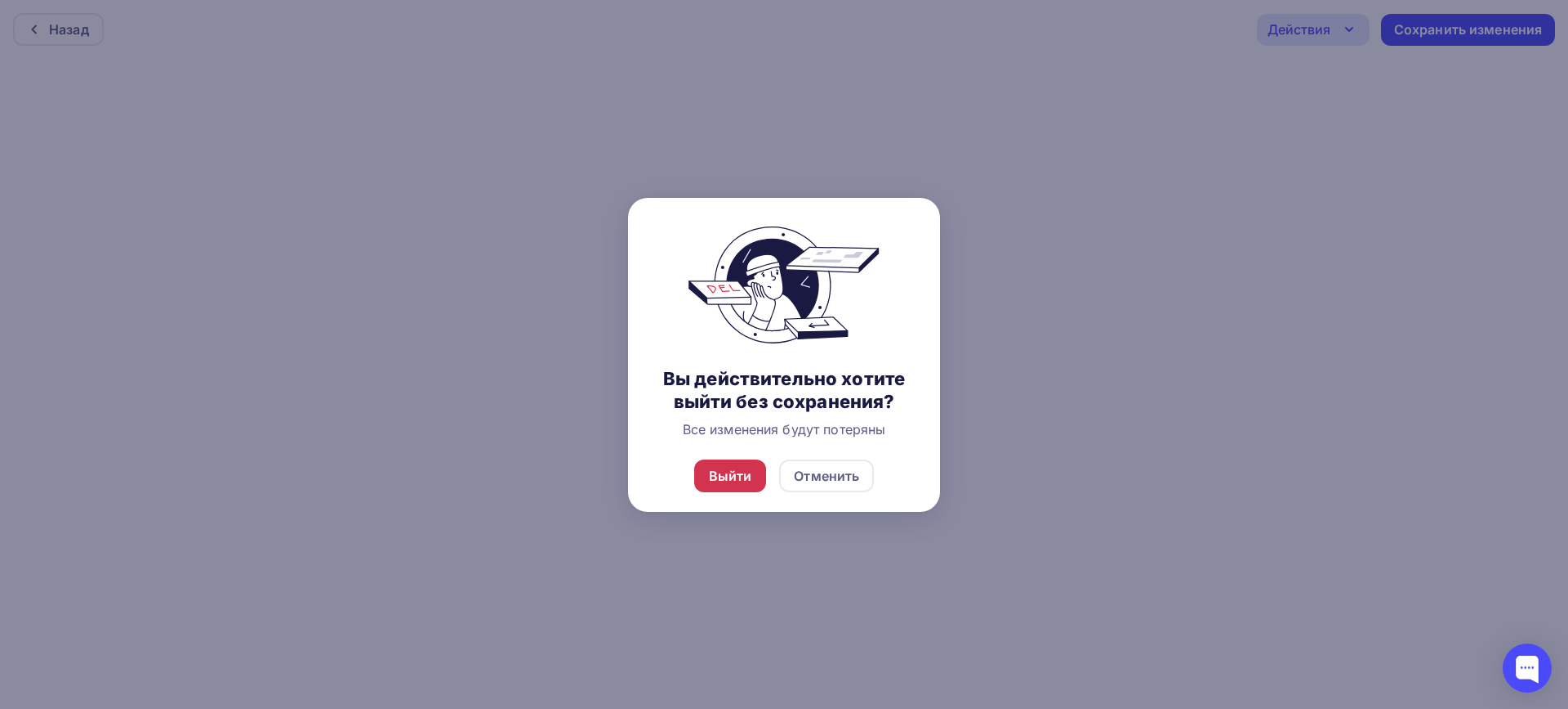
click at [753, 476] on div "Выйти" at bounding box center [730, 476] width 73 height 32
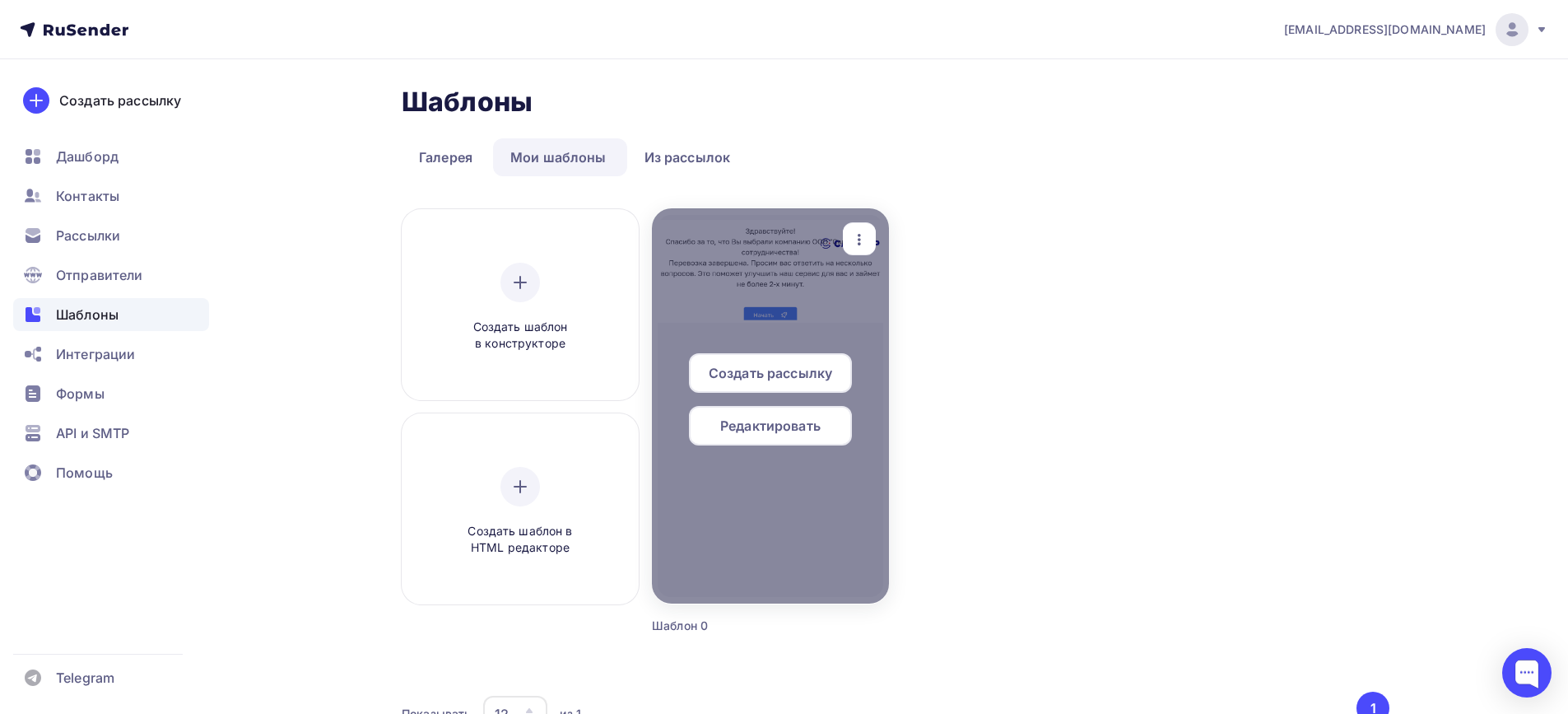
click at [872, 236] on div "button" at bounding box center [860, 239] width 33 height 32
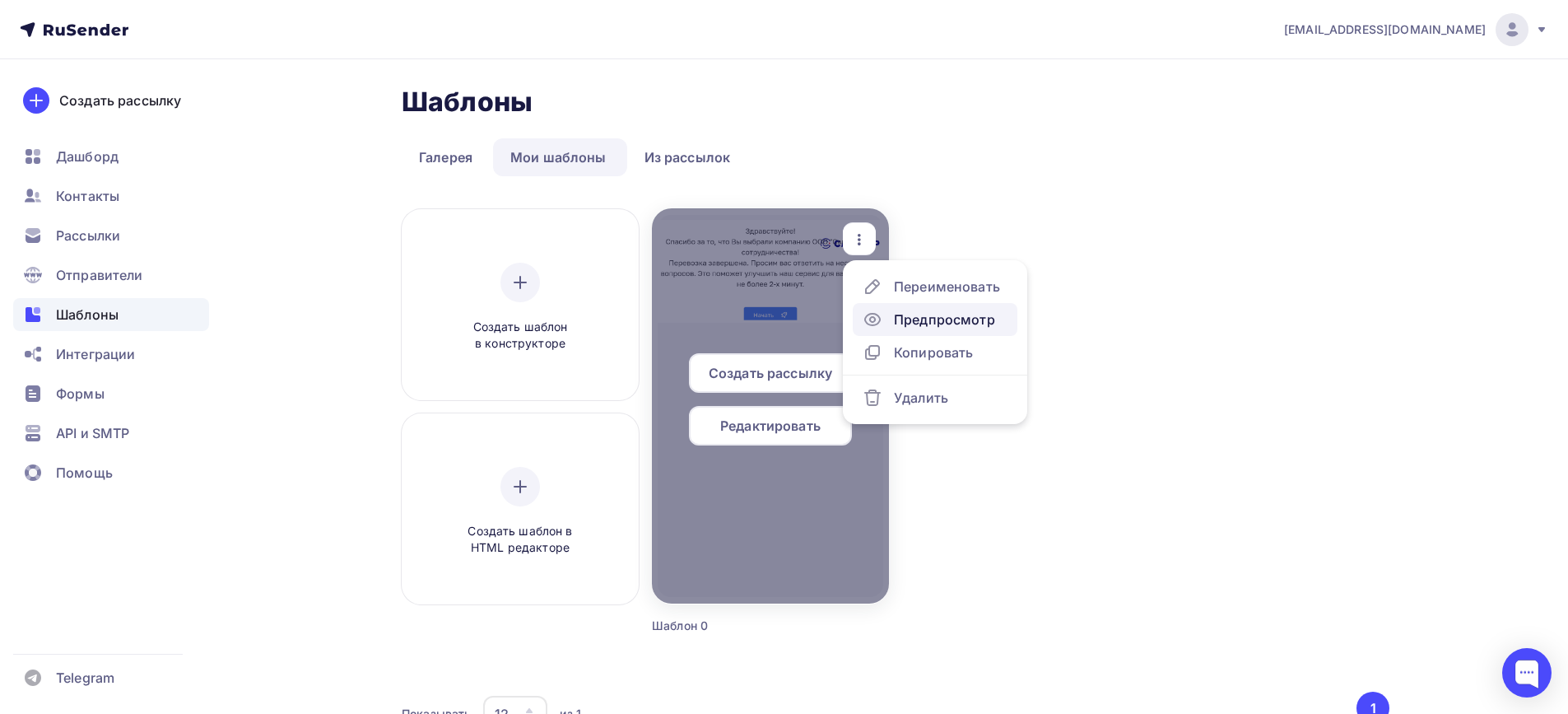
click at [926, 318] on div "Предпросмотр" at bounding box center [945, 319] width 101 height 20
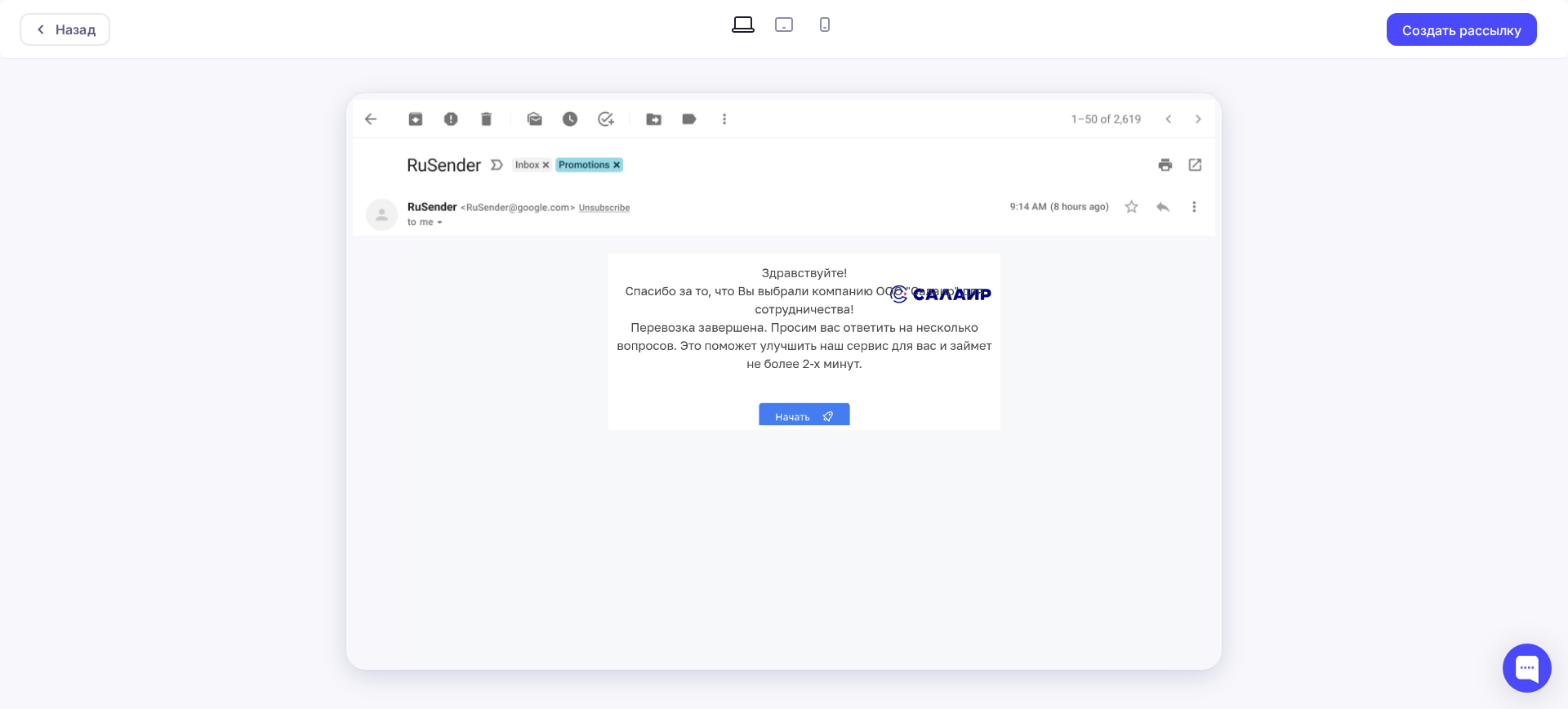
drag, startPoint x: 932, startPoint y: 293, endPoint x: 904, endPoint y: 296, distance: 28.2
click at [904, 296] on img at bounding box center [804, 342] width 392 height 177
click at [29, 38] on div "Назад" at bounding box center [65, 29] width 91 height 32
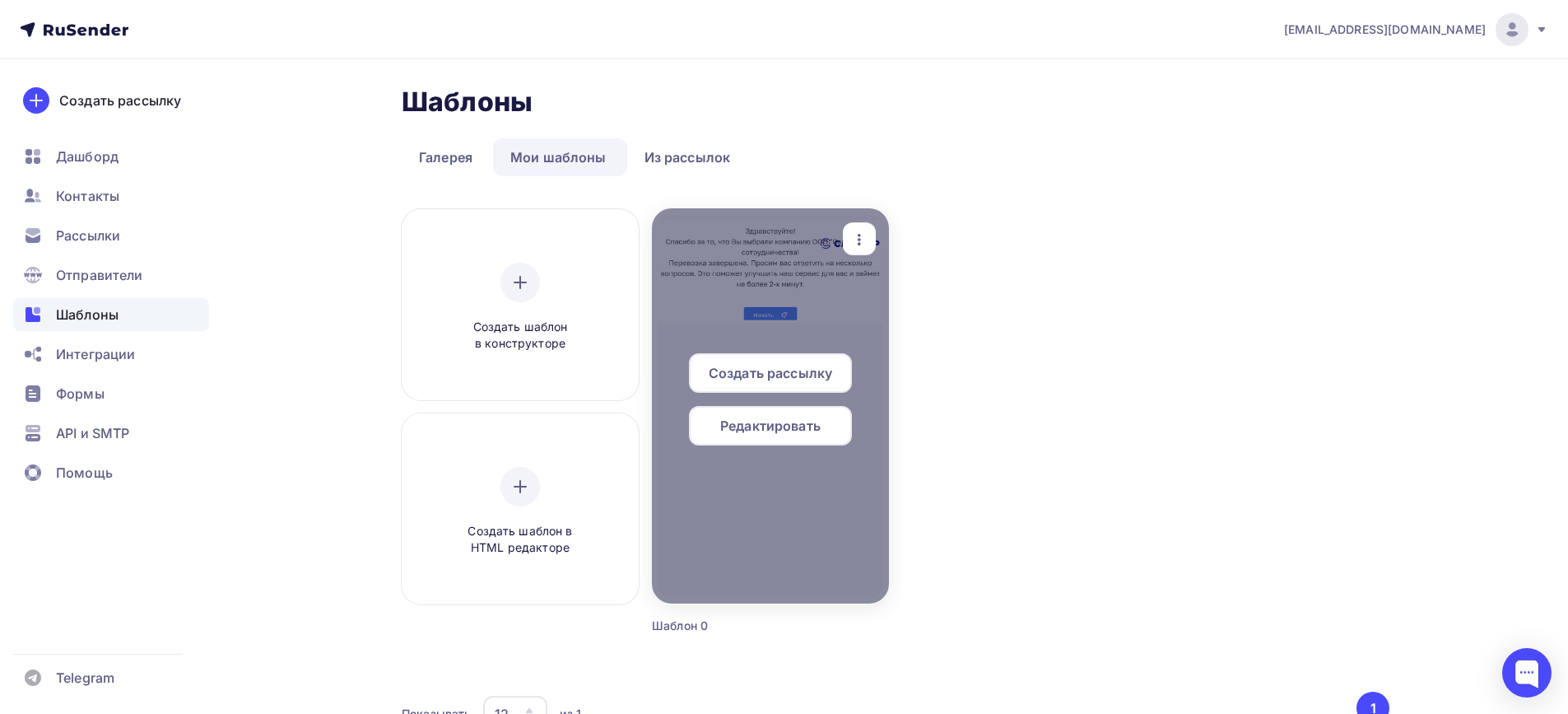
click at [773, 293] on div at bounding box center [771, 405] width 237 height 395
click at [744, 423] on span "Редактировать" at bounding box center [770, 425] width 100 height 20
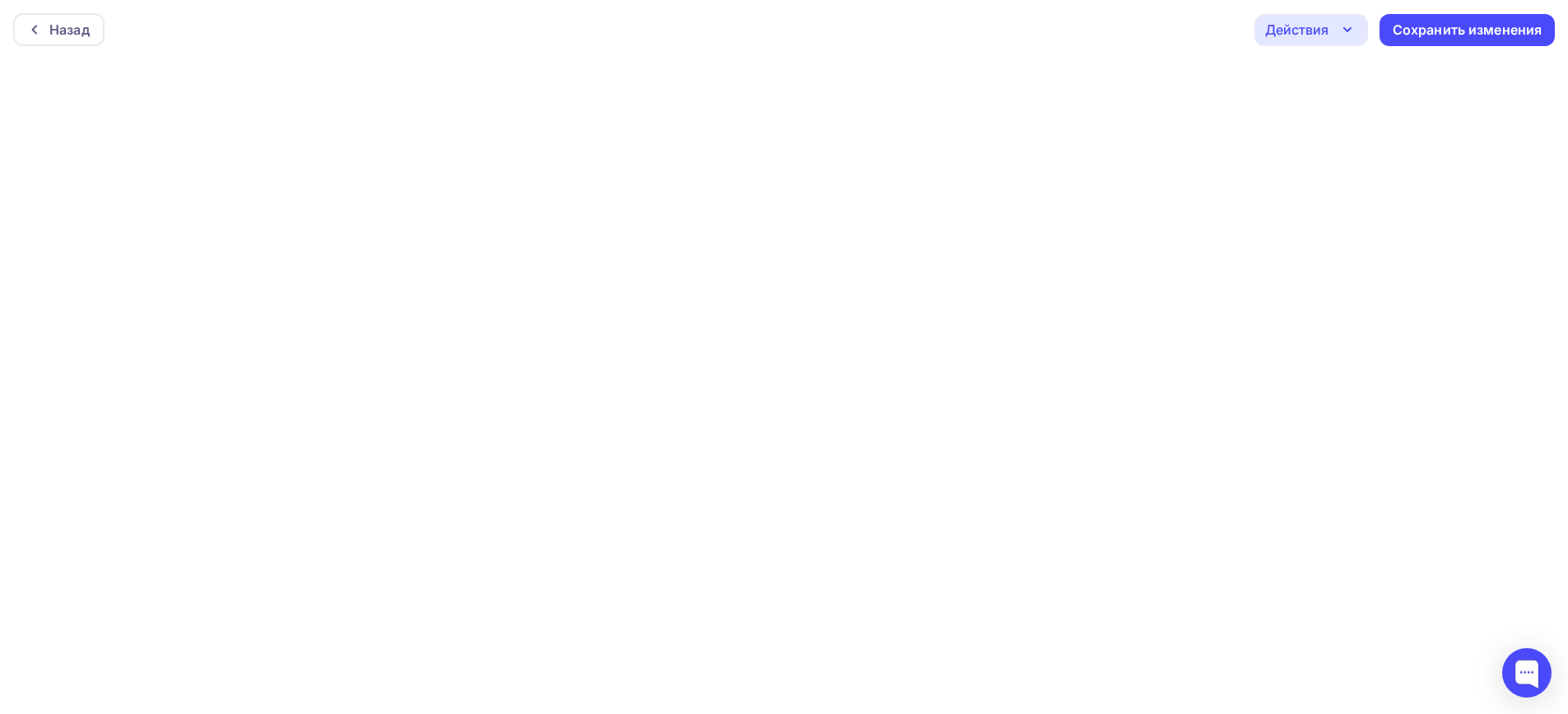
click at [548, 41] on div "Назад Действия Отправить тестовое письмо Предпросмотр Выйти без сохранения Сохр…" at bounding box center [784, 30] width 1568 height 59
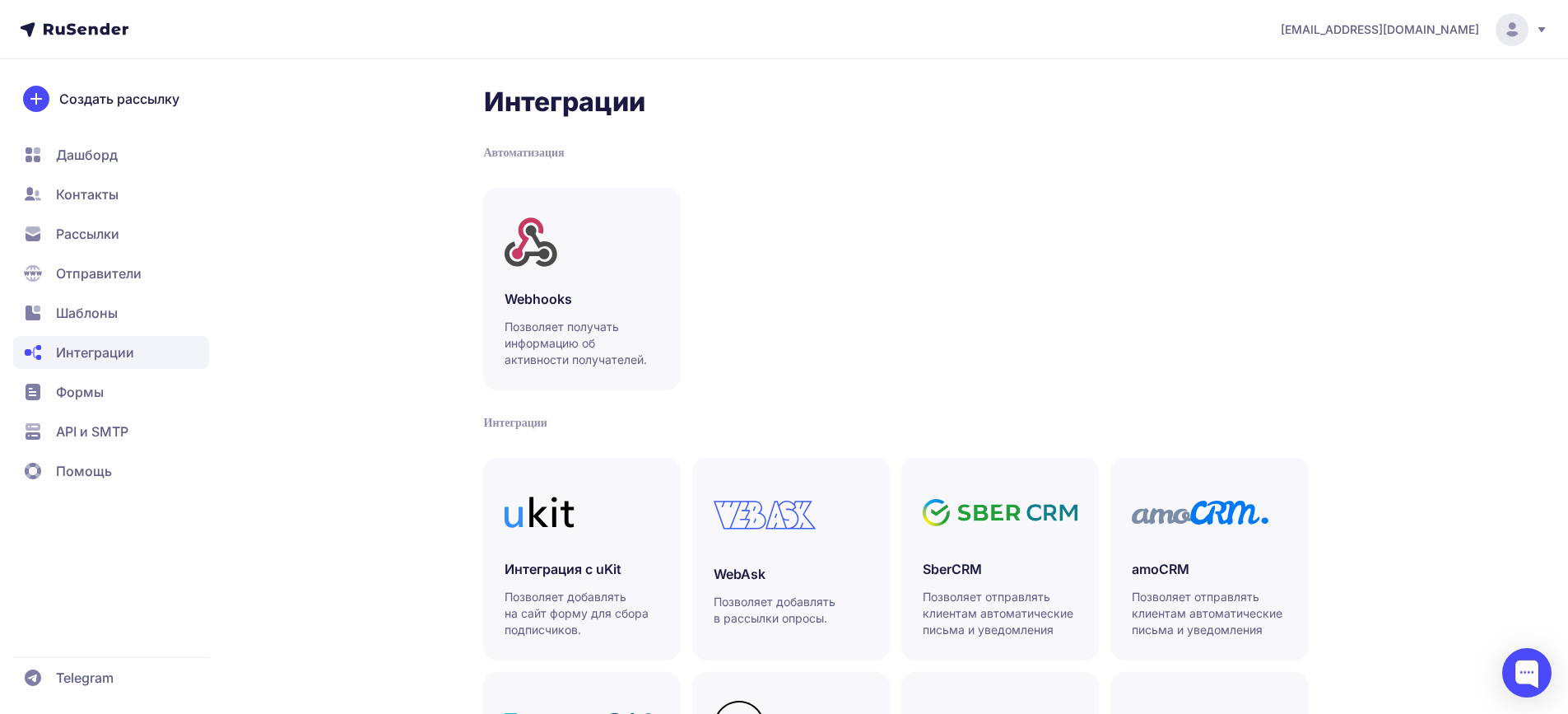
click at [87, 400] on span "Формы" at bounding box center [80, 392] width 48 height 20
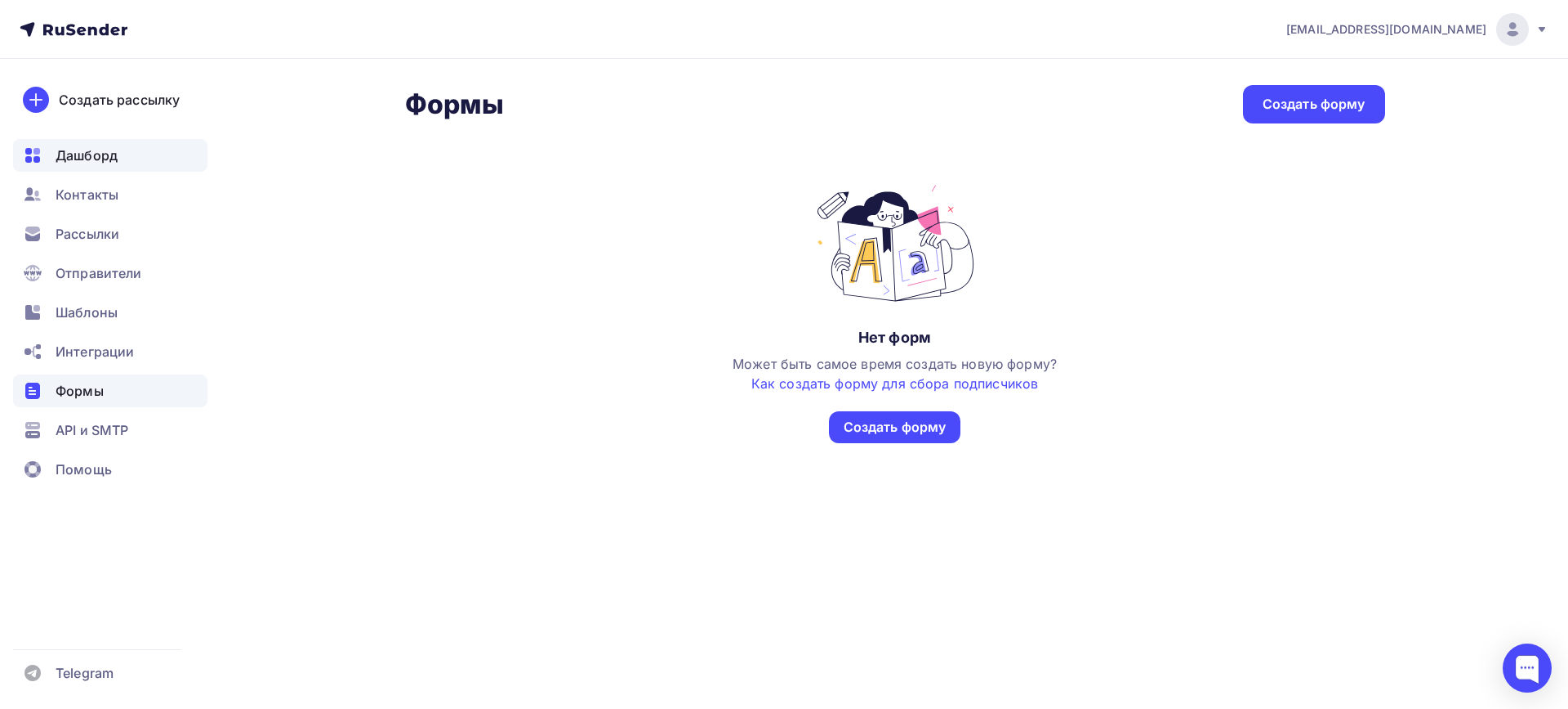
click at [85, 149] on span "Дашборд" at bounding box center [86, 155] width 62 height 20
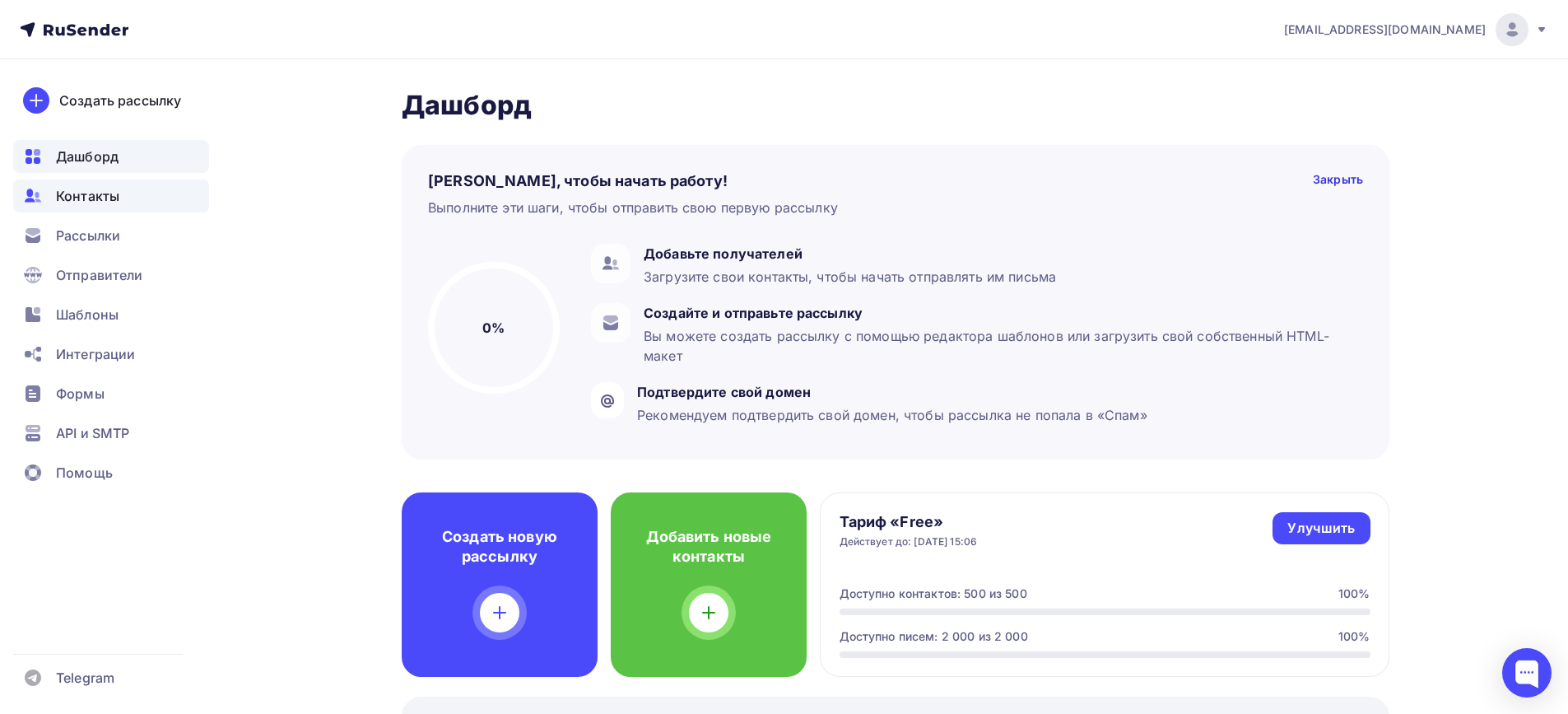
click at [59, 192] on span "Контакты" at bounding box center [88, 196] width 63 height 20
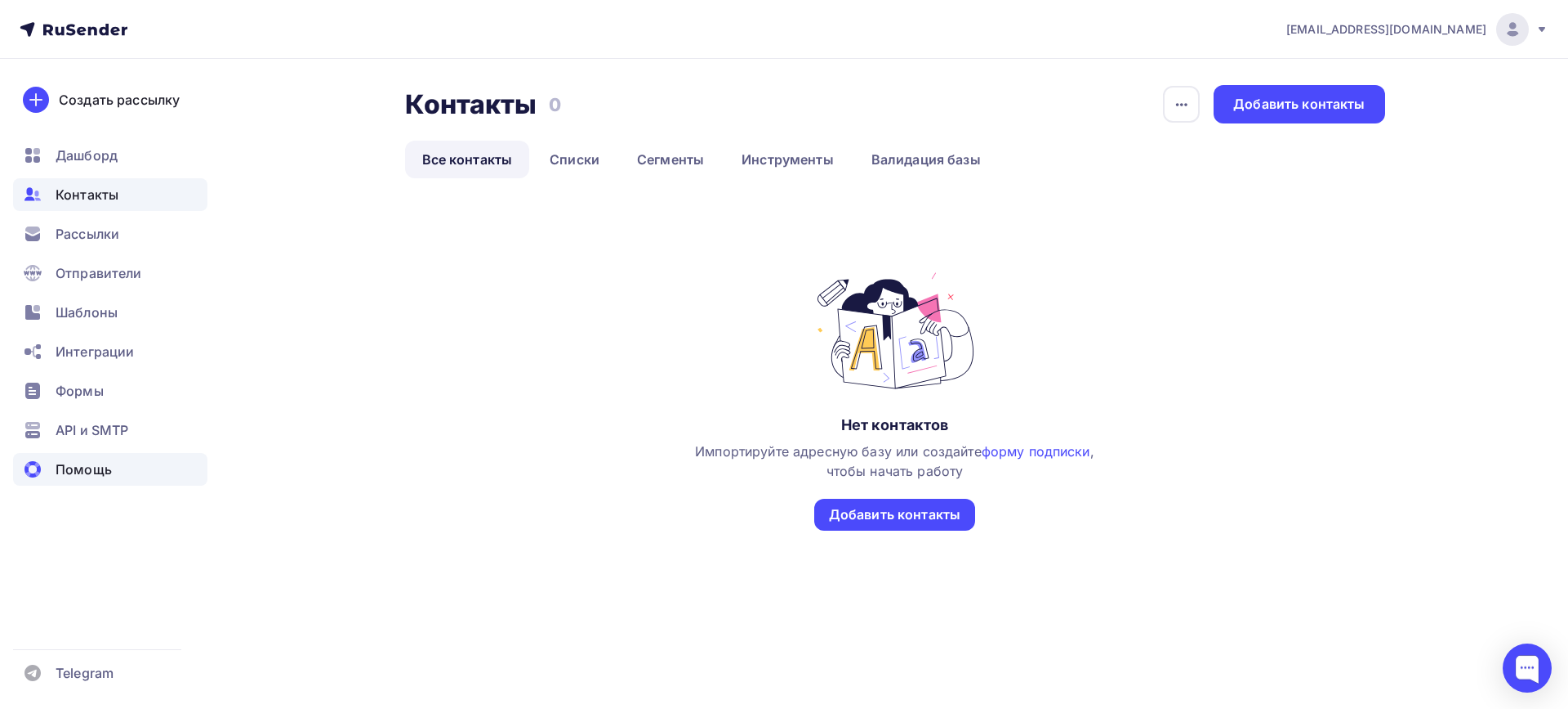
click at [74, 473] on span "Помощь" at bounding box center [83, 469] width 56 height 20
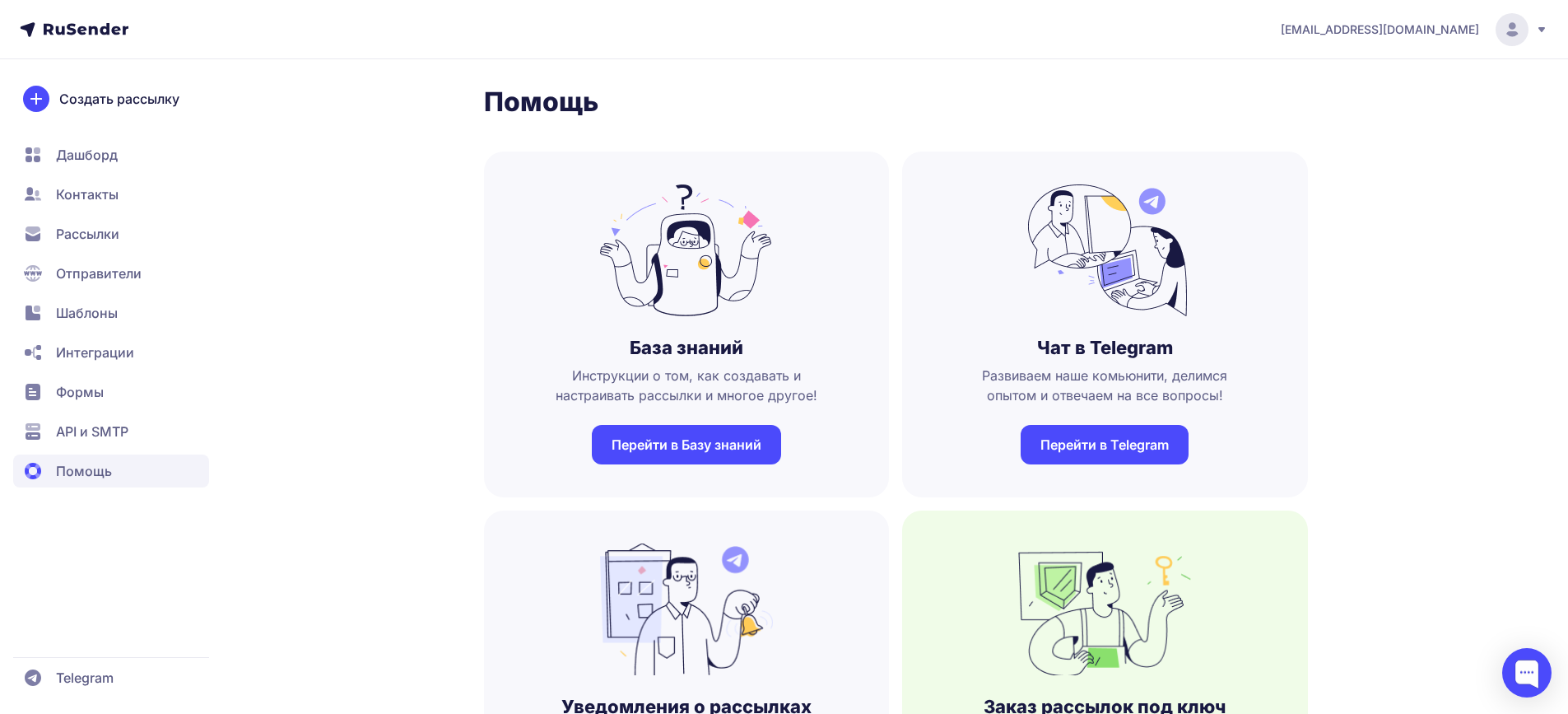
click at [70, 197] on span "Контакты" at bounding box center [87, 194] width 62 height 20
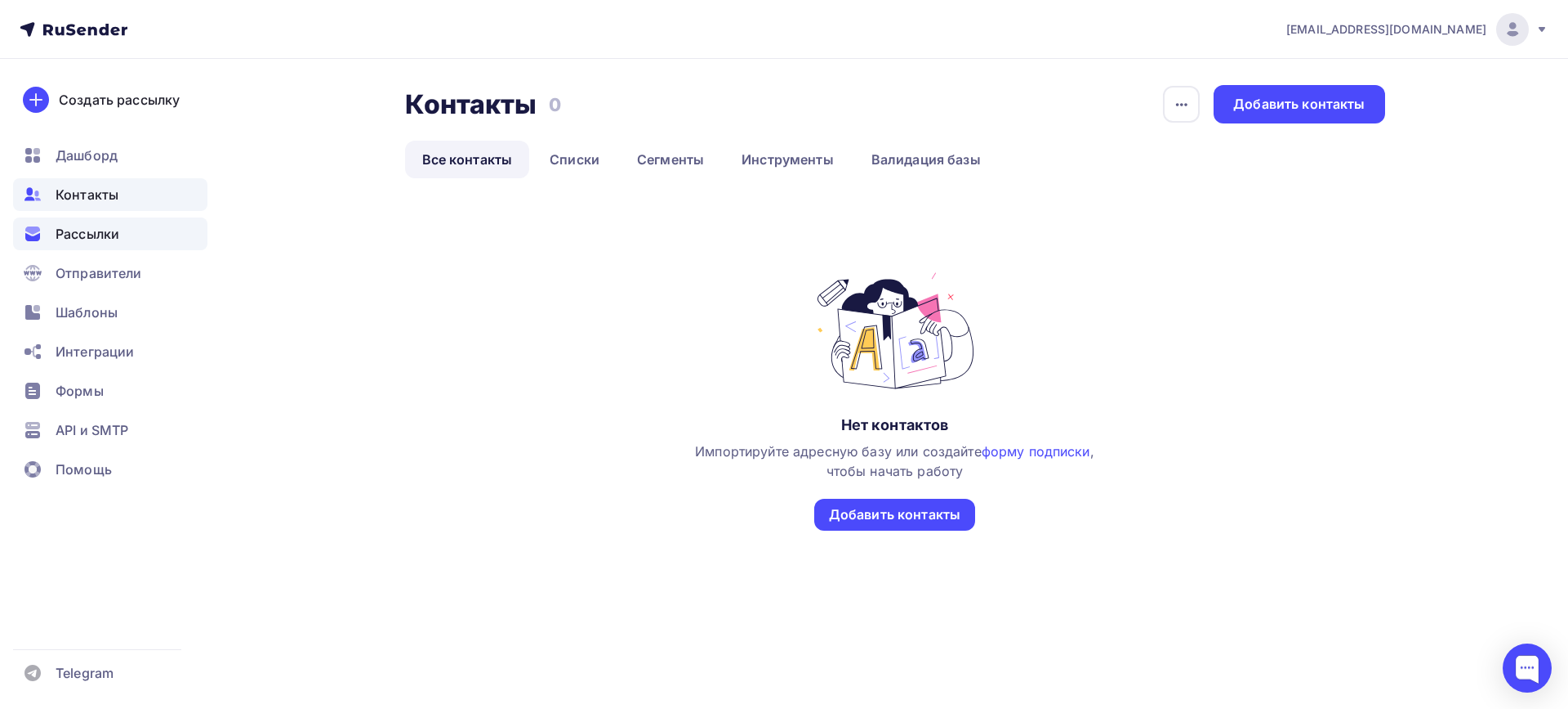
click at [87, 244] on div "Рассылки" at bounding box center [110, 233] width 194 height 32
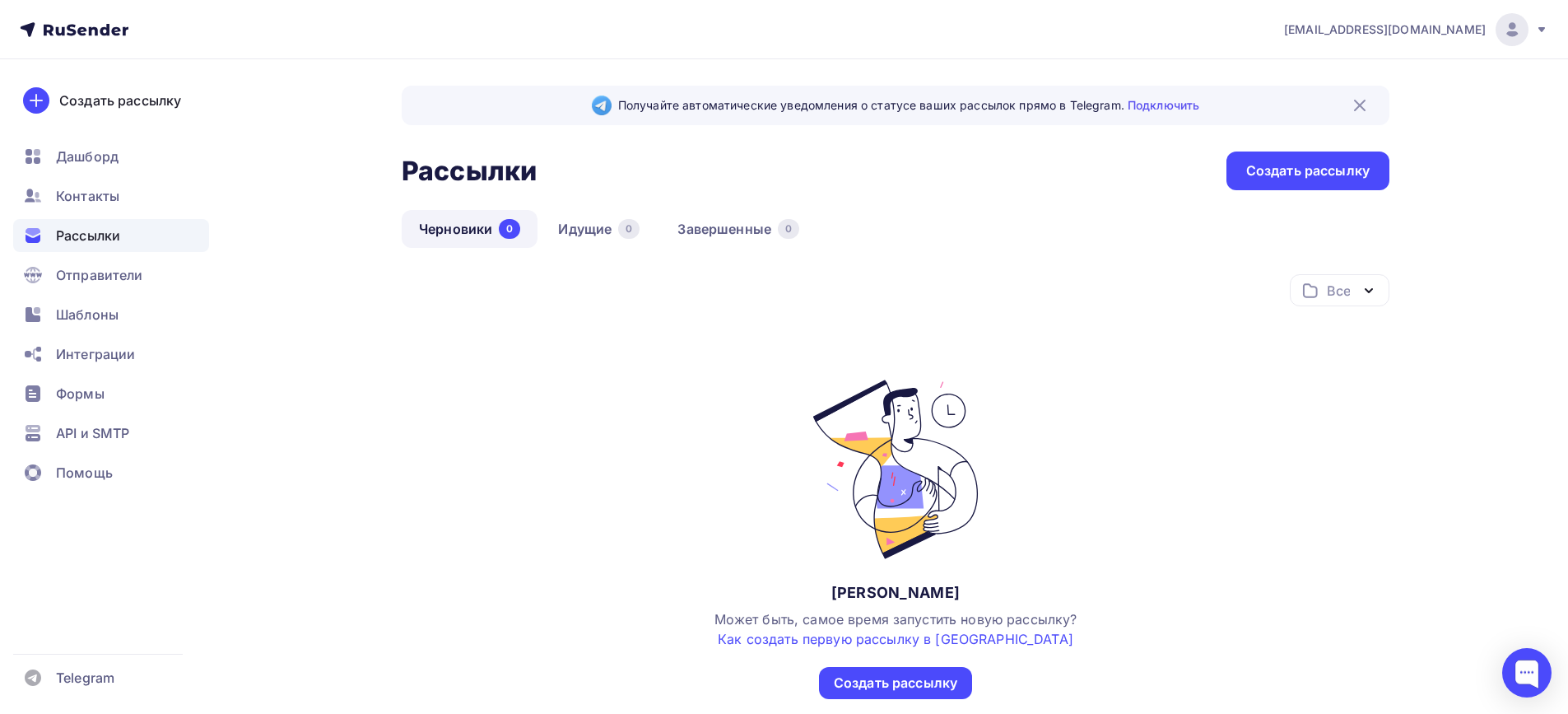
click at [468, 223] on link "Черновики 0" at bounding box center [469, 229] width 136 height 38
click at [468, 231] on link "Черновики 0" at bounding box center [469, 229] width 136 height 38
click at [486, 222] on link "Черновики 0" at bounding box center [469, 229] width 136 height 38
click at [1363, 290] on icon "button" at bounding box center [1369, 291] width 20 height 20
click at [950, 216] on div "Черновики 0 Идущие 0 Завершенные 0" at bounding box center [895, 242] width 988 height 64
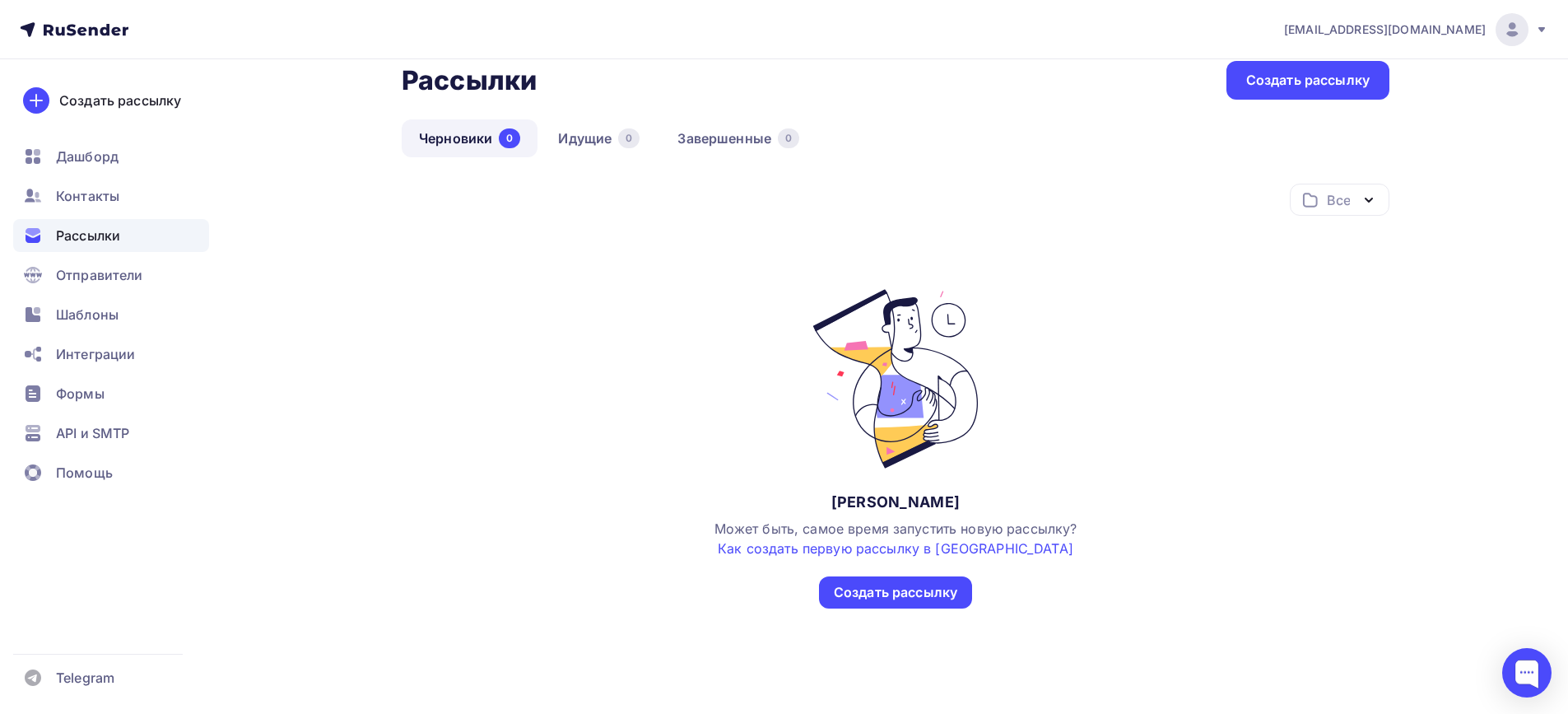
scroll to position [92, 0]
click at [895, 544] on link "Как создать первую рассылку в [GEOGRAPHIC_DATA]" at bounding box center [896, 547] width 356 height 16
click at [115, 110] on div "Создать рассылку" at bounding box center [120, 100] width 121 height 20
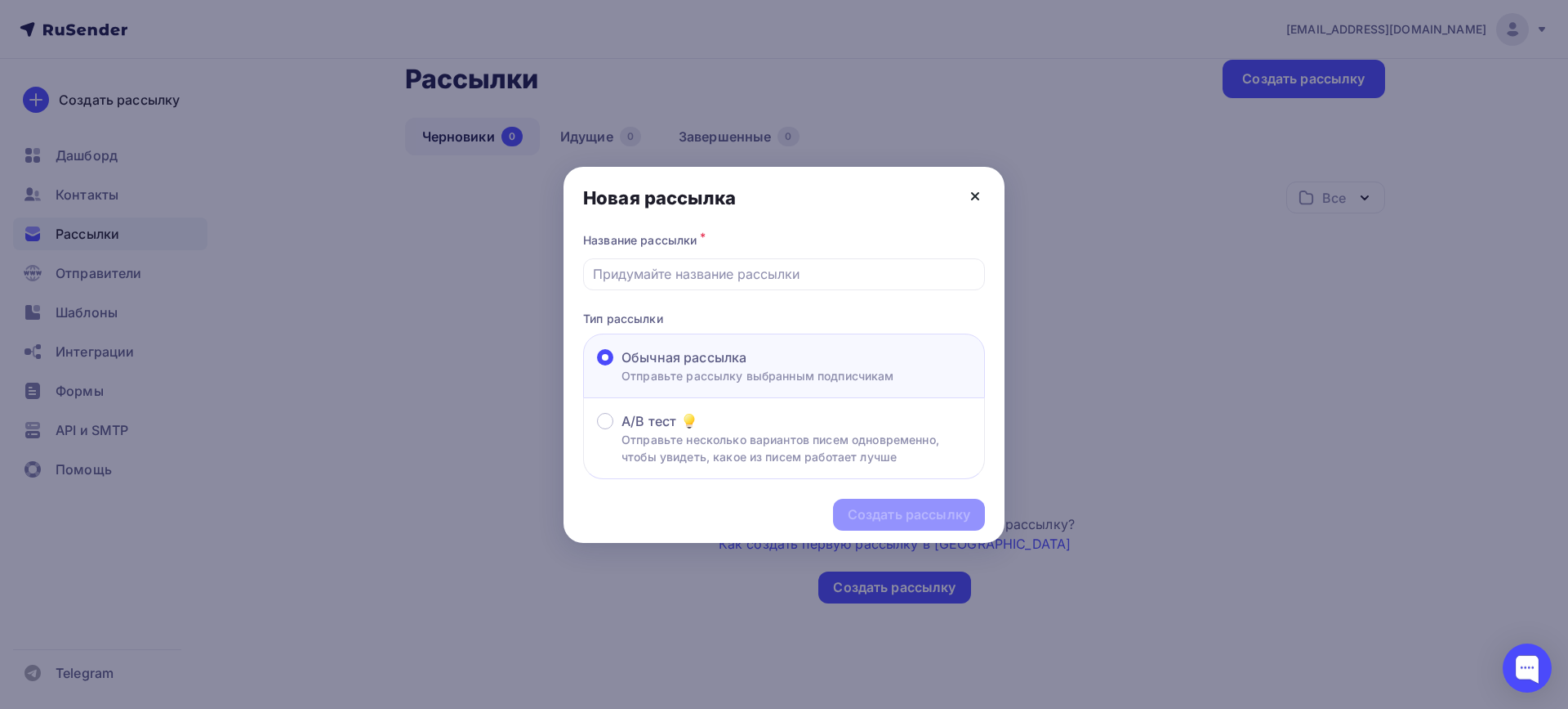
click at [976, 196] on icon at bounding box center [975, 196] width 7 height 7
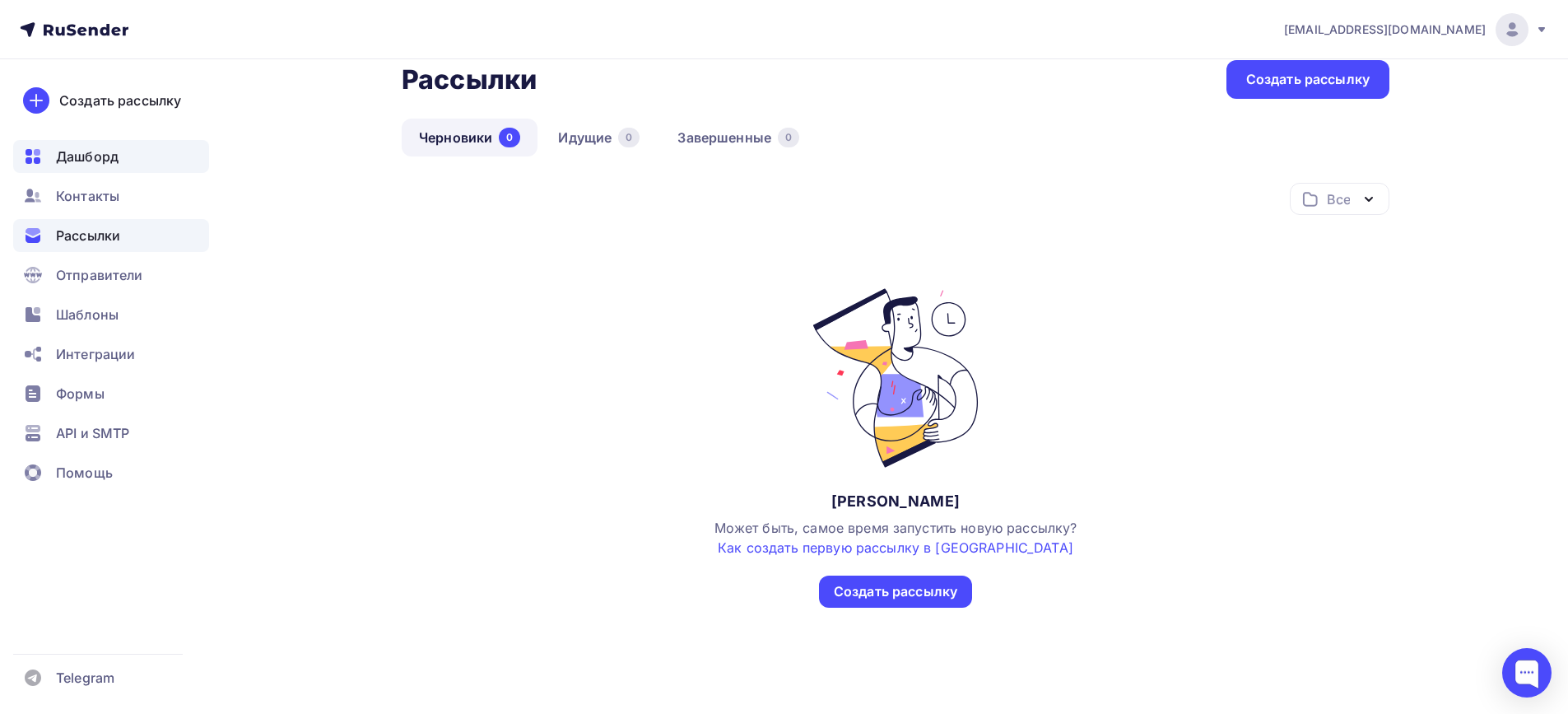
click at [98, 155] on span "Дашборд" at bounding box center [87, 156] width 62 height 20
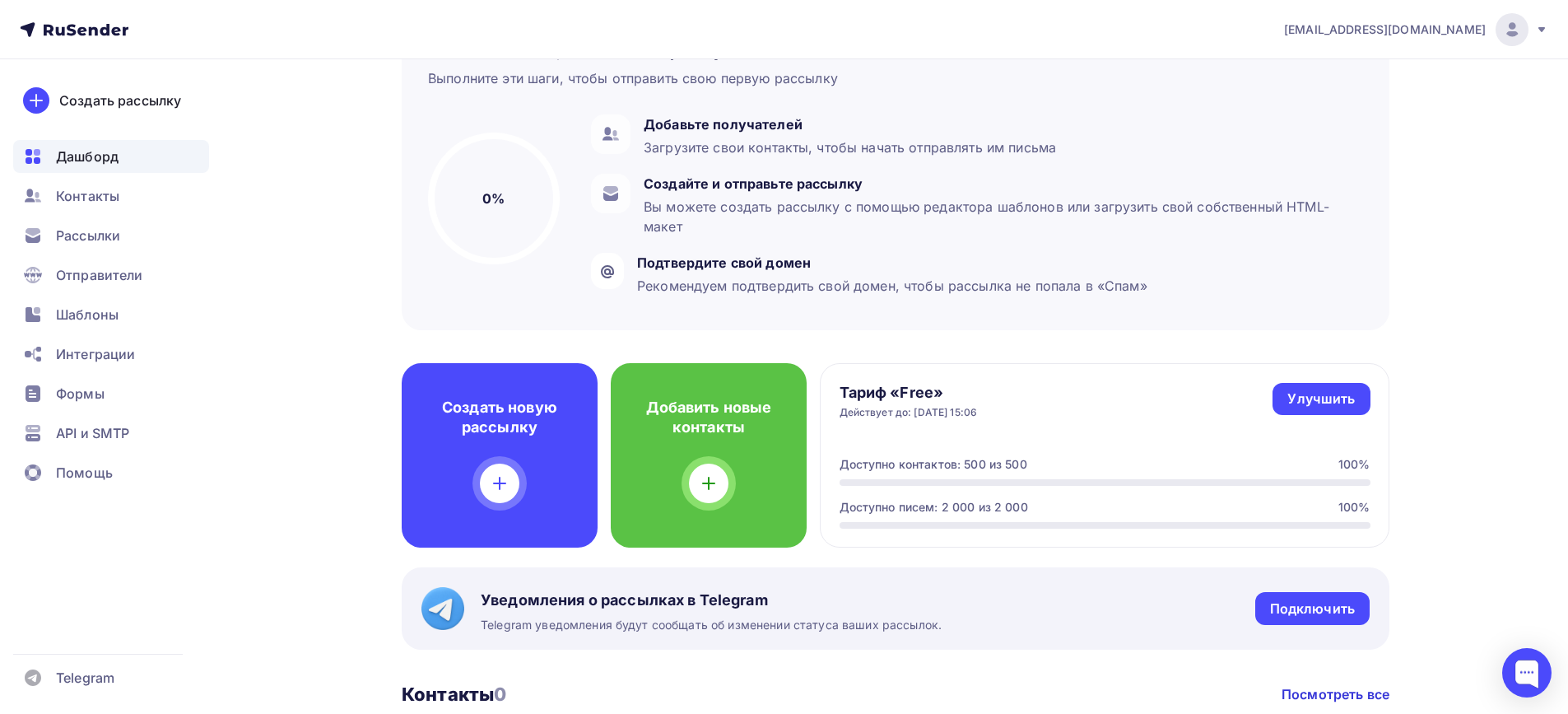
scroll to position [164, 0]
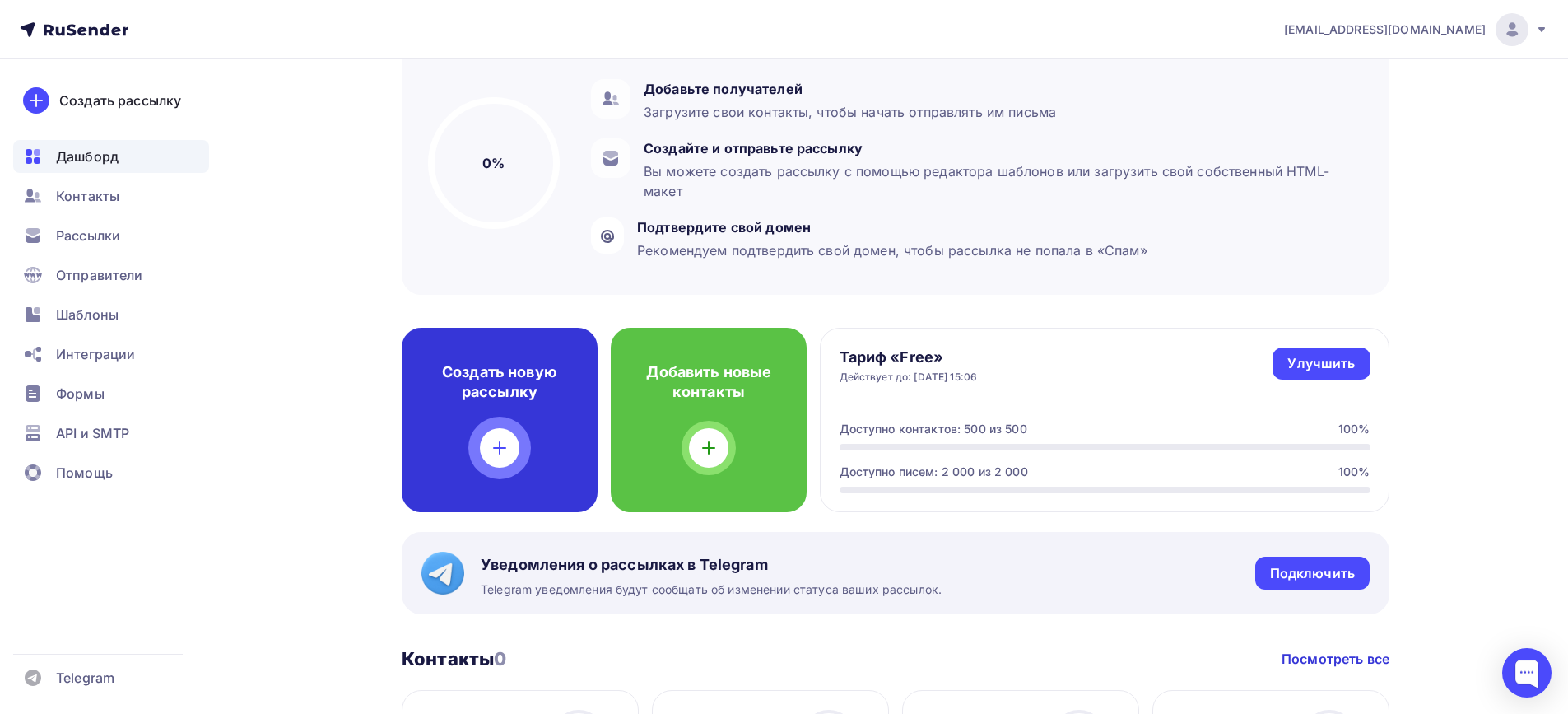
click at [465, 420] on div "Создать новую рассылку" at bounding box center [499, 420] width 196 height 184
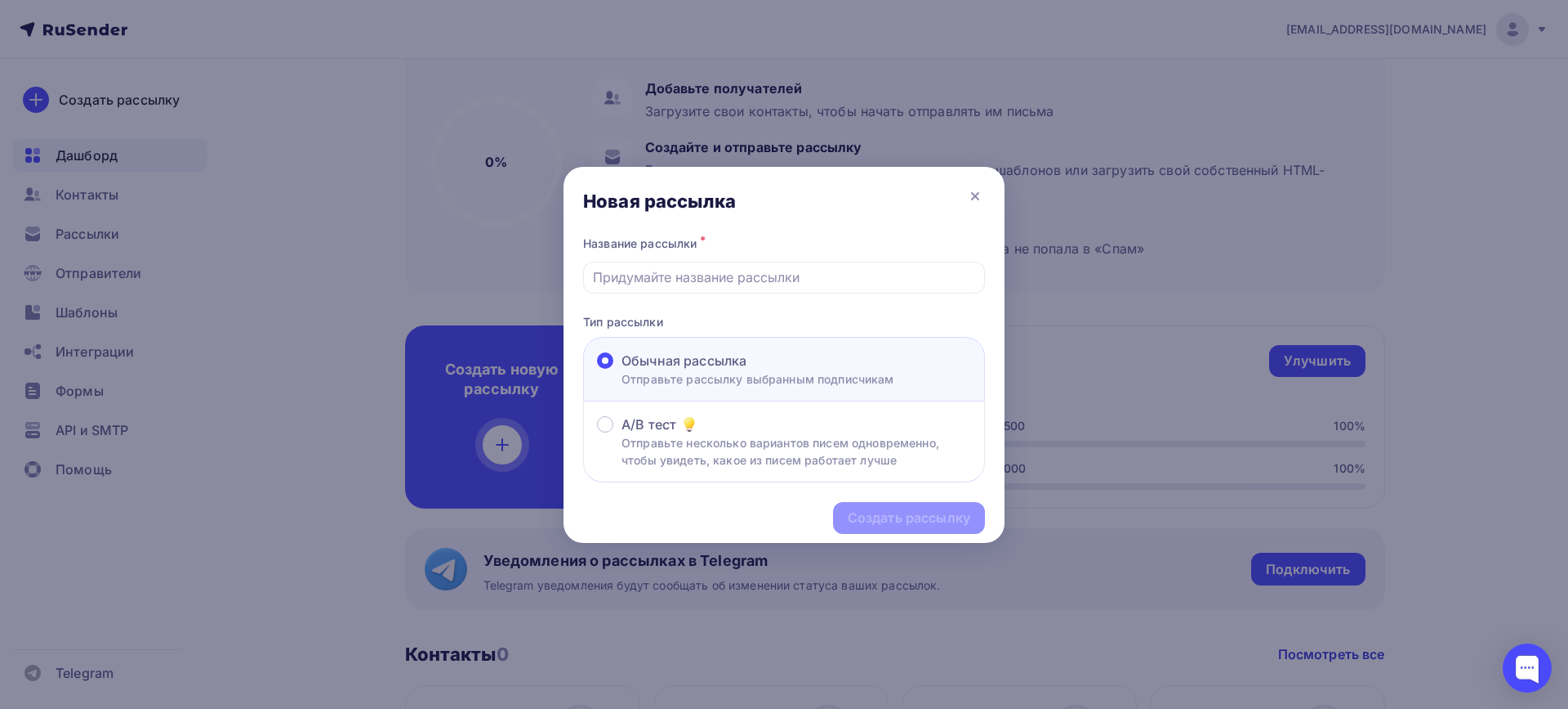
click at [673, 258] on div "Название рассылки *" at bounding box center [784, 263] width 402 height 62
click at [666, 278] on input "text" at bounding box center [784, 277] width 383 height 20
click at [591, 276] on div "ГП" at bounding box center [784, 278] width 402 height 32
click at [636, 287] on div "ГП" at bounding box center [784, 278] width 402 height 32
click at [637, 277] on input "ГП" at bounding box center [784, 277] width 383 height 20
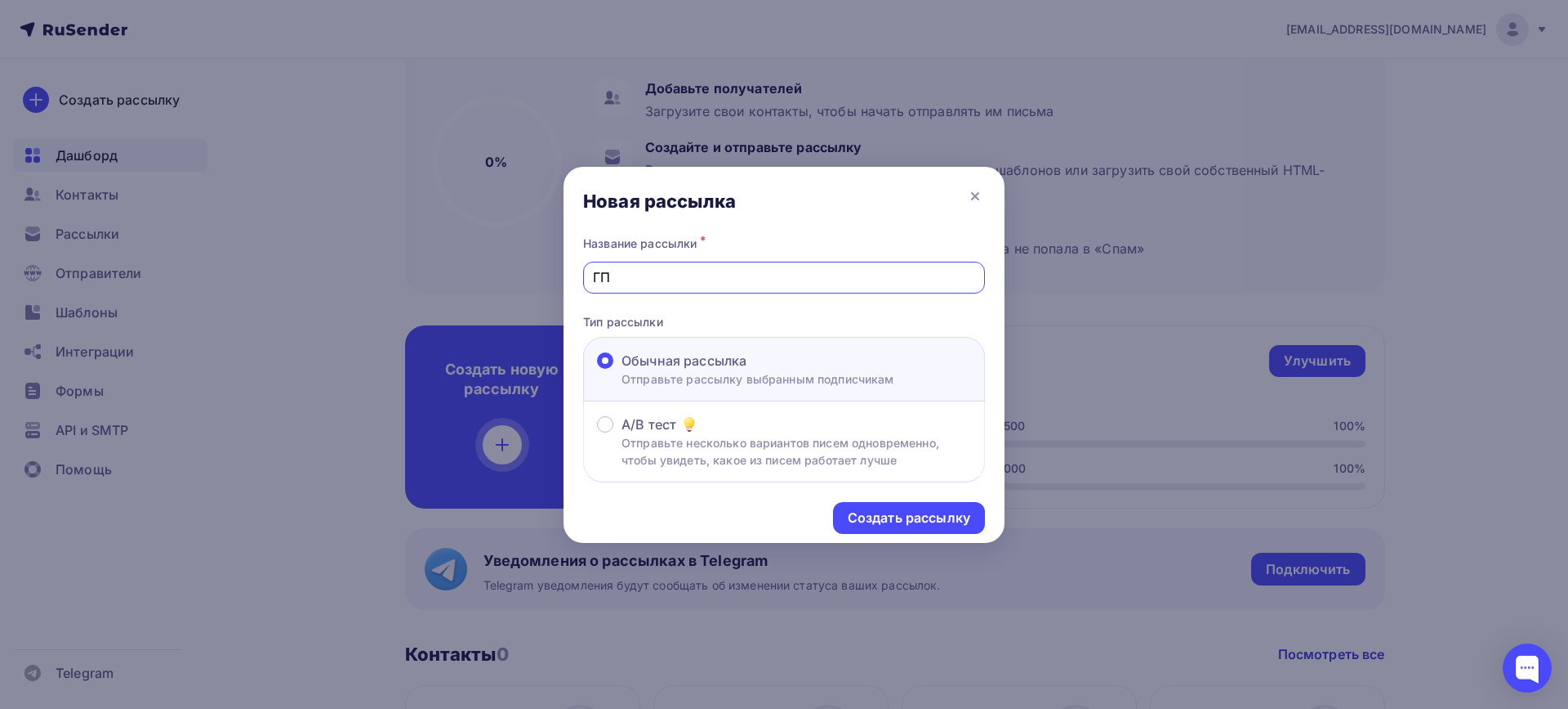
drag, startPoint x: 637, startPoint y: 277, endPoint x: 515, endPoint y: 280, distance: 122.0
click at [515, 280] on div "Новая рассылка Название рассылки * ГП Тип рассылки Обычная рассылка Отправьте р…" at bounding box center [784, 354] width 1568 height 709
type input "Опрос ГП"
click at [940, 519] on div "Создать рассылку" at bounding box center [909, 518] width 122 height 19
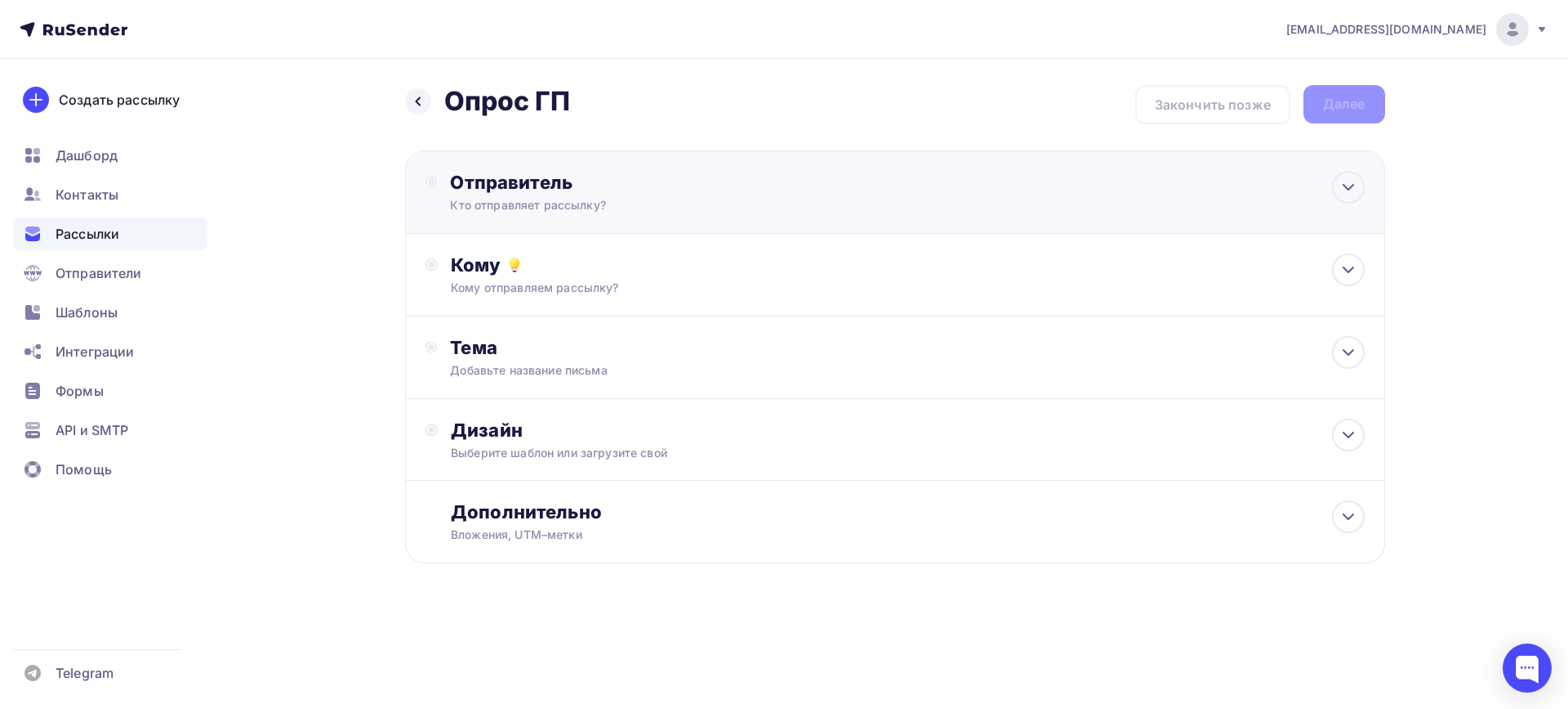
click at [538, 209] on div "Кто отправляет рассылку?" at bounding box center [609, 205] width 319 height 16
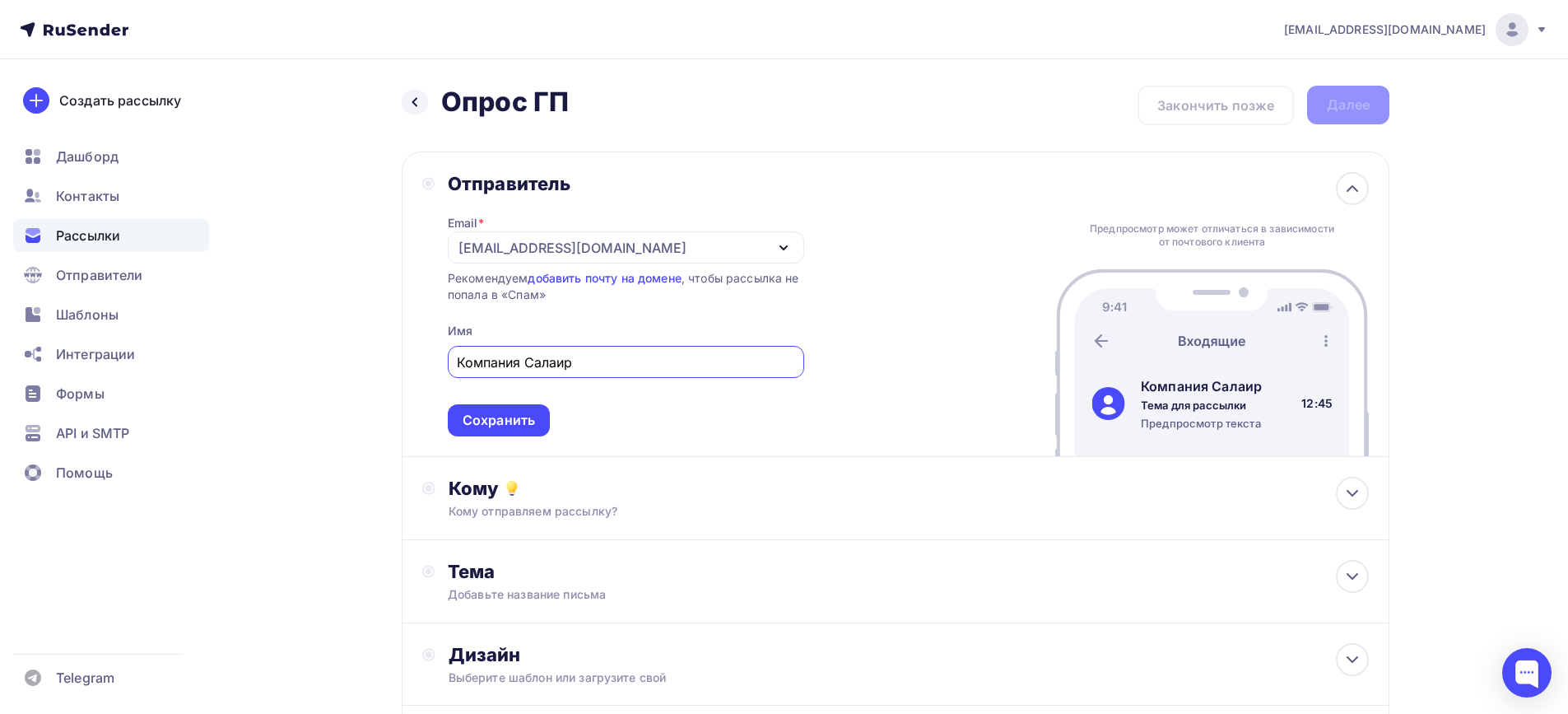
click at [524, 363] on input "Компания Салаир" at bounding box center [625, 362] width 338 height 20
click at [617, 366] on input "Компания "Салаир" at bounding box center [625, 362] width 338 height 20
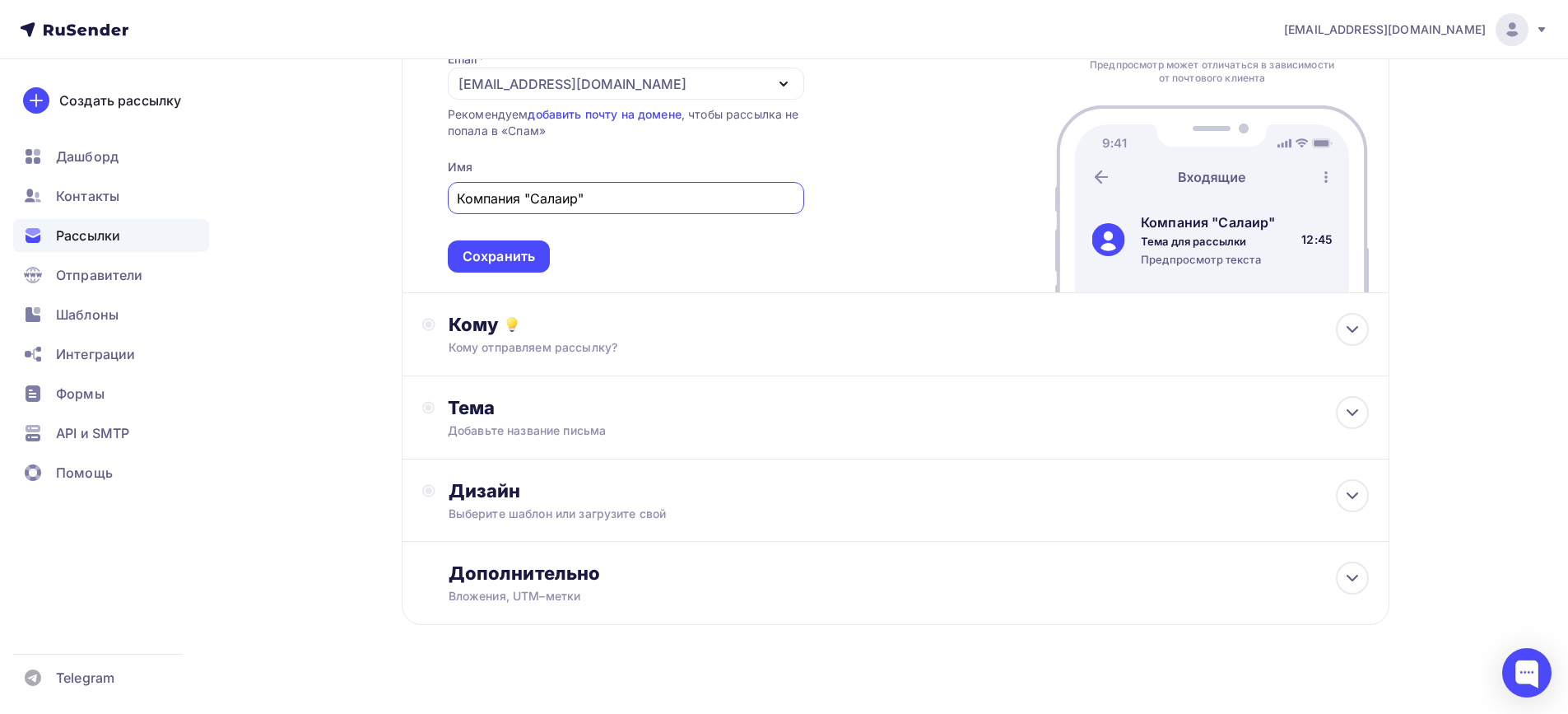
scroll to position [164, 0]
type input "Компания "Салаир""
click at [471, 343] on div "Кому отправляем рассылку?" at bounding box center [862, 346] width 829 height 16
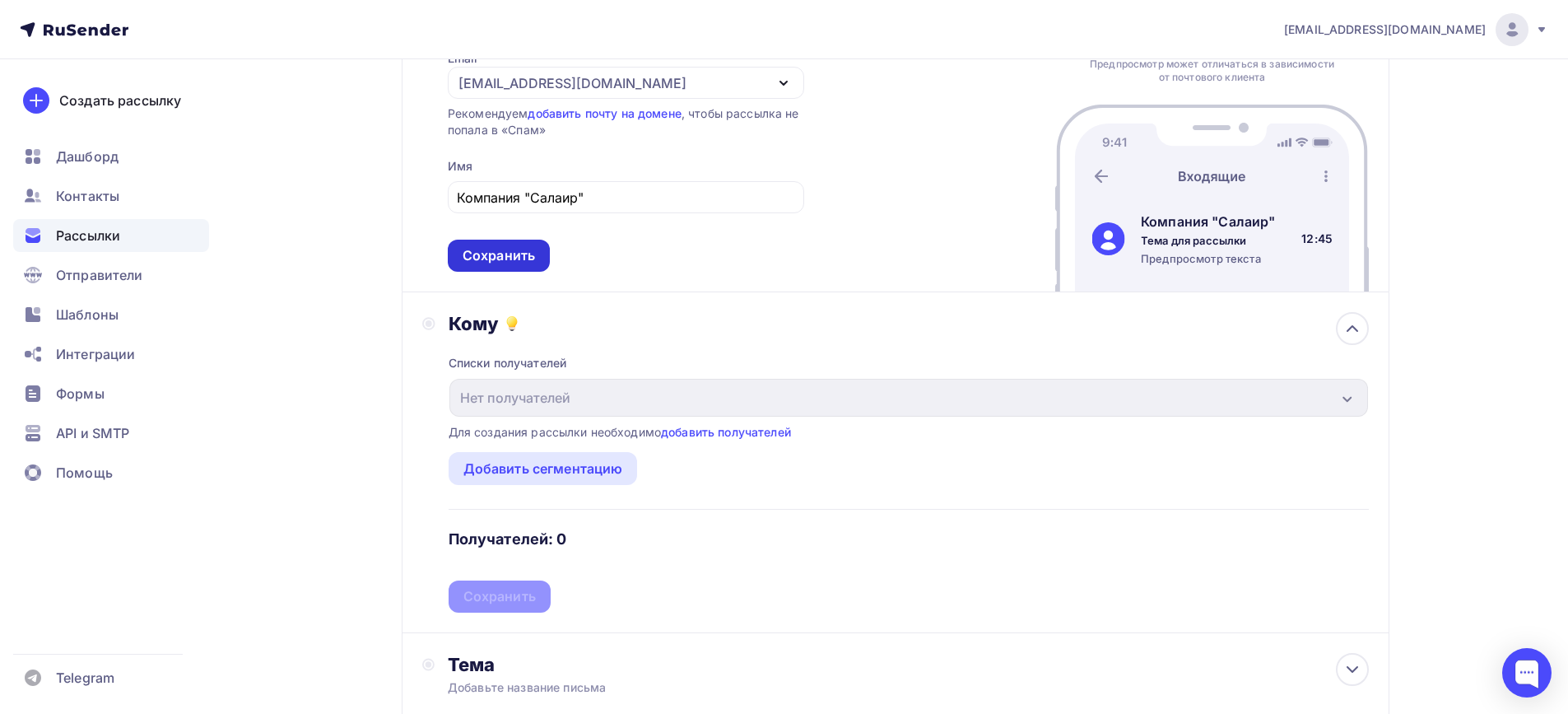
click at [487, 246] on div "Сохранить" at bounding box center [499, 255] width 73 height 19
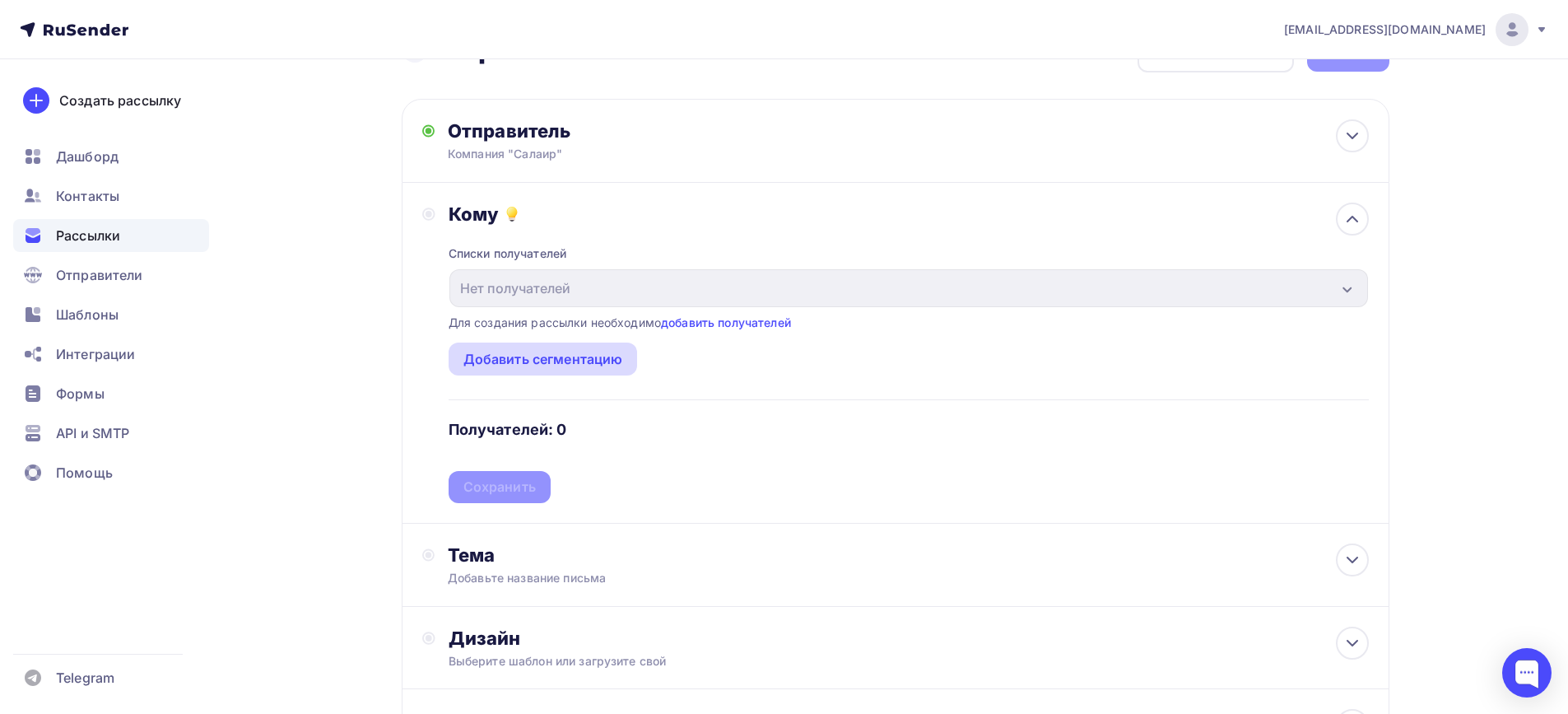
scroll to position [82, 0]
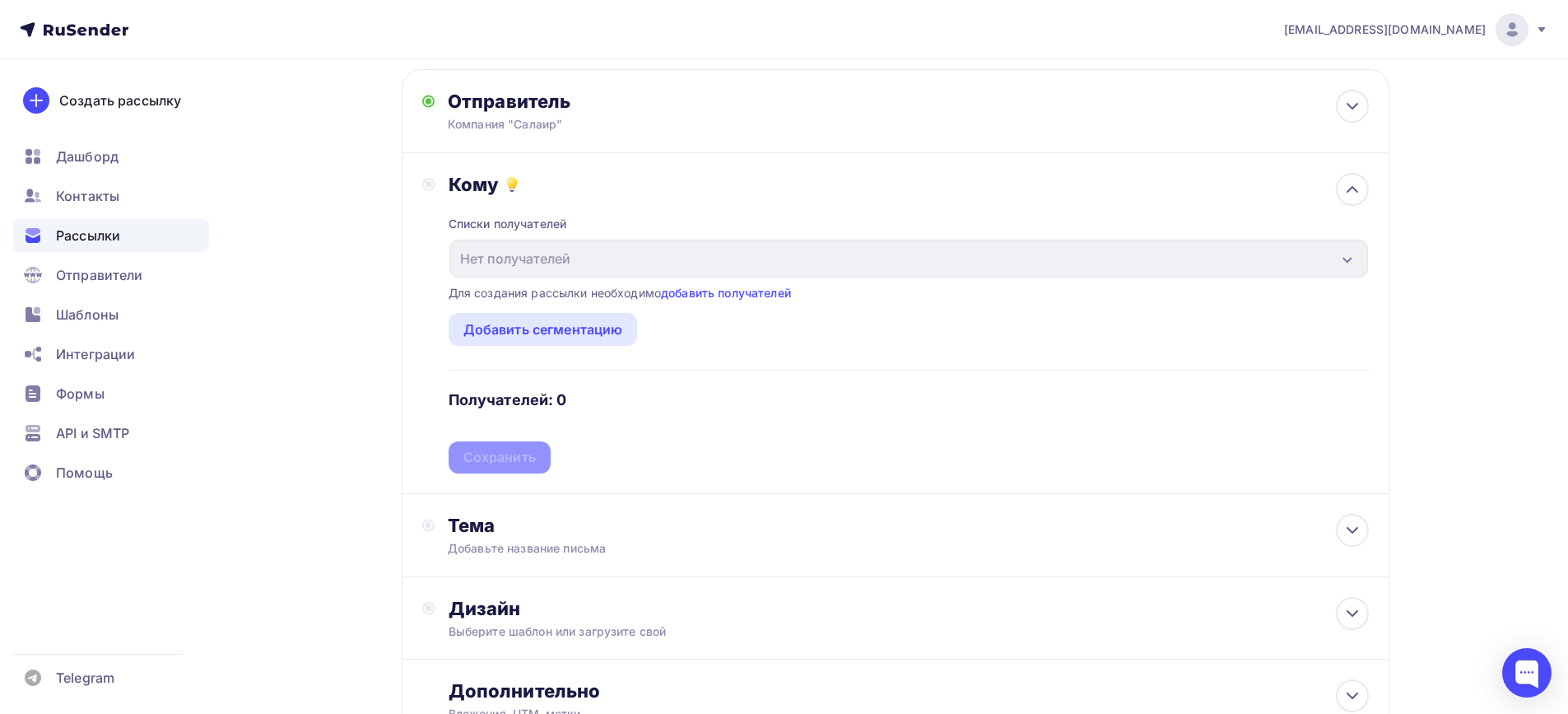
click at [720, 300] on div "Для создания рассылки необходимо добавить получателей" at bounding box center [620, 292] width 342 height 16
click at [721, 297] on link "добавить получателей" at bounding box center [726, 292] width 130 height 14
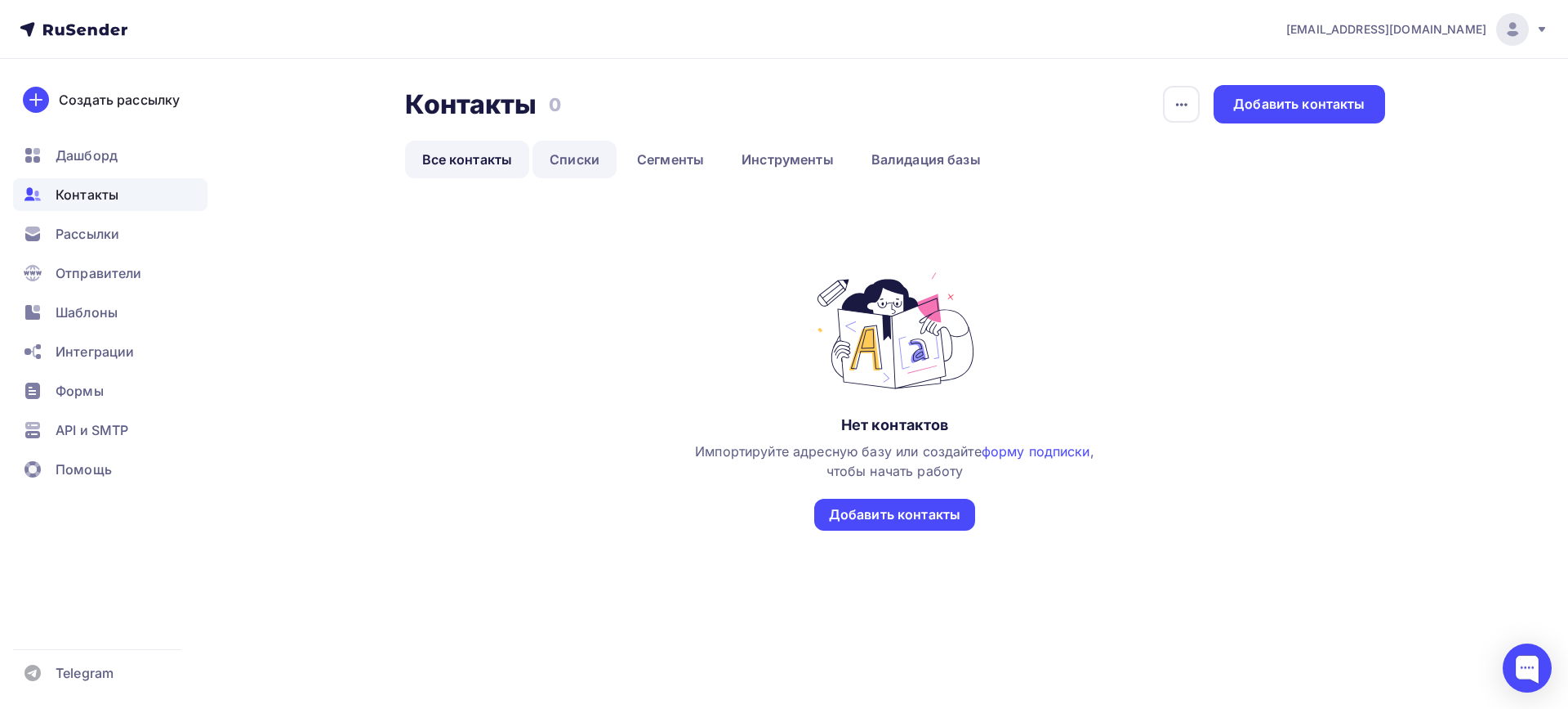
click at [566, 163] on link "Списки" at bounding box center [574, 159] width 84 height 38
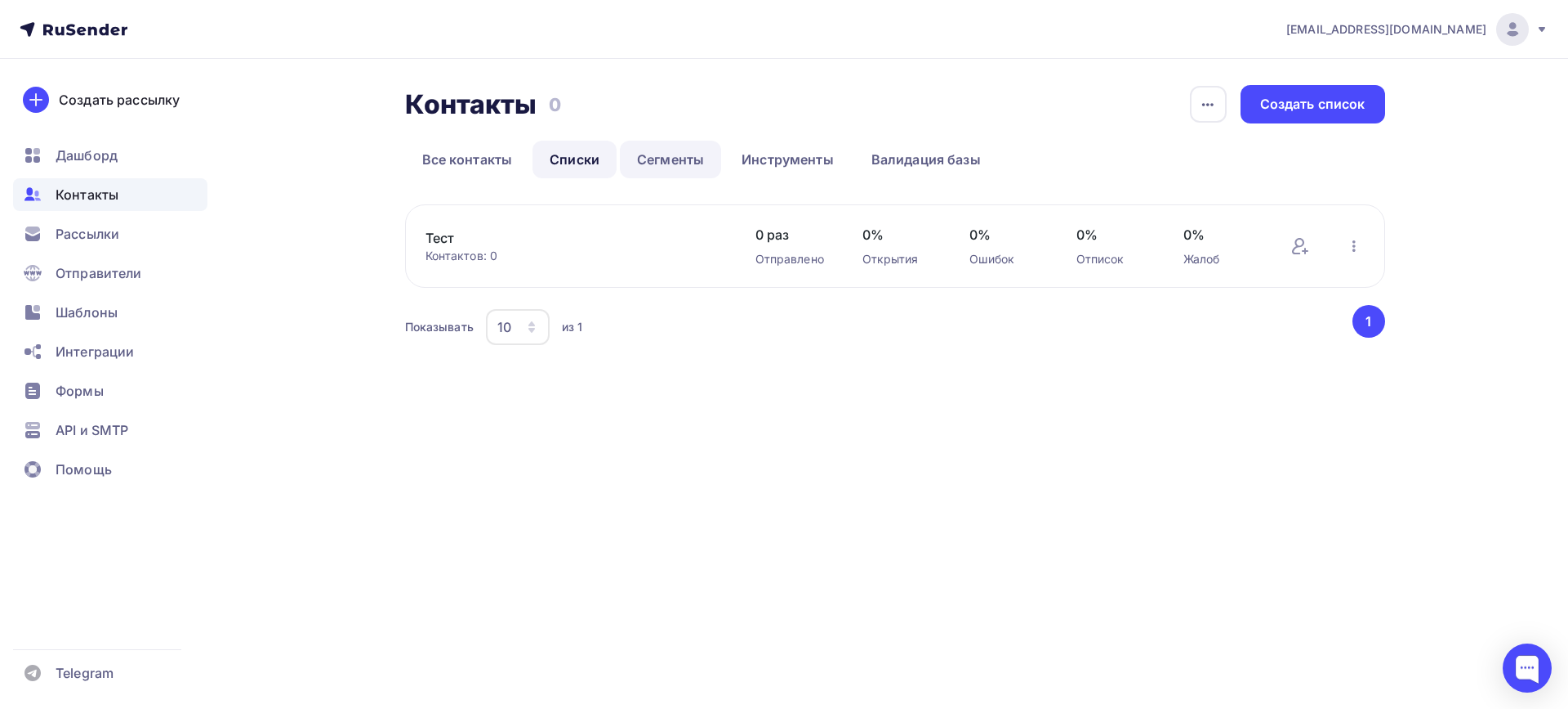
drag, startPoint x: 690, startPoint y: 159, endPoint x: 710, endPoint y: 156, distance: 20.2
click at [691, 159] on link "Сегменты" at bounding box center [671, 159] width 101 height 38
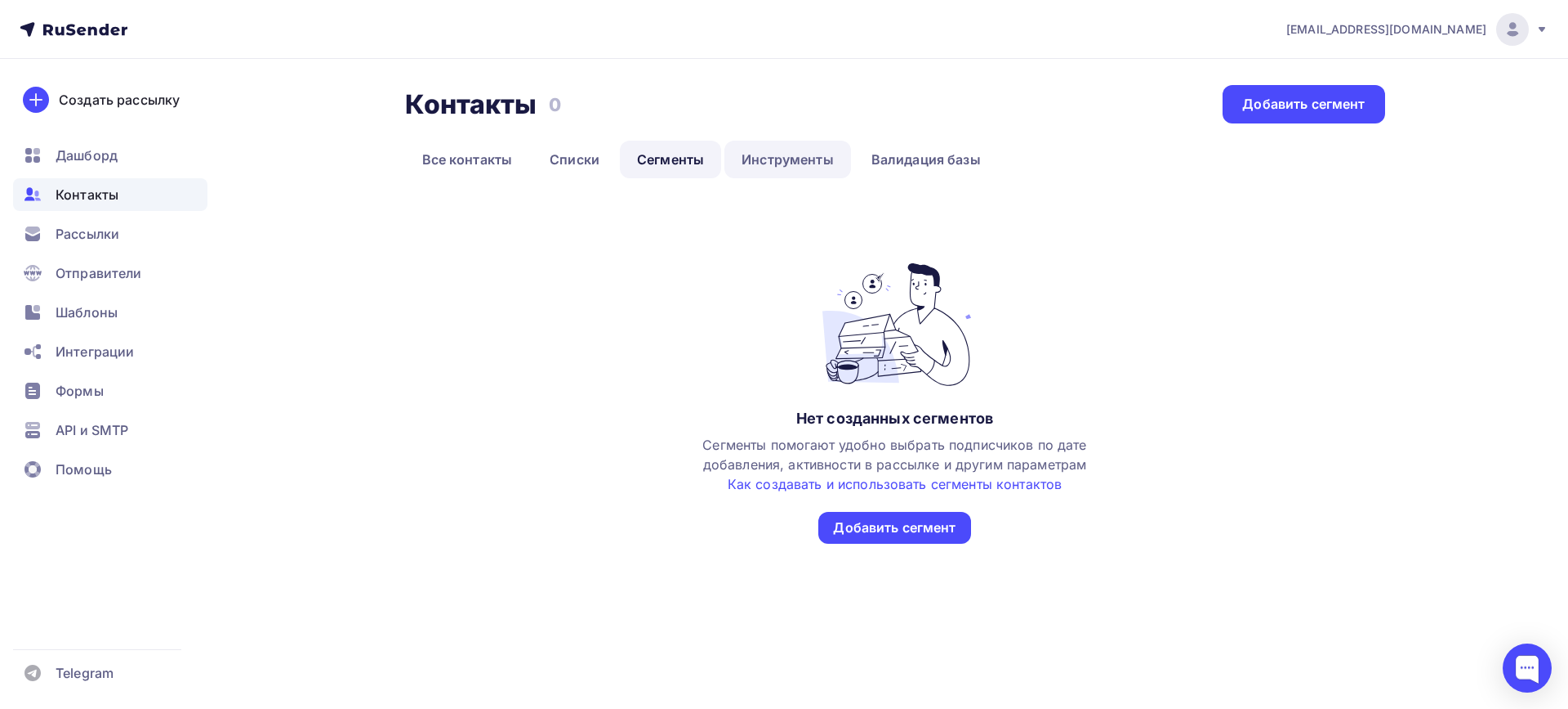
click at [764, 156] on link "Инструменты" at bounding box center [787, 159] width 126 height 38
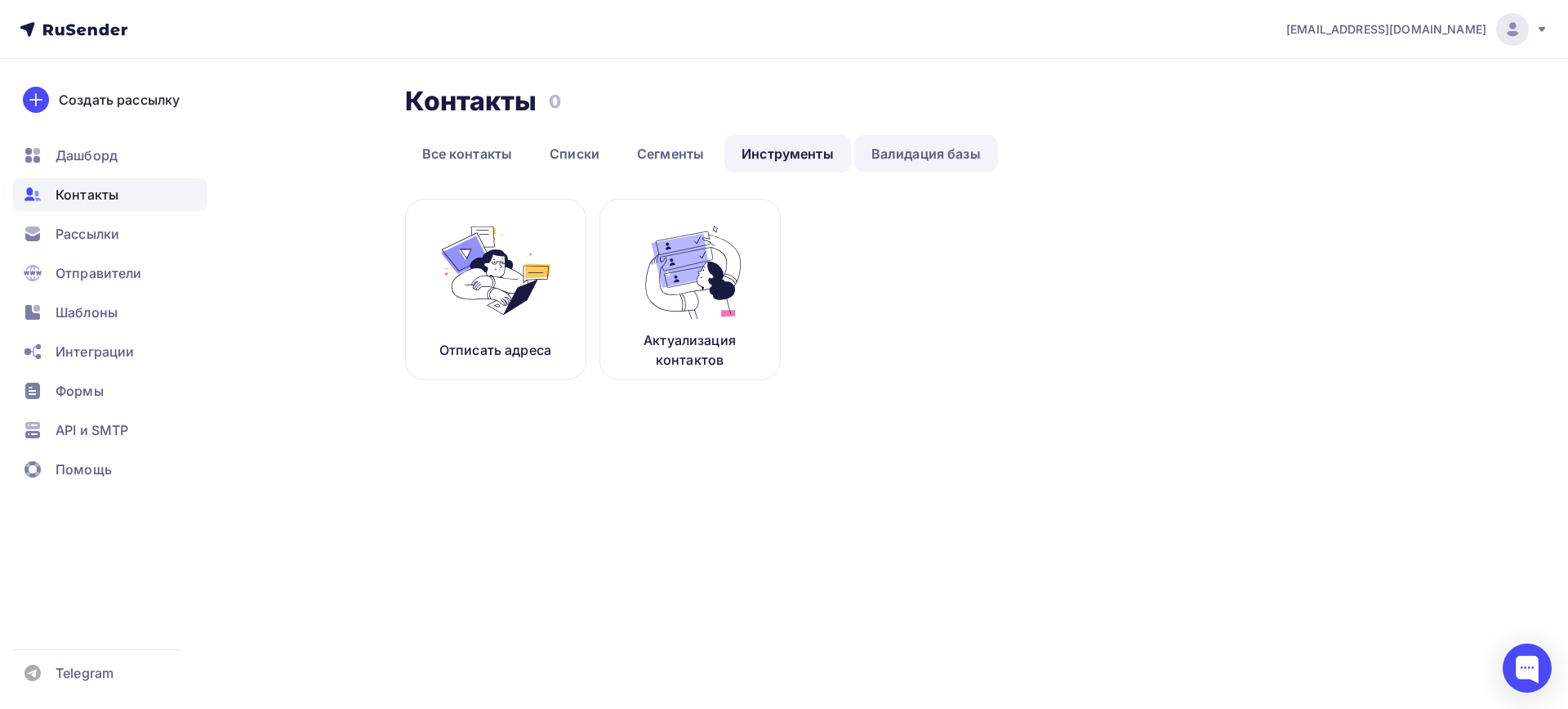
click at [944, 149] on link "Валидация базы" at bounding box center [927, 154] width 144 height 38
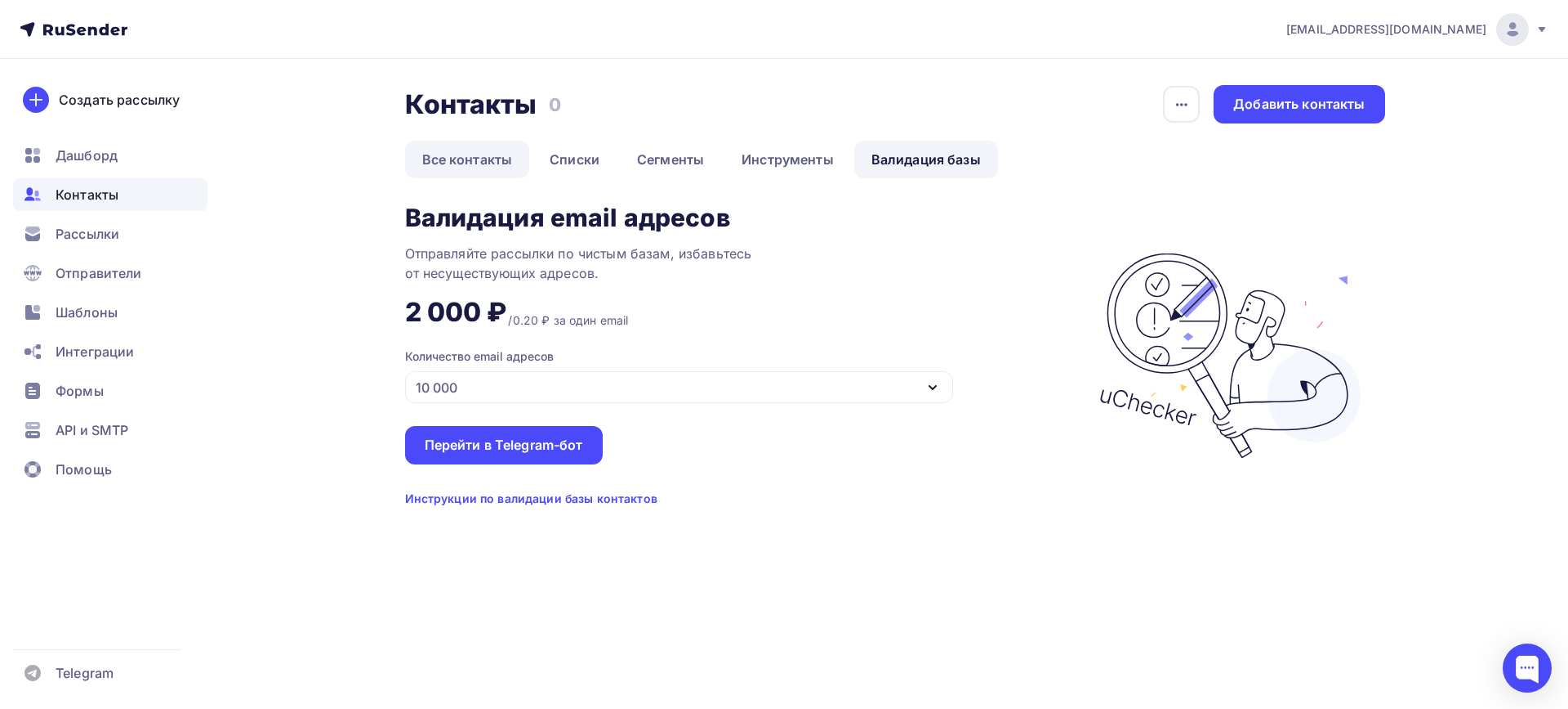
click at [498, 156] on link "Все контакты" at bounding box center [468, 159] width 125 height 38
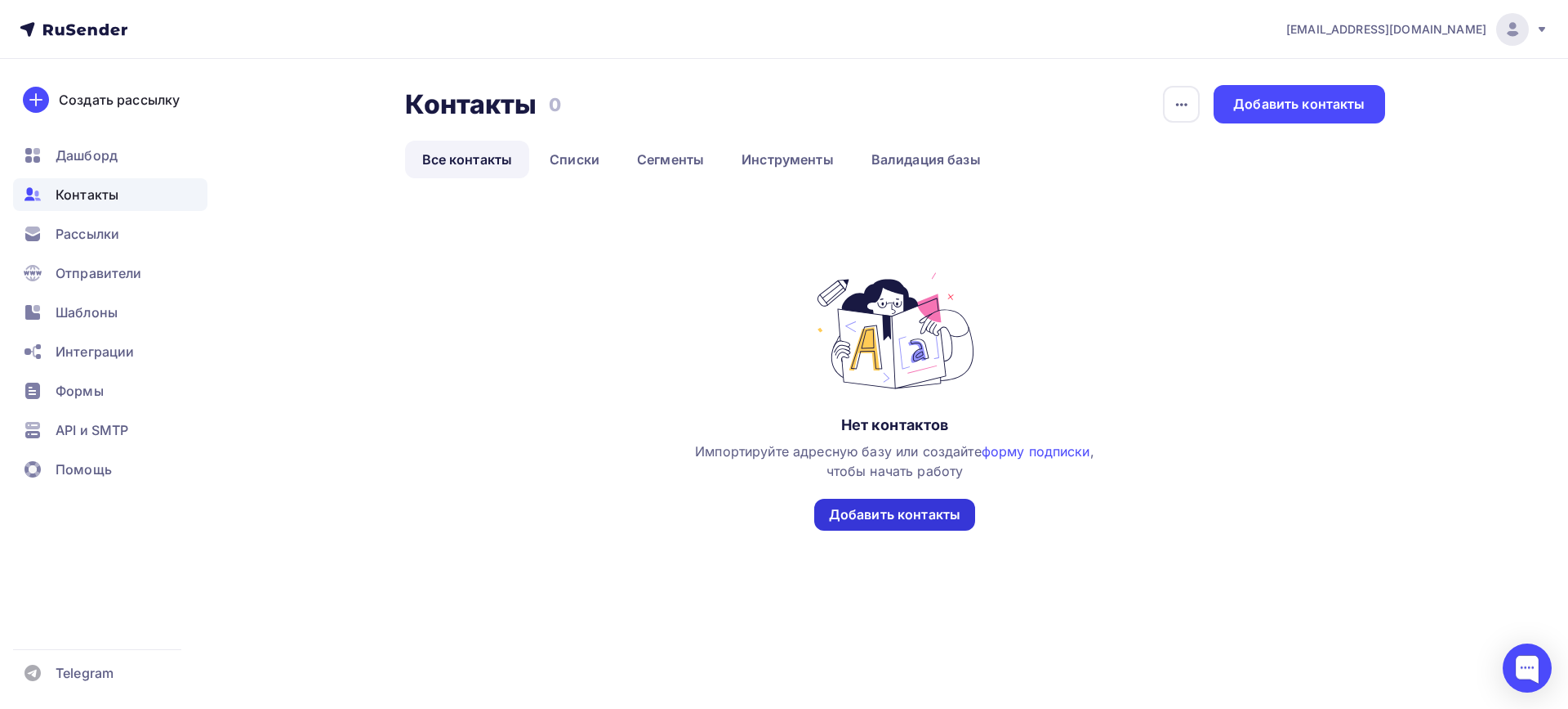
click at [900, 519] on div "Добавить контакты" at bounding box center [895, 514] width 132 height 19
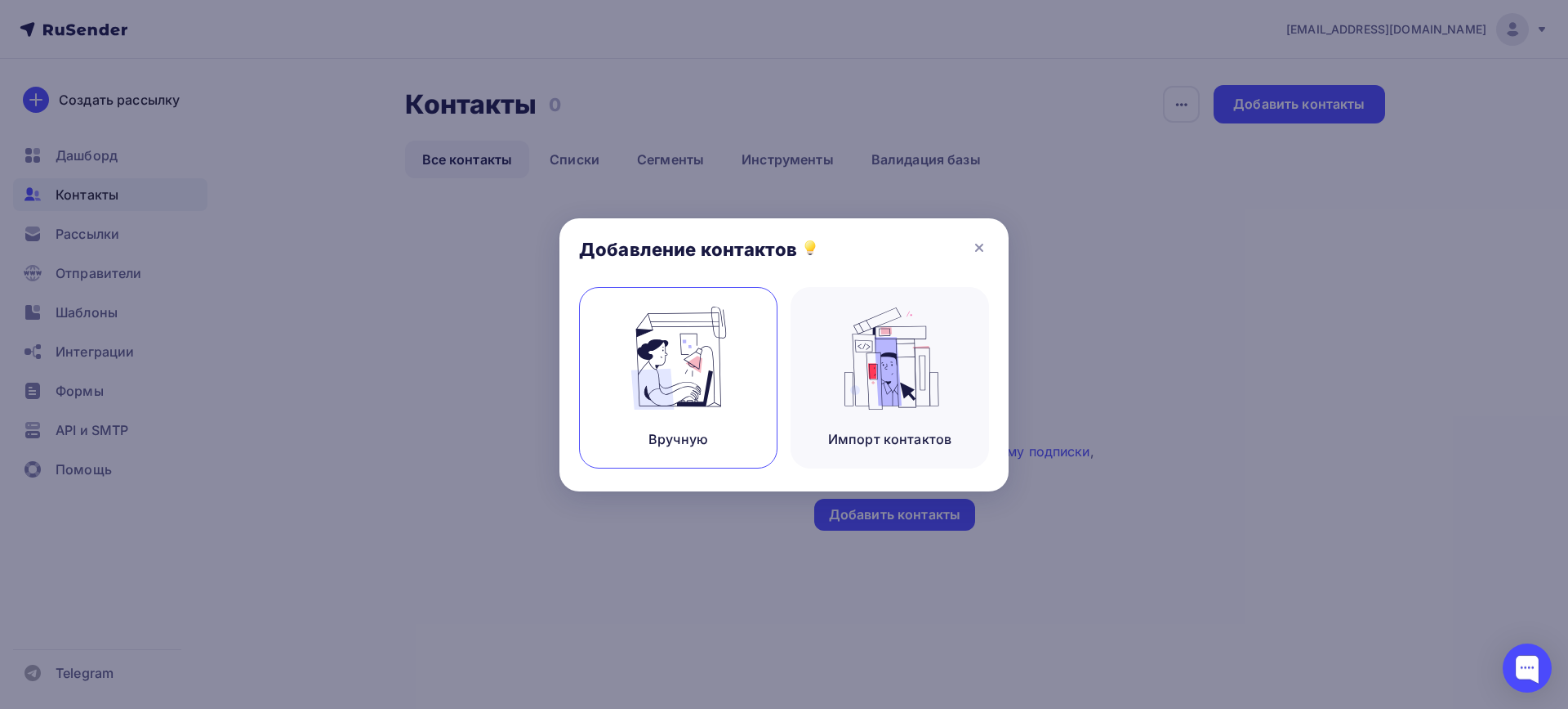
click at [689, 402] on img at bounding box center [678, 358] width 109 height 103
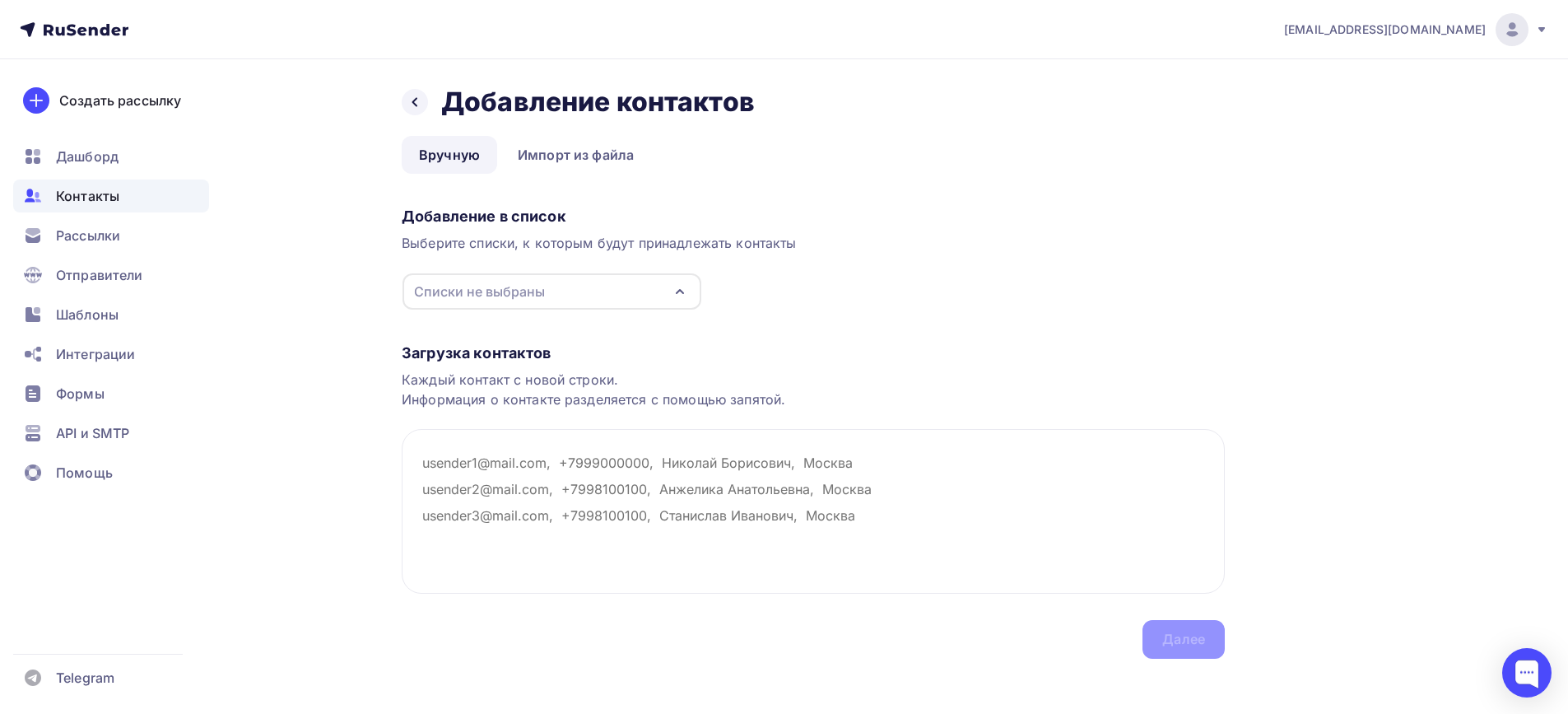
click at [677, 292] on icon "button" at bounding box center [680, 292] width 20 height 20
click at [465, 351] on div "Тест" at bounding box center [463, 353] width 30 height 20
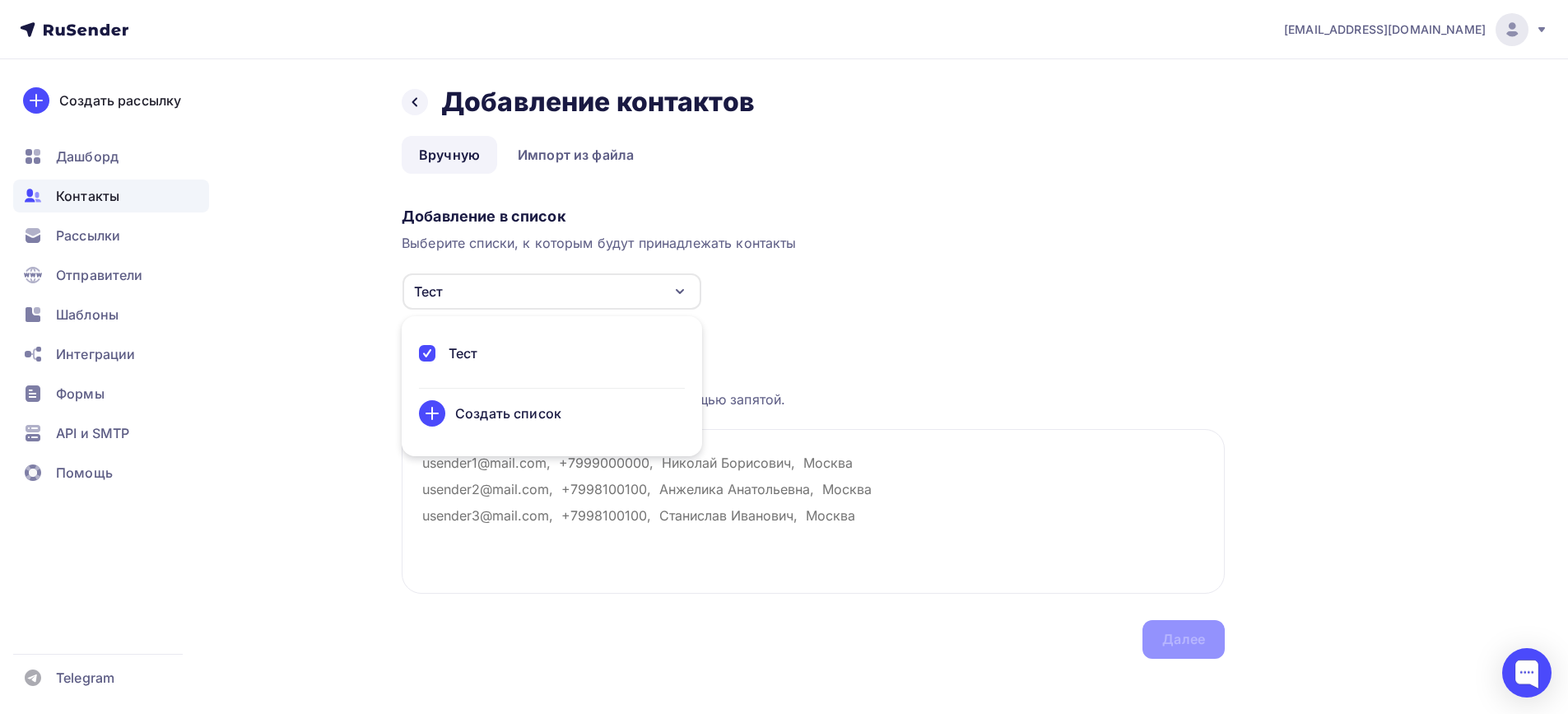
click at [493, 413] on div "Создать список" at bounding box center [508, 413] width 106 height 20
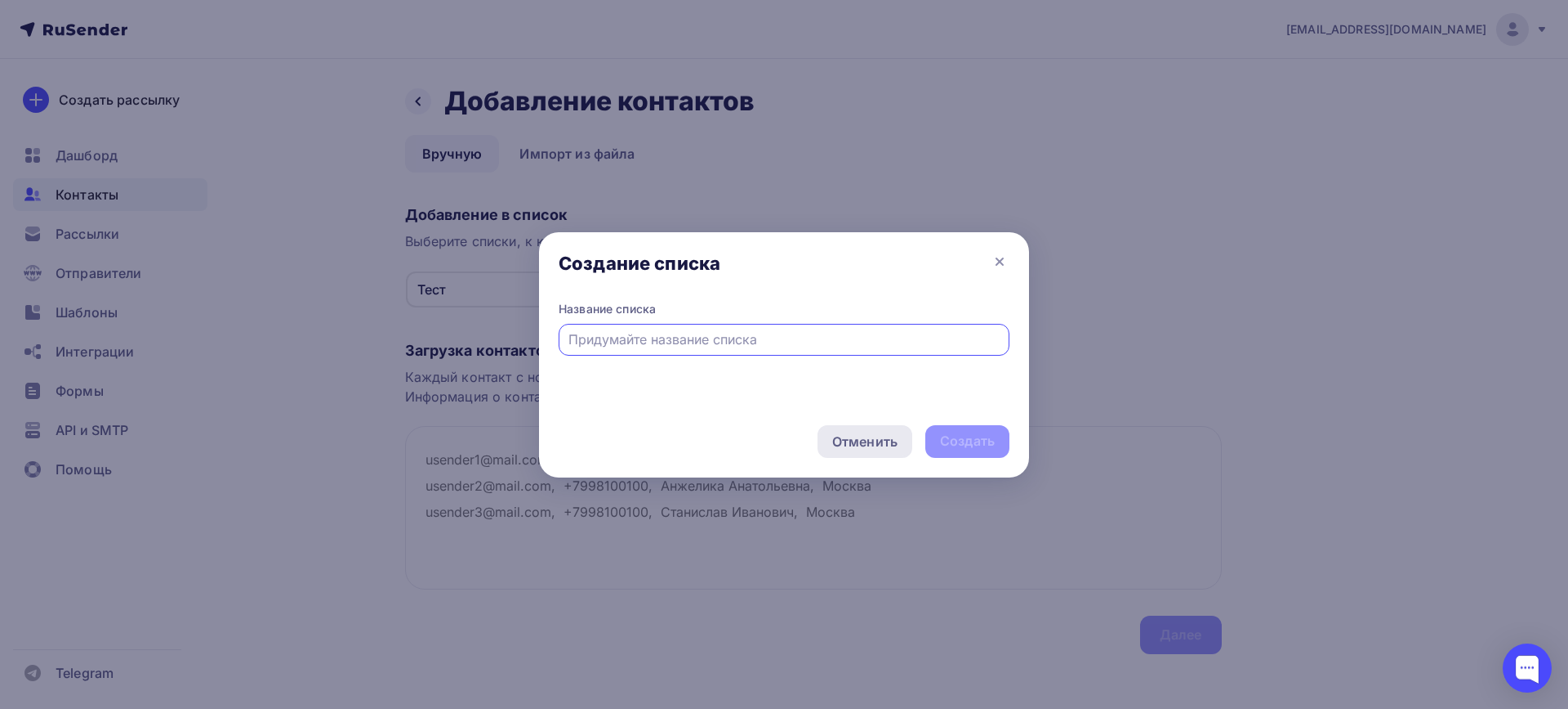
click at [879, 441] on div "Отменить" at bounding box center [864, 441] width 65 height 20
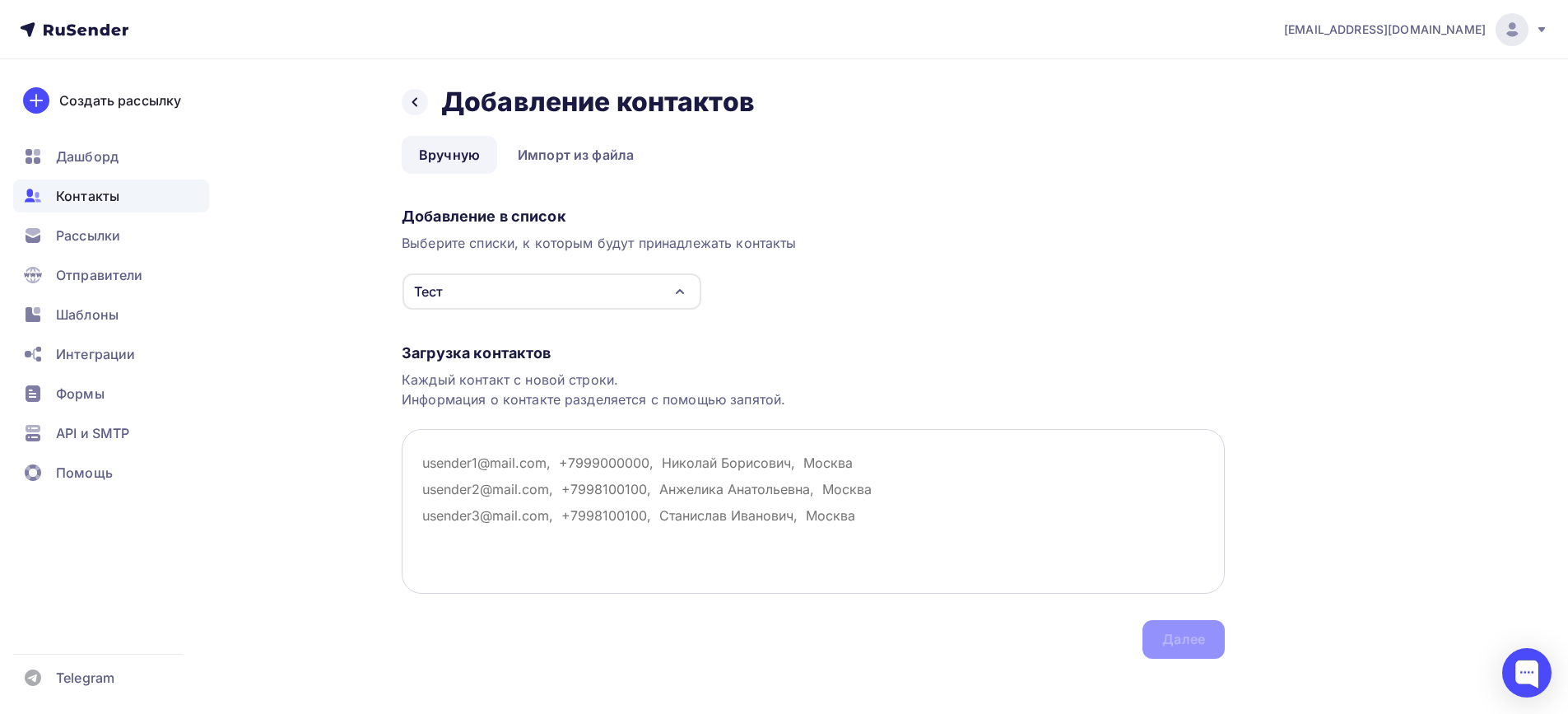
click at [557, 466] on textarea at bounding box center [813, 511] width 823 height 164
click at [684, 293] on icon "button" at bounding box center [680, 291] width 7 height 3
click at [682, 293] on icon "button" at bounding box center [680, 292] width 20 height 20
click at [436, 352] on div "Тест" at bounding box center [552, 353] width 266 height 20
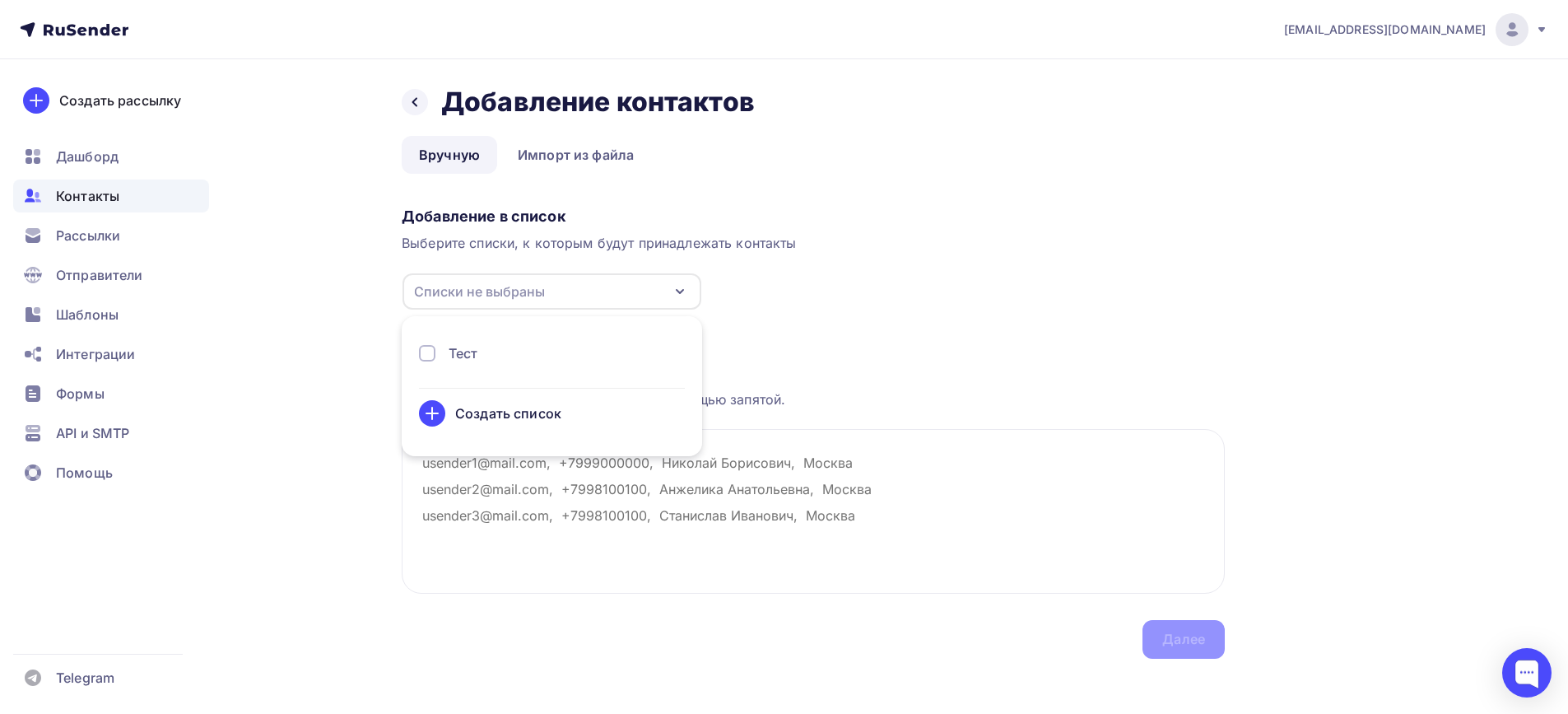
click at [434, 413] on icon at bounding box center [432, 413] width 11 height 0
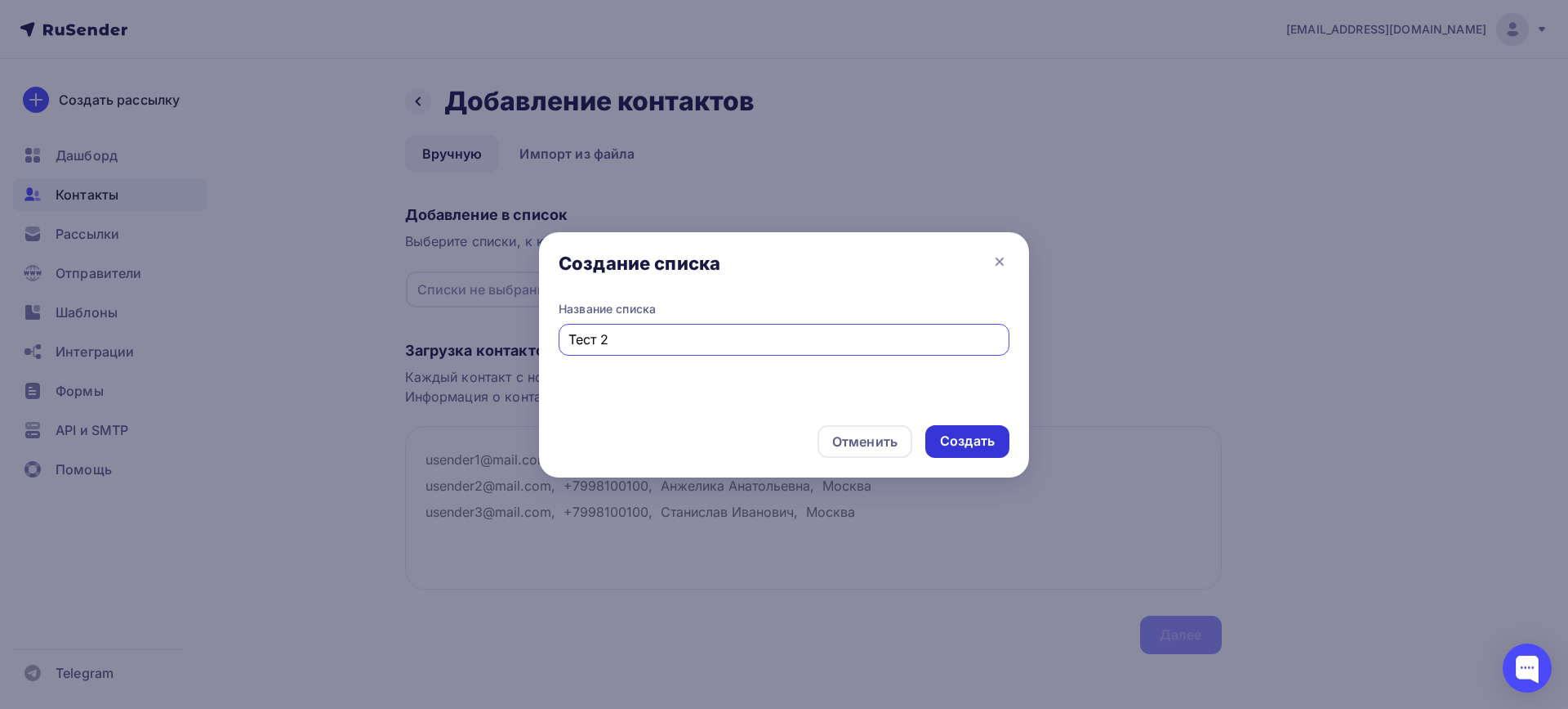
type input "Тест 2"
click at [956, 438] on div "Создать" at bounding box center [968, 441] width 55 height 19
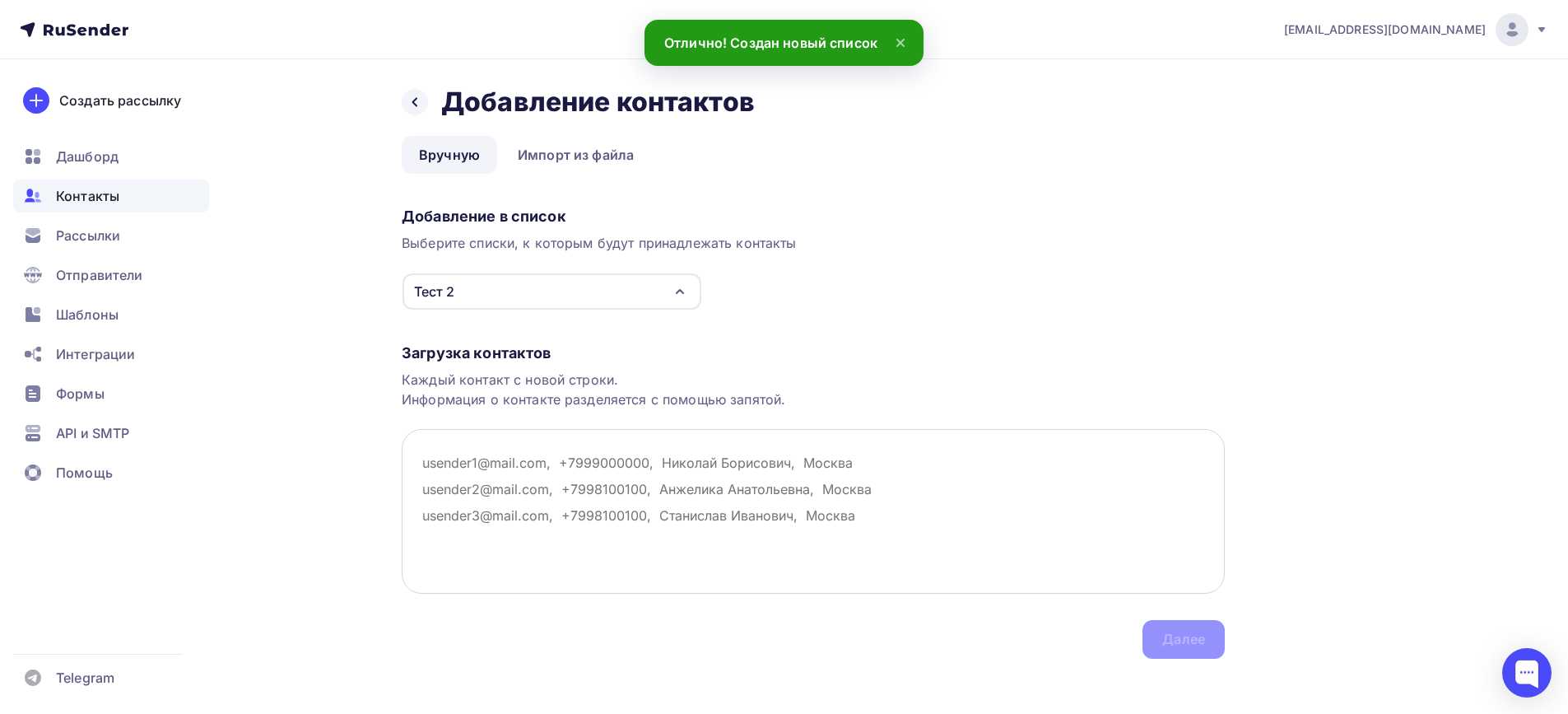
click at [535, 455] on textarea at bounding box center [813, 511] width 823 height 164
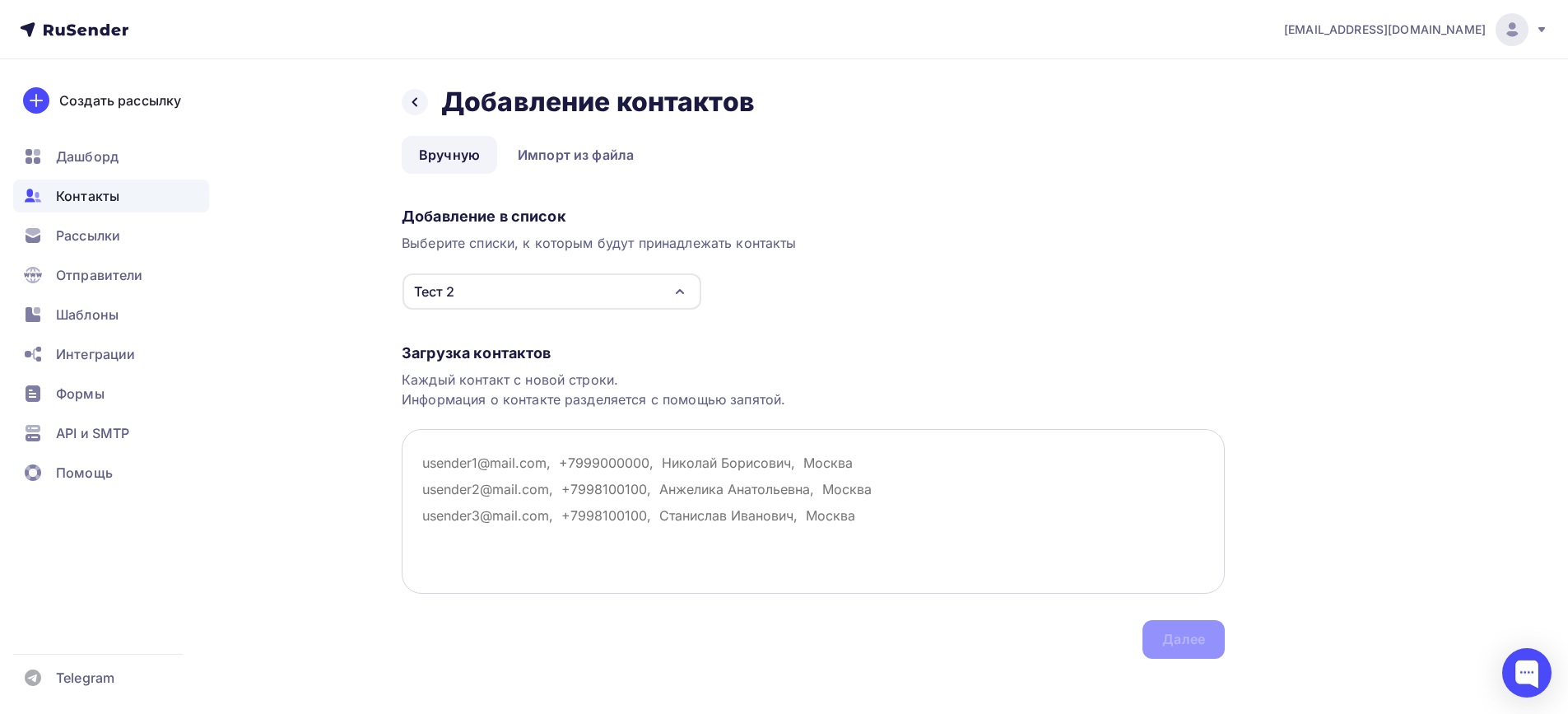
paste textarea "BogachevIV@salairtrans.ru>"
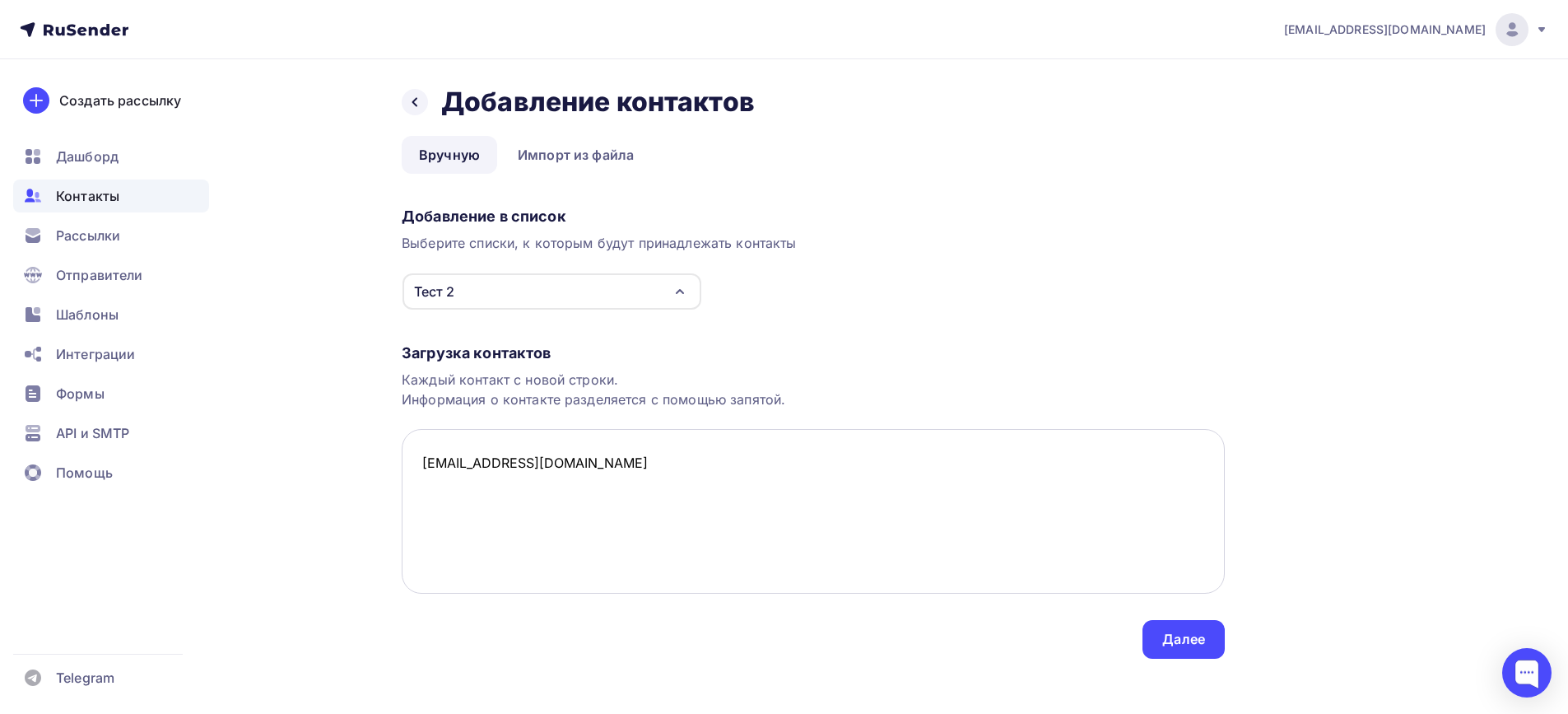
paste textarea "ShevchukGN@salairtrans.ru>"
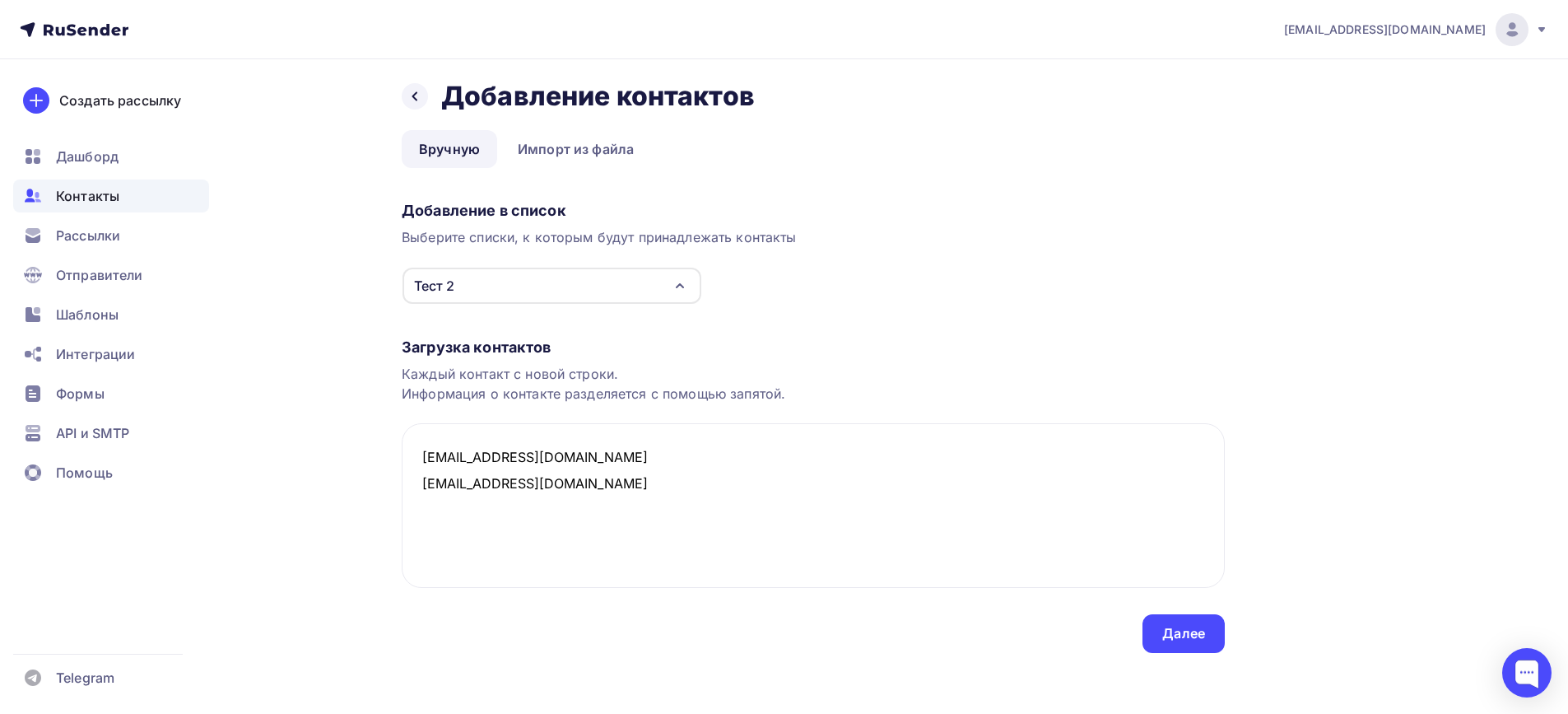
scroll to position [11, 0]
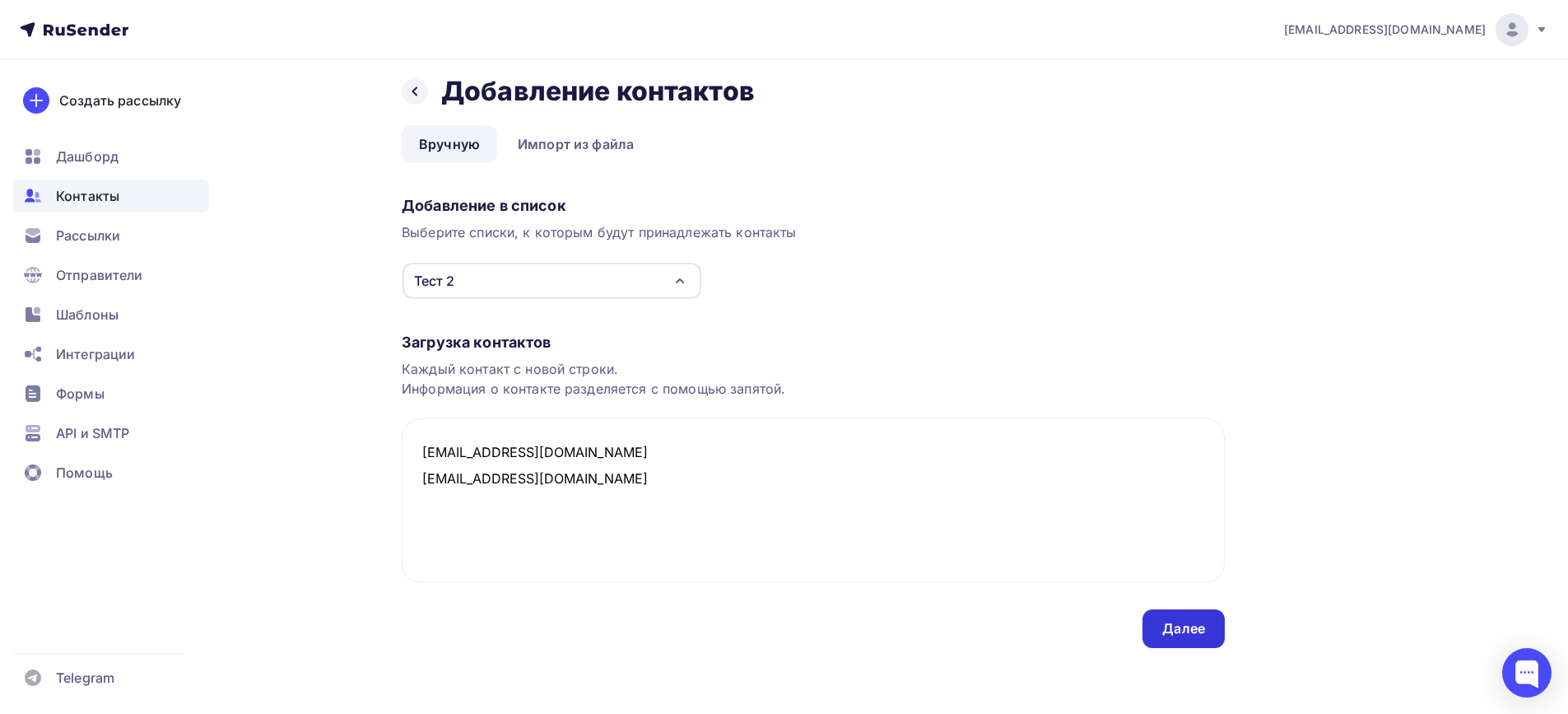
type textarea "BogachevIV@salairtrans.ru ShevchukGN@salairtrans.ru"
click at [1160, 617] on div "Далее" at bounding box center [1184, 628] width 82 height 38
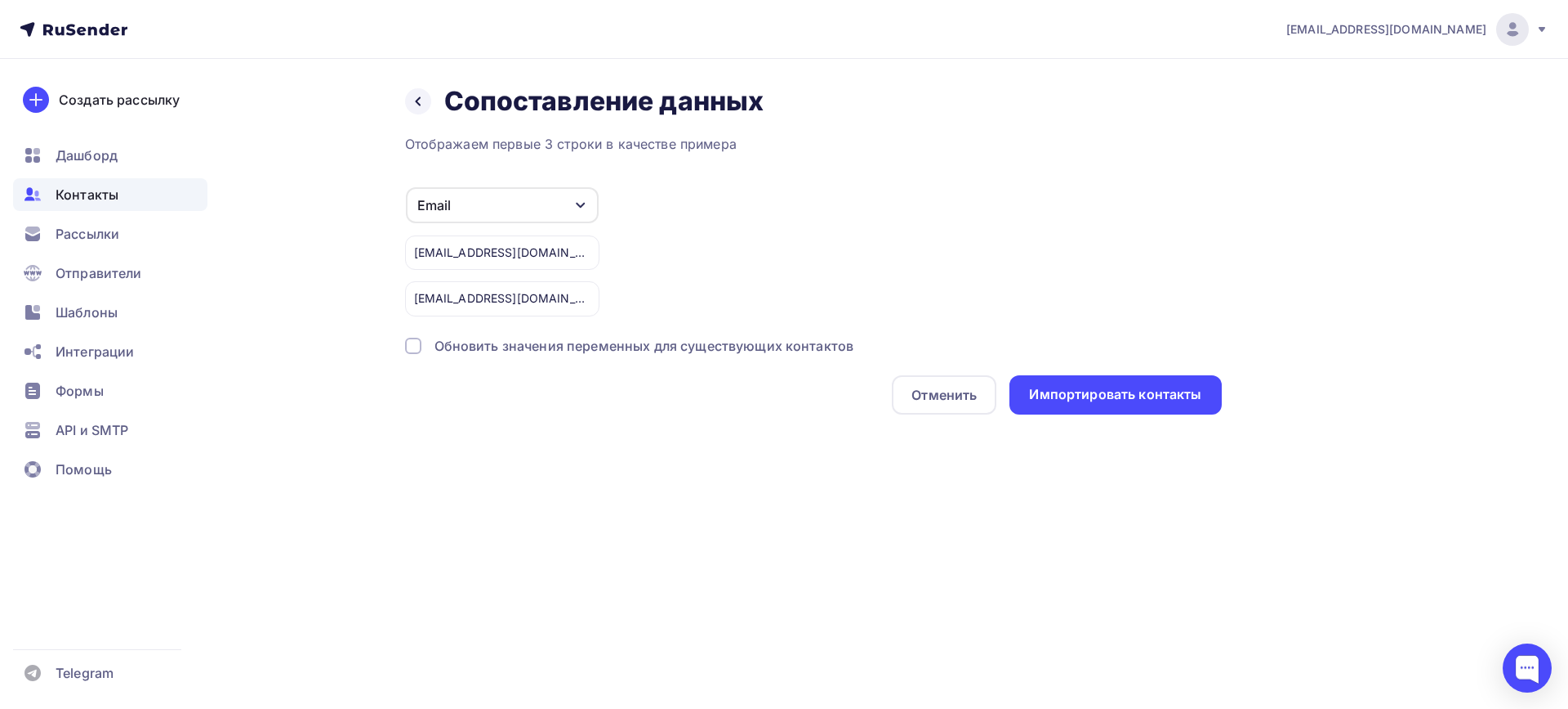
click at [582, 200] on icon "button" at bounding box center [581, 205] width 13 height 13
click at [747, 210] on div "Email Игнорировать Имя Телефон Создать поле BogachevIV@salairtrans.ru ShevchukG…" at bounding box center [813, 251] width 817 height 130
click at [1103, 389] on div "Импортировать контакты" at bounding box center [1116, 395] width 173 height 19
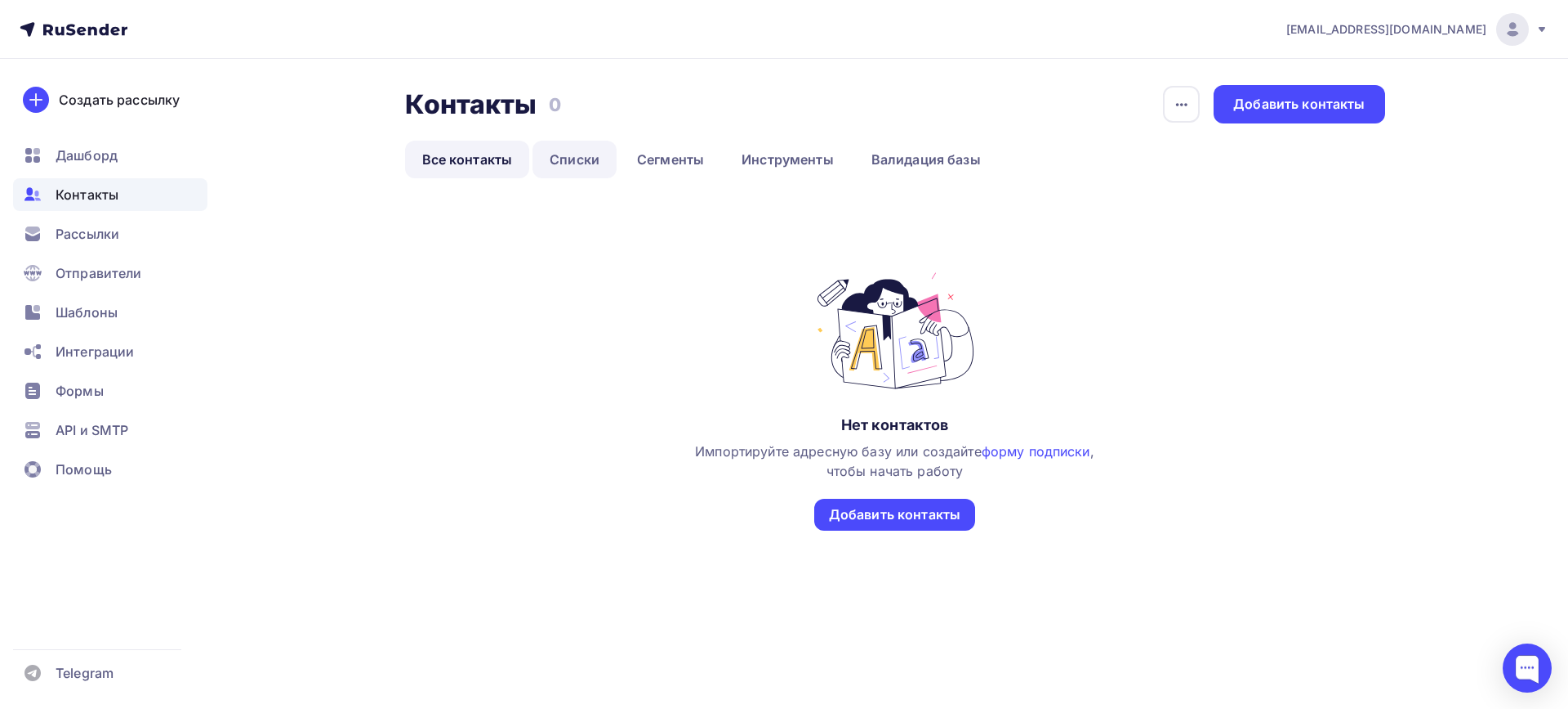
click at [580, 161] on link "Списки" at bounding box center [574, 159] width 84 height 38
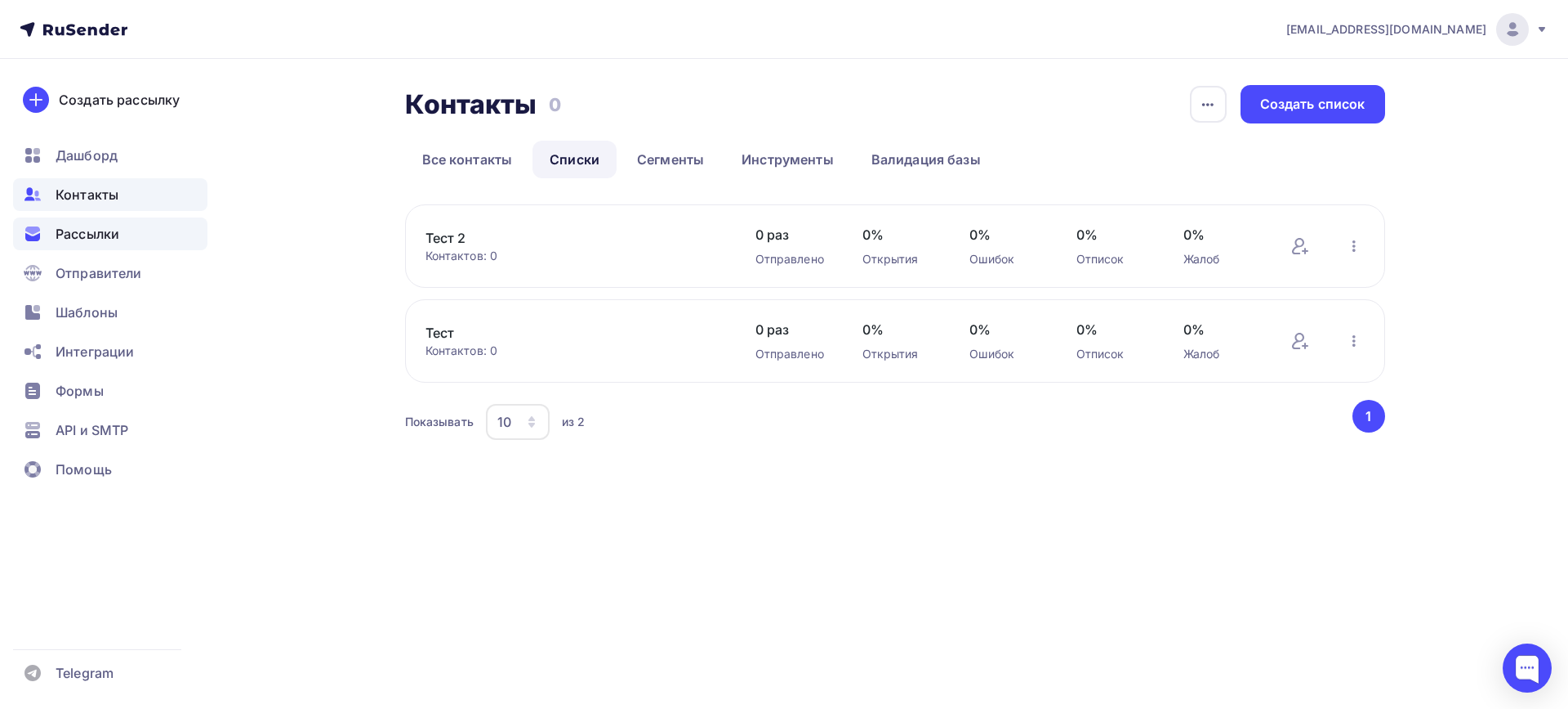
click at [101, 238] on span "Рассылки" at bounding box center [87, 233] width 64 height 20
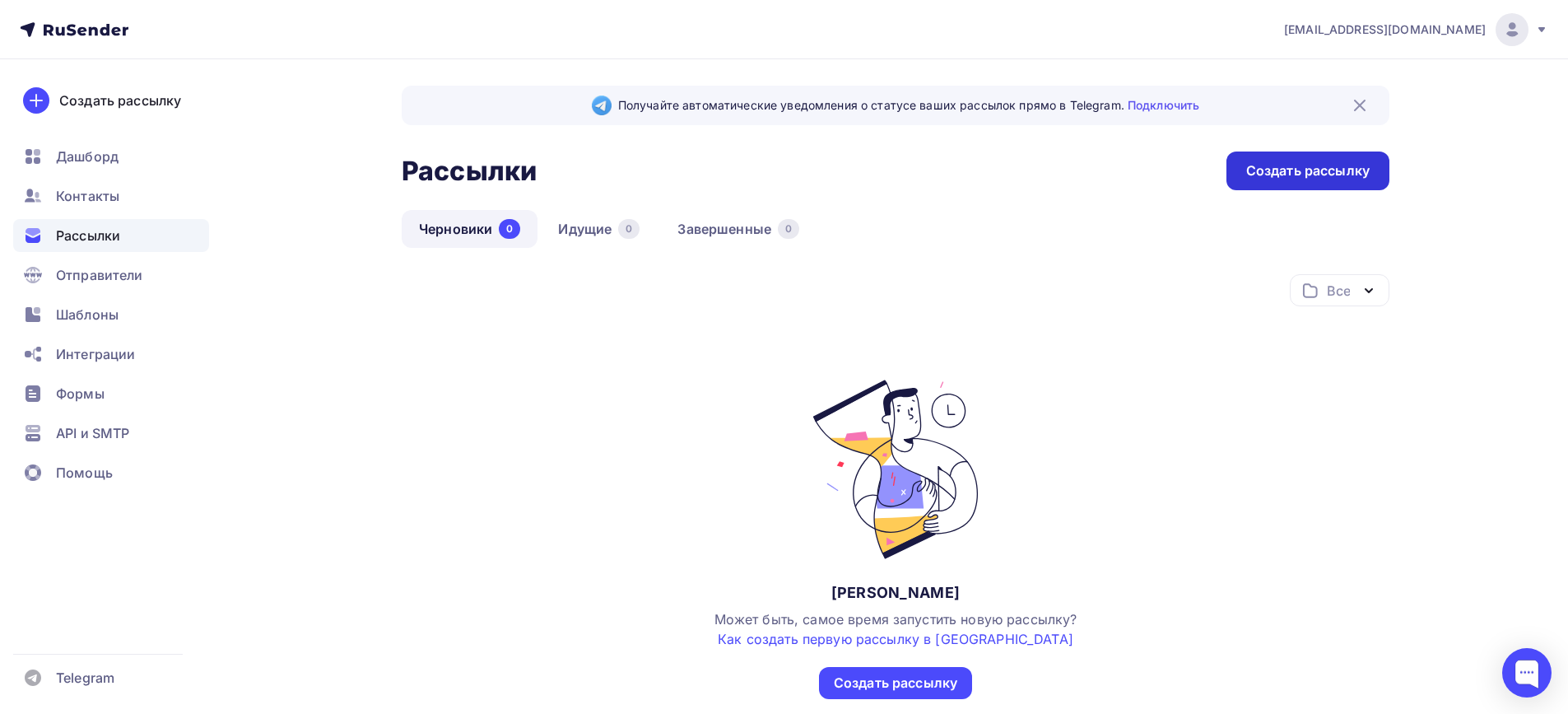
click at [1330, 175] on div "Создать рассылку" at bounding box center [1308, 171] width 123 height 19
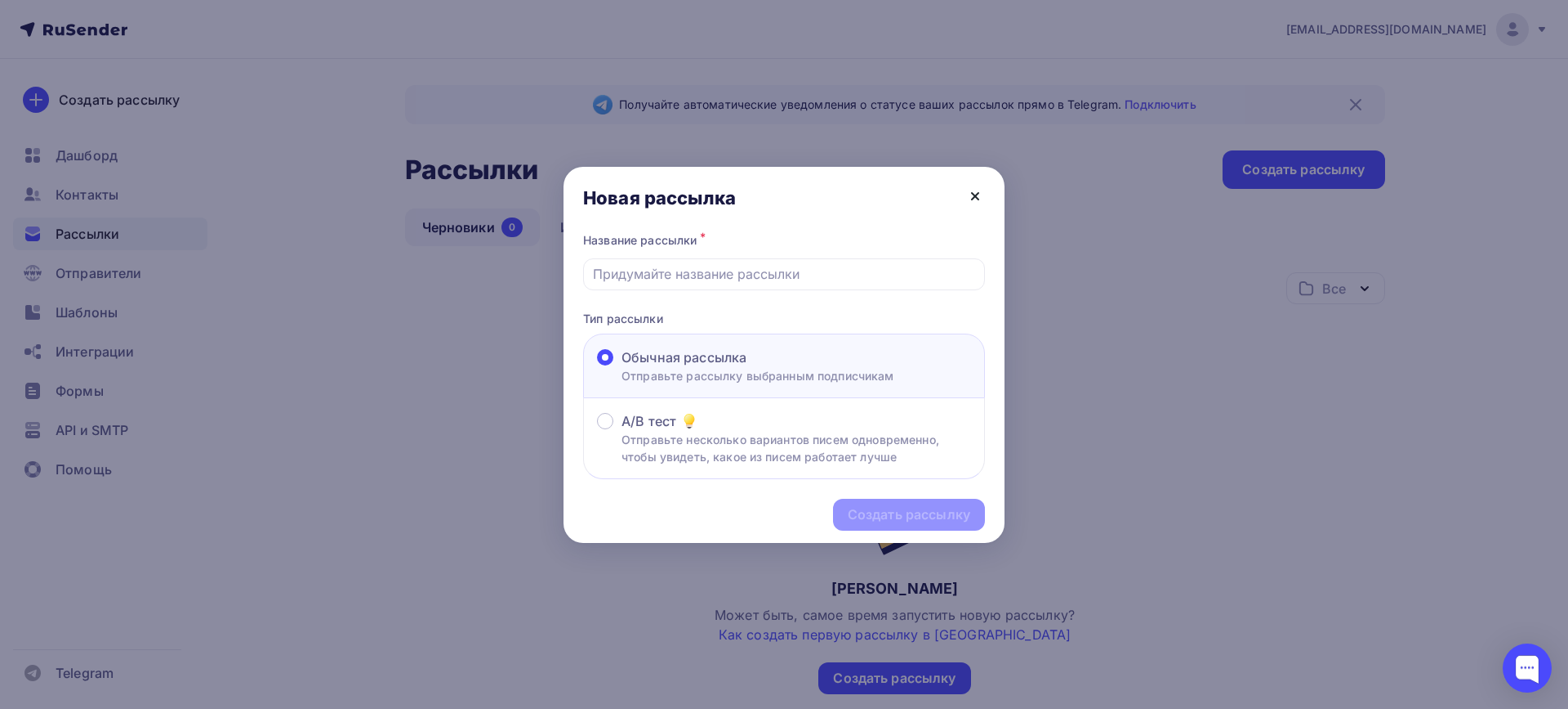
click at [975, 197] on icon at bounding box center [975, 196] width 20 height 20
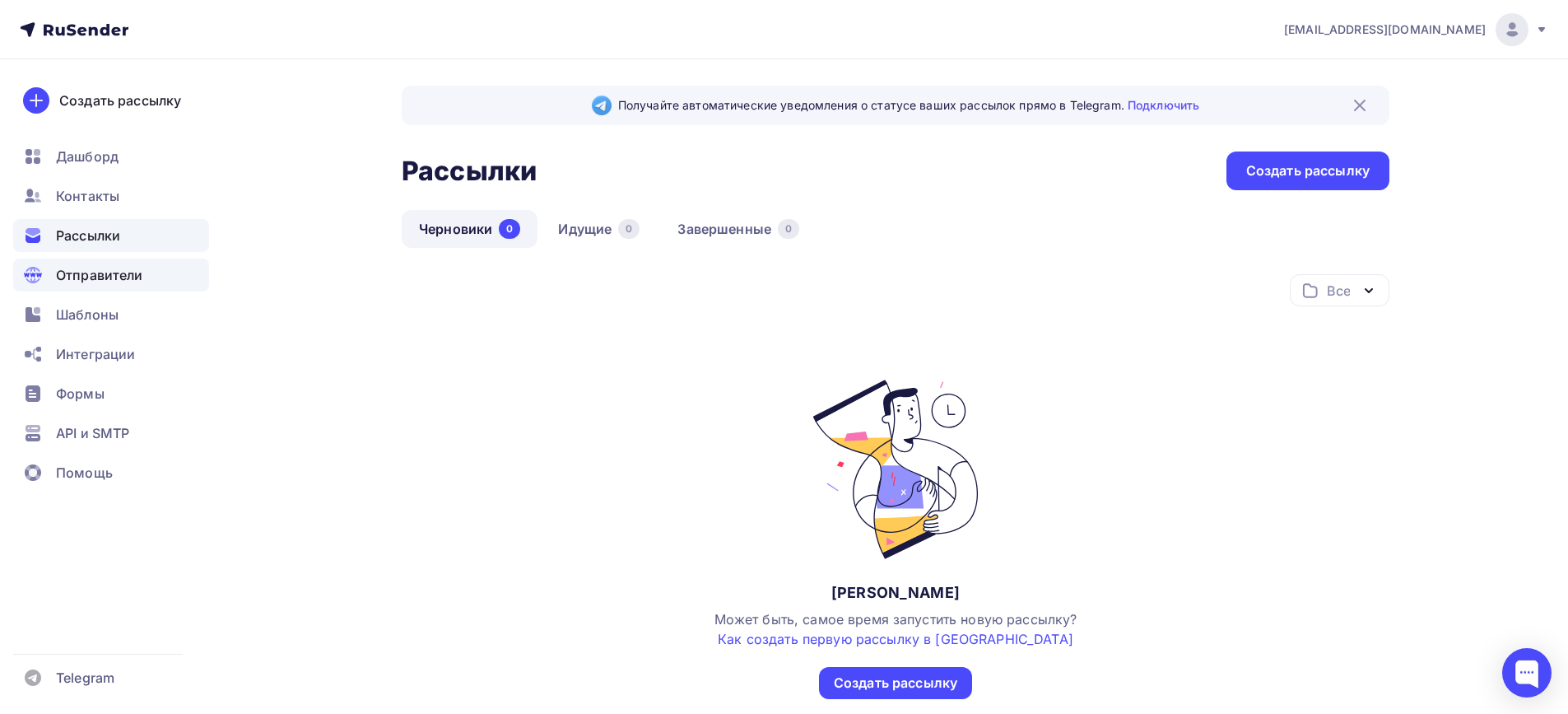
click at [151, 283] on div "Отправители" at bounding box center [111, 274] width 196 height 32
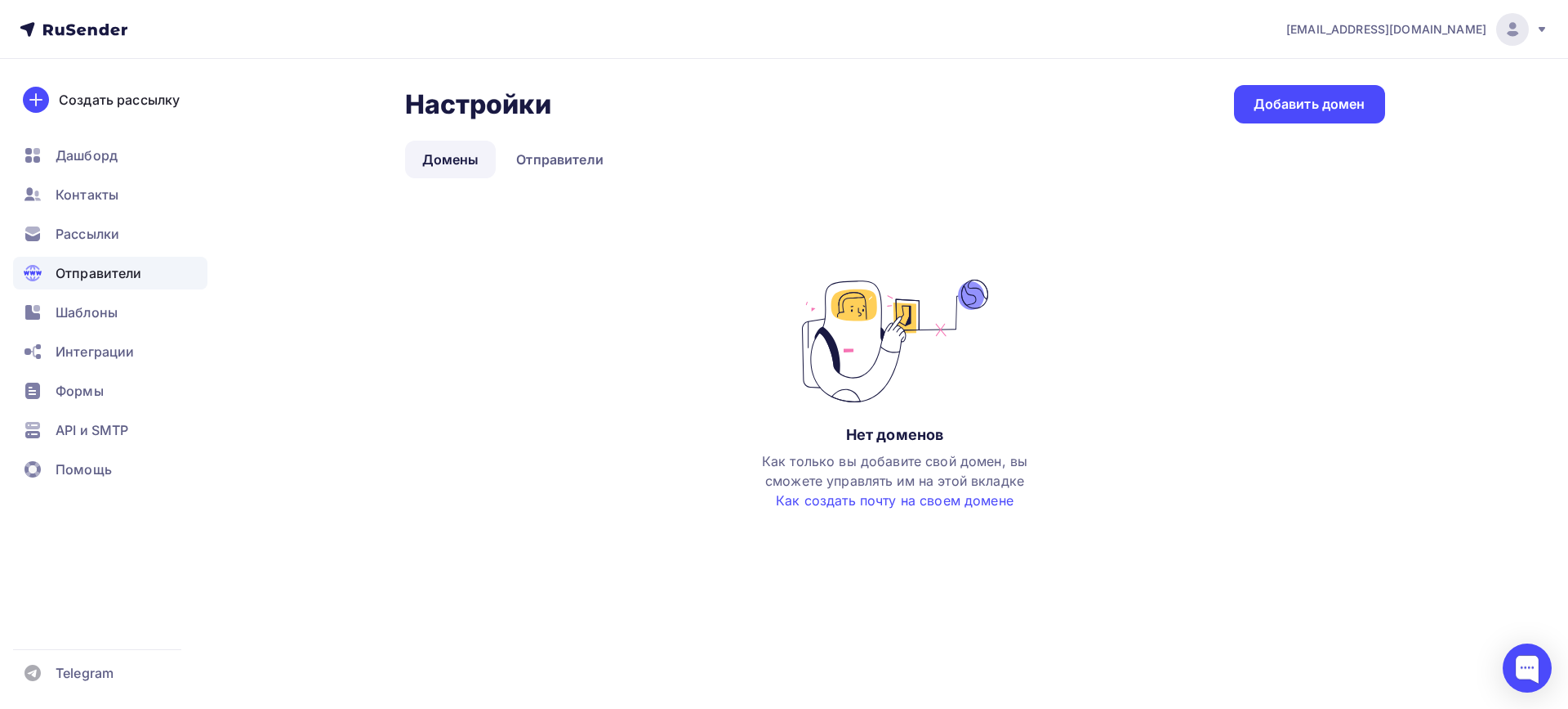
click at [452, 155] on link "Домены" at bounding box center [451, 159] width 91 height 38
click at [91, 234] on span "Рассылки" at bounding box center [87, 233] width 64 height 20
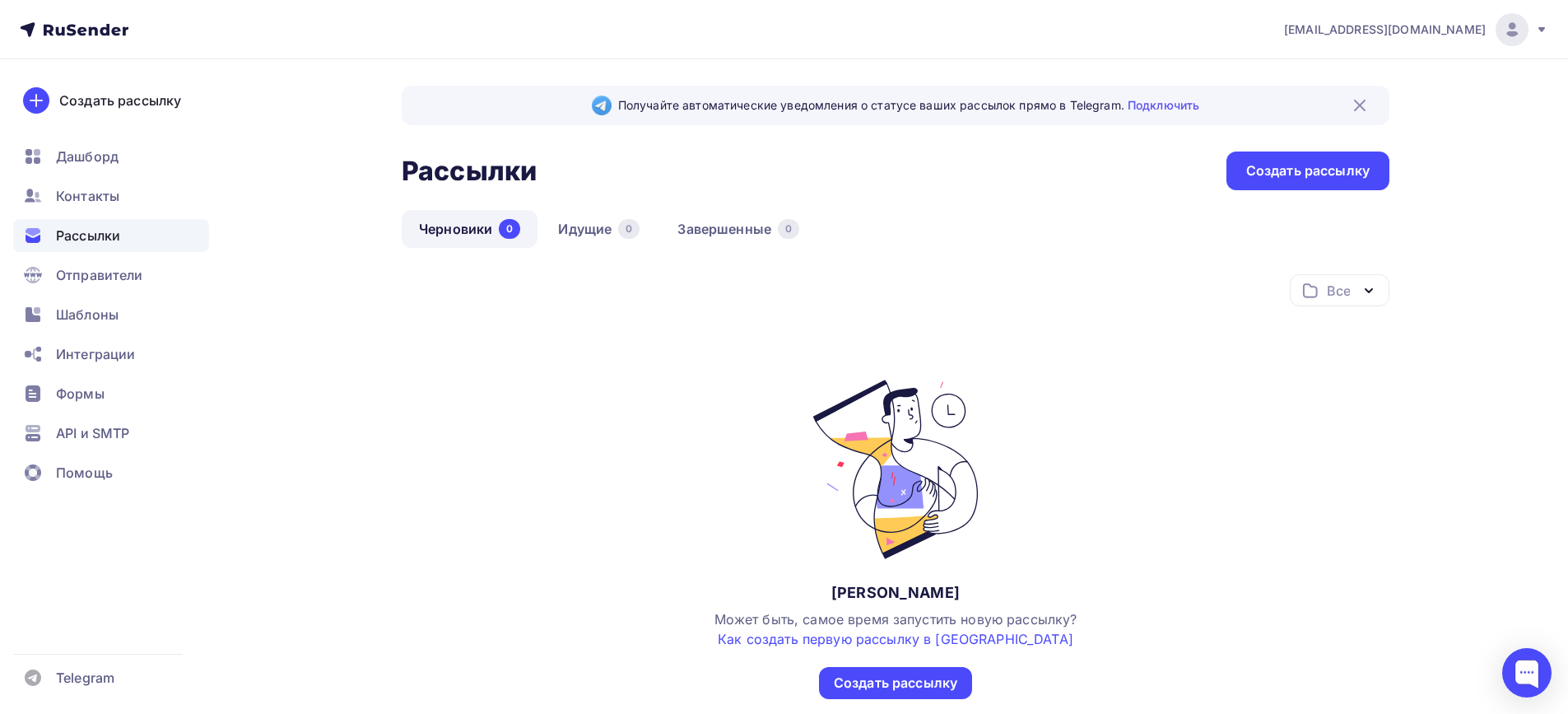
click at [85, 223] on div "Рассылки" at bounding box center [111, 235] width 196 height 32
click at [87, 200] on span "Контакты" at bounding box center [88, 196] width 63 height 20
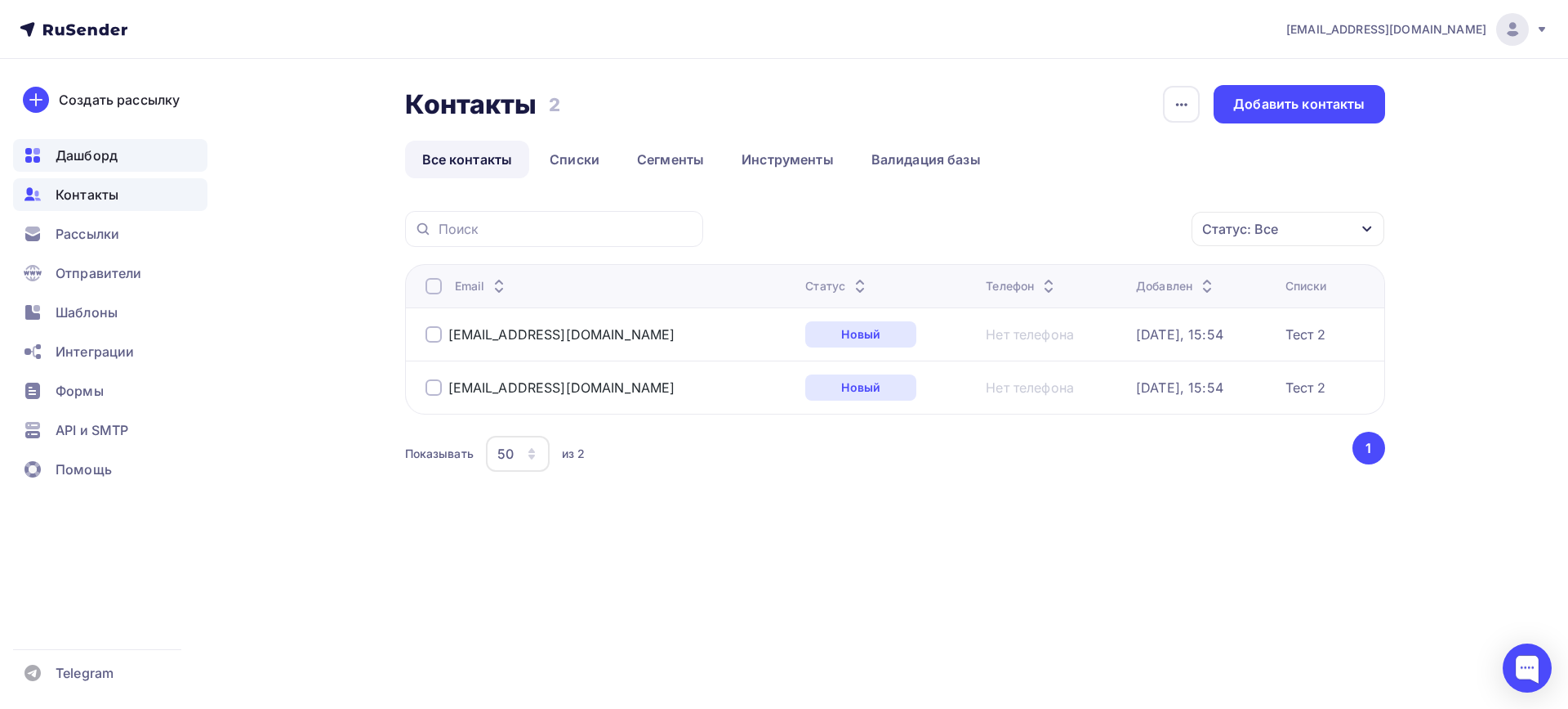
click at [105, 162] on span "Дашборд" at bounding box center [86, 155] width 62 height 20
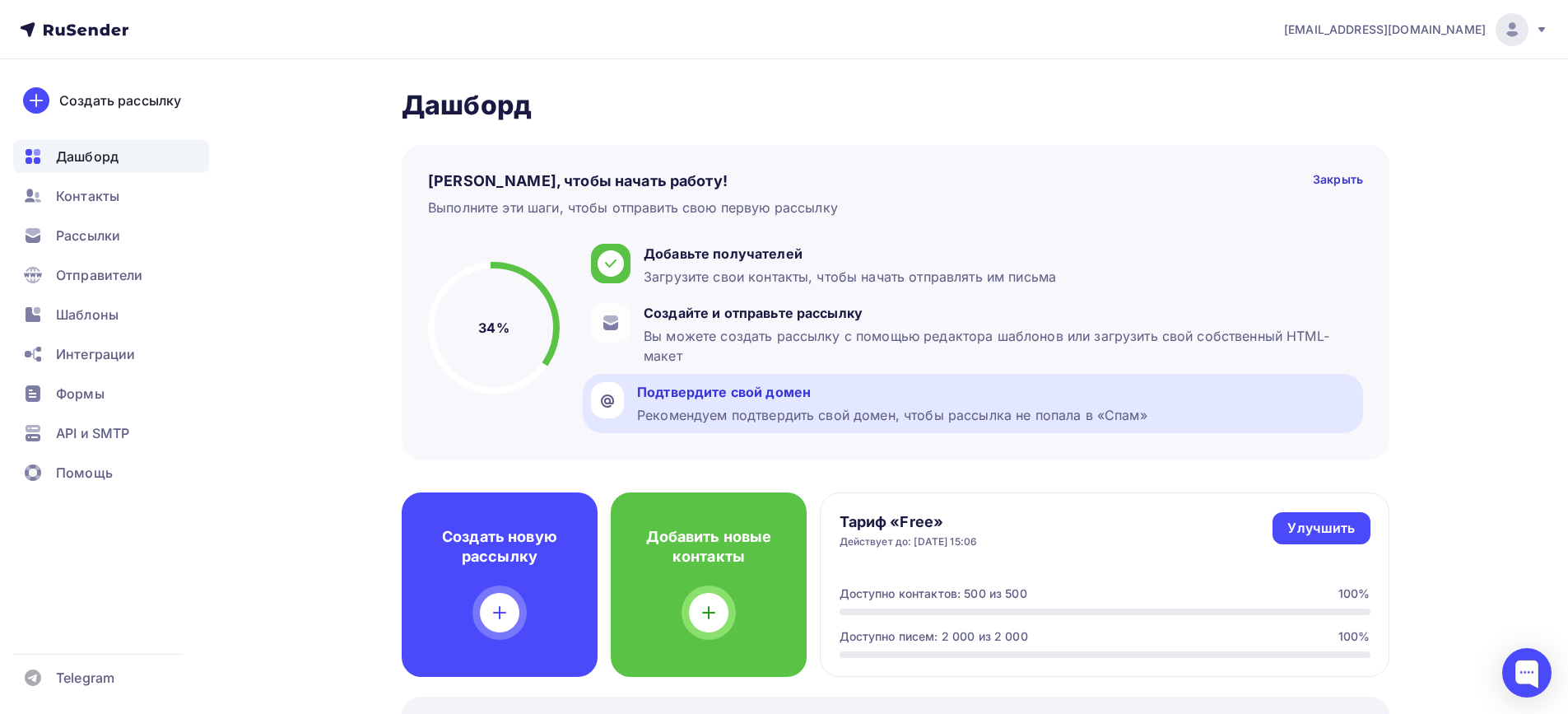
click at [810, 395] on div "Подтвердите свой домен" at bounding box center [893, 392] width 511 height 20
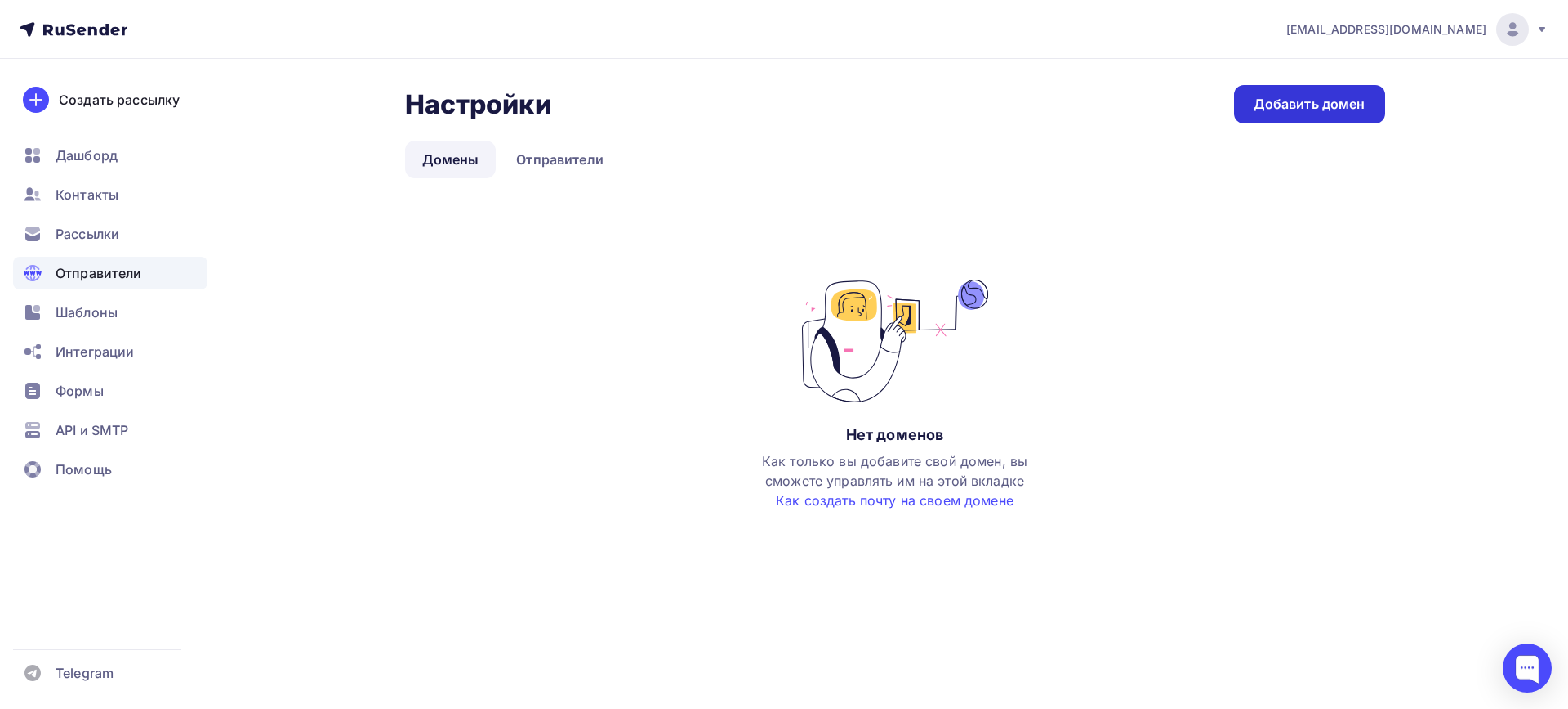
click at [1309, 105] on div "Добавить домен" at bounding box center [1310, 104] width 112 height 19
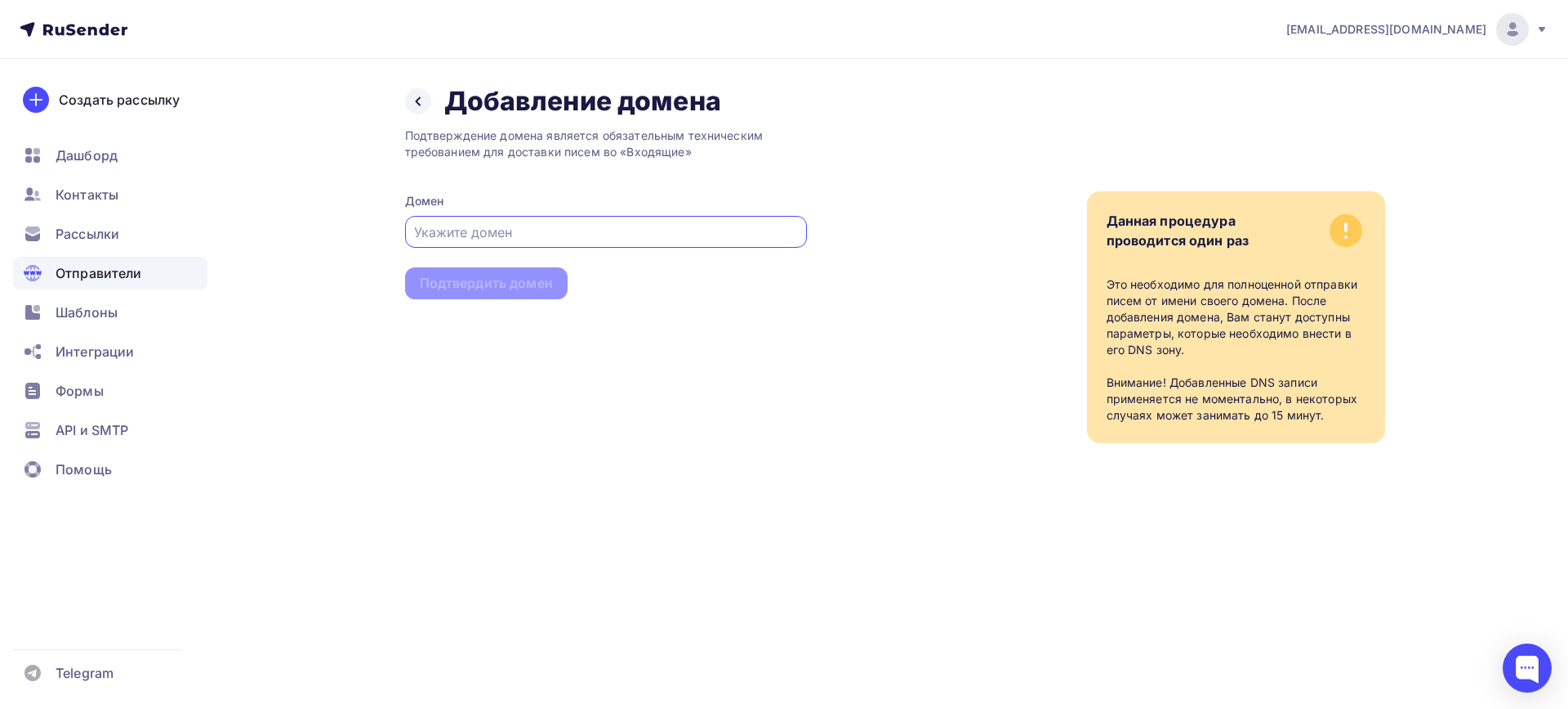
type input "ы"
click at [484, 233] on input "salairtranse.ru" at bounding box center [606, 232] width 383 height 20
type input "salairtrans.ru"
click at [518, 286] on div "Подтвердить домен" at bounding box center [487, 283] width 133 height 19
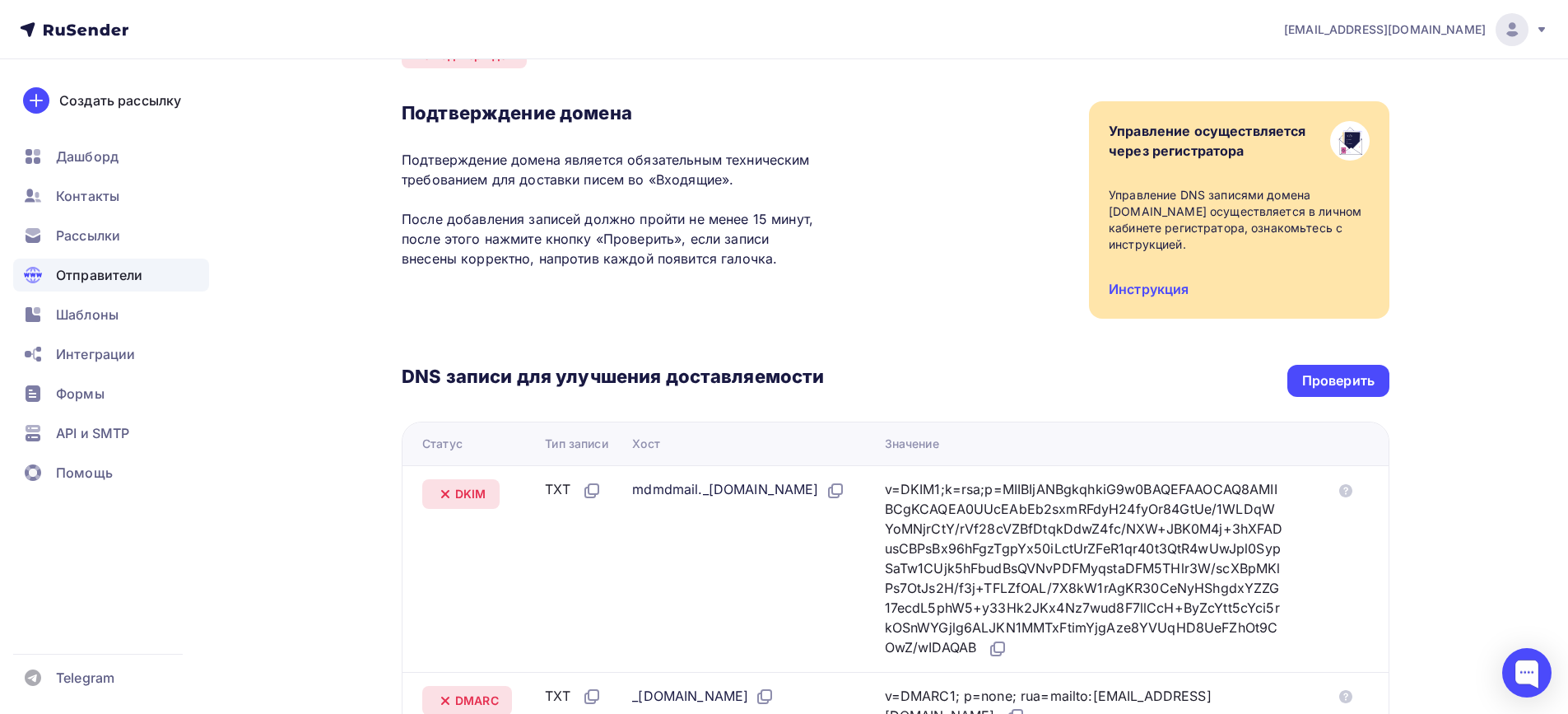
scroll to position [49, 0]
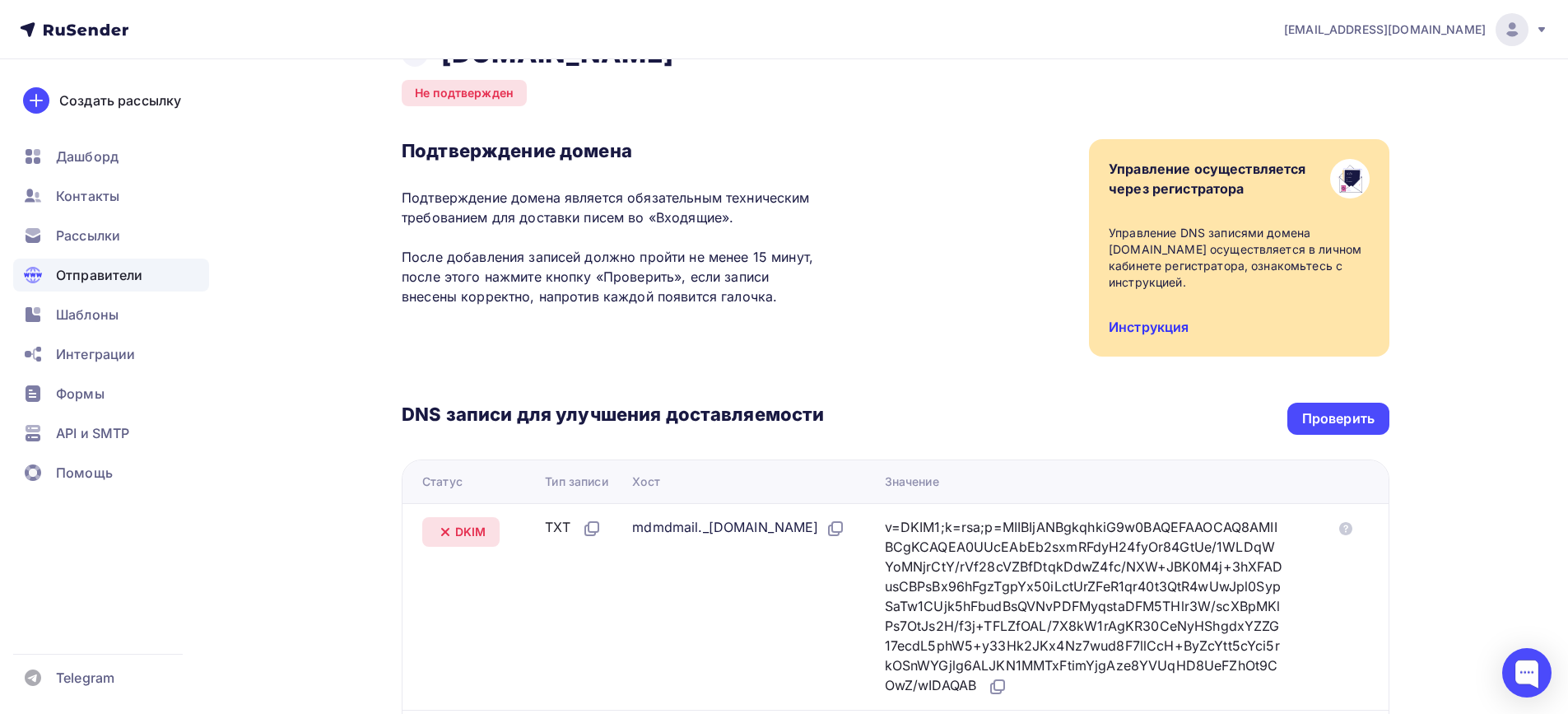
click at [1165, 327] on link "Инструкция" at bounding box center [1149, 326] width 80 height 16
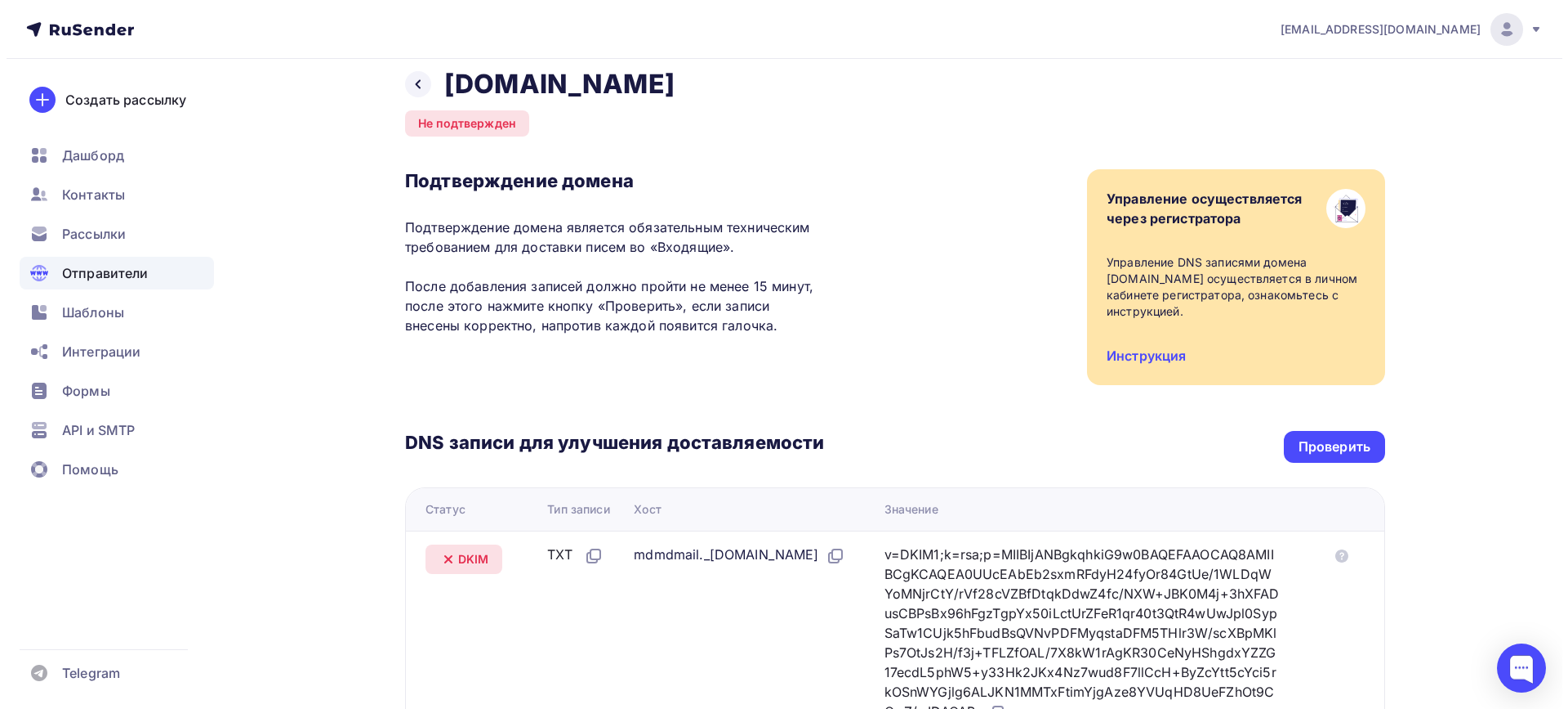
scroll to position [0, 0]
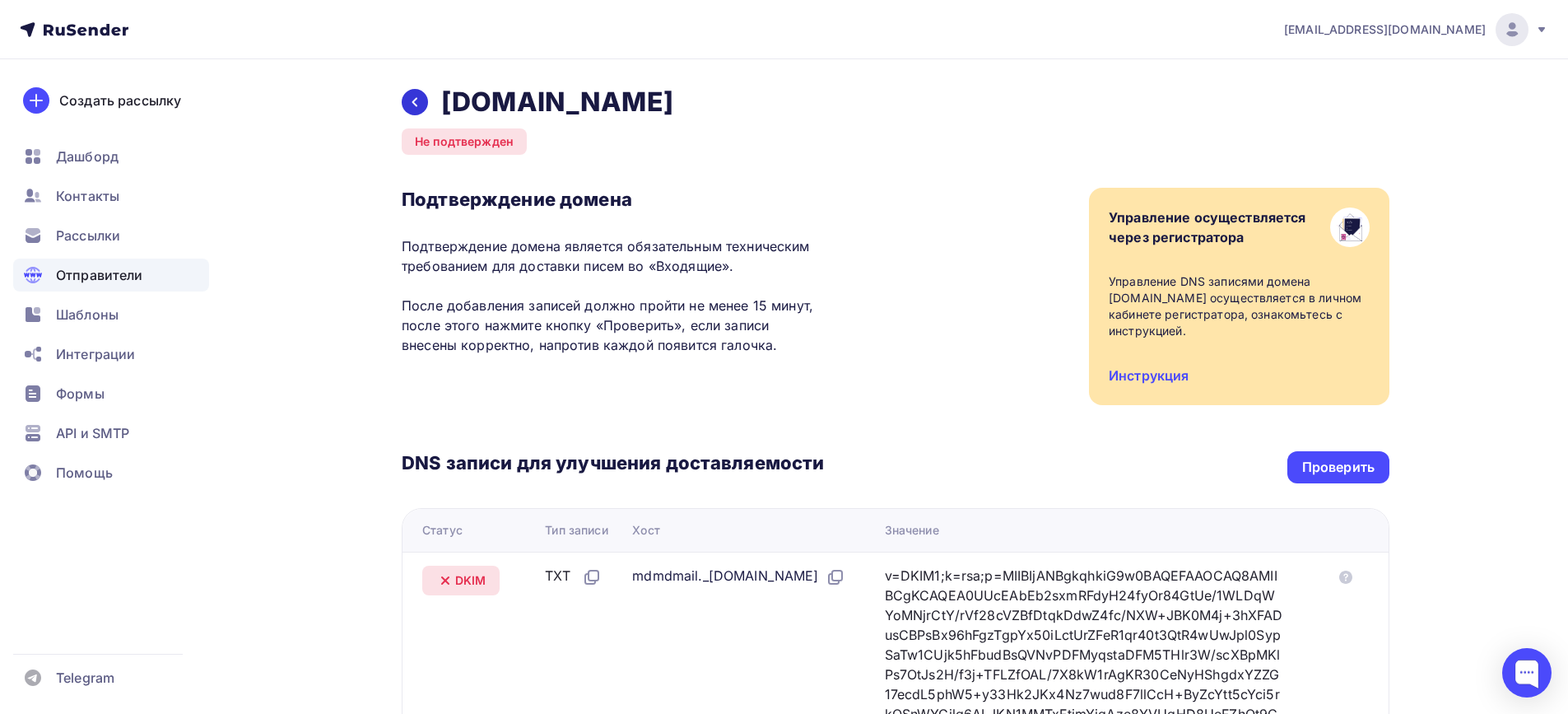
click at [418, 102] on icon at bounding box center [415, 102] width 13 height 13
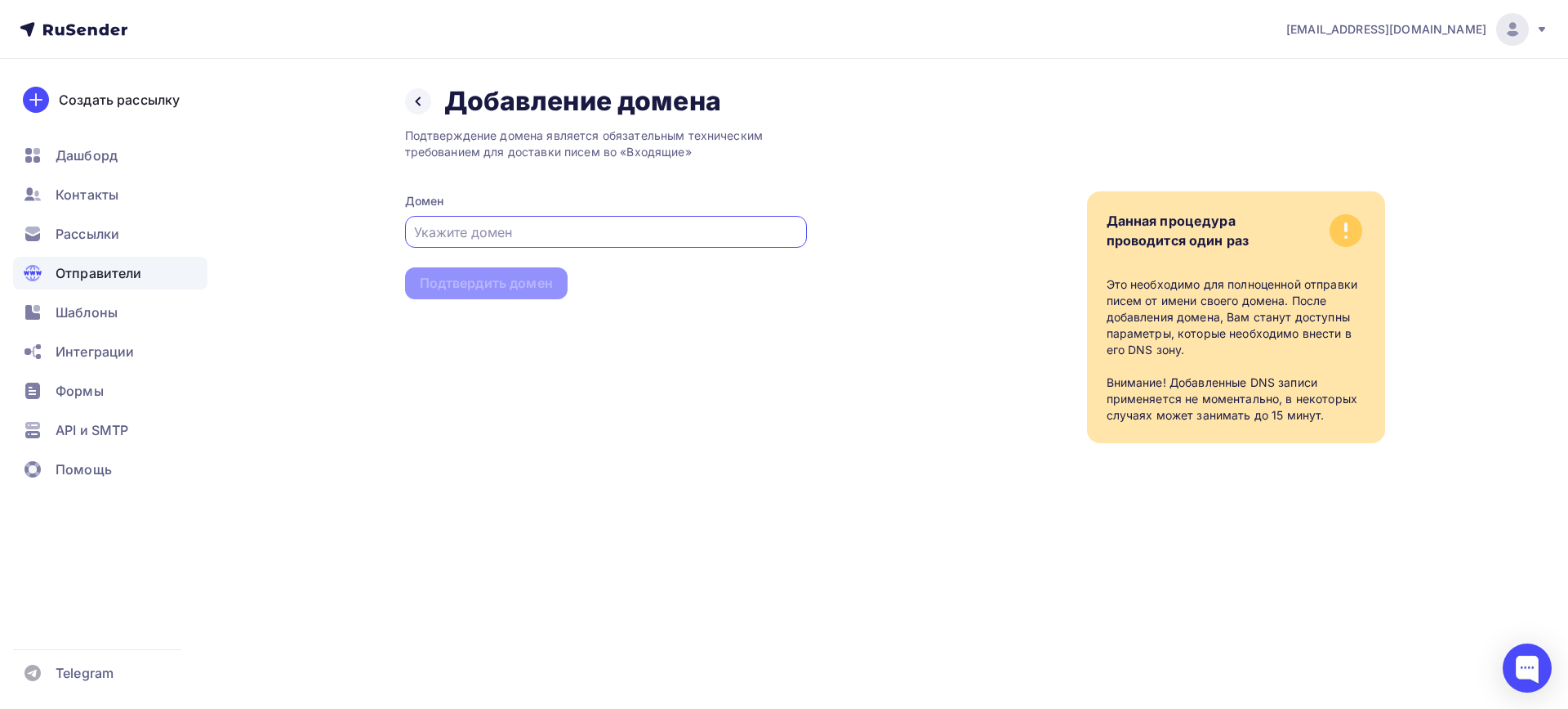
click at [415, 102] on icon at bounding box center [418, 102] width 13 height 13
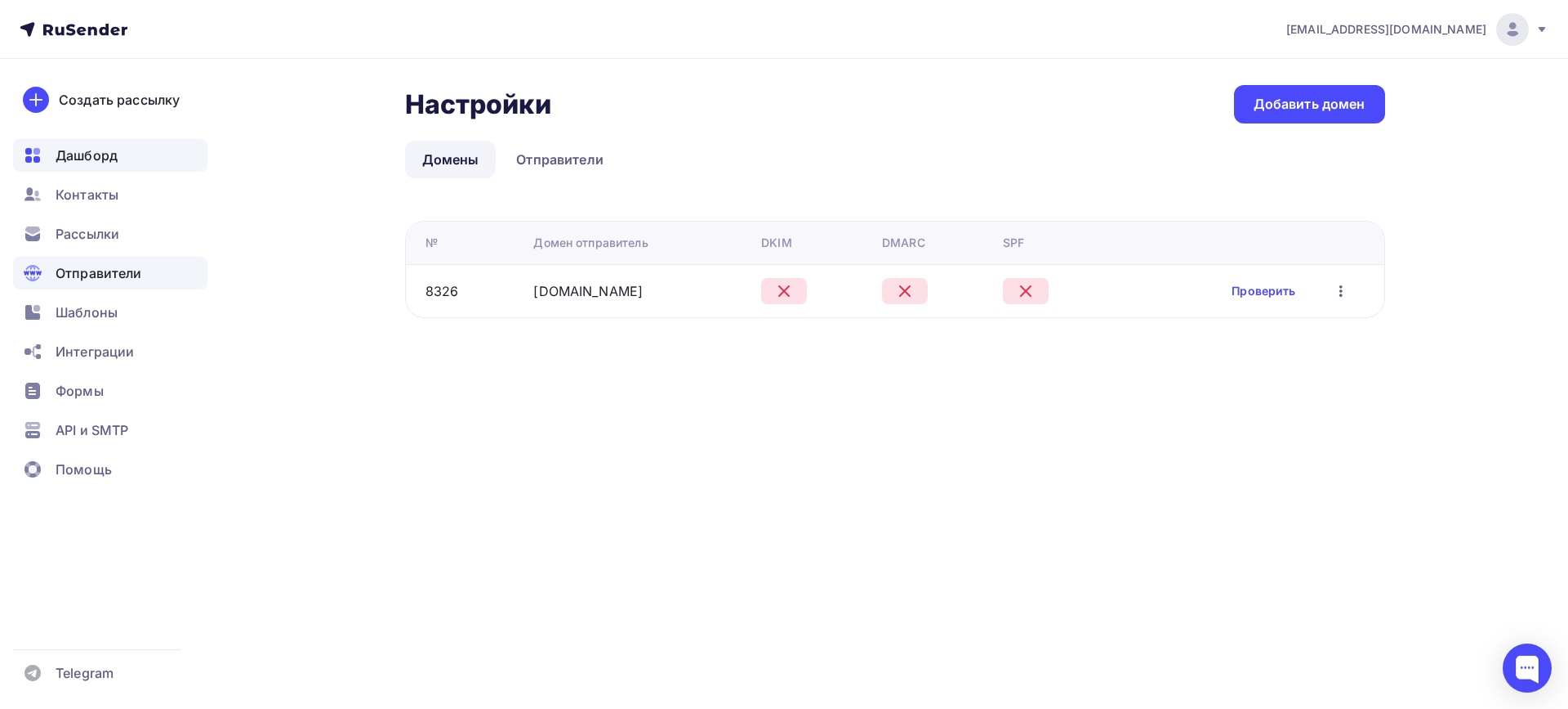
click at [107, 144] on div "Дашборд" at bounding box center [110, 155] width 194 height 32
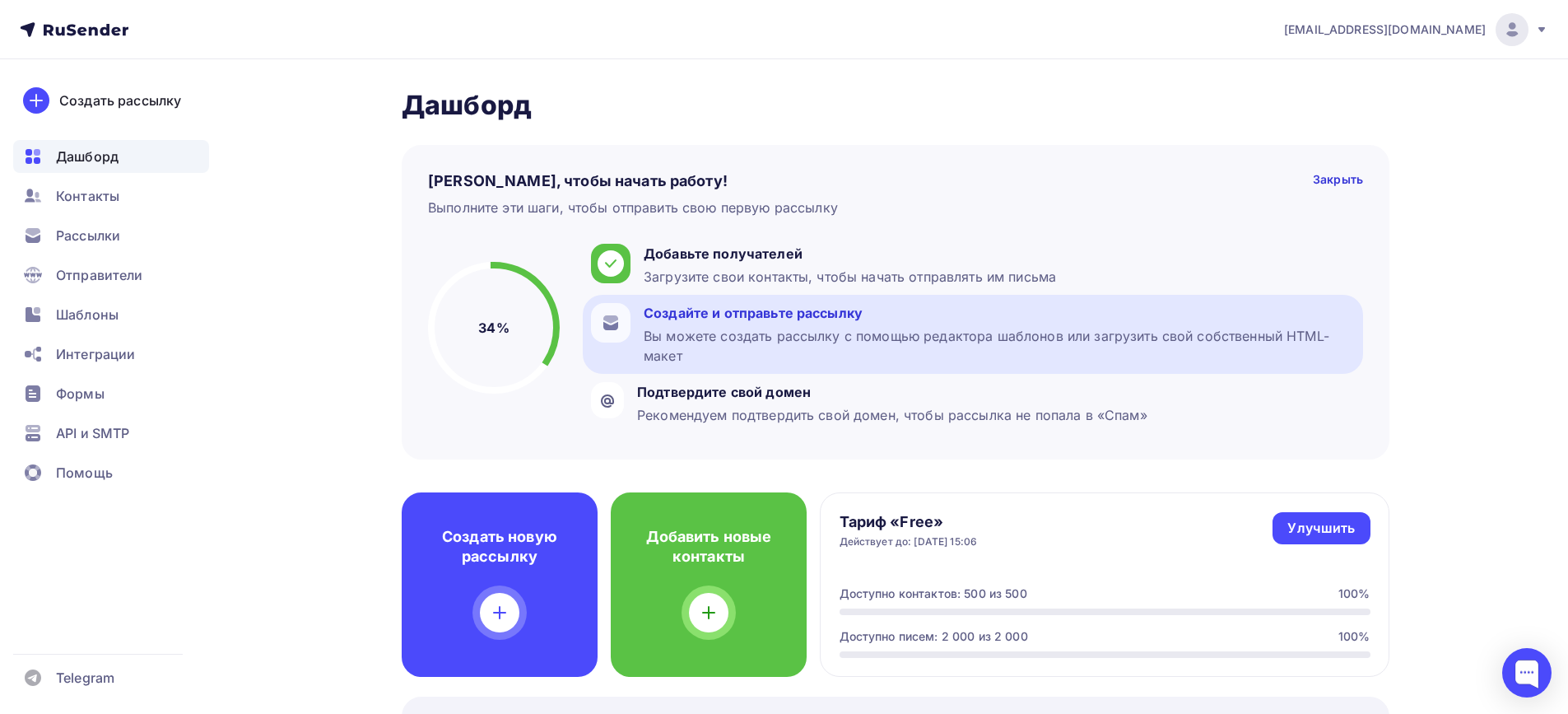
click at [770, 346] on div "Вы можете создать рассылку с помощью редактора шаблонов или загрузить свой собс…" at bounding box center [999, 345] width 711 height 39
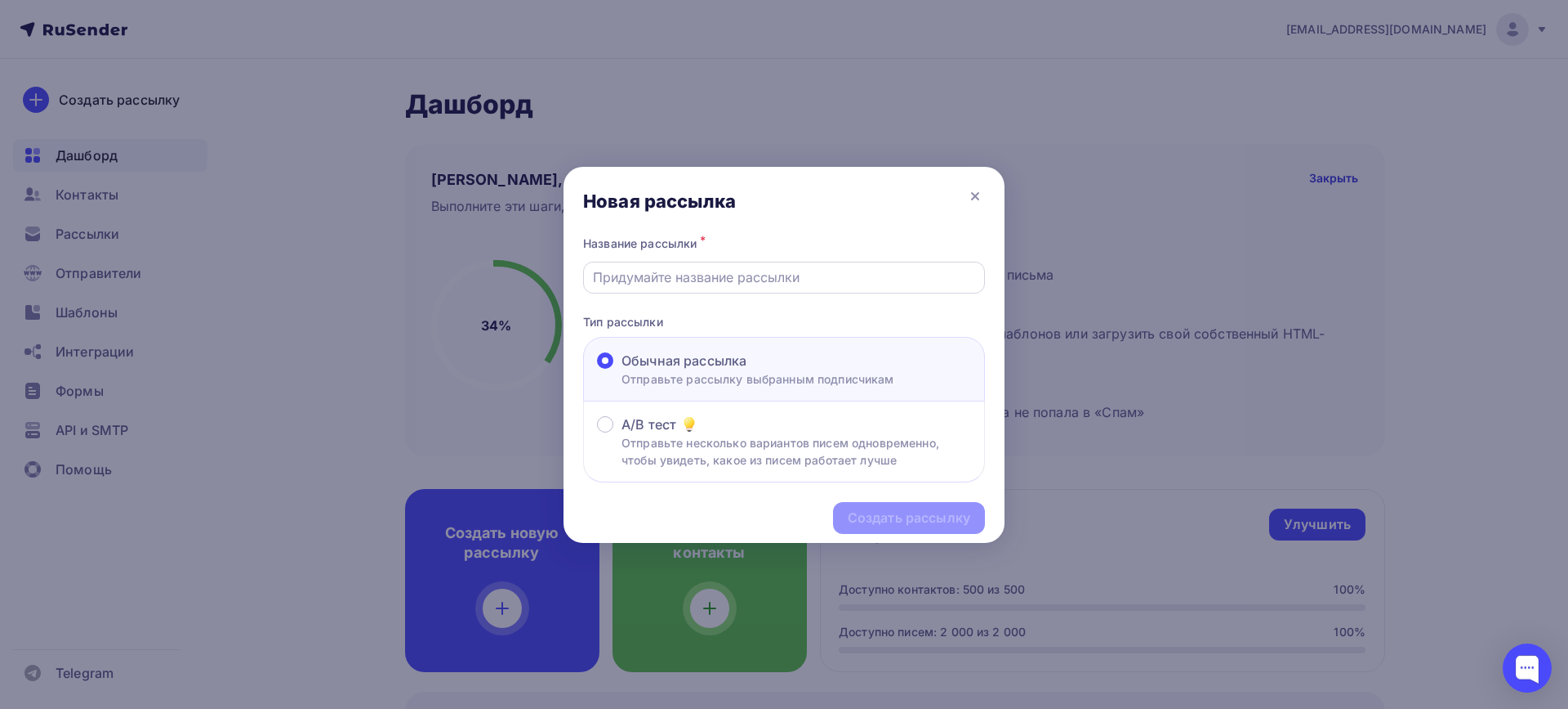
click at [668, 280] on input "text" at bounding box center [784, 277] width 383 height 20
type input "Опрос ГП"
click at [874, 521] on div "Создать рассылку" at bounding box center [909, 518] width 122 height 19
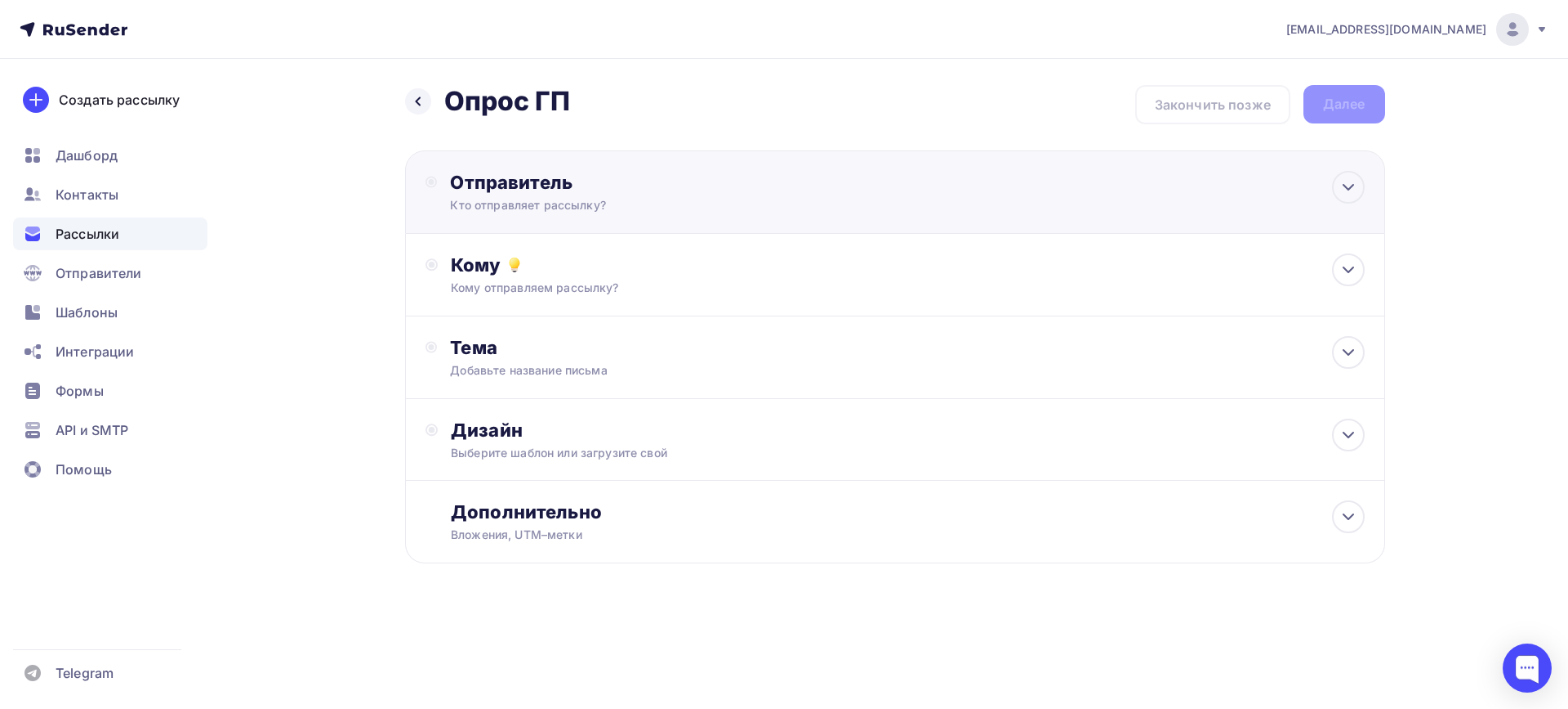
click at [568, 197] on div "Кто отправляет рассылку?" at bounding box center [609, 205] width 319 height 16
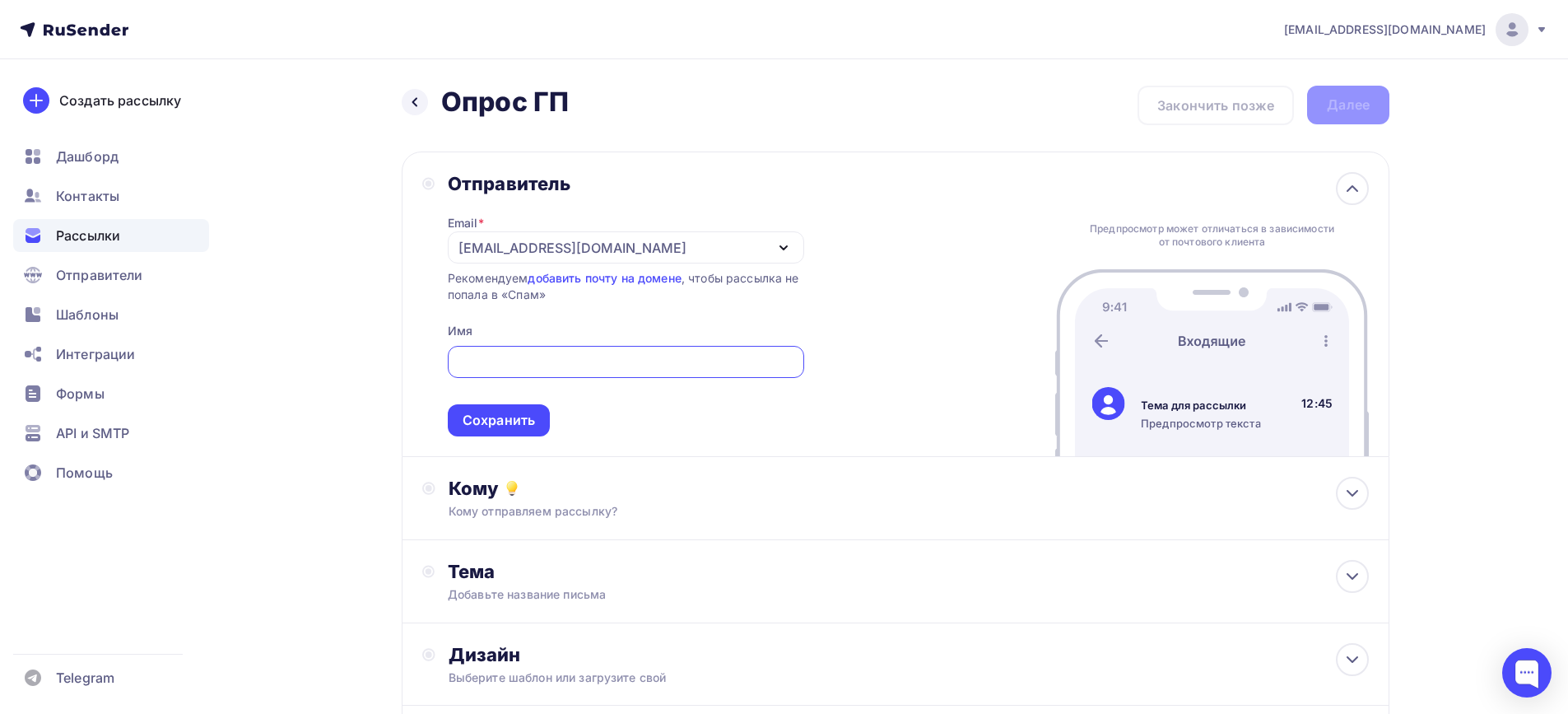
click at [642, 184] on div "Отправитель" at bounding box center [625, 184] width 357 height 23
click at [460, 104] on h2 "Опрос ГП" at bounding box center [505, 102] width 127 height 32
click at [504, 369] on input "text" at bounding box center [625, 362] width 338 height 20
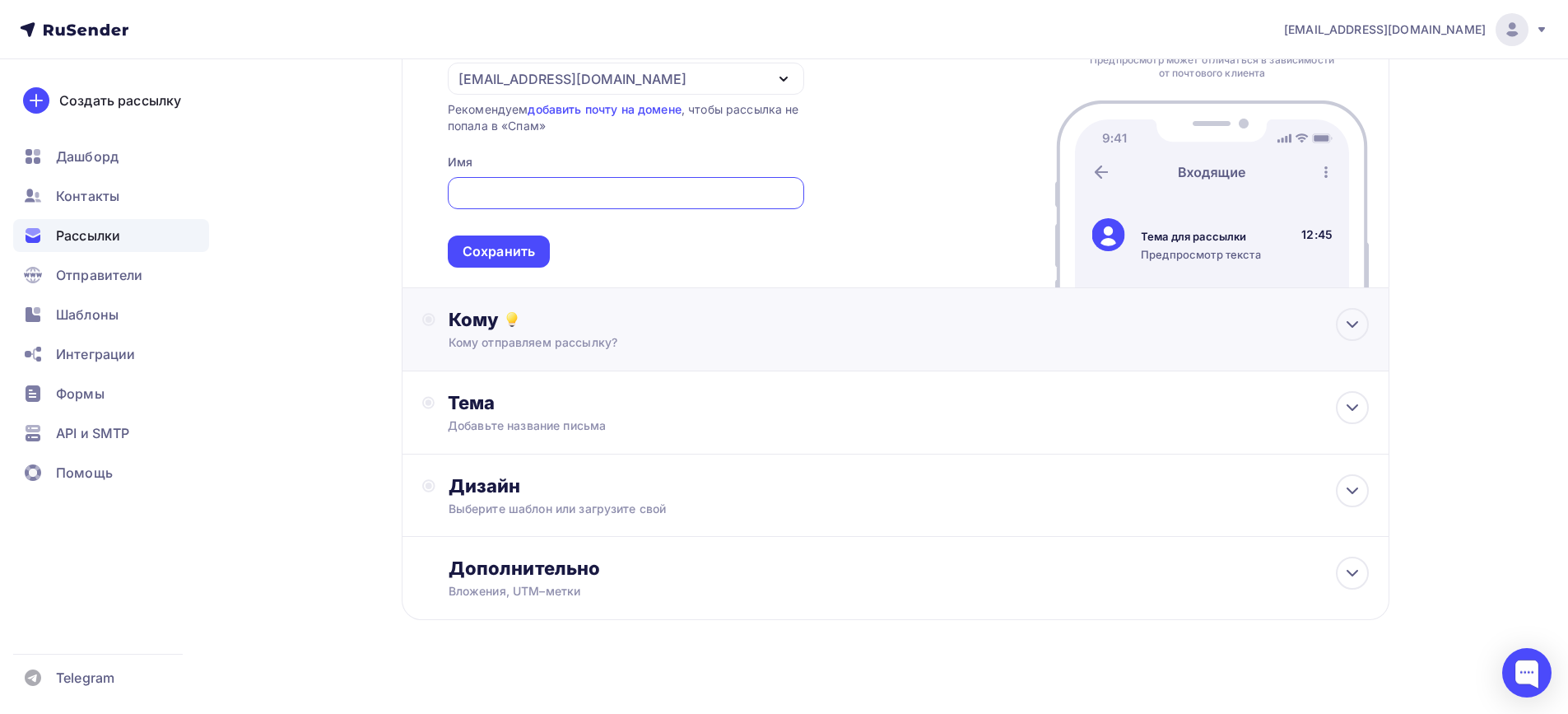
scroll to position [181, 0]
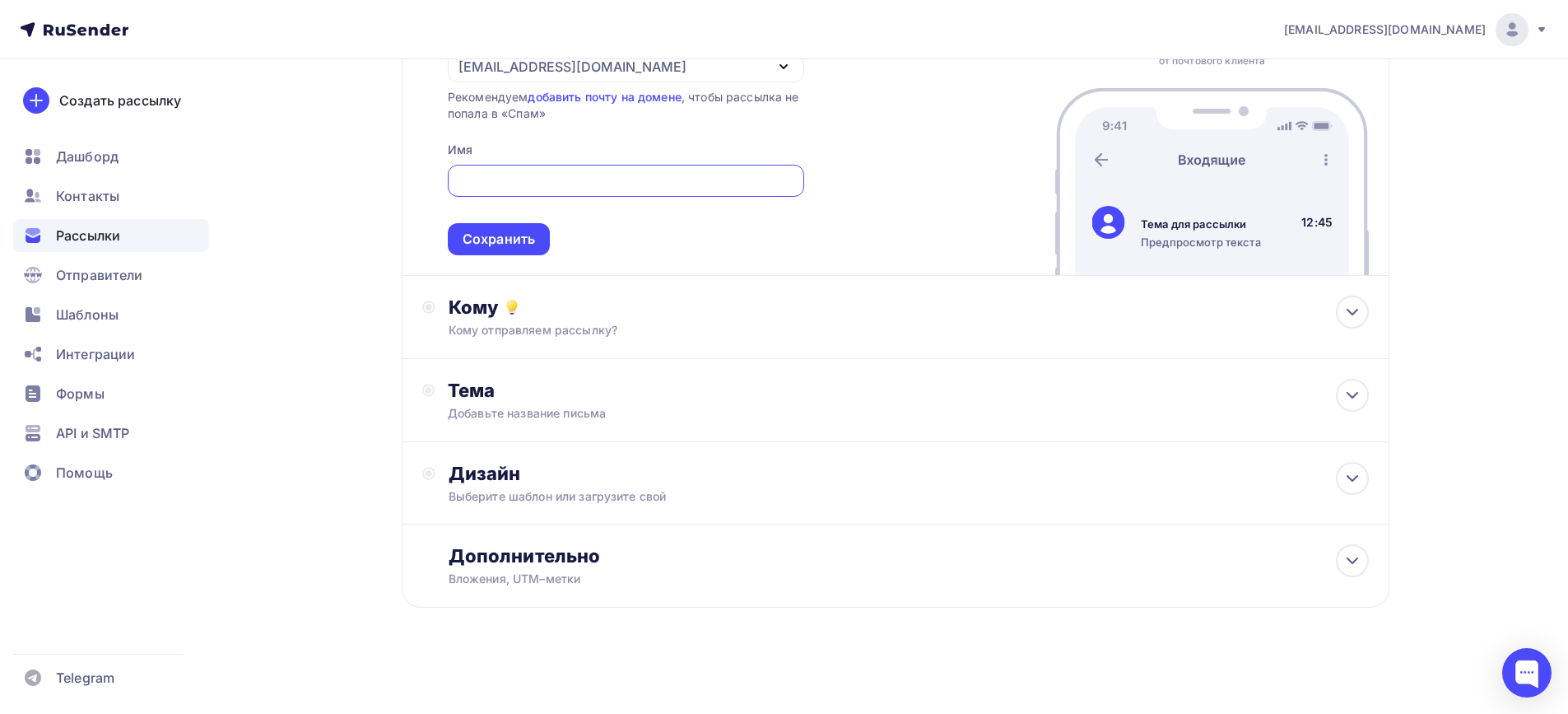
click at [512, 186] on input "text" at bounding box center [625, 181] width 338 height 20
type input "R"
type input "Компания "Салаир""
click at [522, 246] on div "Сохранить" at bounding box center [499, 239] width 73 height 19
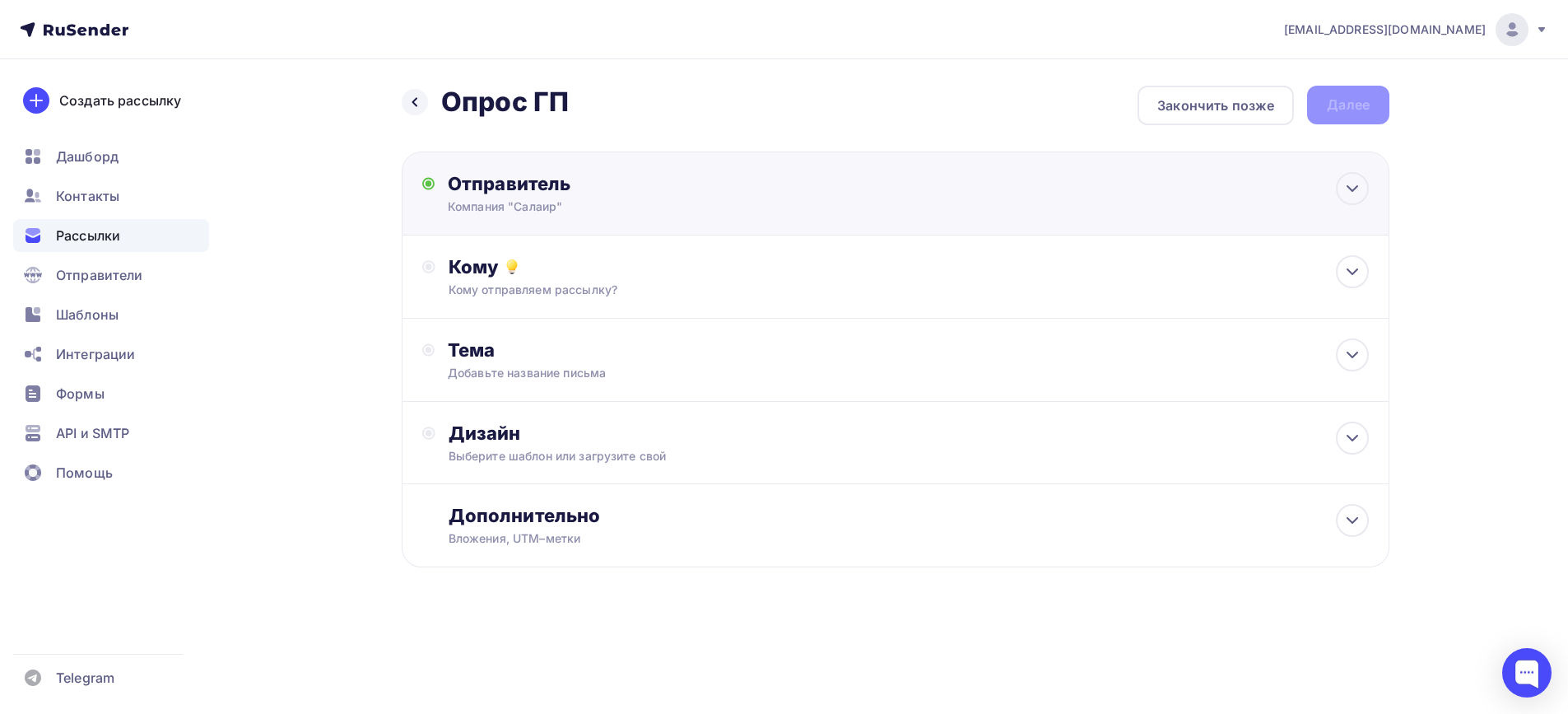
scroll to position [0, 0]
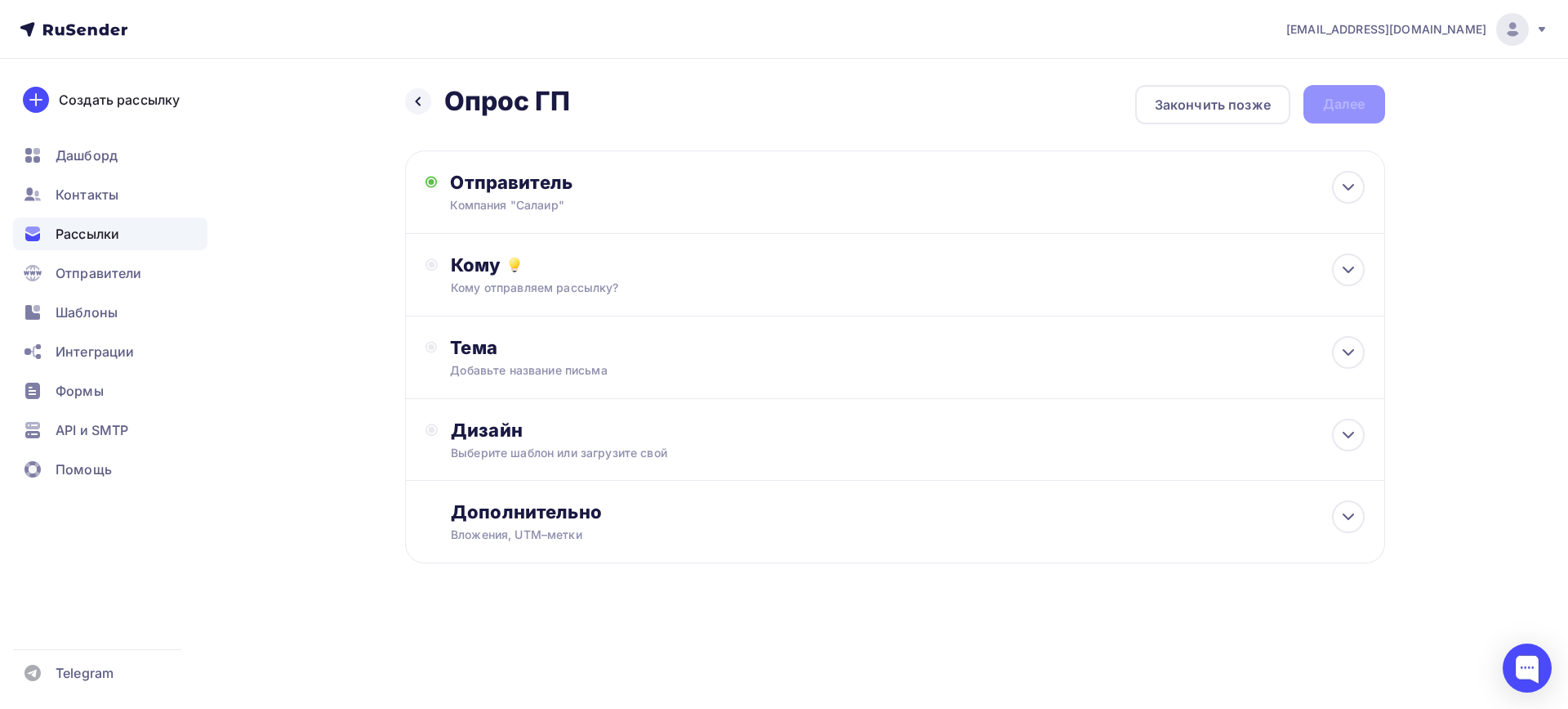
drag, startPoint x: 1338, startPoint y: 107, endPoint x: 1319, endPoint y: 115, distance: 20.6
click at [1338, 108] on div "Назад Опрос ГП Опрос ГП Закончить позже Далее" at bounding box center [895, 104] width 980 height 39
click at [545, 277] on div "Кому Кому отправляем рассылку? Списки получателей Выберите список Все списки id…" at bounding box center [907, 274] width 913 height 43
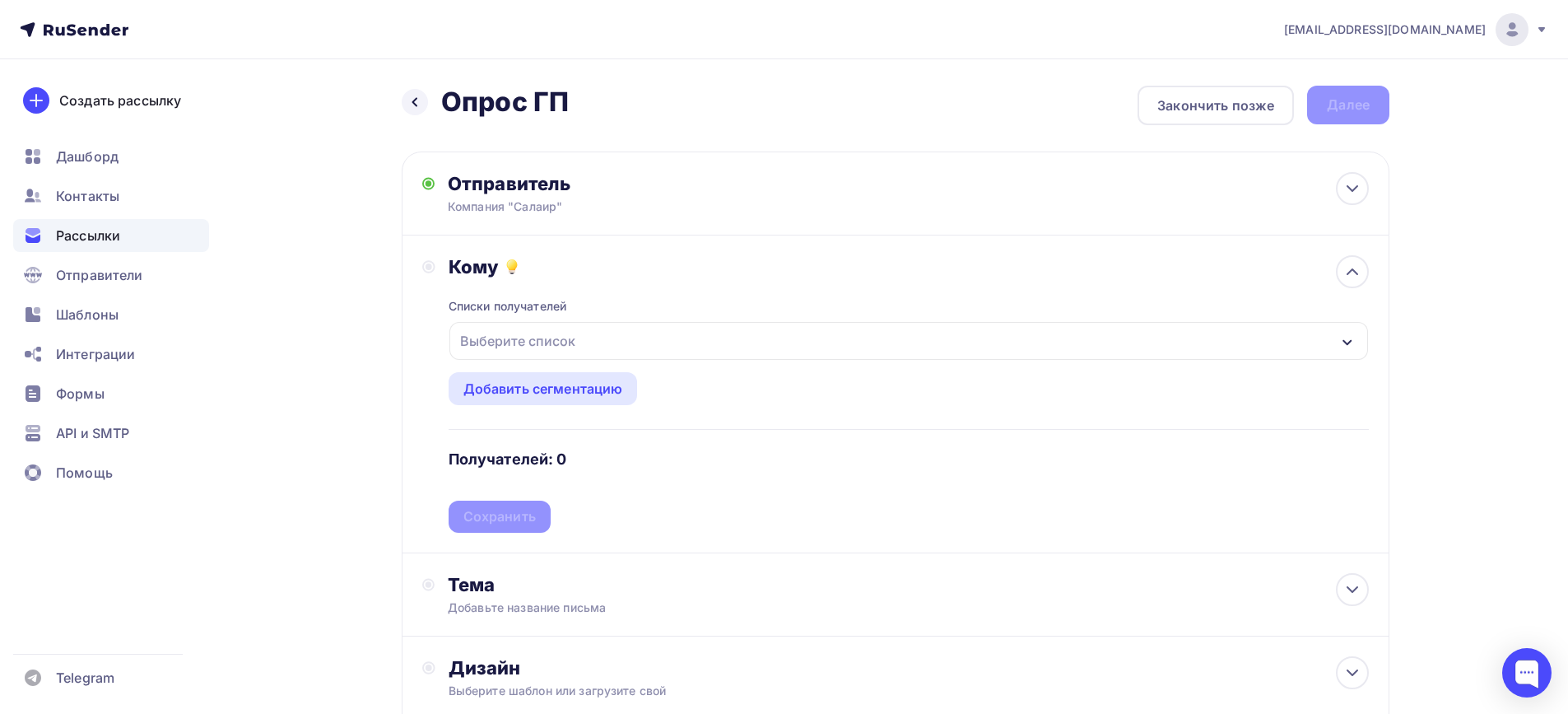
click at [620, 336] on div "Выберите список" at bounding box center [908, 341] width 919 height 38
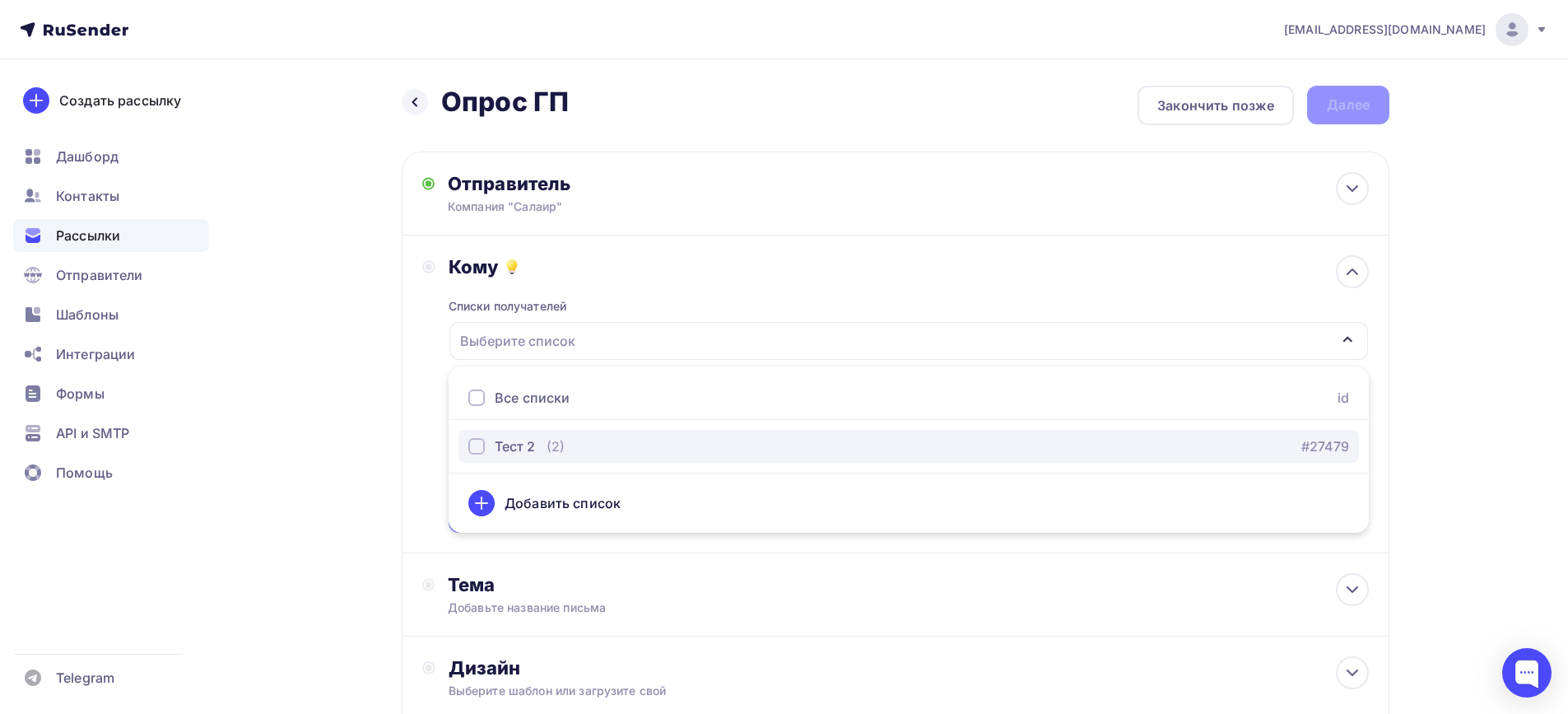
click at [515, 458] on button "Тест 2 (2) #27479" at bounding box center [909, 446] width 901 height 32
click at [614, 448] on div "Тест 2 (2) #27479" at bounding box center [908, 445] width 881 height 20
click at [476, 446] on div "button" at bounding box center [476, 445] width 16 height 16
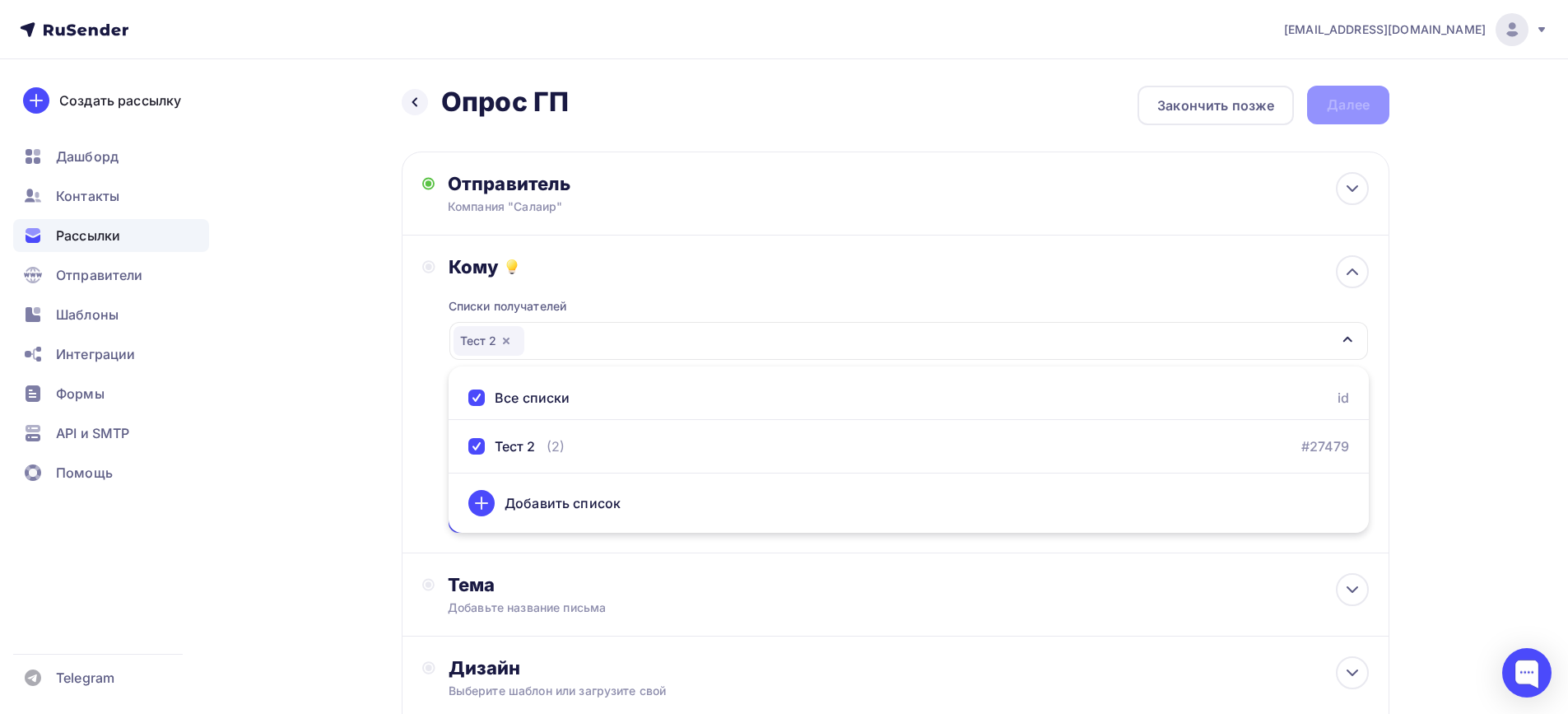
click at [1432, 360] on div "Назад Опрос ГП Опрос ГП Закончить позже Далее Отправитель Компания "Салаир" Ema…" at bounding box center [784, 484] width 1349 height 849
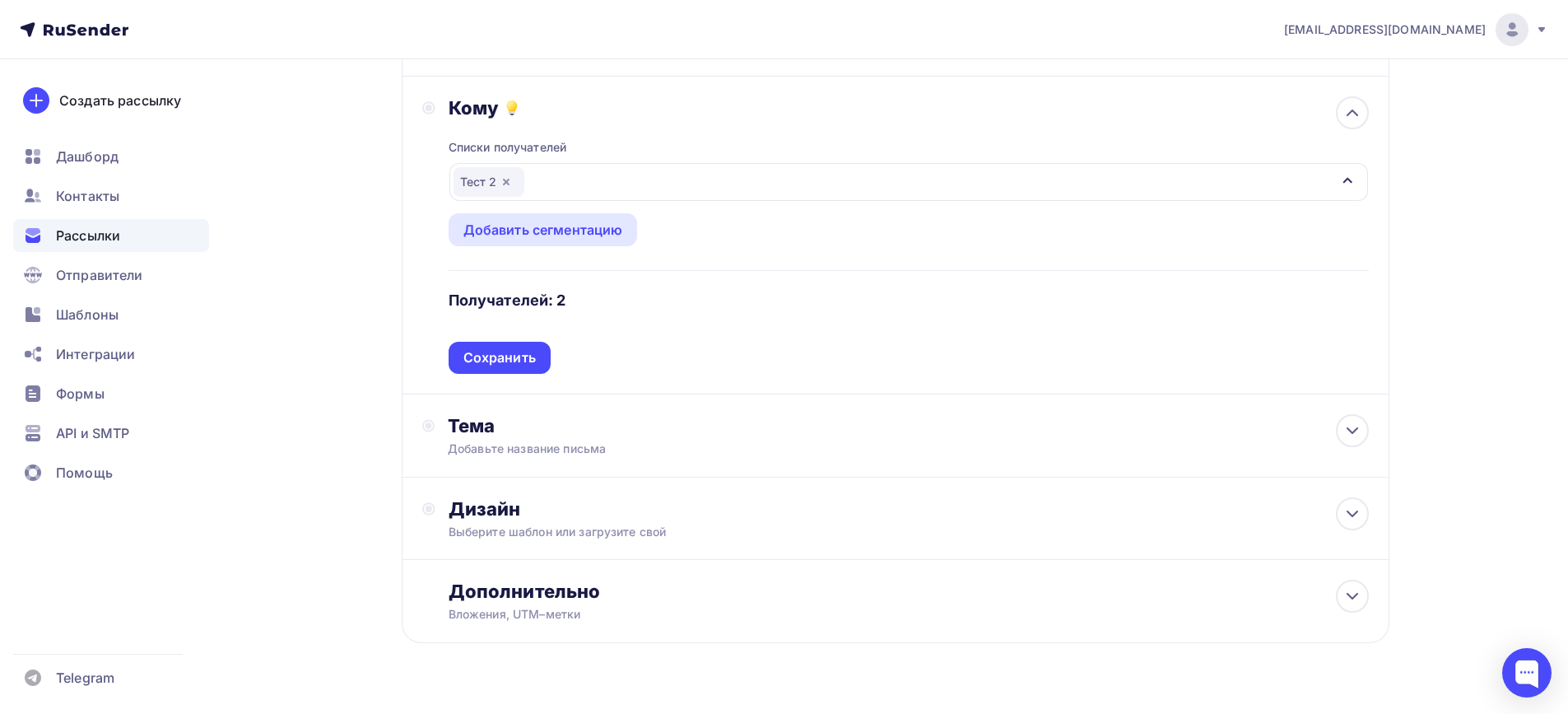
scroll to position [164, 0]
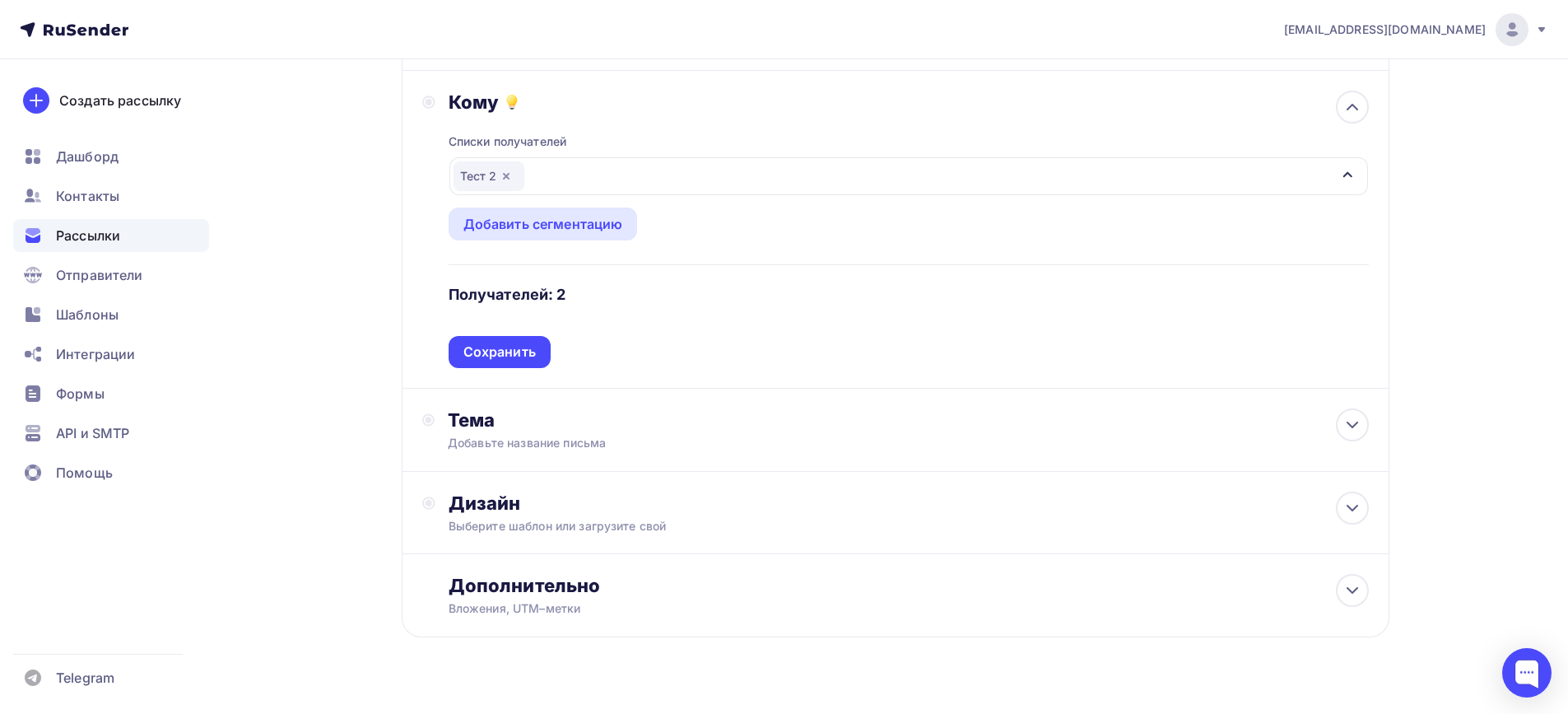
drag, startPoint x: 462, startPoint y: 349, endPoint x: 477, endPoint y: 348, distance: 15.0
click at [463, 349] on div "Сохранить" at bounding box center [499, 352] width 102 height 32
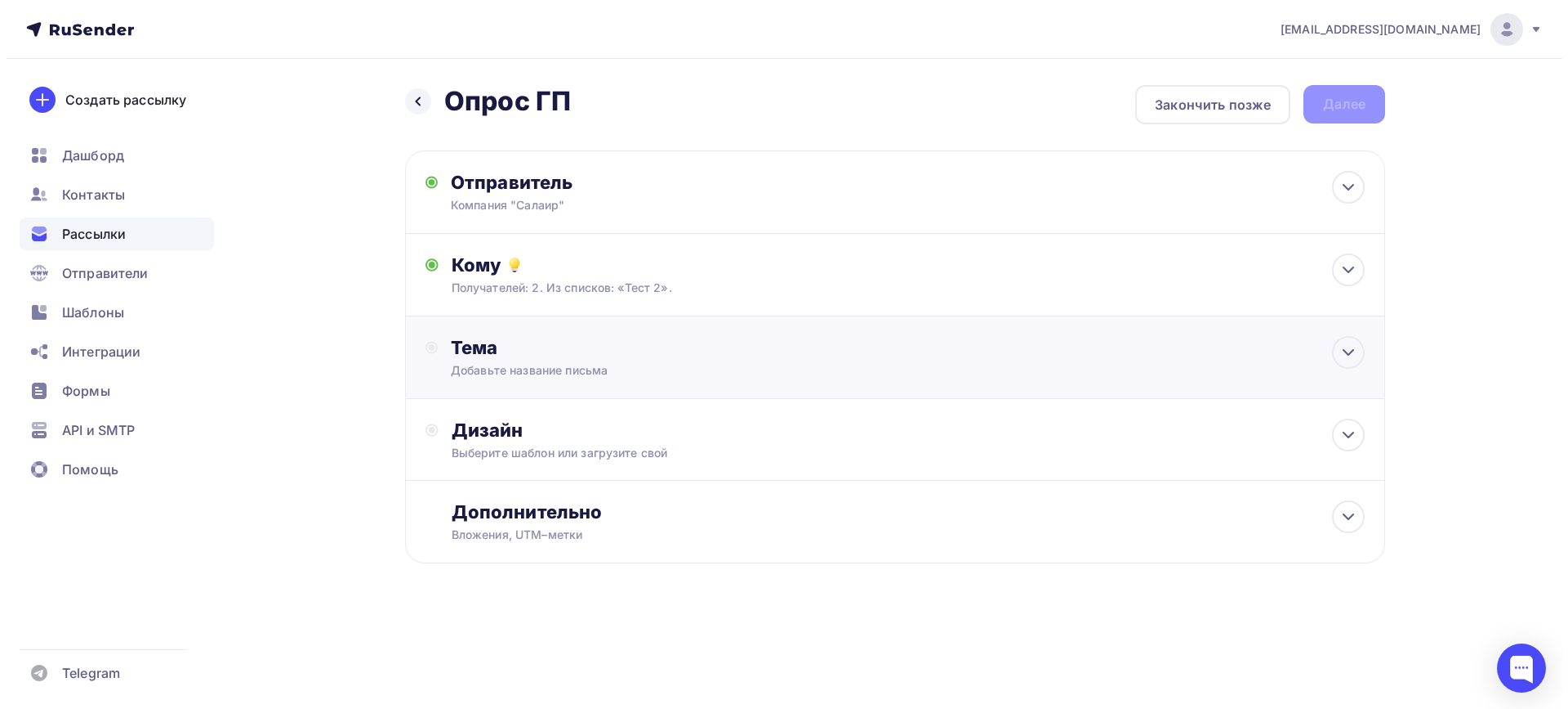
scroll to position [0, 0]
drag, startPoint x: 536, startPoint y: 371, endPoint x: 567, endPoint y: 349, distance: 38.0
click at [535, 371] on div "Добавьте название письма" at bounding box center [595, 369] width 291 height 16
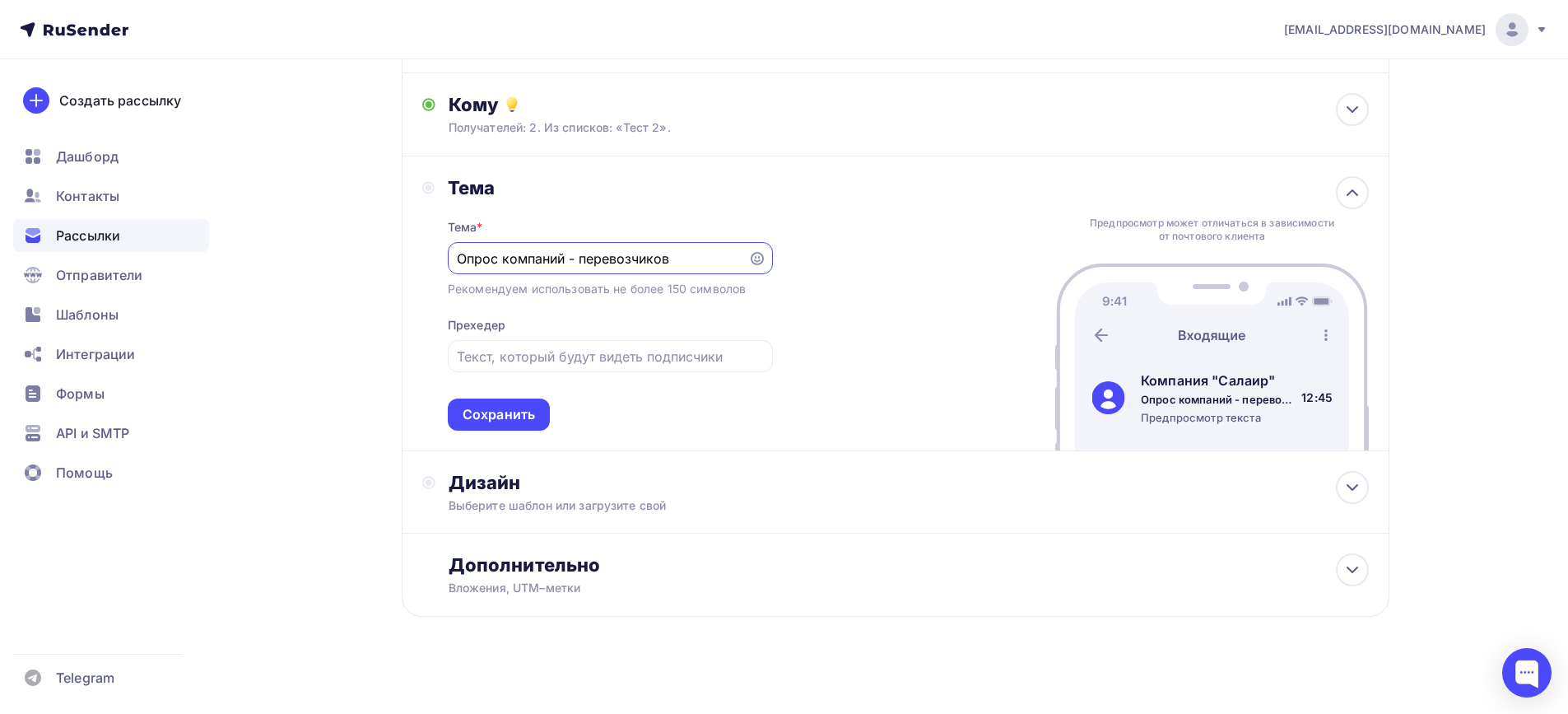
scroll to position [164, 0]
drag, startPoint x: 570, startPoint y: 259, endPoint x: 683, endPoint y: 258, distance: 113.0
click at [683, 258] on input "Опрос компаний - перевозчиков" at bounding box center [598, 255] width 282 height 20
type input "Опрос компаний - перевозчиков"
click at [828, 316] on div "Тема Тема * Опрос компаний - перевозчиков Рекомендуем использовать не более 150…" at bounding box center [895, 301] width 988 height 294
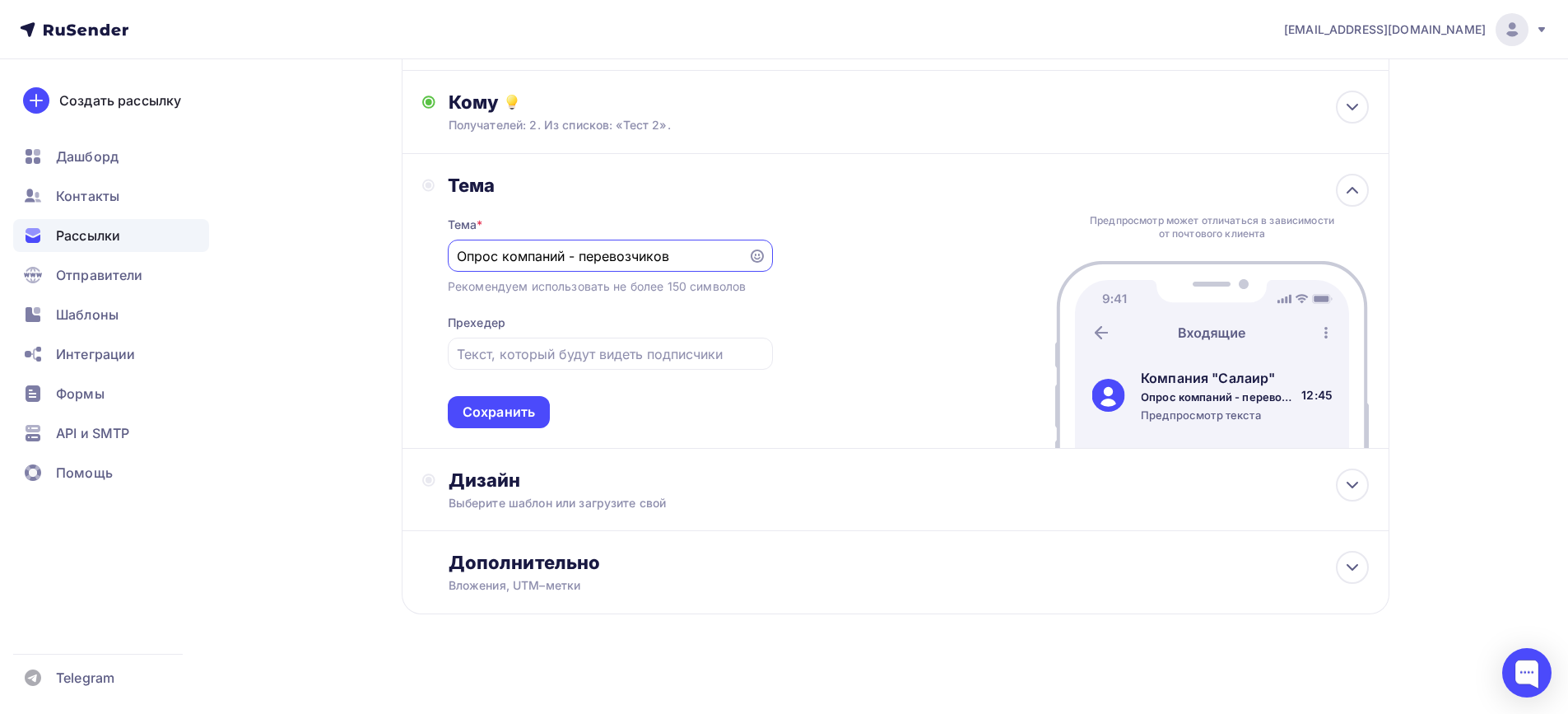
drag, startPoint x: 673, startPoint y: 257, endPoint x: 339, endPoint y: 257, distance: 334.0
click at [329, 258] on div "Назад Опрос ГП Опрос ГП Закончить позже Далее Отправитель Компания "Салаир" Ema…" at bounding box center [784, 308] width 1349 height 826
click at [553, 354] on input "text" at bounding box center [610, 354] width 306 height 20
paste input "Опрос компаний - перевозчиков"
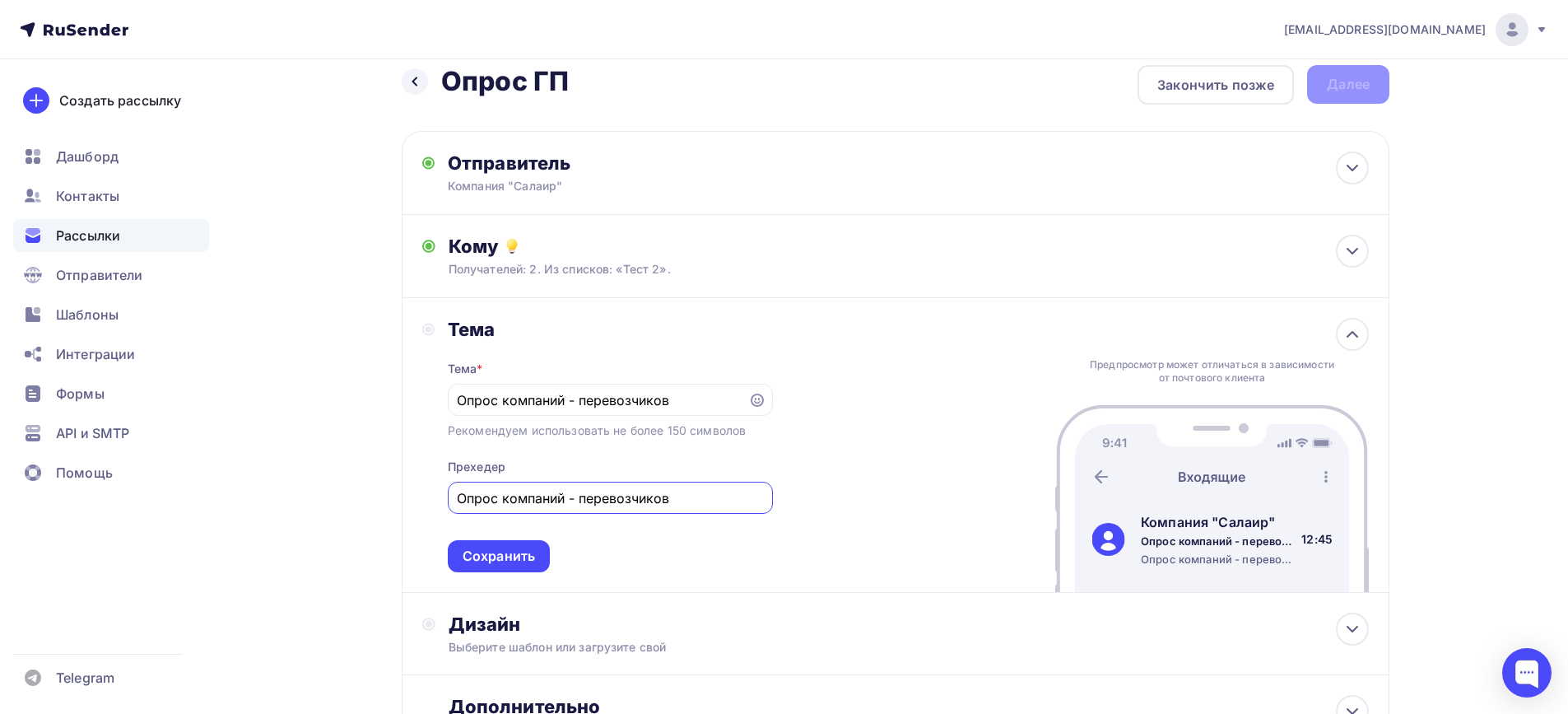
scroll to position [7, 0]
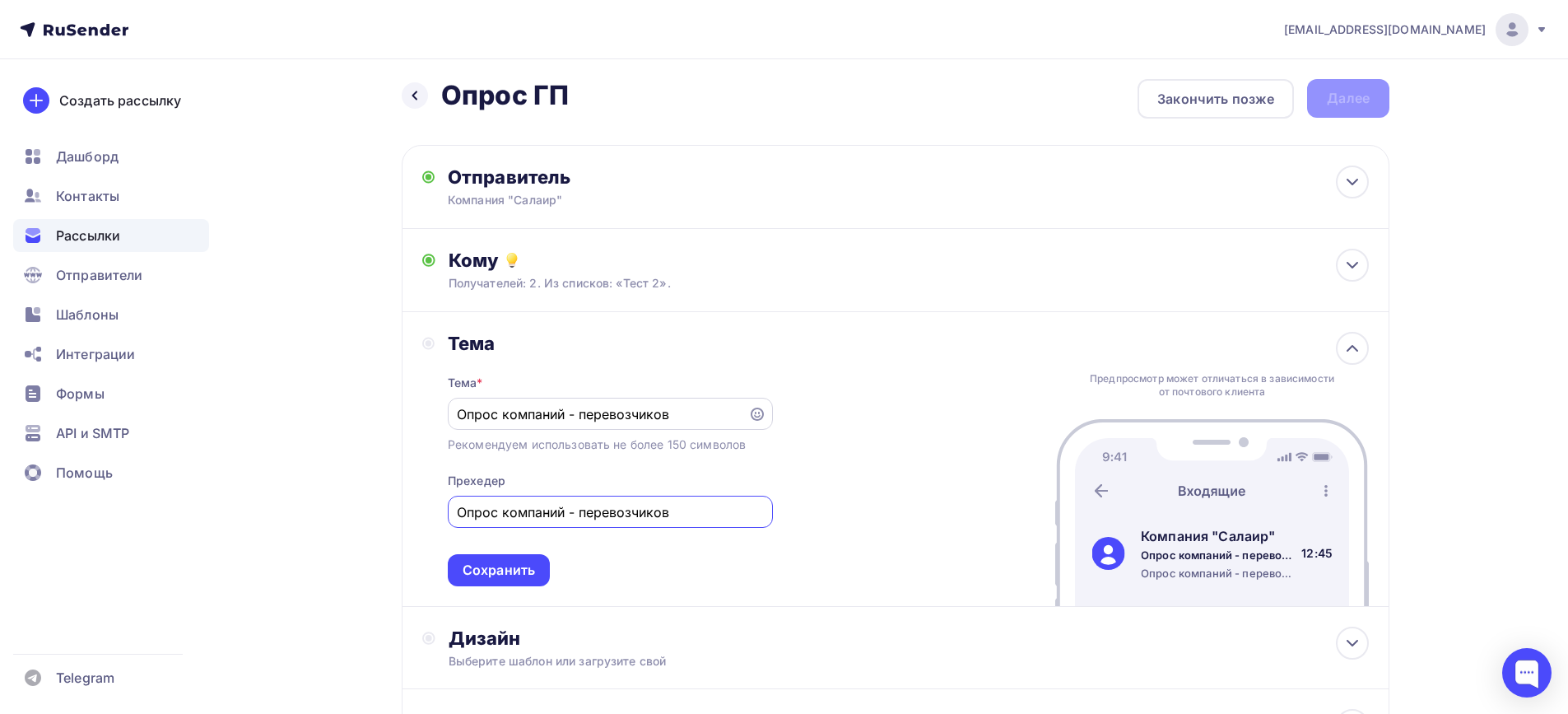
type input "Опрос компаний - перевозчиков"
drag, startPoint x: 502, startPoint y: 415, endPoint x: 682, endPoint y: 414, distance: 180.0
click at [682, 414] on input "Опрос компаний - перевозчиков" at bounding box center [598, 414] width 282 height 20
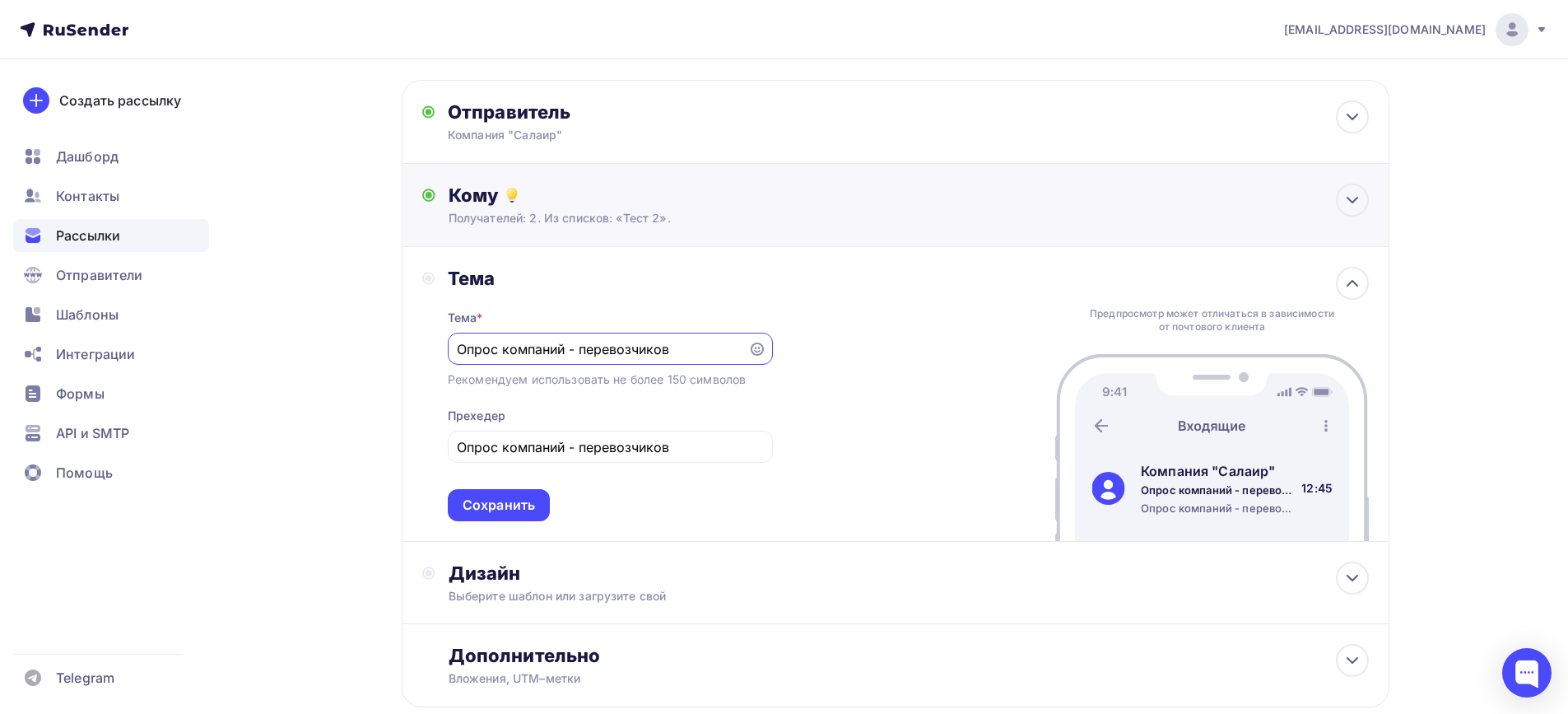
scroll to position [171, 0]
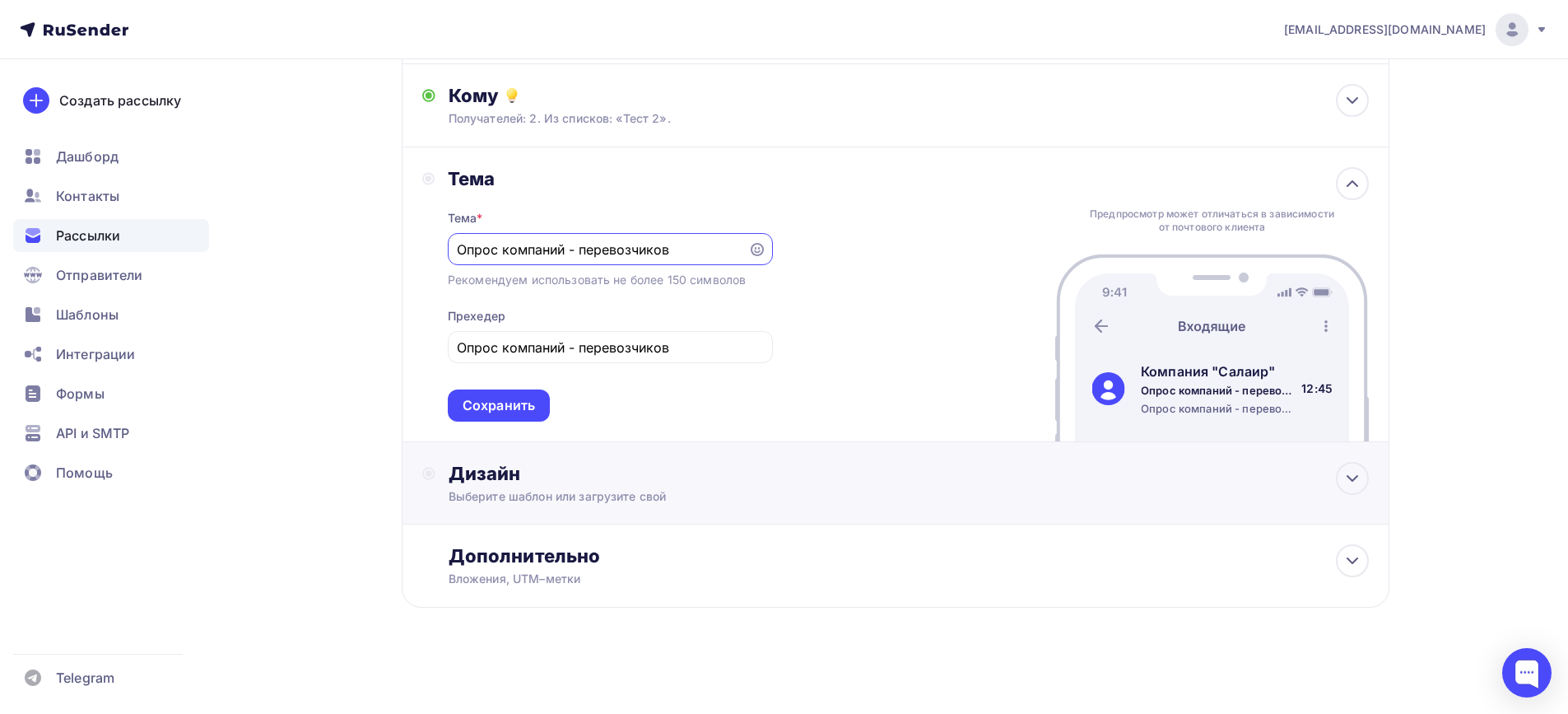
click at [523, 482] on div "Дизайн" at bounding box center [908, 473] width 921 height 23
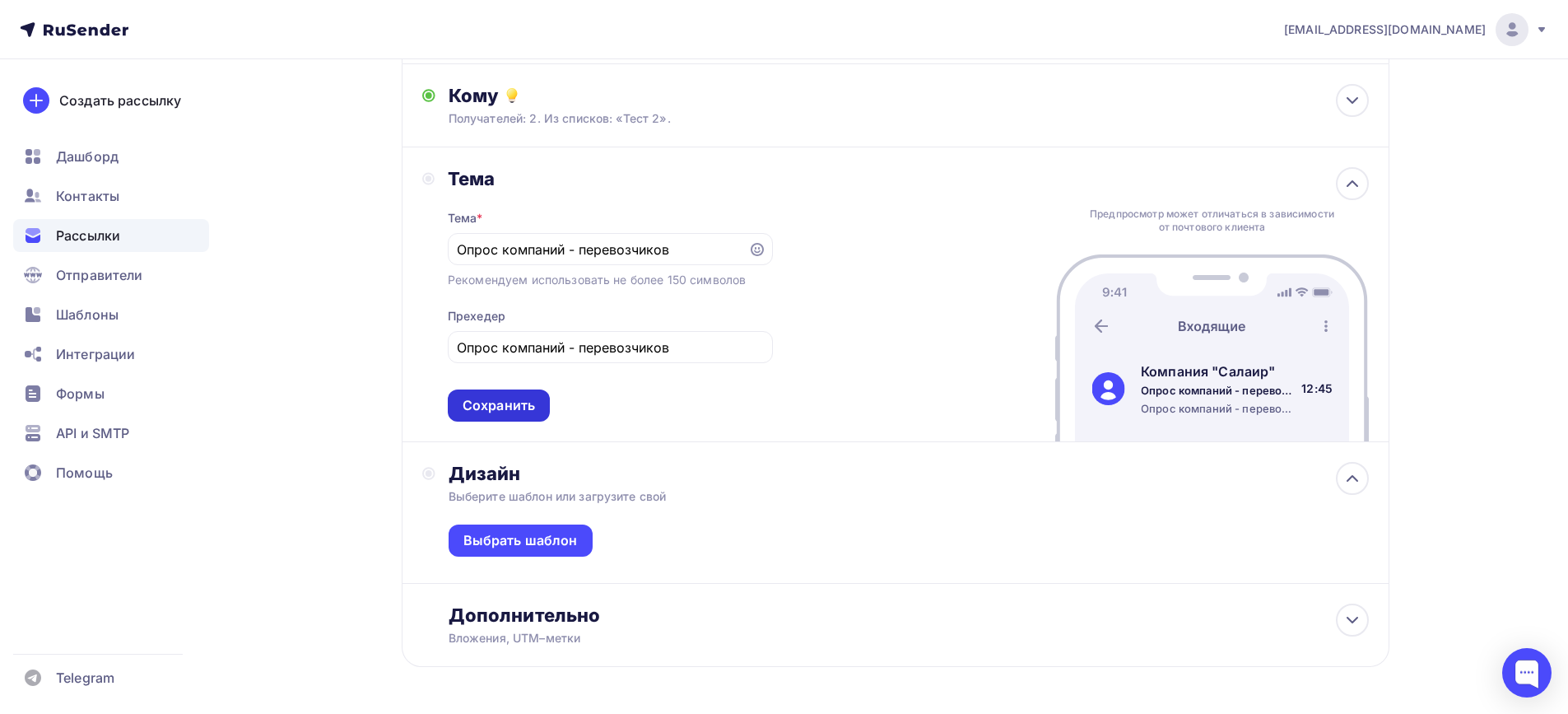
click at [520, 403] on div "Сохранить" at bounding box center [499, 405] width 73 height 19
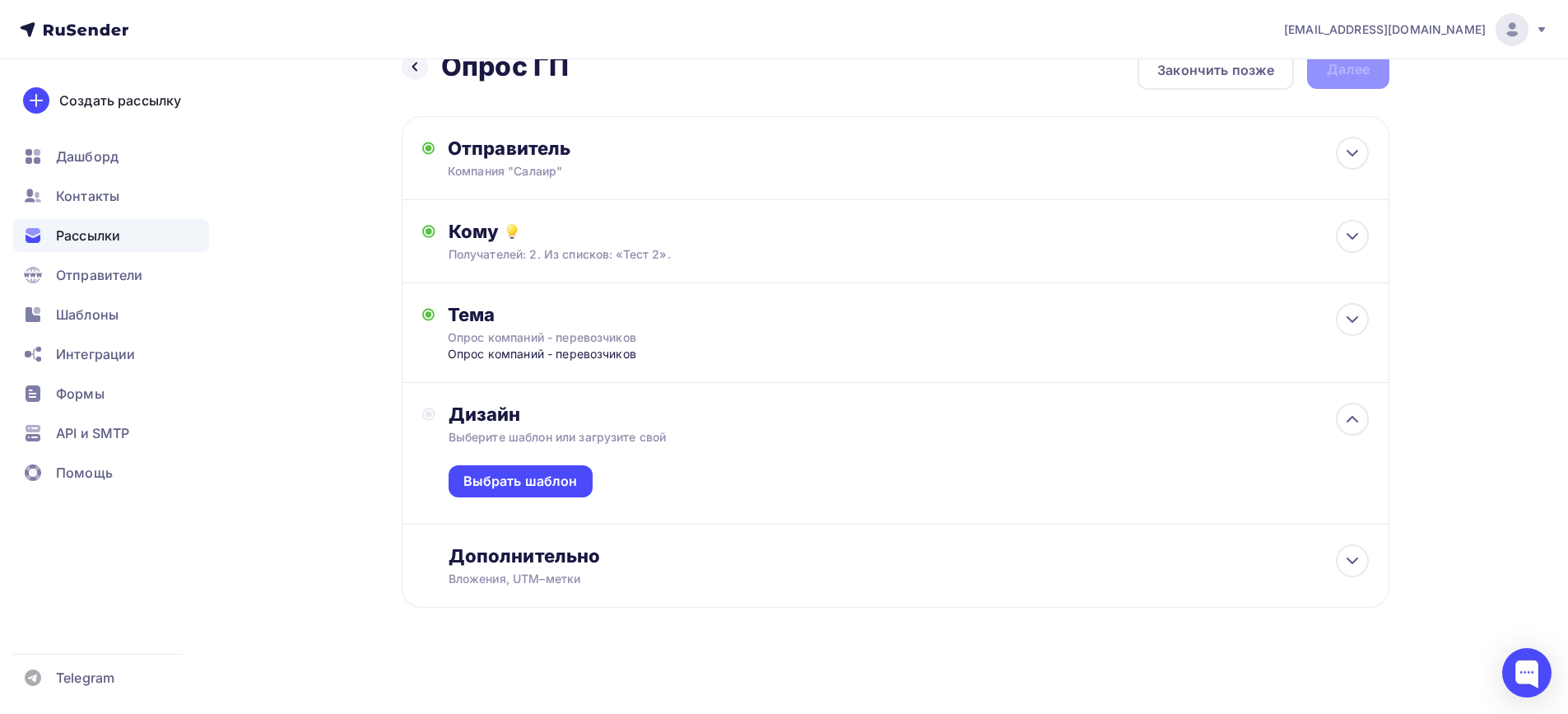
scroll to position [35, 0]
click at [550, 471] on div "Выбрать шаблон" at bounding box center [521, 481] width 115 height 19
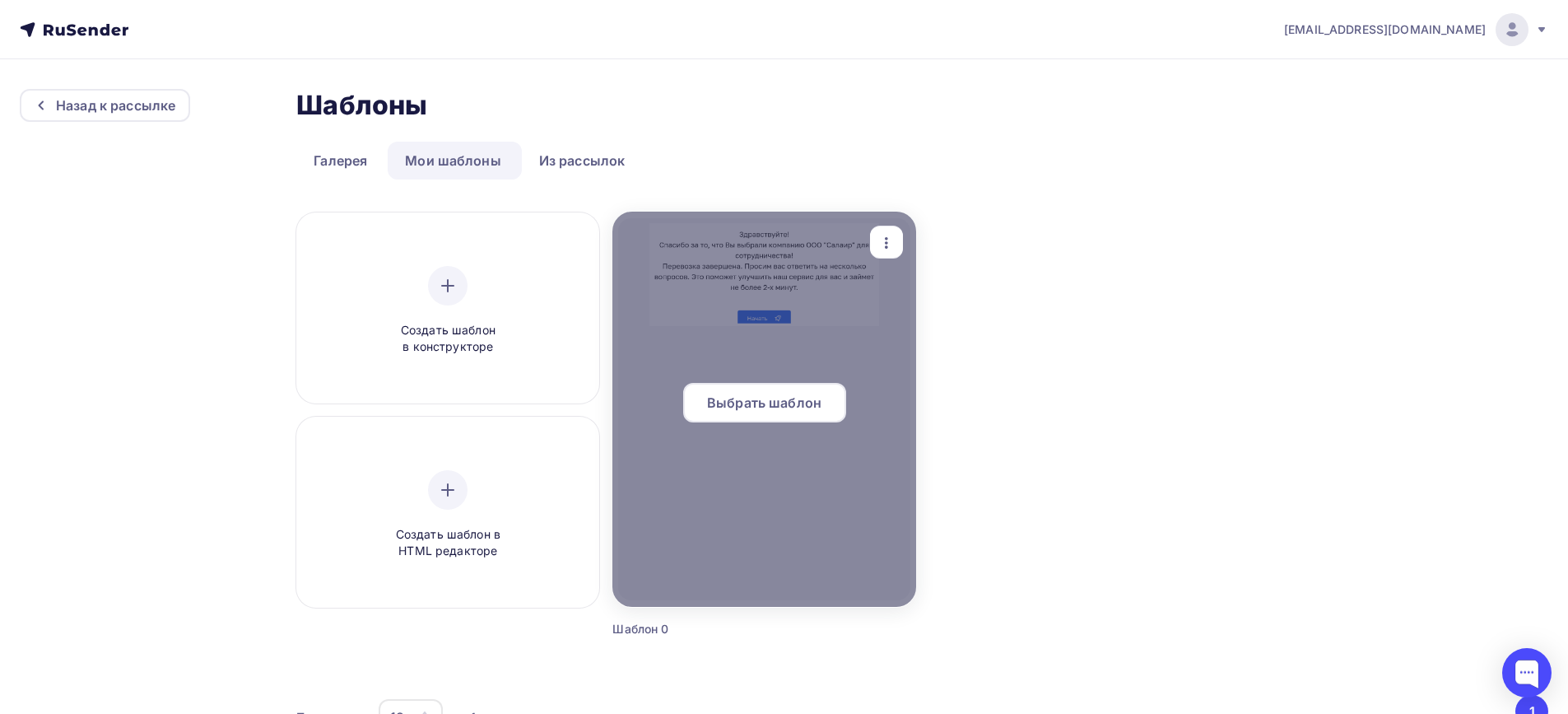
click at [747, 464] on div at bounding box center [764, 408] width 303 height 395
click at [768, 410] on span "Выбрать шаблон" at bounding box center [765, 402] width 115 height 20
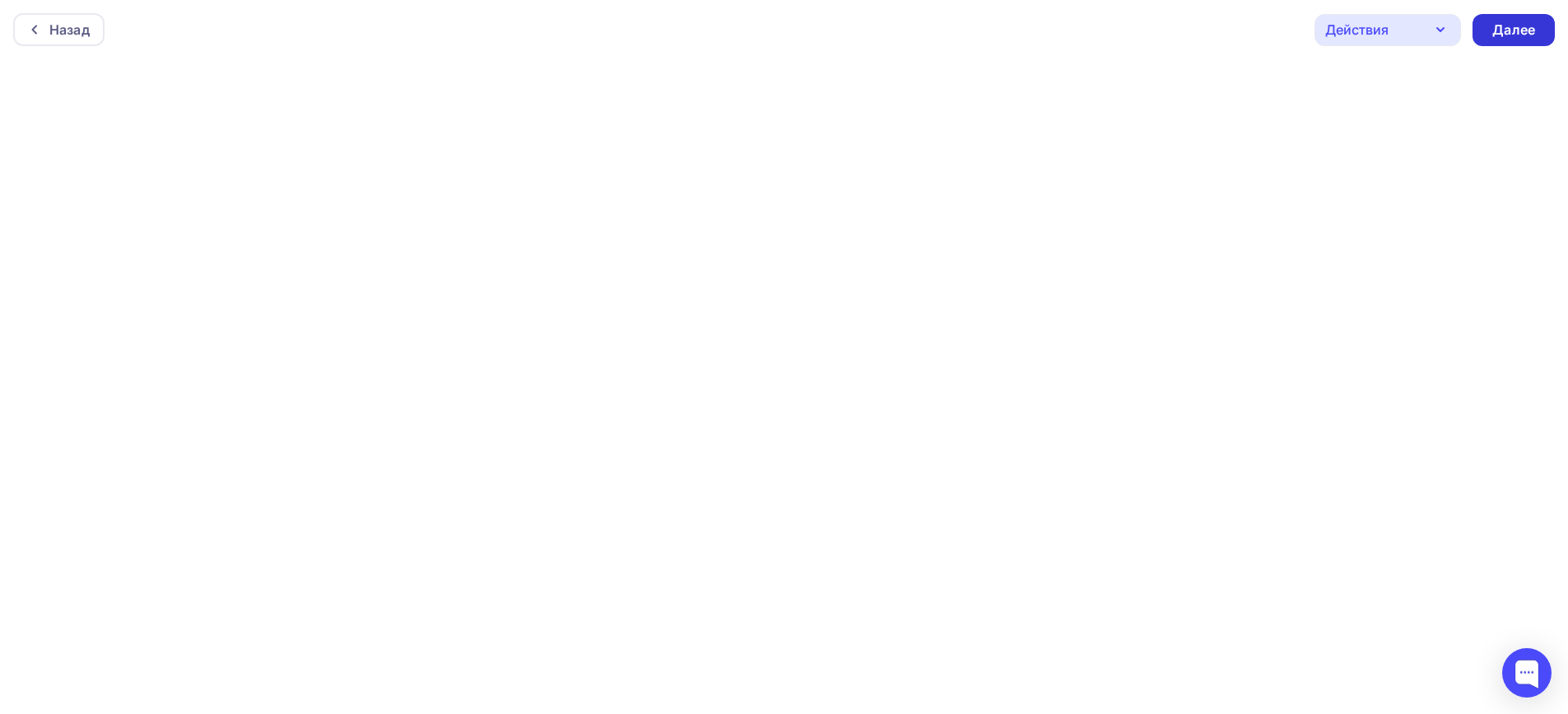
click at [1520, 29] on div "Далее" at bounding box center [1514, 31] width 43 height 19
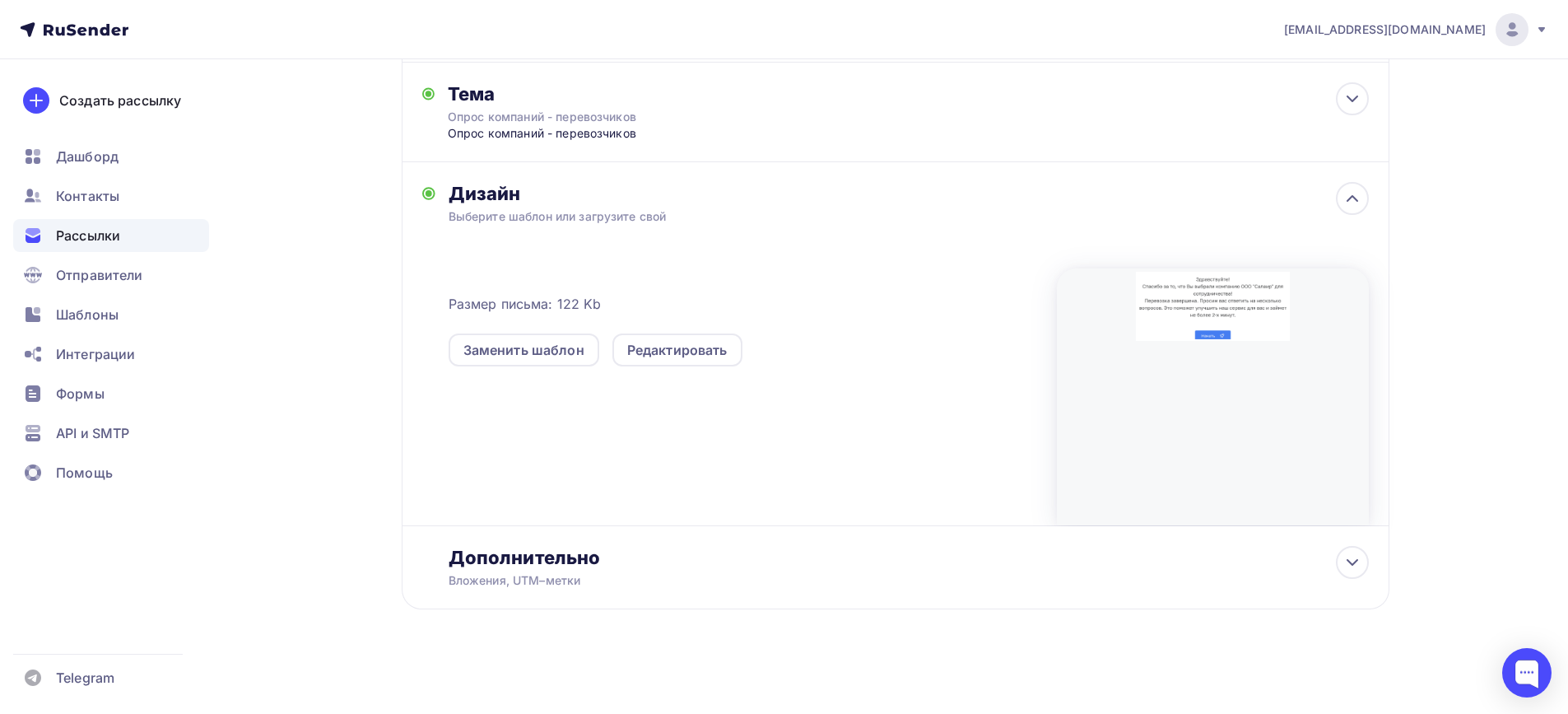
scroll to position [258, 0]
click at [582, 557] on div "Дополнительно" at bounding box center [908, 555] width 921 height 23
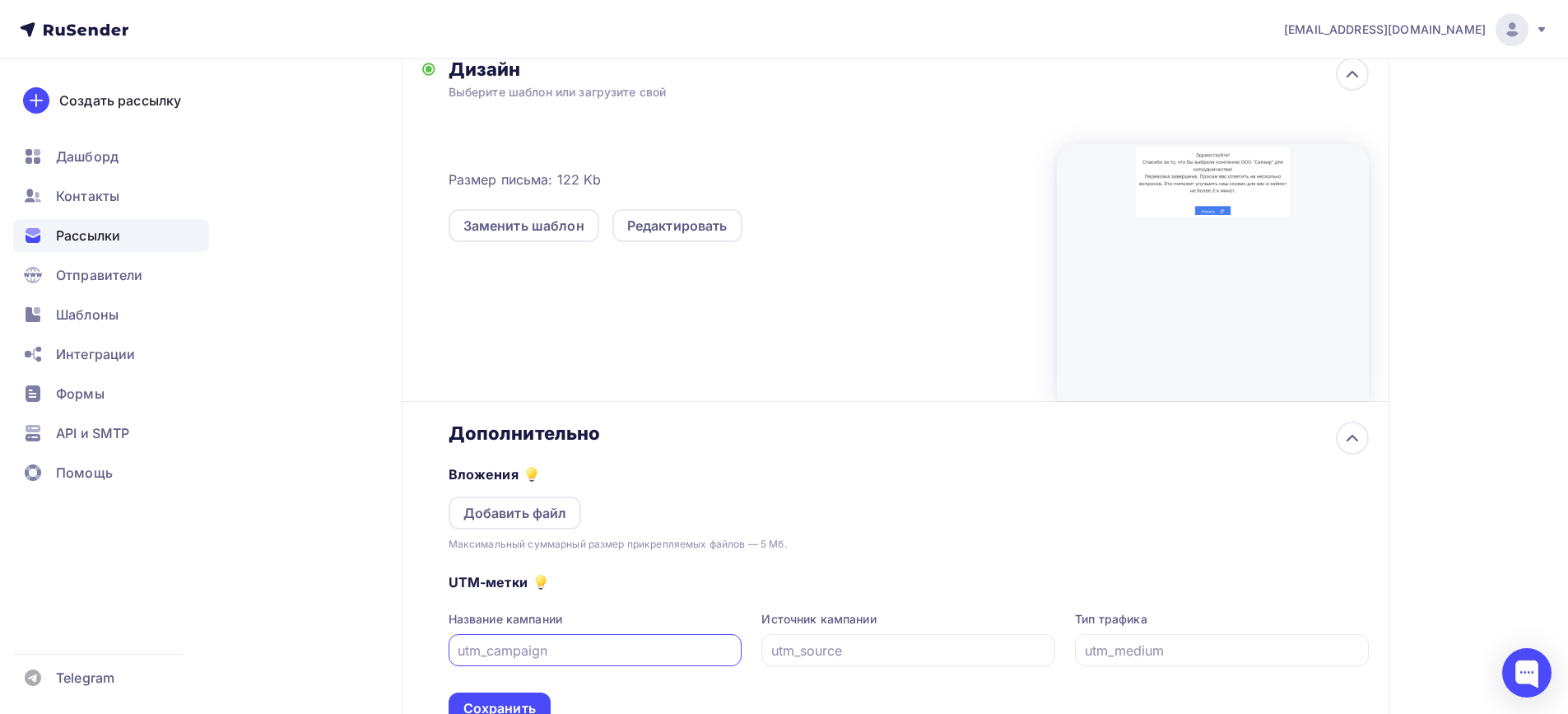
scroll to position [518, 0]
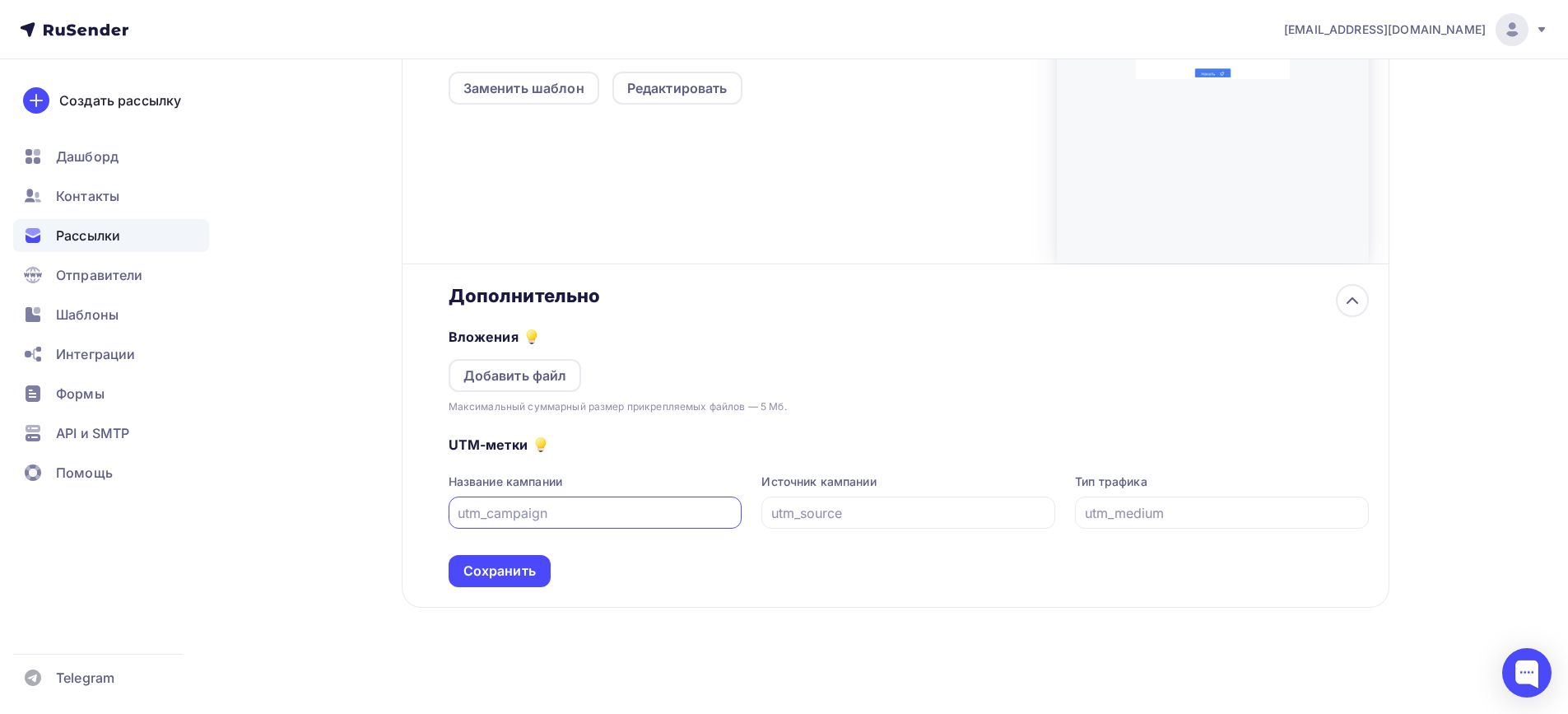
click at [652, 507] on input "text" at bounding box center [596, 512] width 275 height 20
click at [828, 519] on input "text" at bounding box center [909, 512] width 275 height 20
click at [1131, 512] on input "text" at bounding box center [1223, 512] width 275 height 20
click at [566, 512] on input "text" at bounding box center [596, 512] width 275 height 20
click at [812, 508] on input "text" at bounding box center [909, 512] width 275 height 20
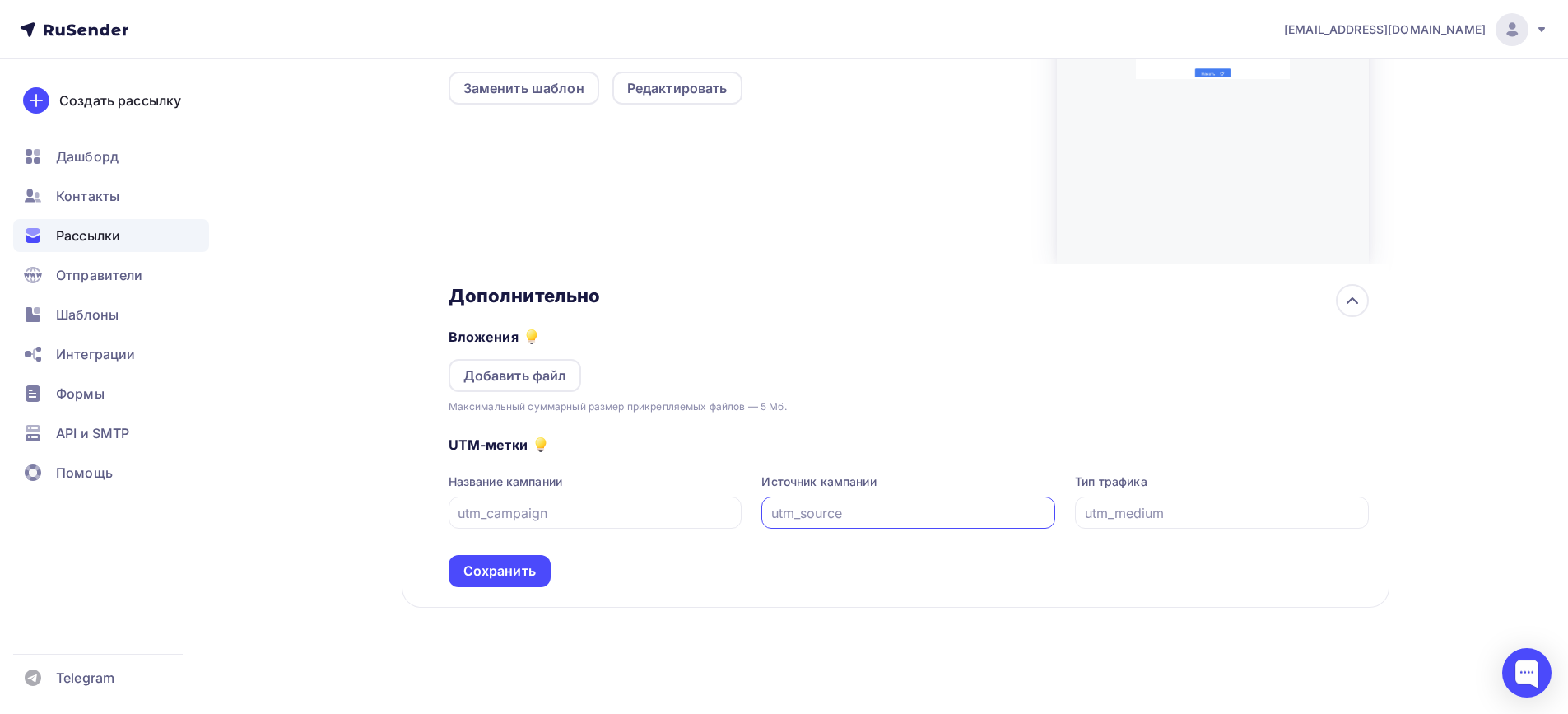
paste input "https://salairtrans.webask.io/bg8kalfl7"
drag, startPoint x: 1011, startPoint y: 508, endPoint x: 590, endPoint y: 507, distance: 421.0
click at [590, 507] on div "Название кампании Источник кампании https://salairtrans.webask.io/bg8kalfl7 Тип…" at bounding box center [908, 501] width 921 height 55
type input "у"
click at [649, 519] on input "text" at bounding box center [596, 512] width 275 height 20
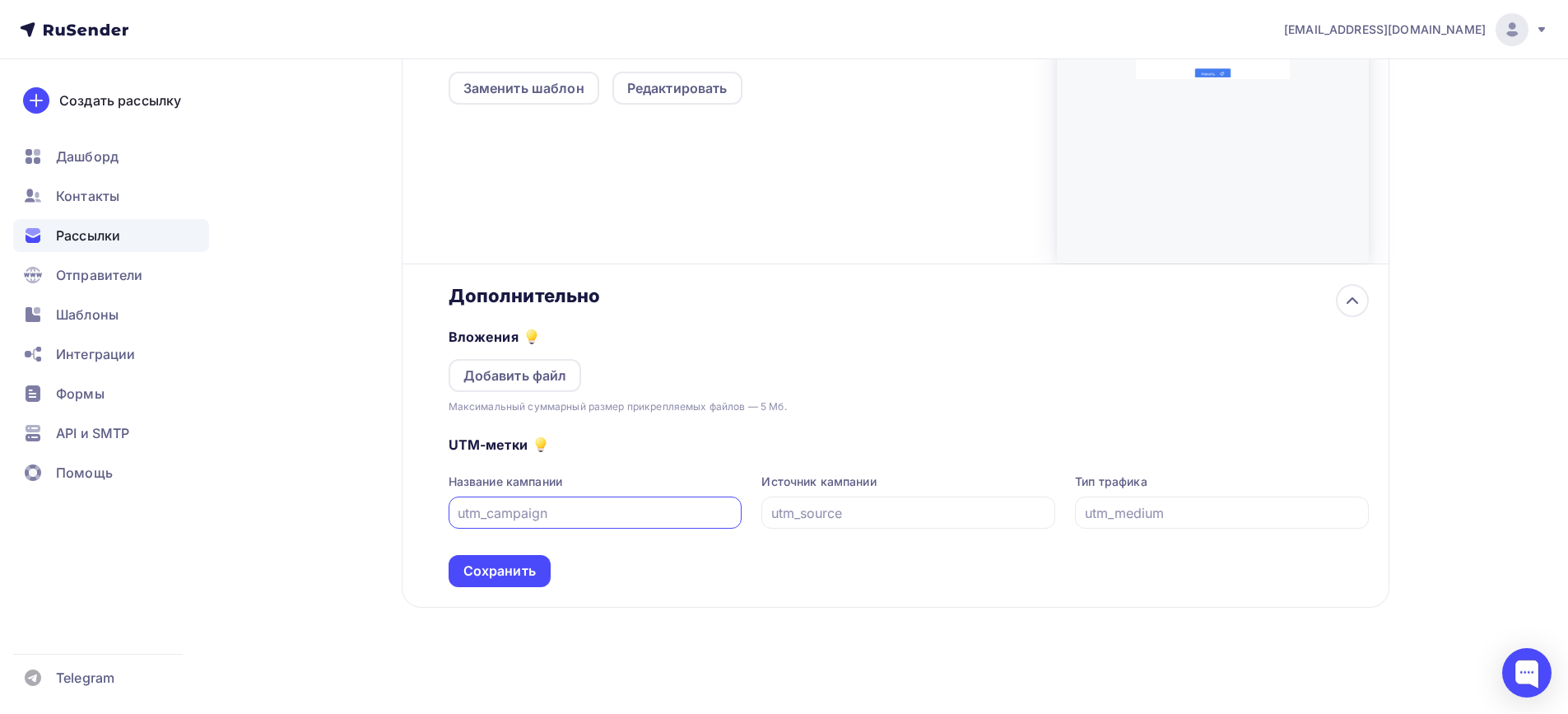
type input "с"
type input "Салаир"
click at [809, 503] on input "text" at bounding box center [909, 512] width 275 height 20
click at [940, 418] on div "UTM-метки Название кампании Салаир Источник кампании Тип трафика Сохранить" at bounding box center [908, 501] width 921 height 172
click at [519, 377] on div "Добавить файл" at bounding box center [515, 375] width 104 height 20
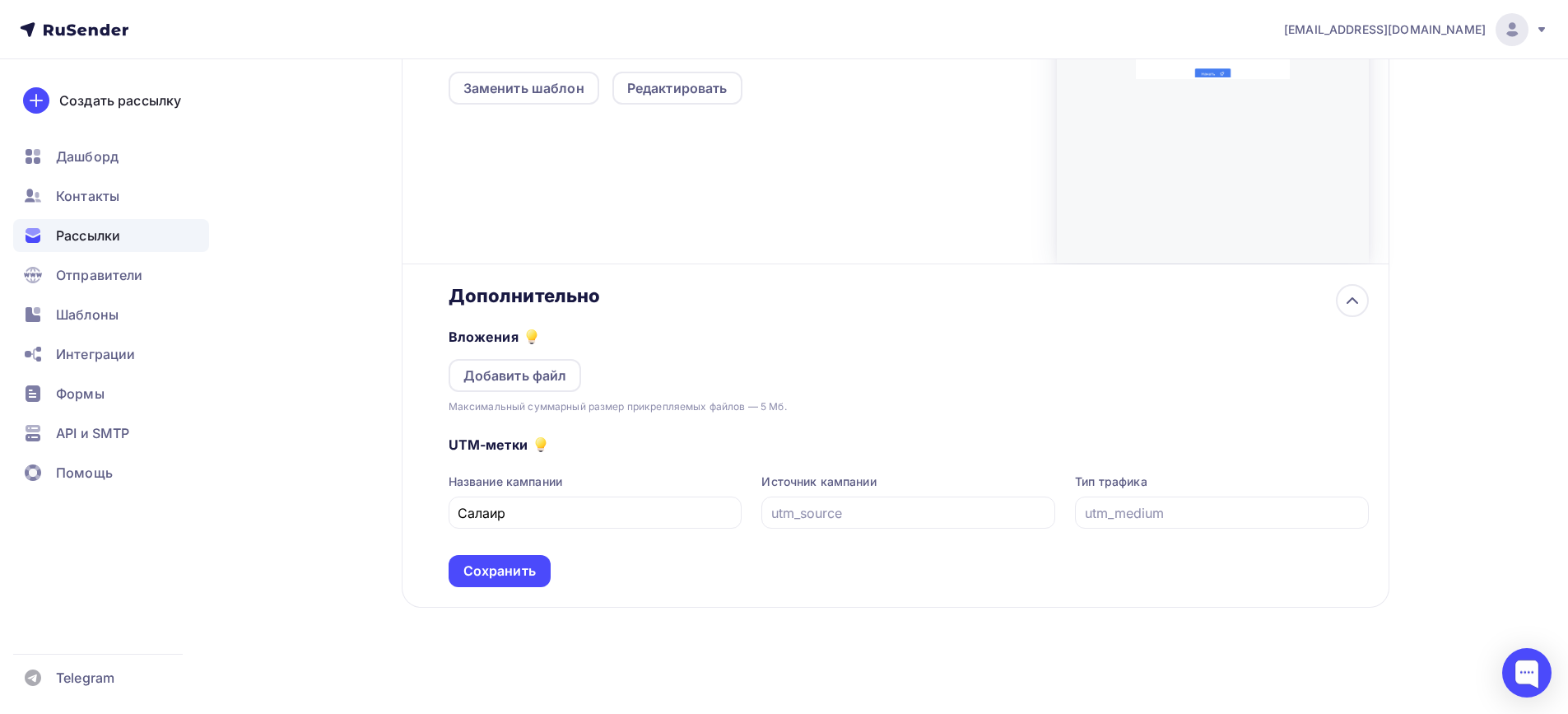
click at [942, 405] on div "Вложения Добавить файл Максимальный суммарный размер прикрепляемых файлов — 5 М…" at bounding box center [908, 360] width 921 height 108
click at [840, 511] on input "text" at bounding box center [909, 512] width 275 height 20
click at [971, 358] on div "Вложения Добавить файл Максимальный суммарный размер прикрепляемых файлов — 5 М…" at bounding box center [908, 360] width 921 height 108
click at [503, 566] on div "Сохранить" at bounding box center [500, 571] width 73 height 19
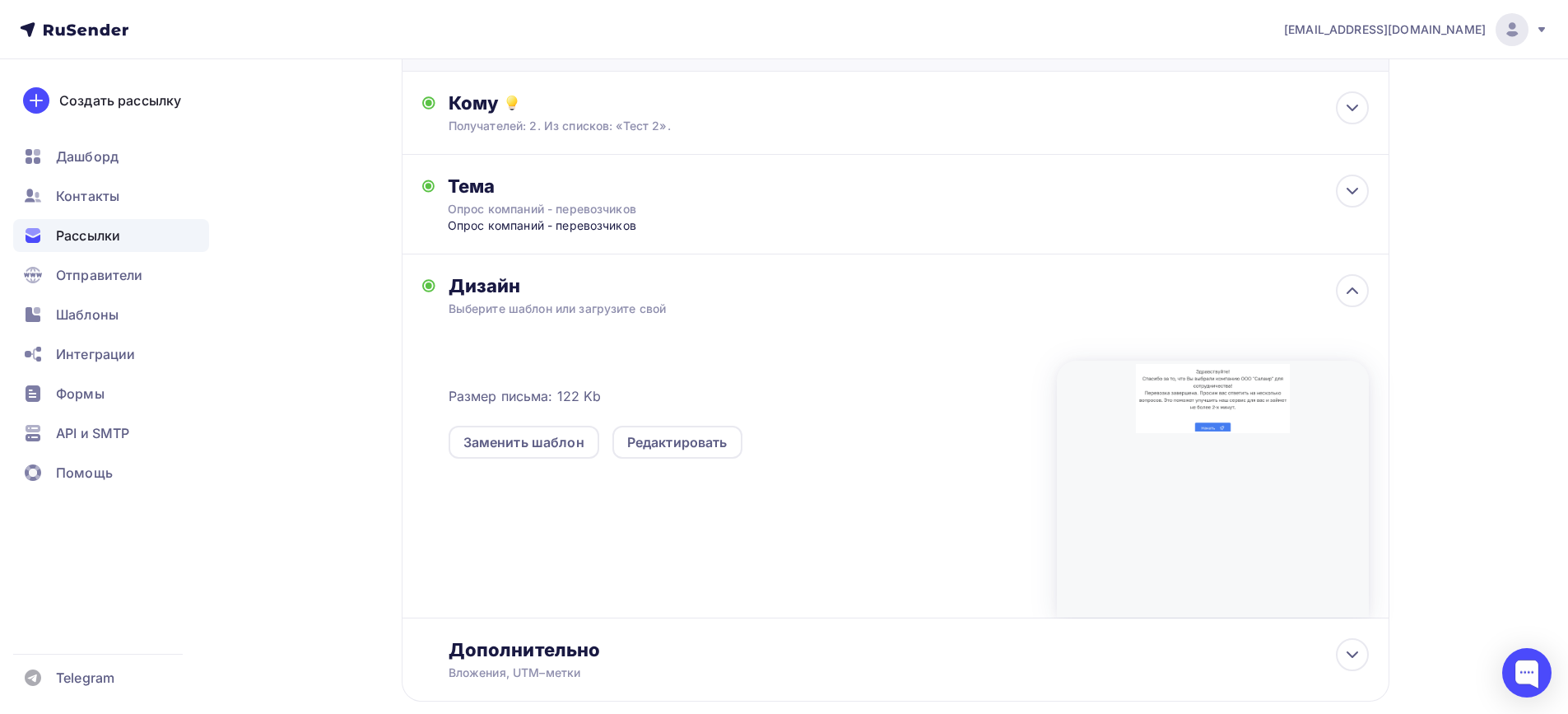
scroll to position [0, 0]
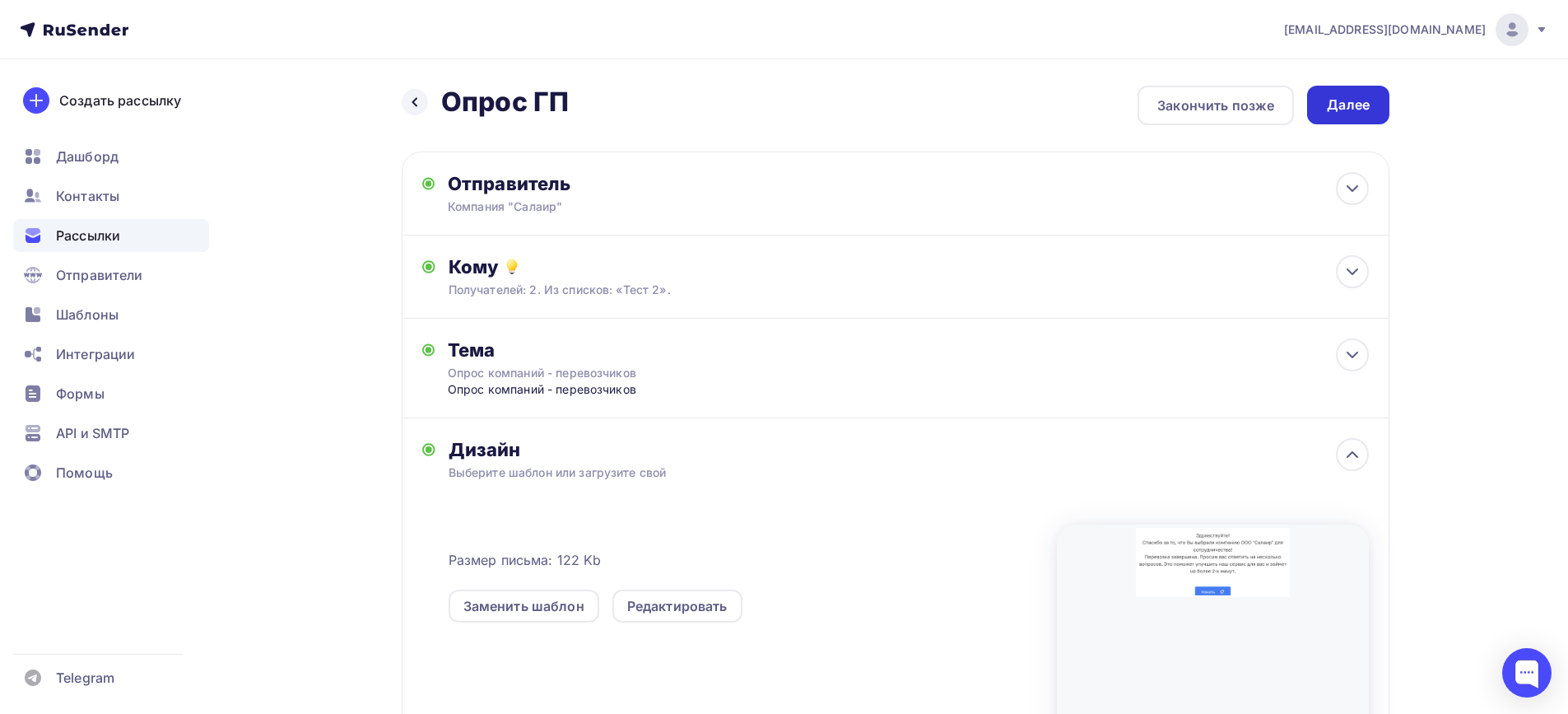
click at [1366, 108] on div "Далее" at bounding box center [1348, 105] width 43 height 19
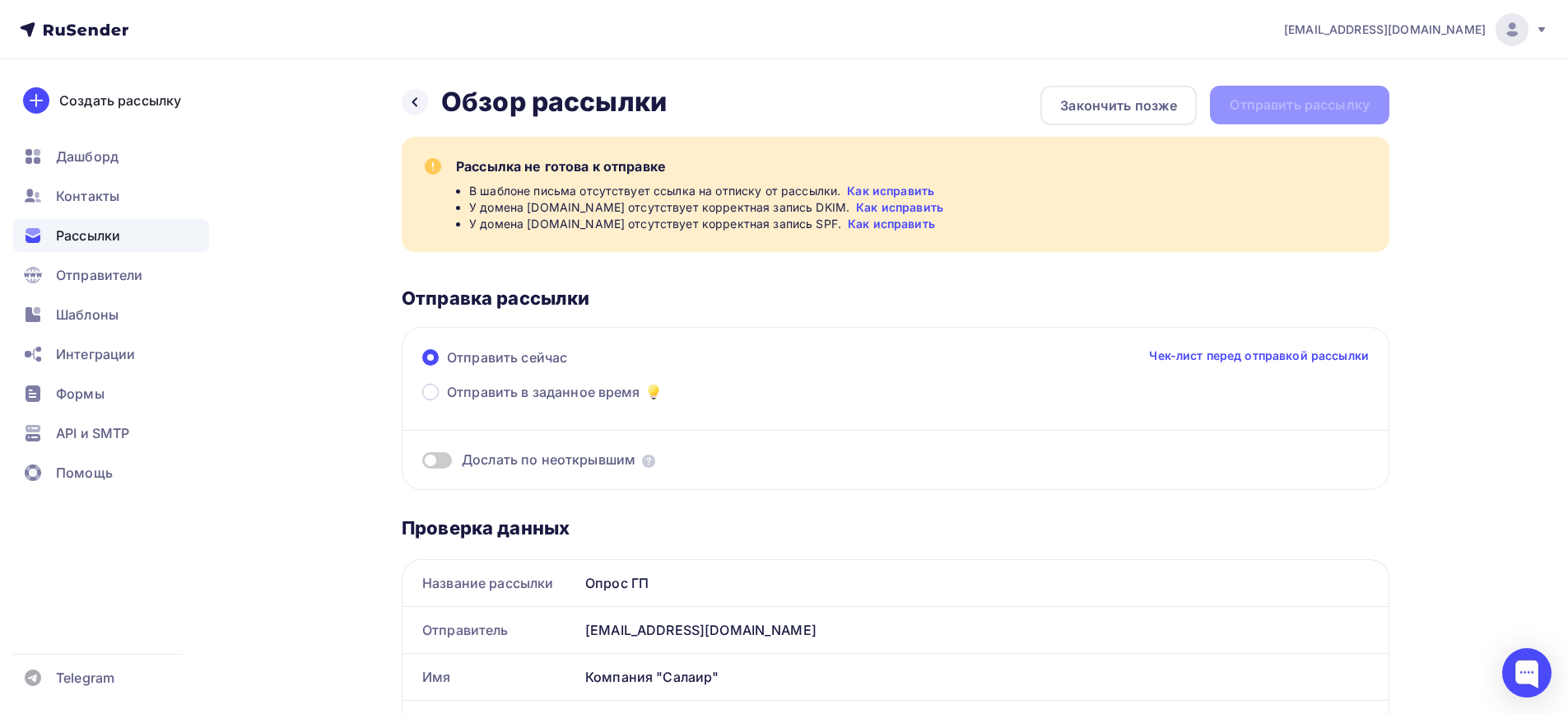
click at [1268, 105] on div "Назад Обзор рассылки Обзор рассылки Закончить позже Отправить рассылку" at bounding box center [895, 105] width 988 height 39
click at [901, 188] on link "Как исправить" at bounding box center [890, 190] width 87 height 16
click at [903, 189] on link "Как исправить" at bounding box center [890, 190] width 87 height 16
click at [898, 205] on link "Как исправить" at bounding box center [900, 206] width 87 height 16
click at [910, 193] on link "Как исправить" at bounding box center [890, 190] width 87 height 16
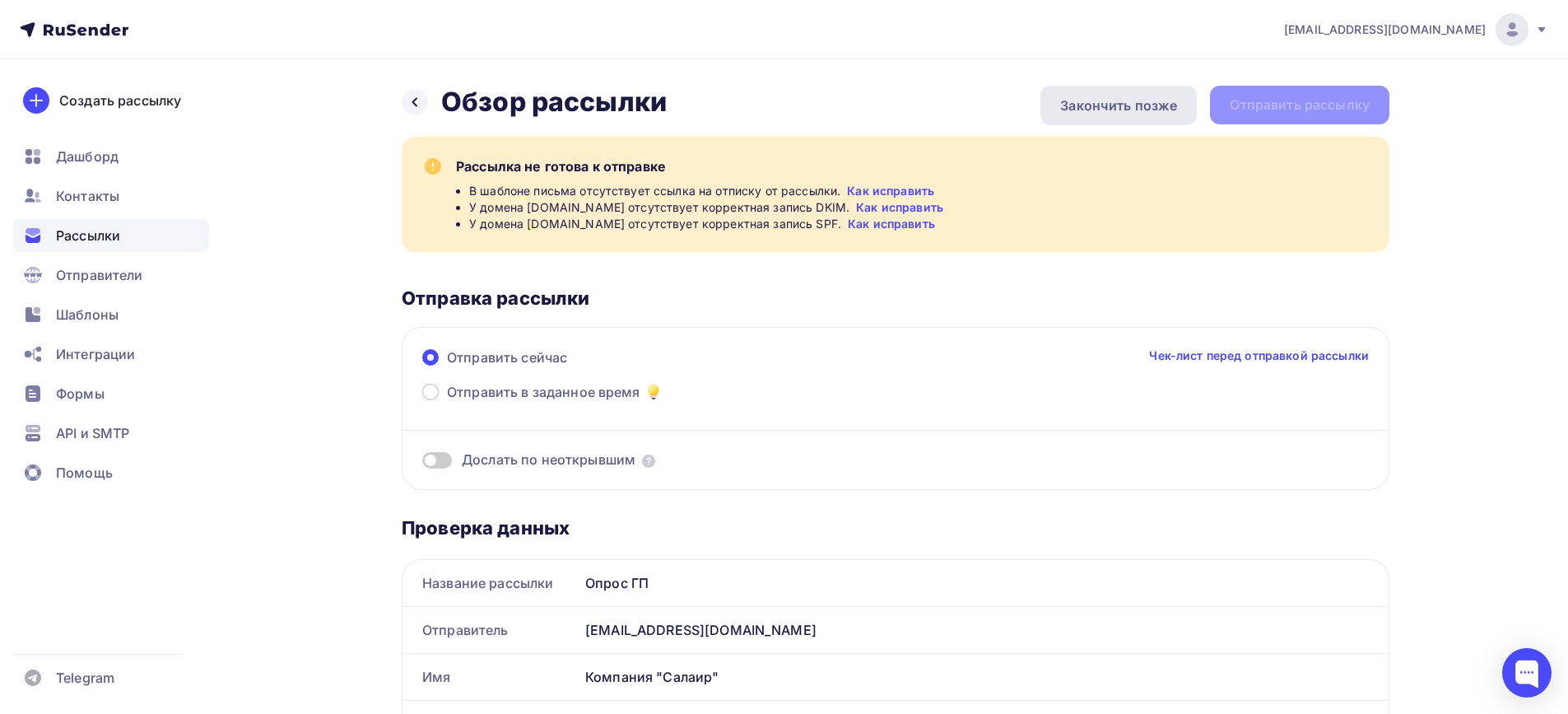
click at [1108, 113] on div "Закончить позже" at bounding box center [1119, 105] width 117 height 20
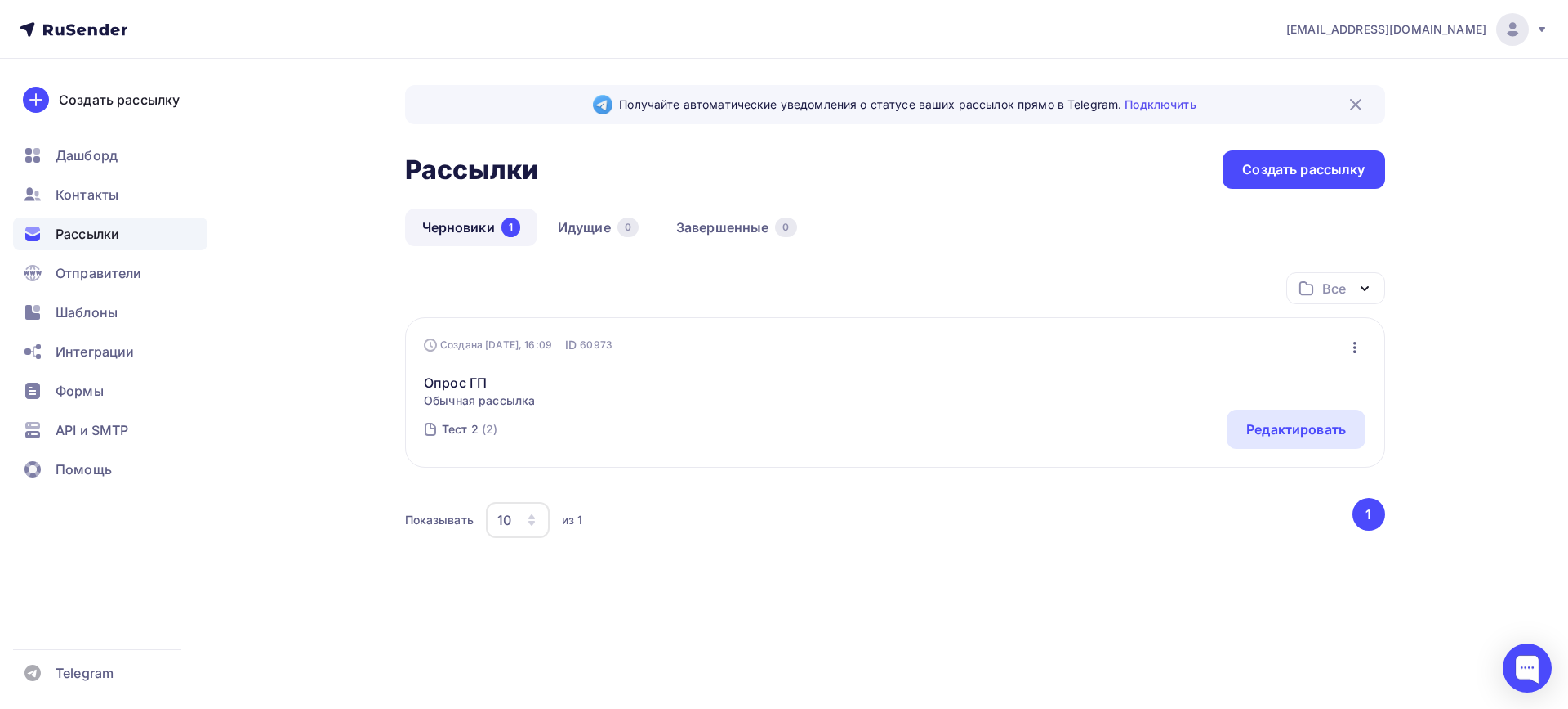
click at [1540, 30] on icon at bounding box center [1542, 29] width 13 height 13
click at [1315, 107] on span "[DEMOGRAPHIC_DATA]" at bounding box center [1378, 104] width 150 height 20
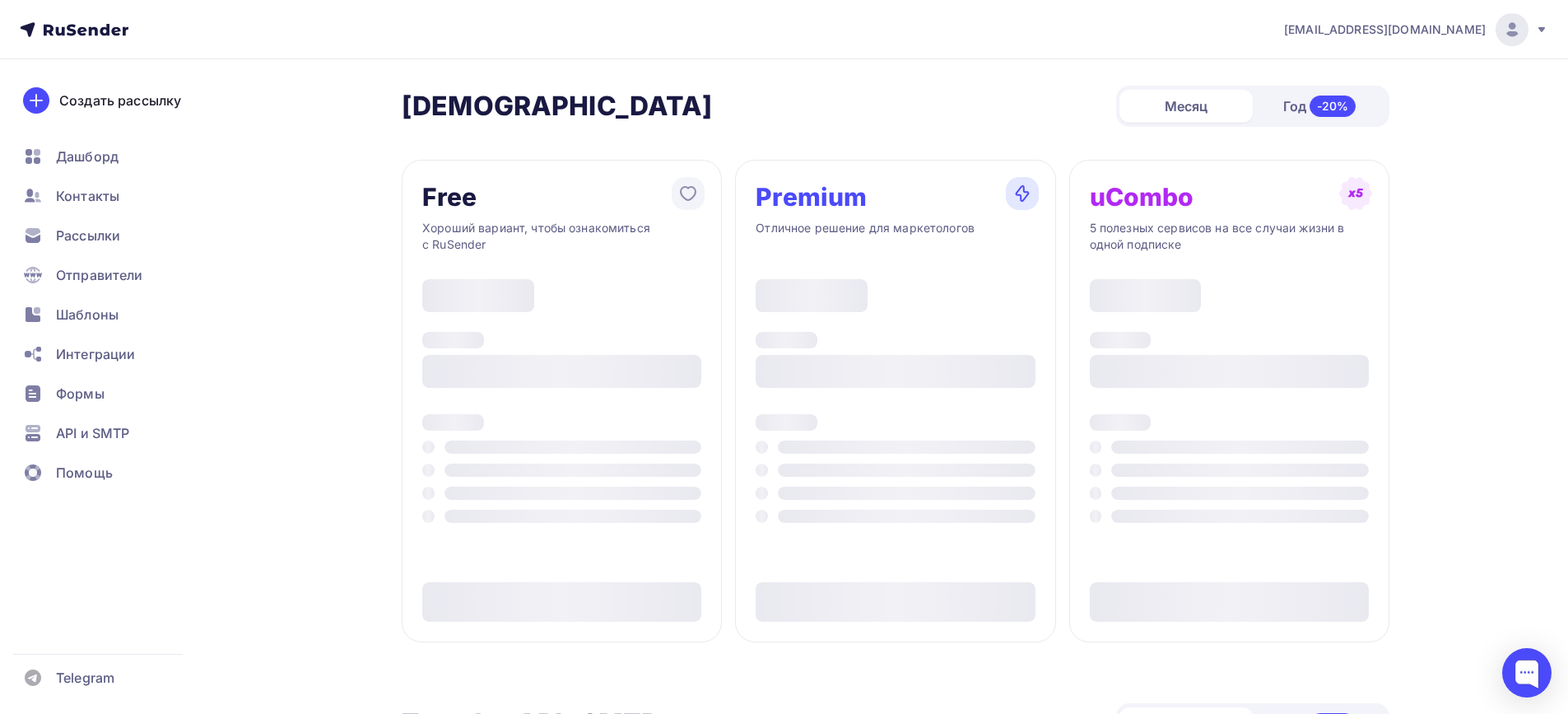
type input "500"
type input "100"
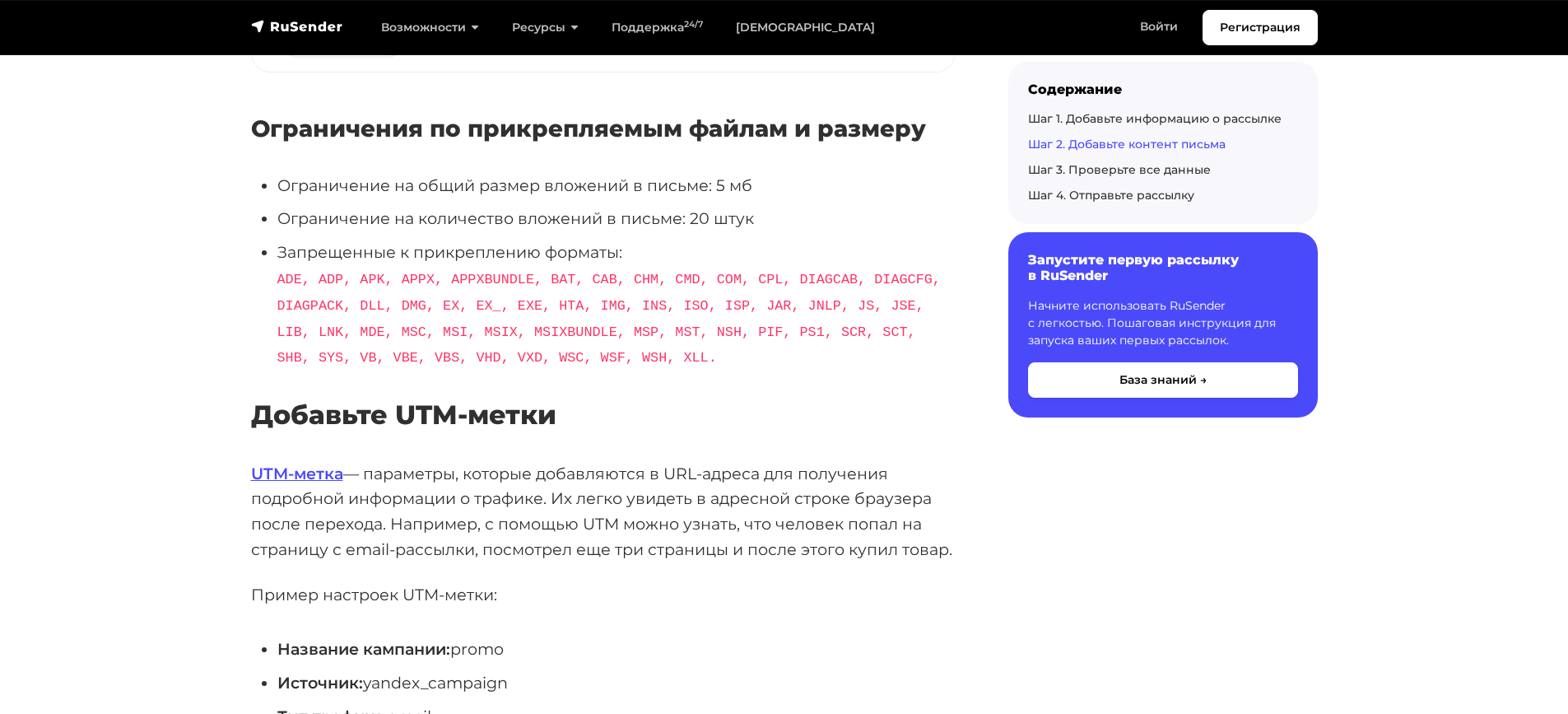
scroll to position [8313, 0]
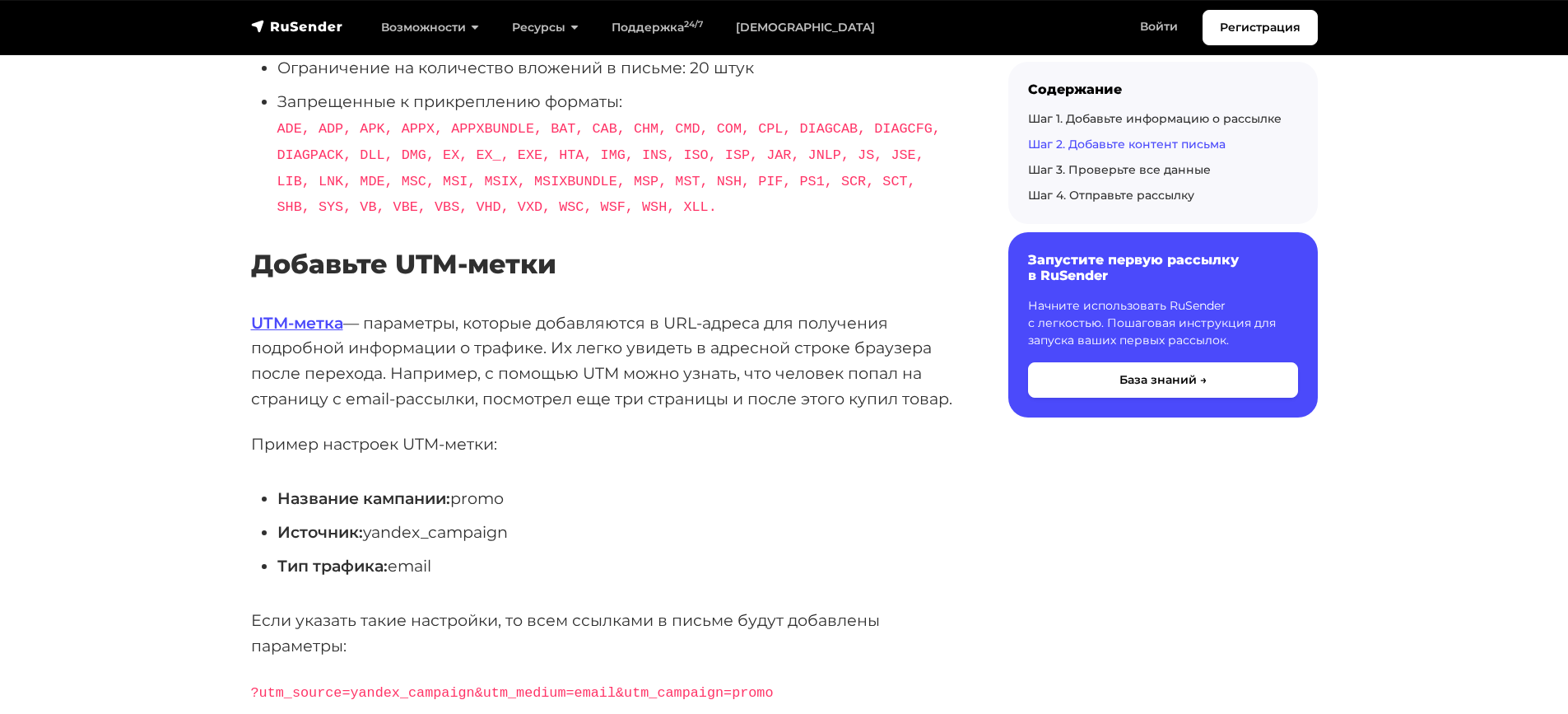
drag, startPoint x: 396, startPoint y: 566, endPoint x: 470, endPoint y: 565, distance: 74.0
click at [470, 565] on li "Тип трафика: email" at bounding box center [617, 566] width 679 height 26
copy li "email"
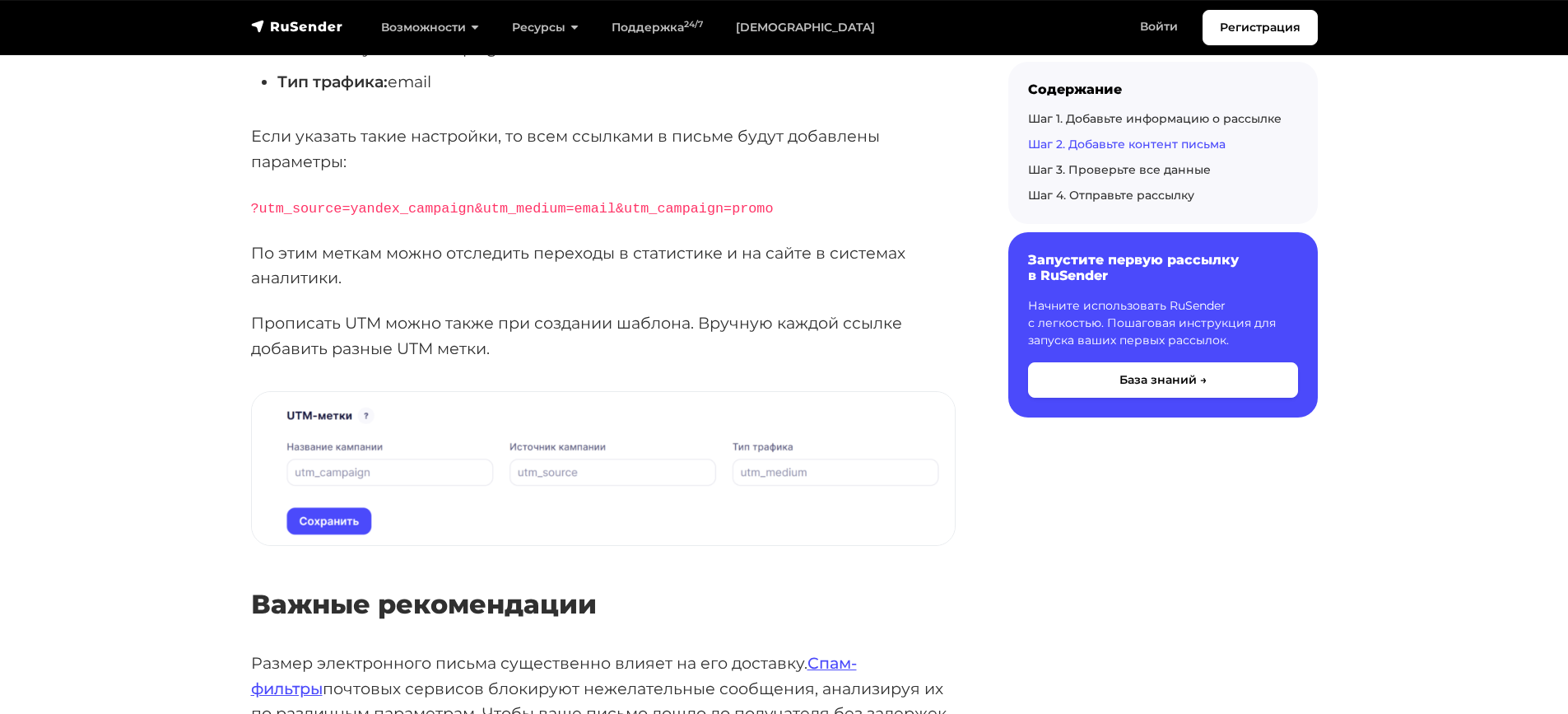
scroll to position [8515, 0]
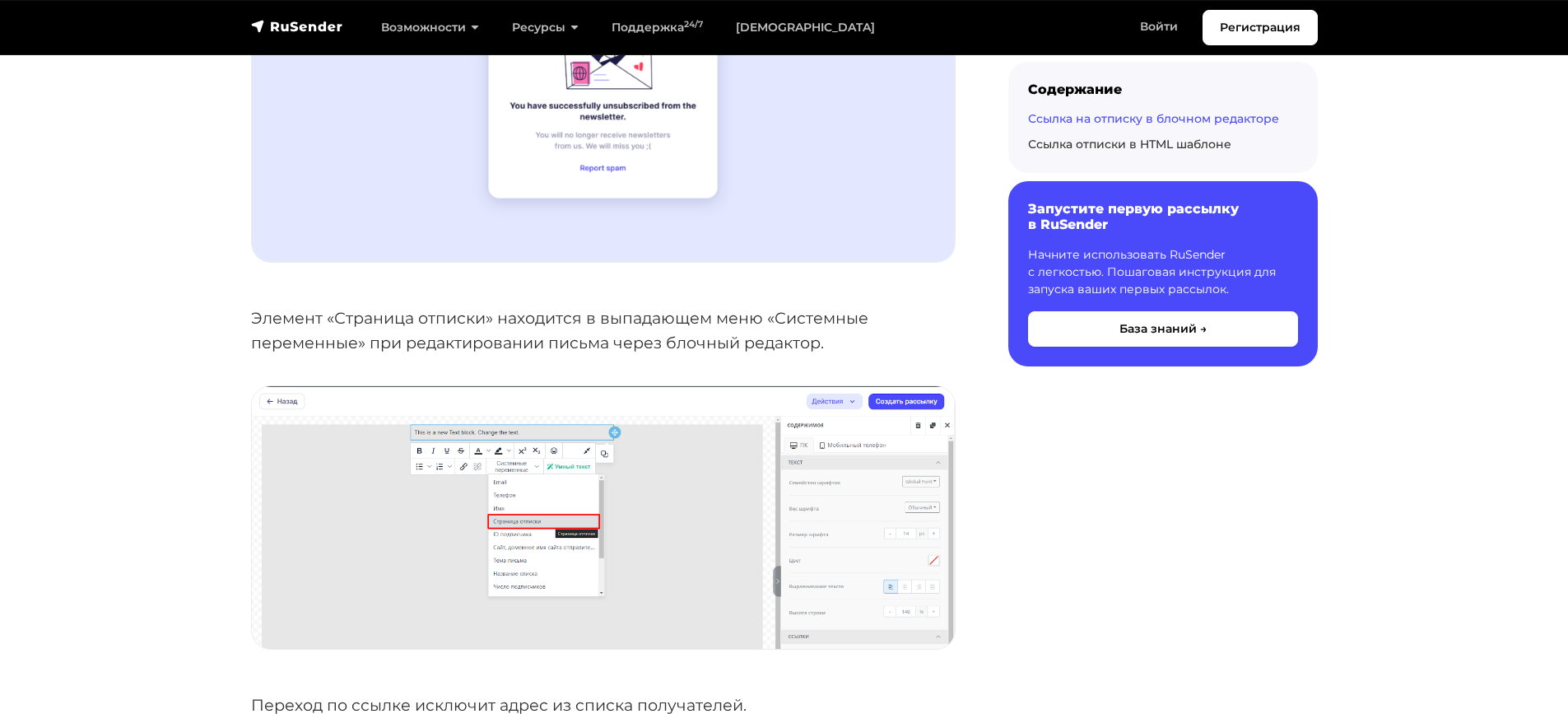
scroll to position [1399, 0]
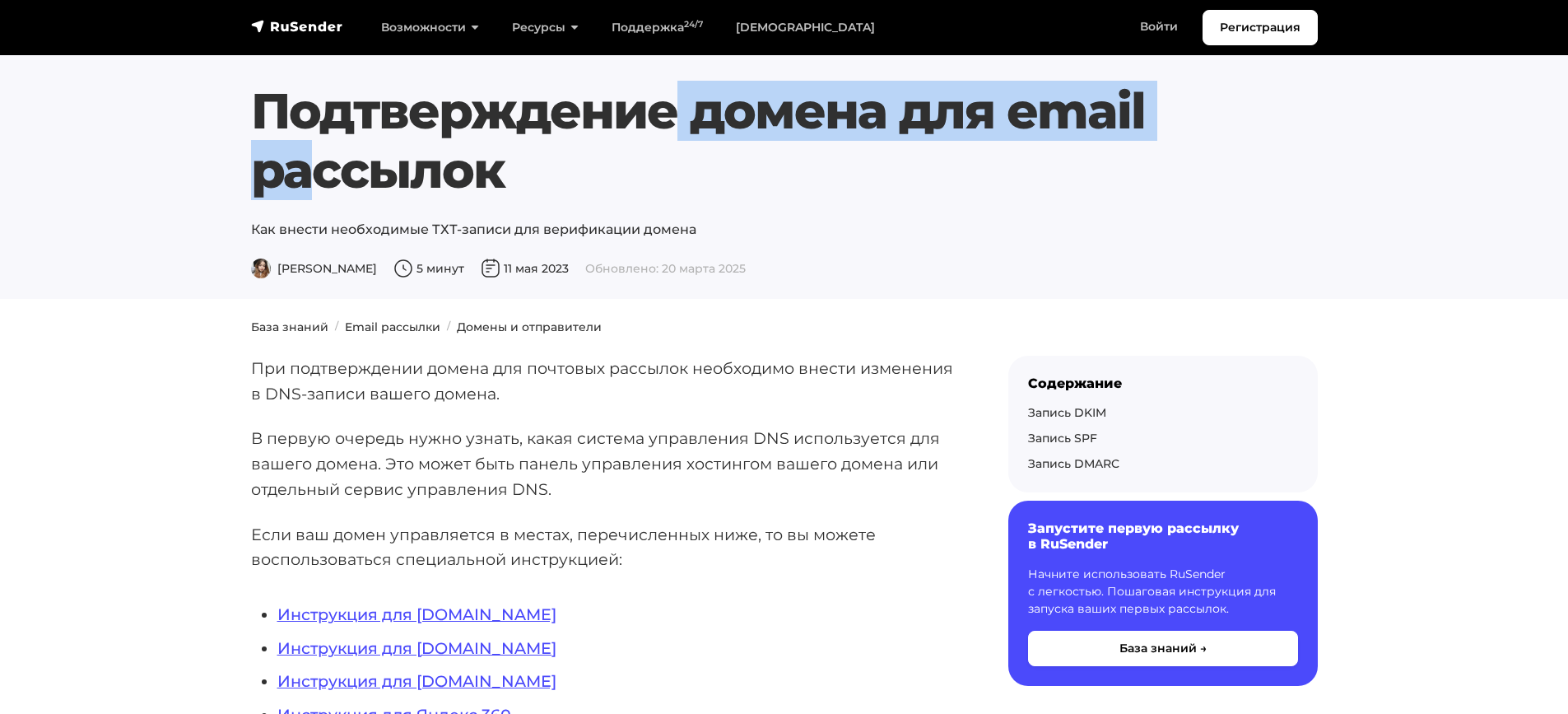
drag, startPoint x: 257, startPoint y: 118, endPoint x: 882, endPoint y: 110, distance: 625.1
click at [882, 110] on h1 "Подтверждение домена для email рассылок" at bounding box center [785, 141] width 1067 height 119
copy h1 "Подтверждение домена"
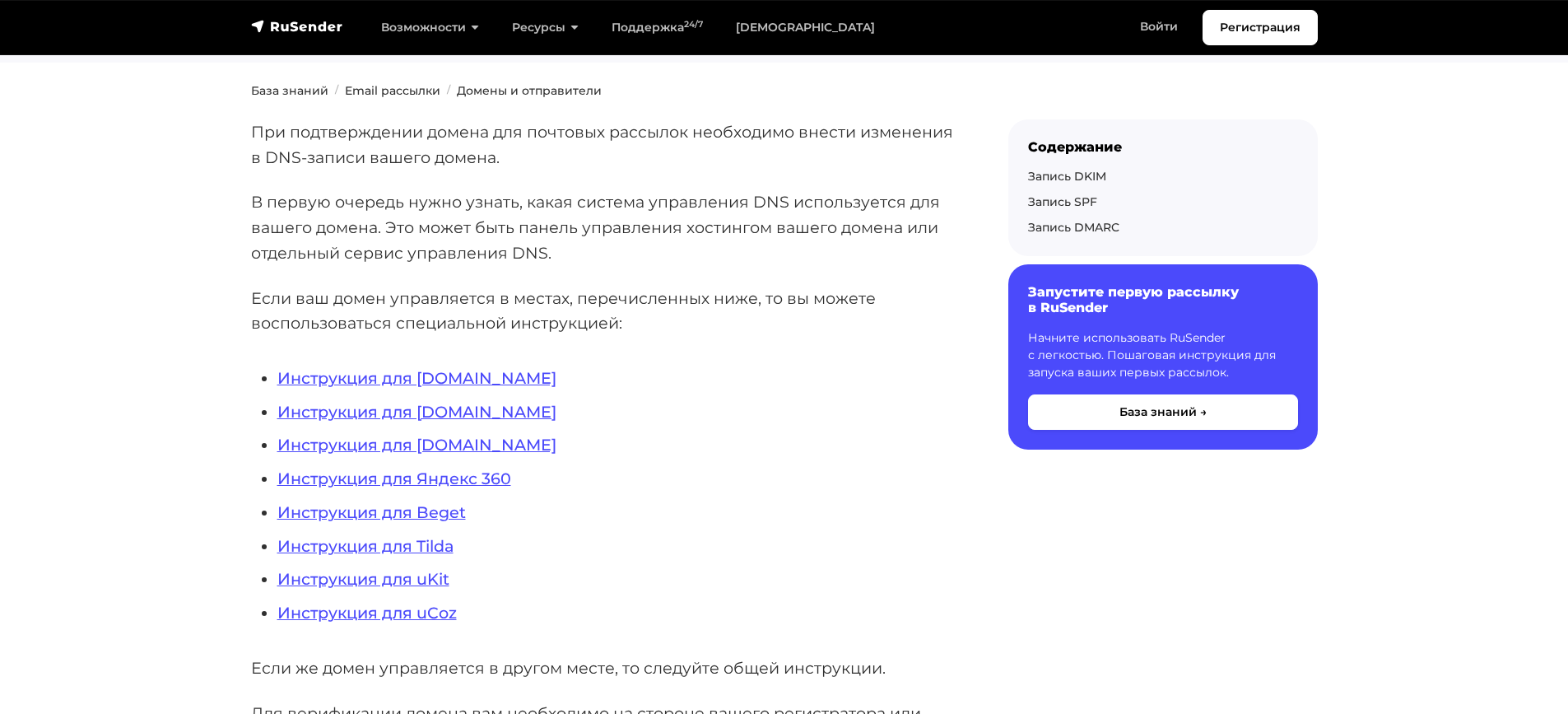
scroll to position [247, 0]
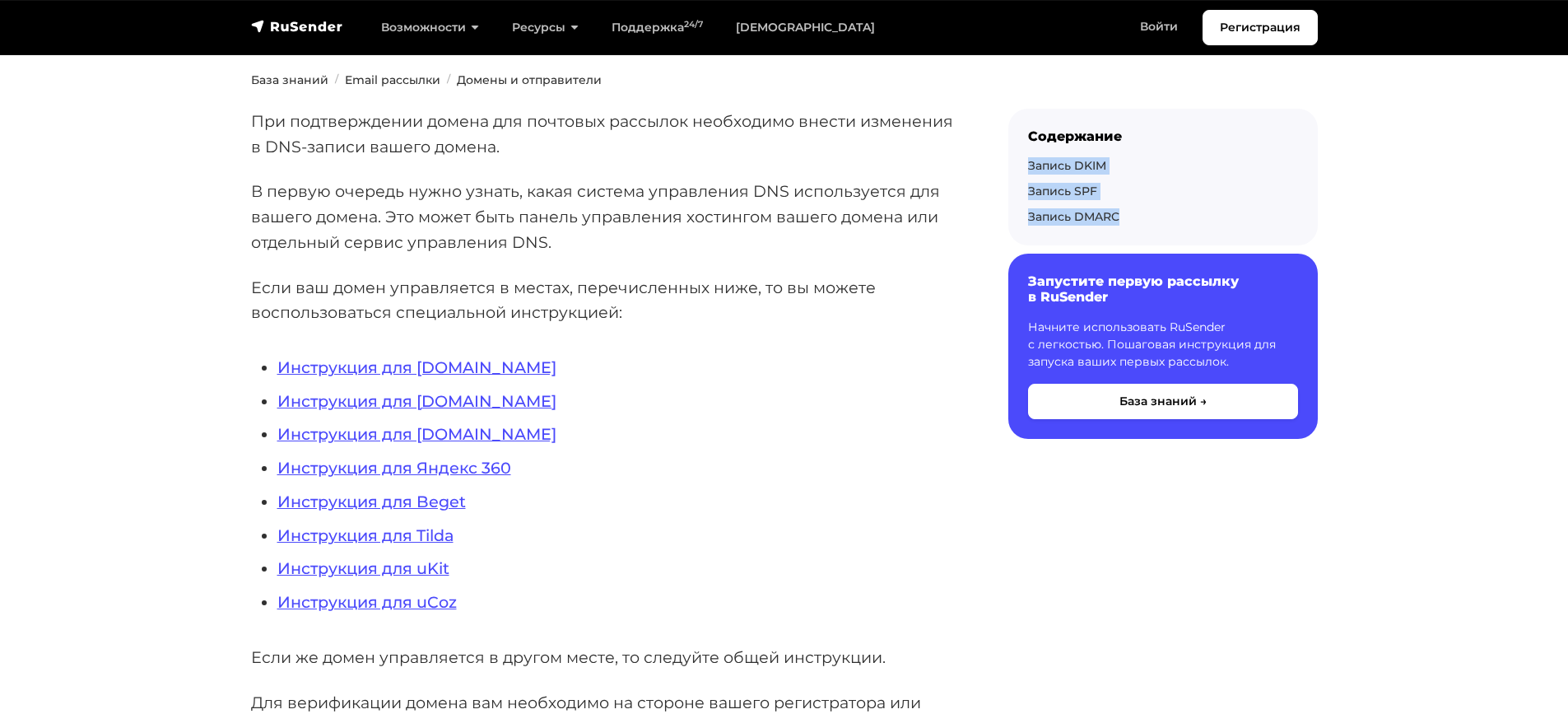
drag, startPoint x: 1018, startPoint y: 164, endPoint x: 1124, endPoint y: 208, distance: 114.8
click at [1124, 208] on div "Содержание Запись DKIM Запись SPF Запись DMARC" at bounding box center [1164, 177] width 310 height 137
copy div "Запись DKIM Запись SPF Запись DMARC"
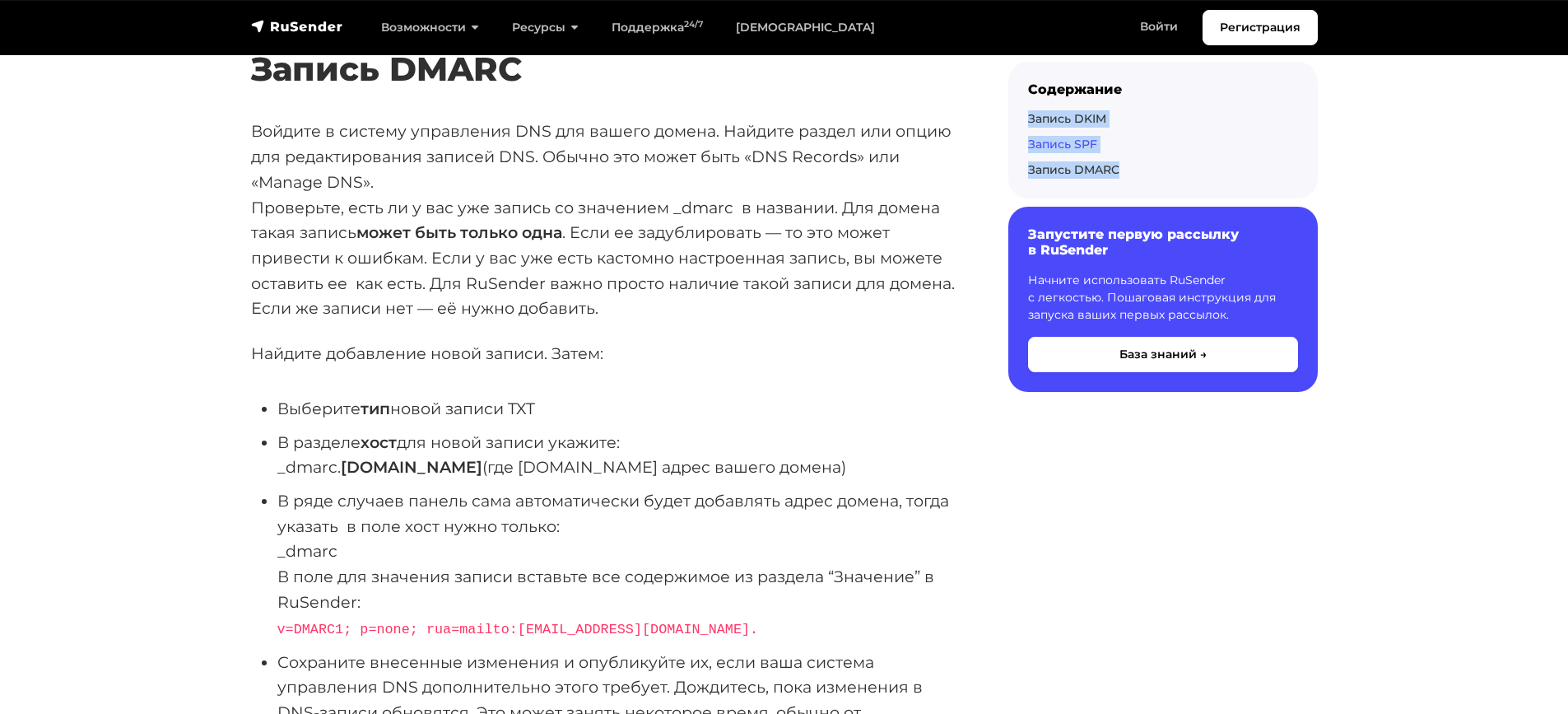
scroll to position [4608, 0]
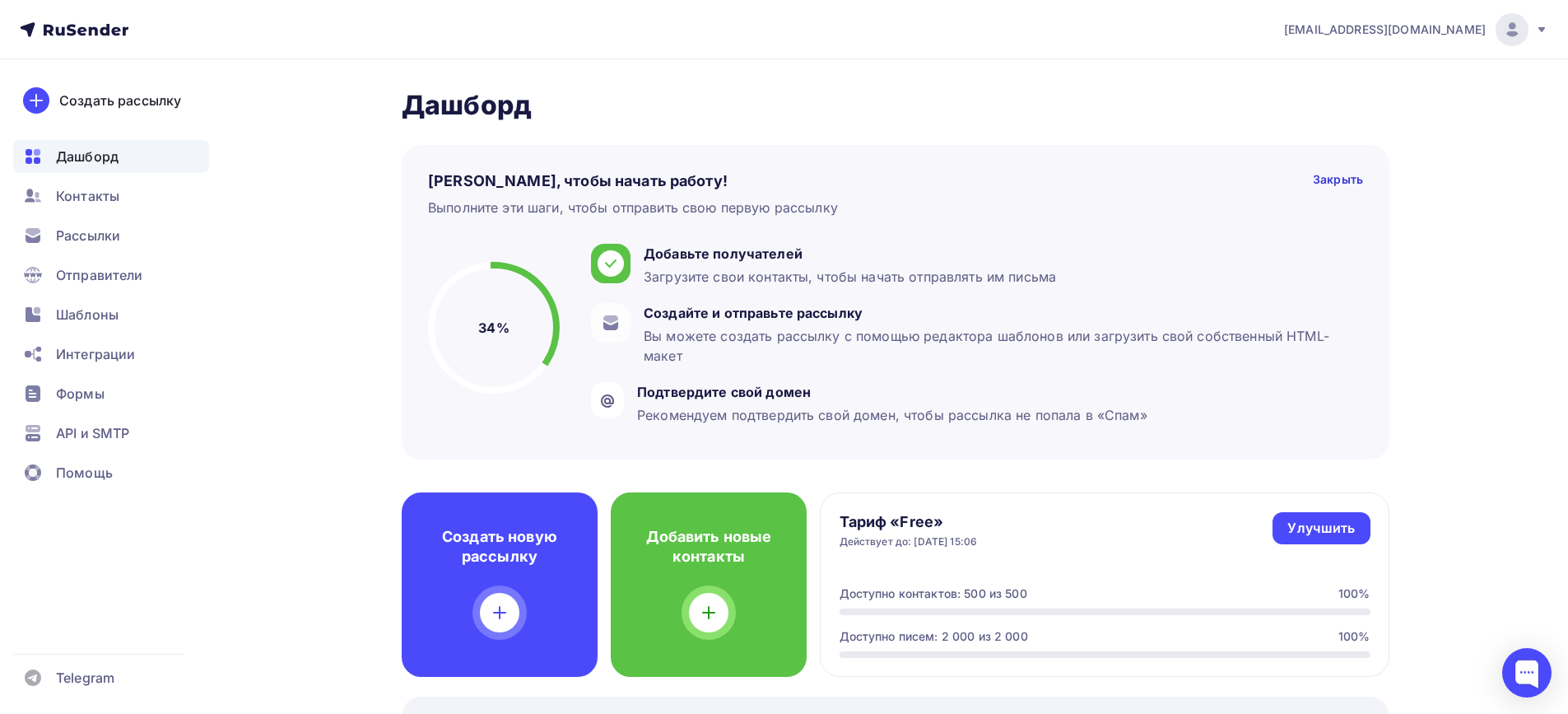
click at [1014, 117] on h2 "Дашборд" at bounding box center [895, 105] width 988 height 32
click at [92, 33] on icon at bounding box center [93, 31] width 9 height 9
click at [93, 27] on icon at bounding box center [93, 31] width 9 height 9
click at [1096, 131] on div "[PERSON_NAME], чтобы начать работу! Закрыть Выполните эти шаги, чтобы отправить…" at bounding box center [895, 290] width 988 height 337
drag, startPoint x: 1332, startPoint y: 27, endPoint x: 1491, endPoint y: 31, distance: 159.1
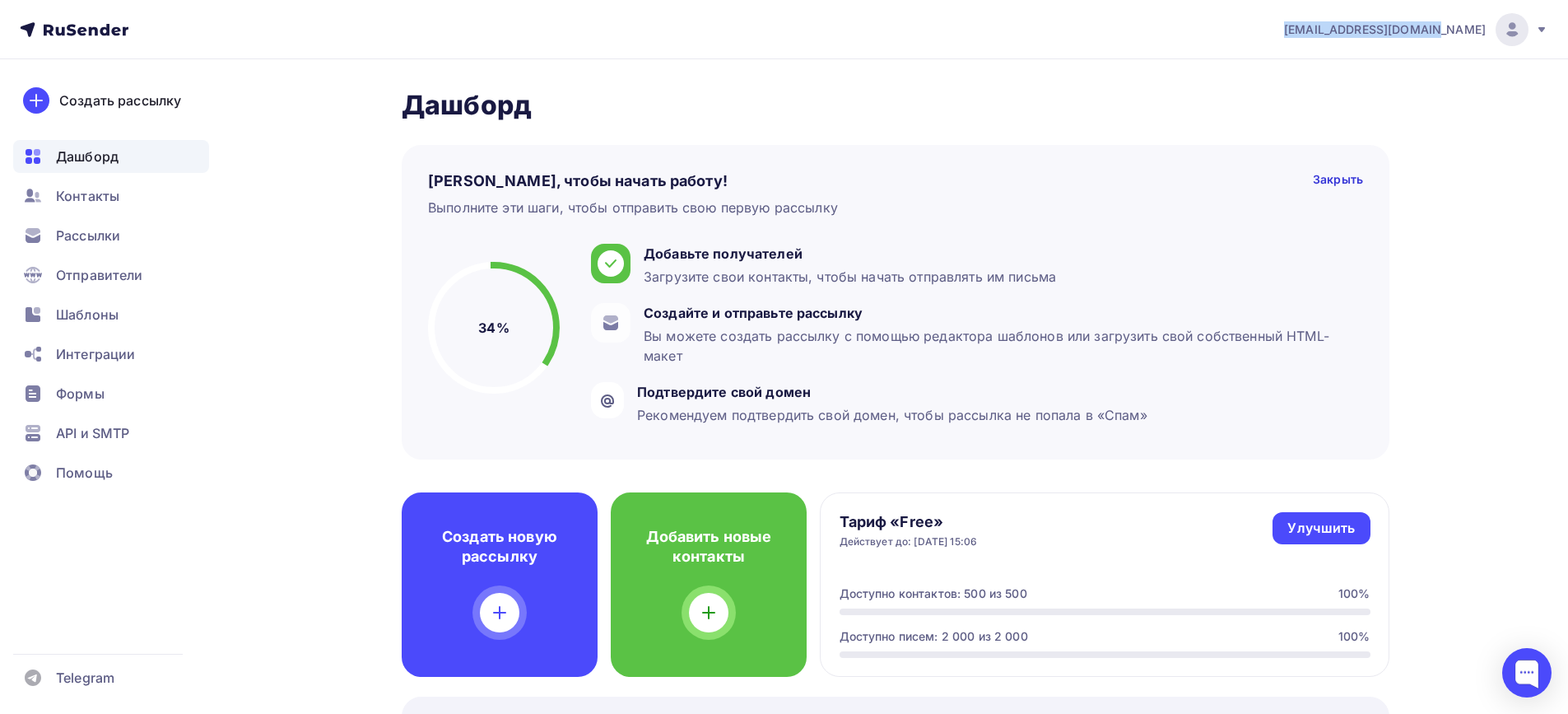
click at [1491, 31] on nav "[EMAIL_ADDRESS][DOMAIN_NAME] Аккаунт Тарифы Выйти Создать рассылку [GEOGRAPHIC_…" at bounding box center [784, 30] width 1568 height 59
copy span "[EMAIL_ADDRESS][DOMAIN_NAME]"
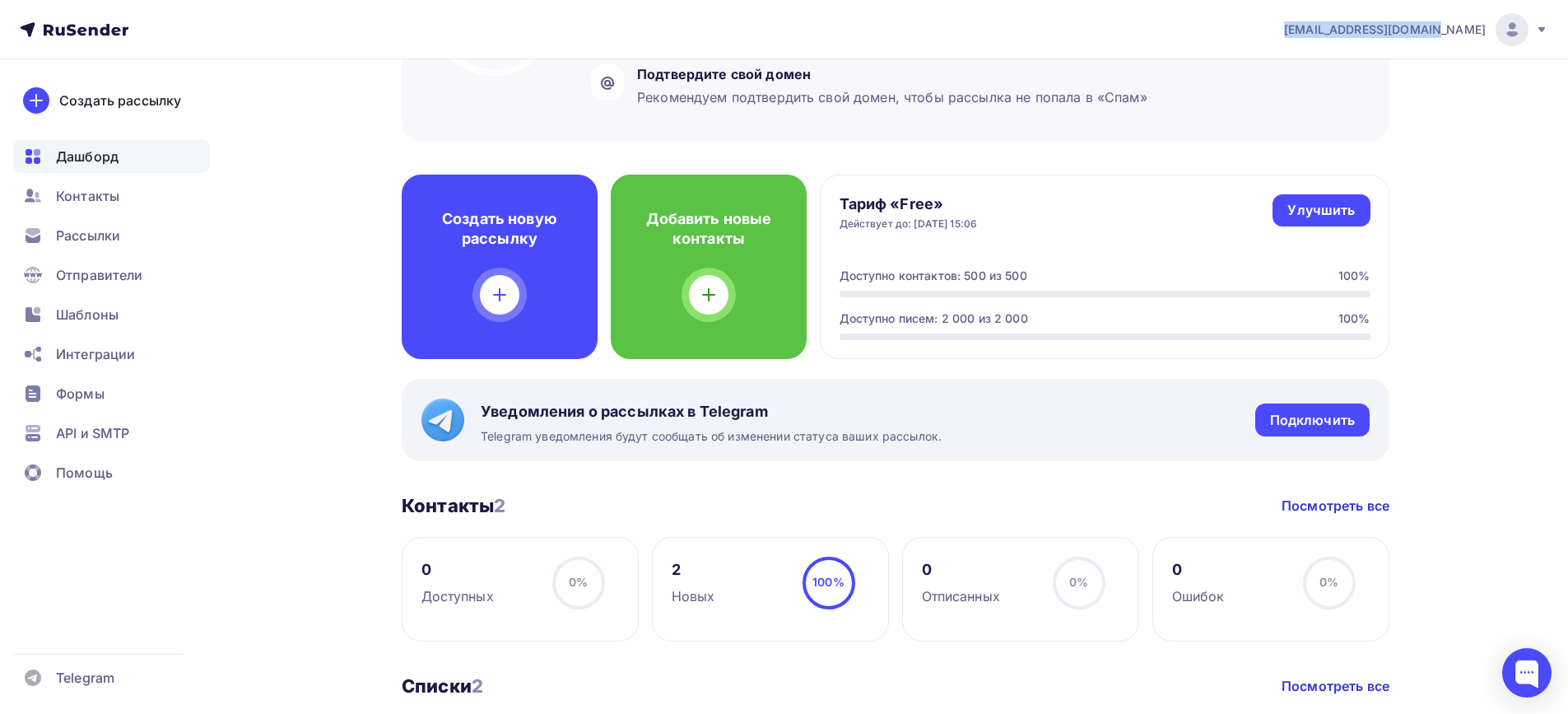
scroll to position [329, 0]
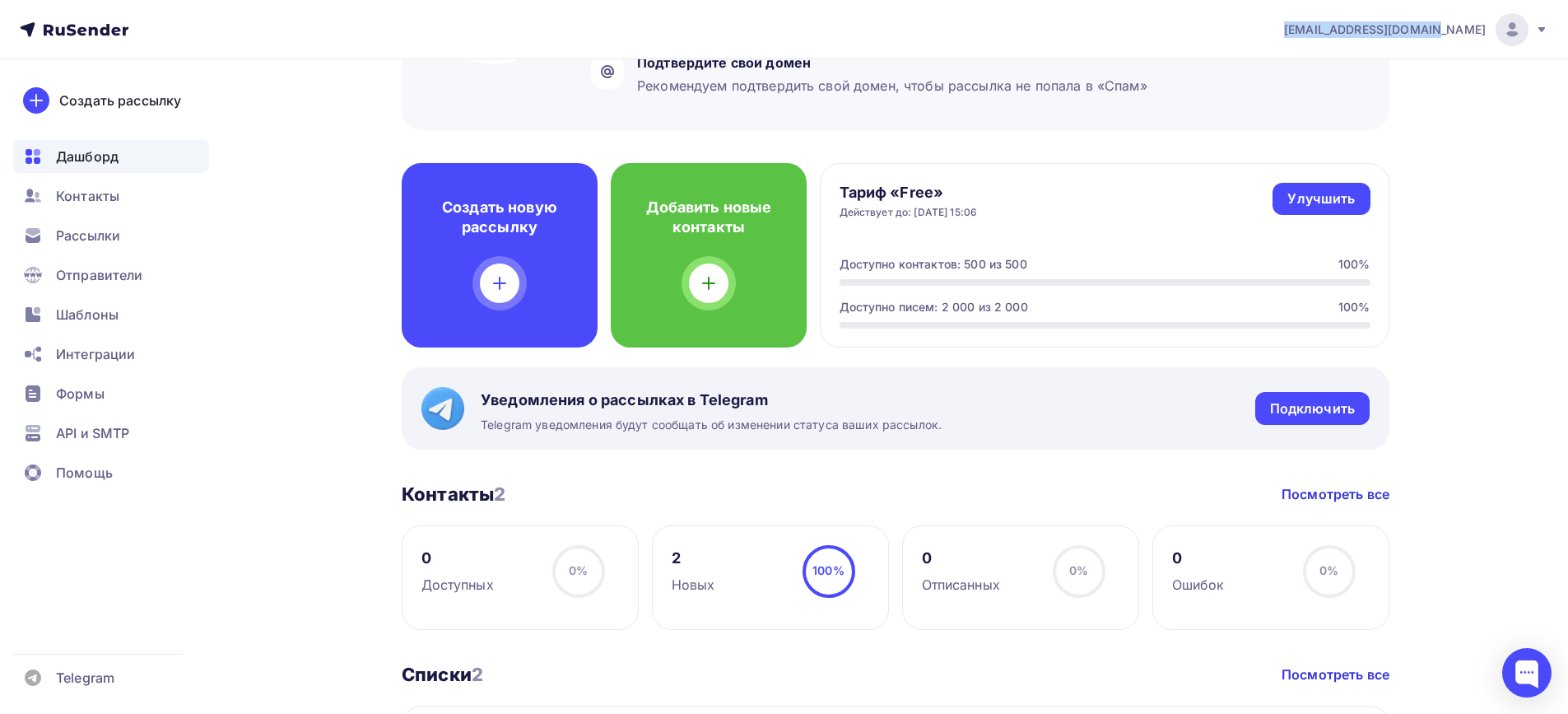
click at [1541, 30] on icon at bounding box center [1541, 29] width 7 height 5
click at [1361, 156] on link "Выйти" at bounding box center [1400, 150] width 276 height 32
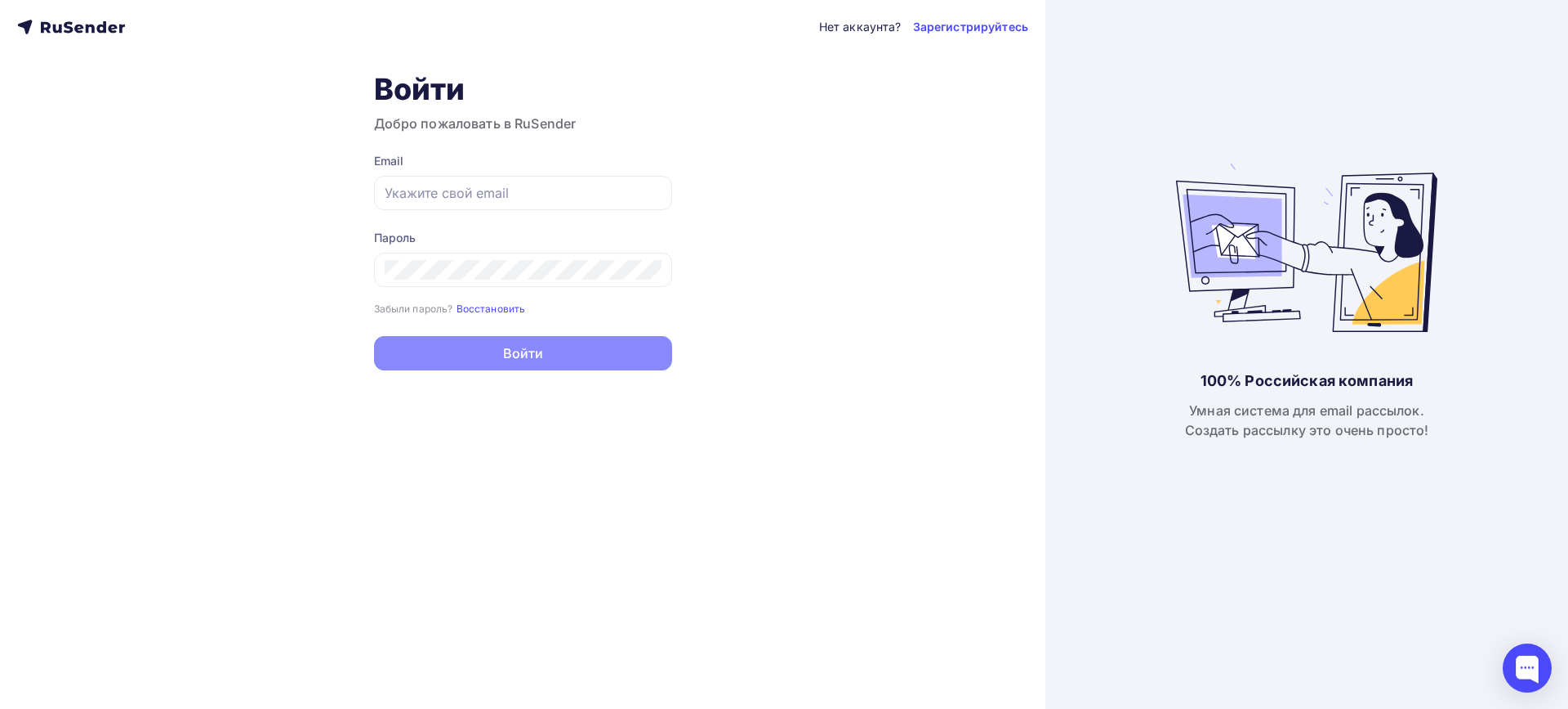
type input "[EMAIL_ADDRESS][DOMAIN_NAME]"
